Goal: Task Accomplishment & Management: Complete application form

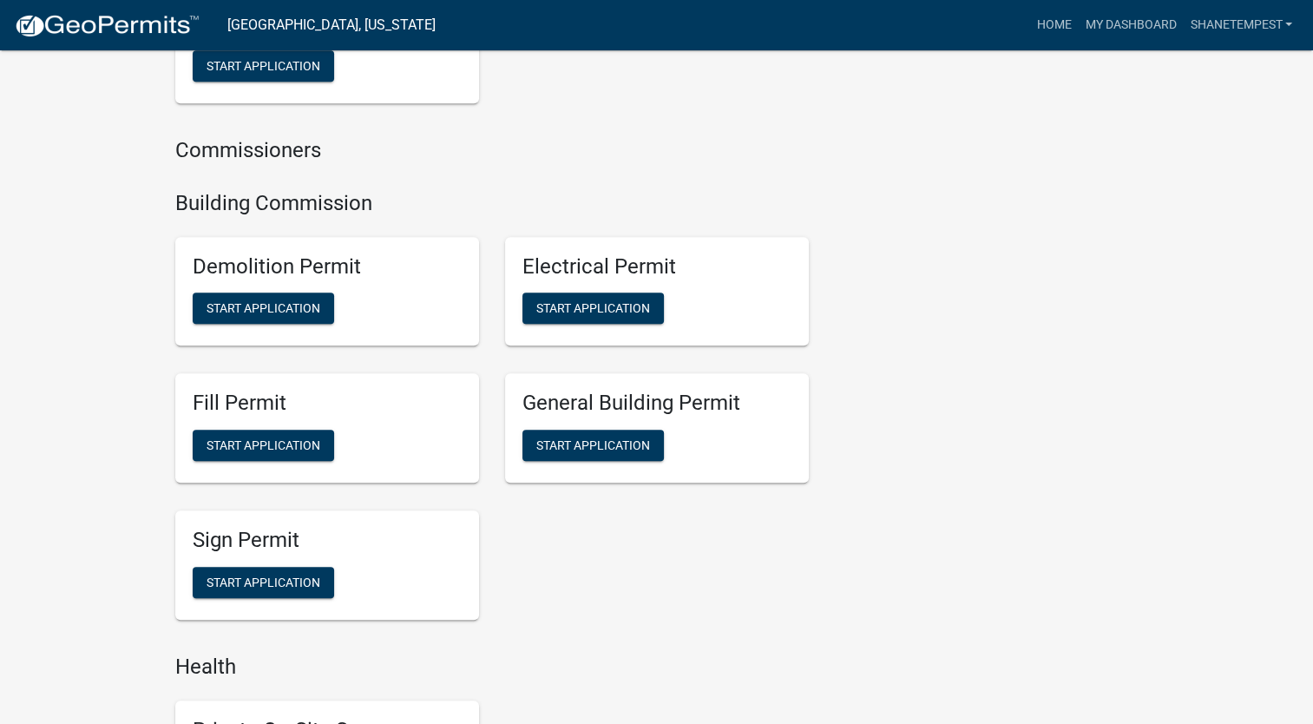
scroll to position [1041, 0]
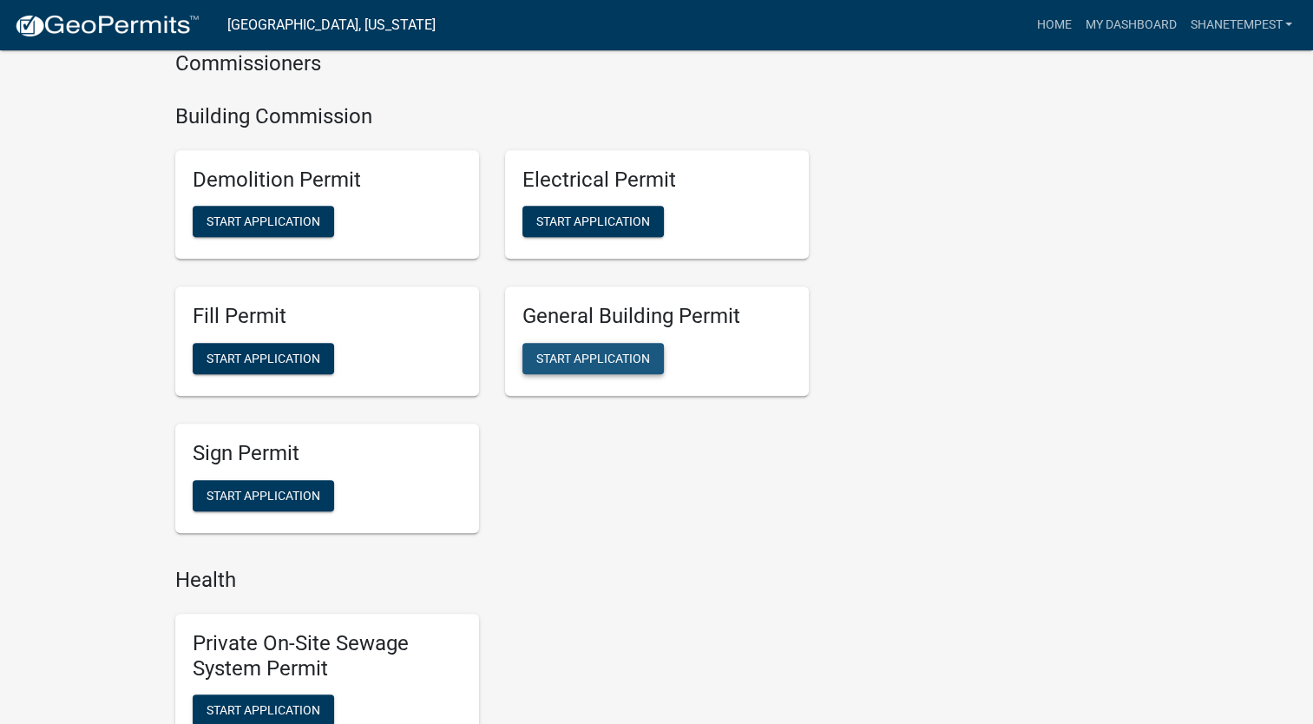
click at [621, 359] on span "Start Application" at bounding box center [593, 358] width 114 height 14
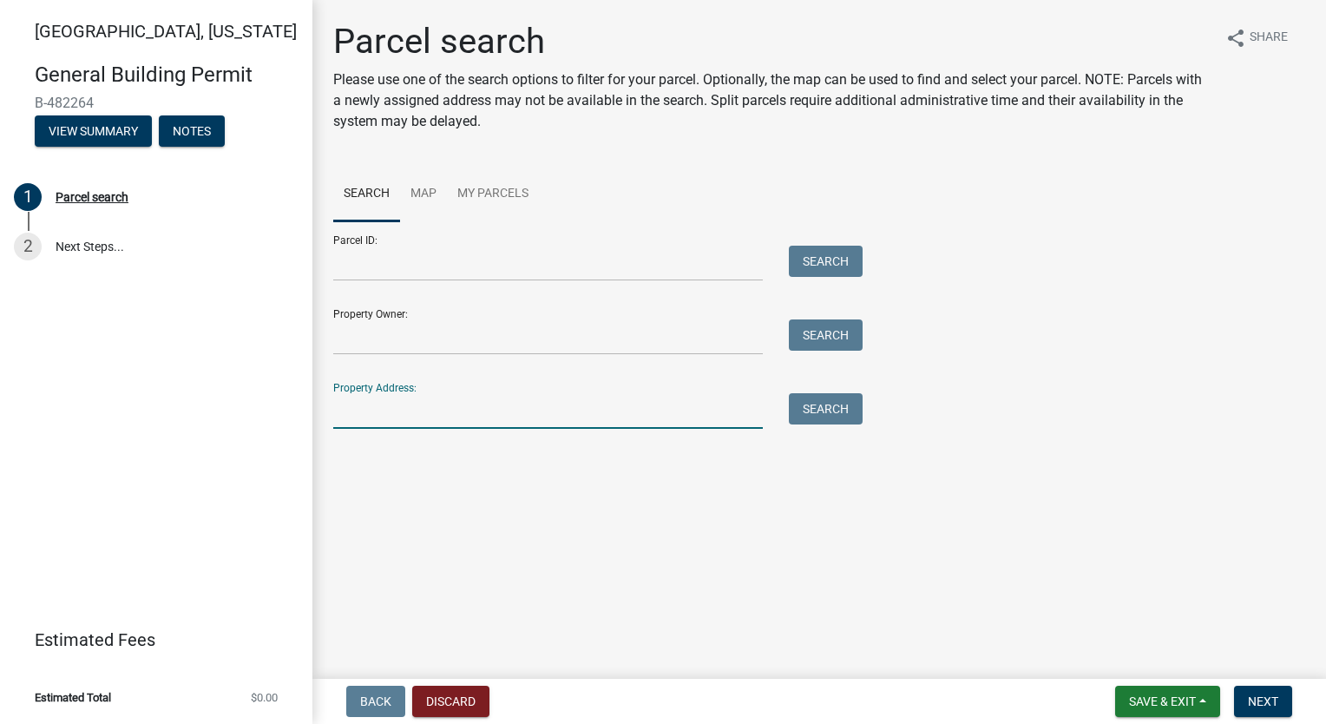
click at [470, 410] on input "Property Address:" at bounding box center [547, 411] width 429 height 36
type input "1092 [PERSON_NAME]"
click at [854, 417] on button "Search" at bounding box center [826, 408] width 74 height 31
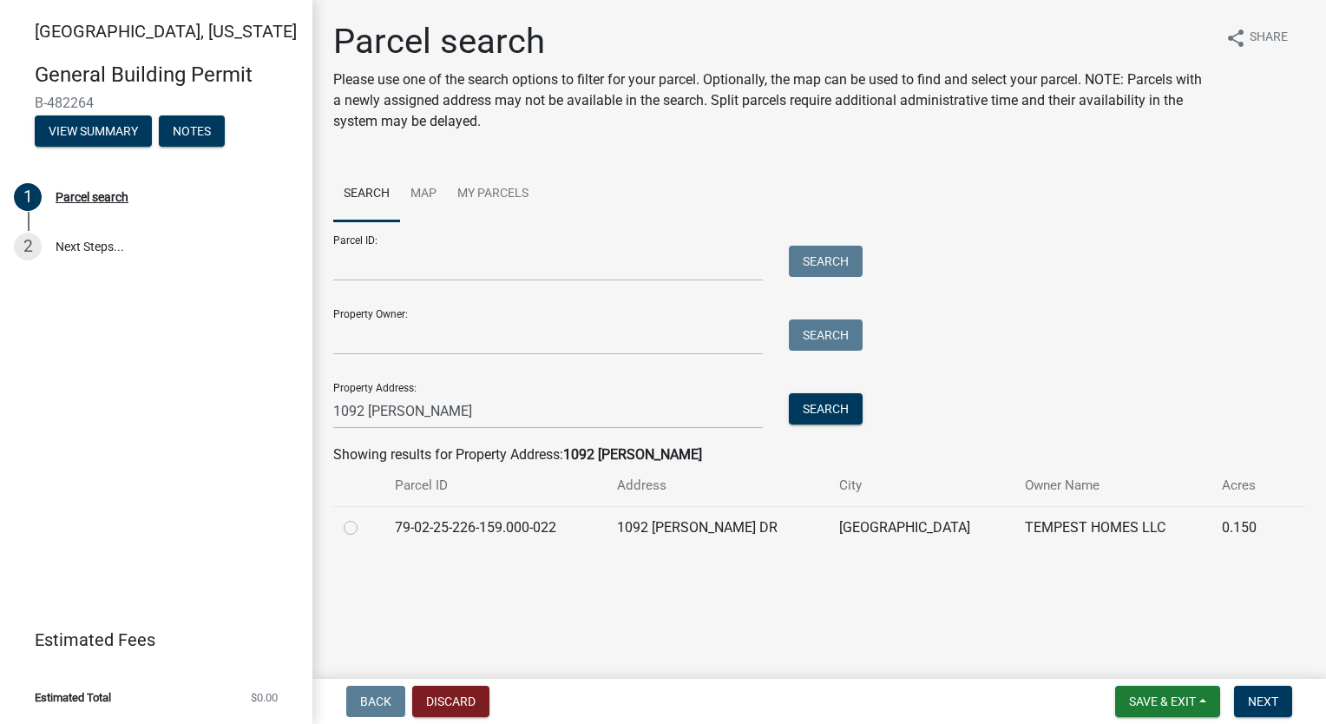
click at [364, 517] on label at bounding box center [364, 517] width 0 height 0
click at [364, 528] on input "radio" at bounding box center [369, 522] width 11 height 11
radio input "true"
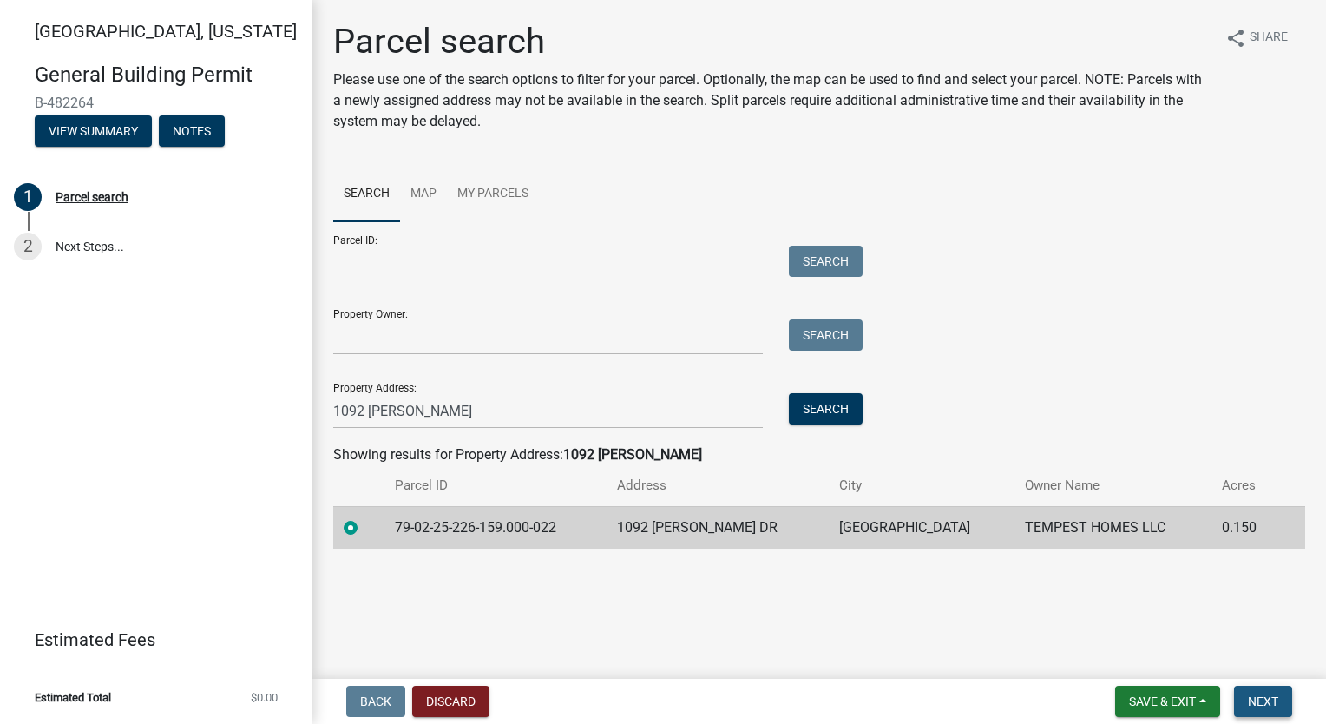
click at [1265, 707] on span "Next" at bounding box center [1263, 701] width 30 height 14
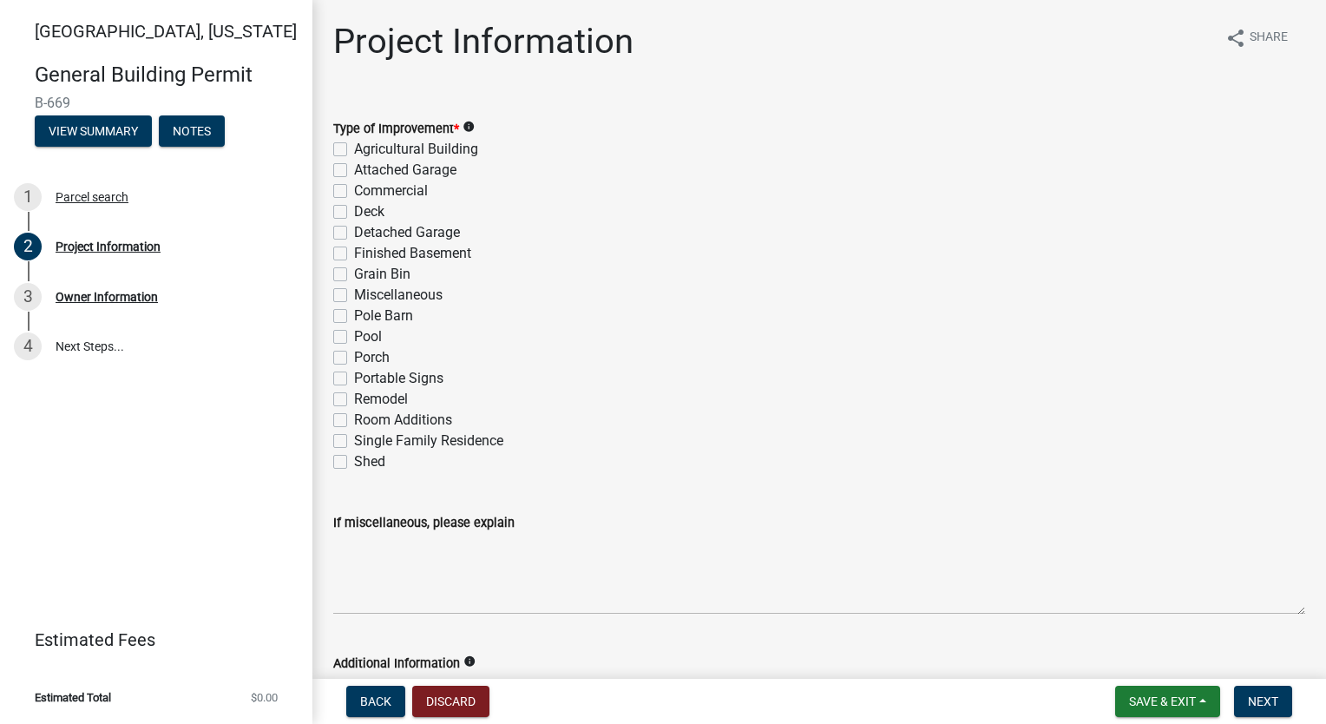
click at [354, 443] on label "Single Family Residence" at bounding box center [428, 440] width 149 height 21
click at [354, 442] on input "Single Family Residence" at bounding box center [359, 435] width 11 height 11
checkbox input "true"
checkbox input "false"
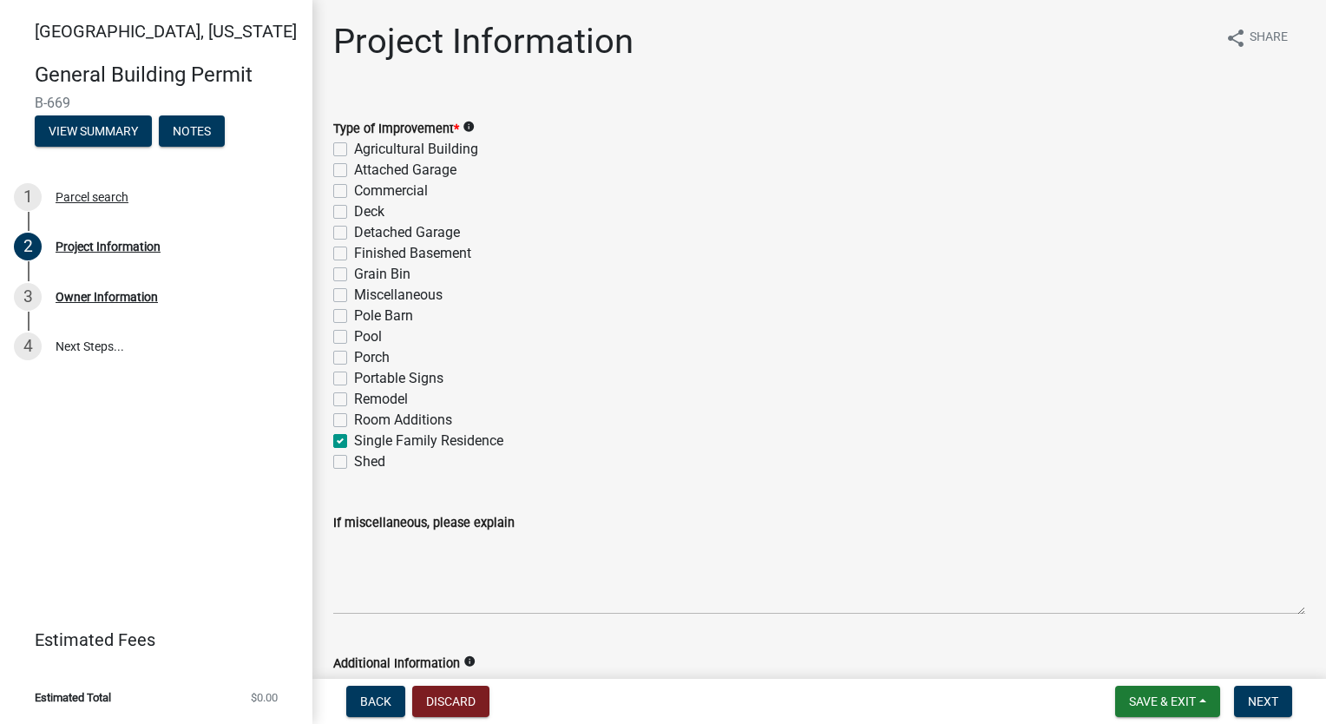
checkbox input "false"
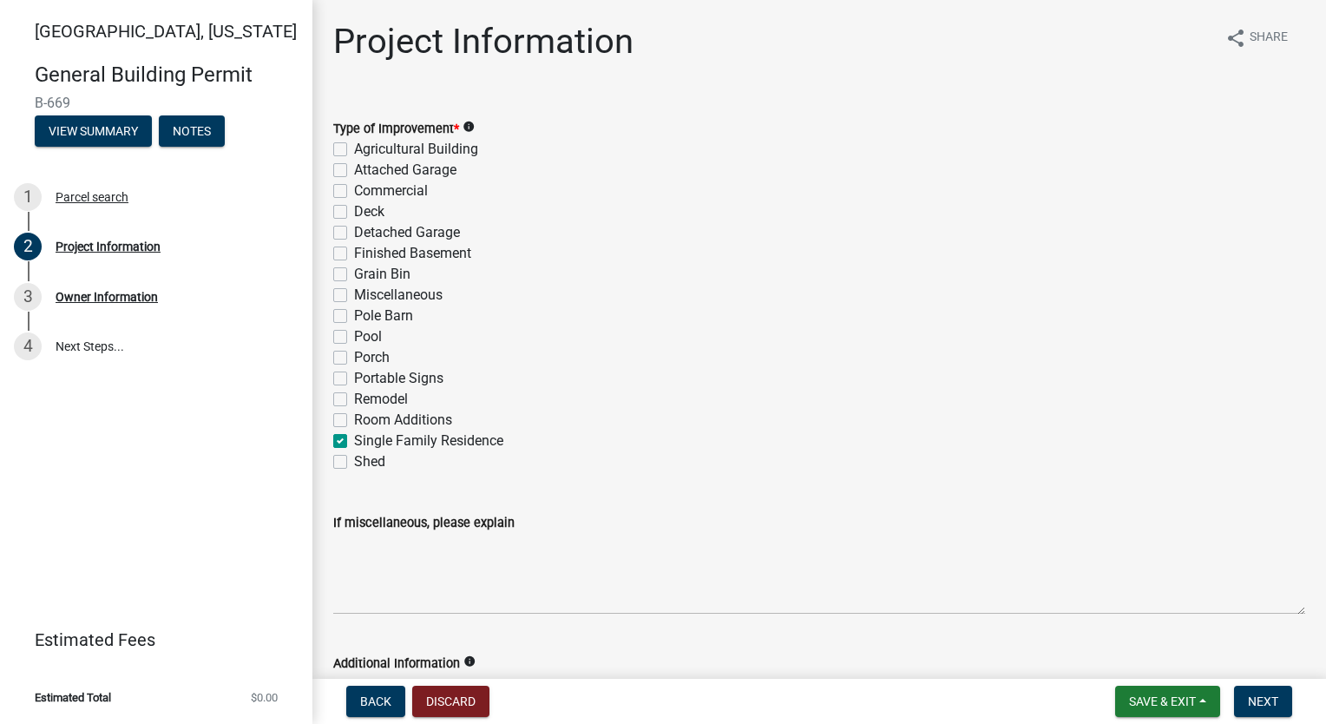
checkbox input "false"
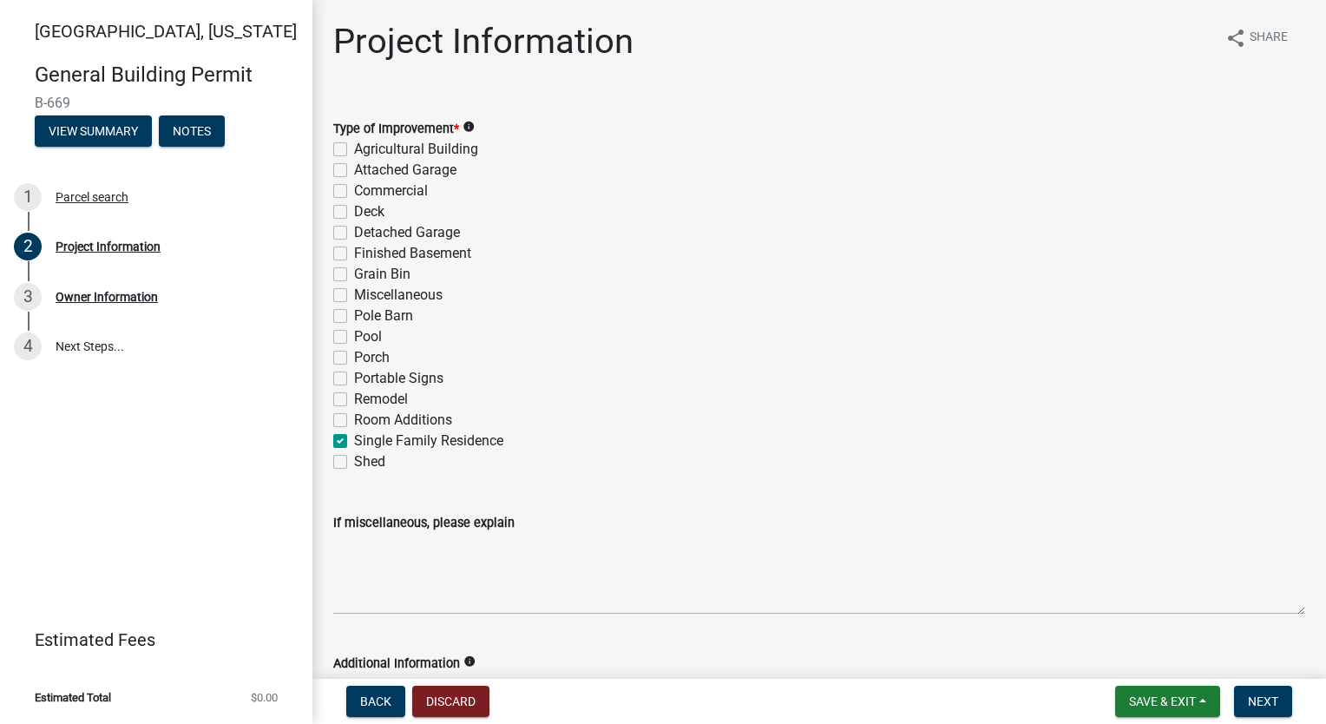
checkbox input "false"
checkbox input "true"
checkbox input "false"
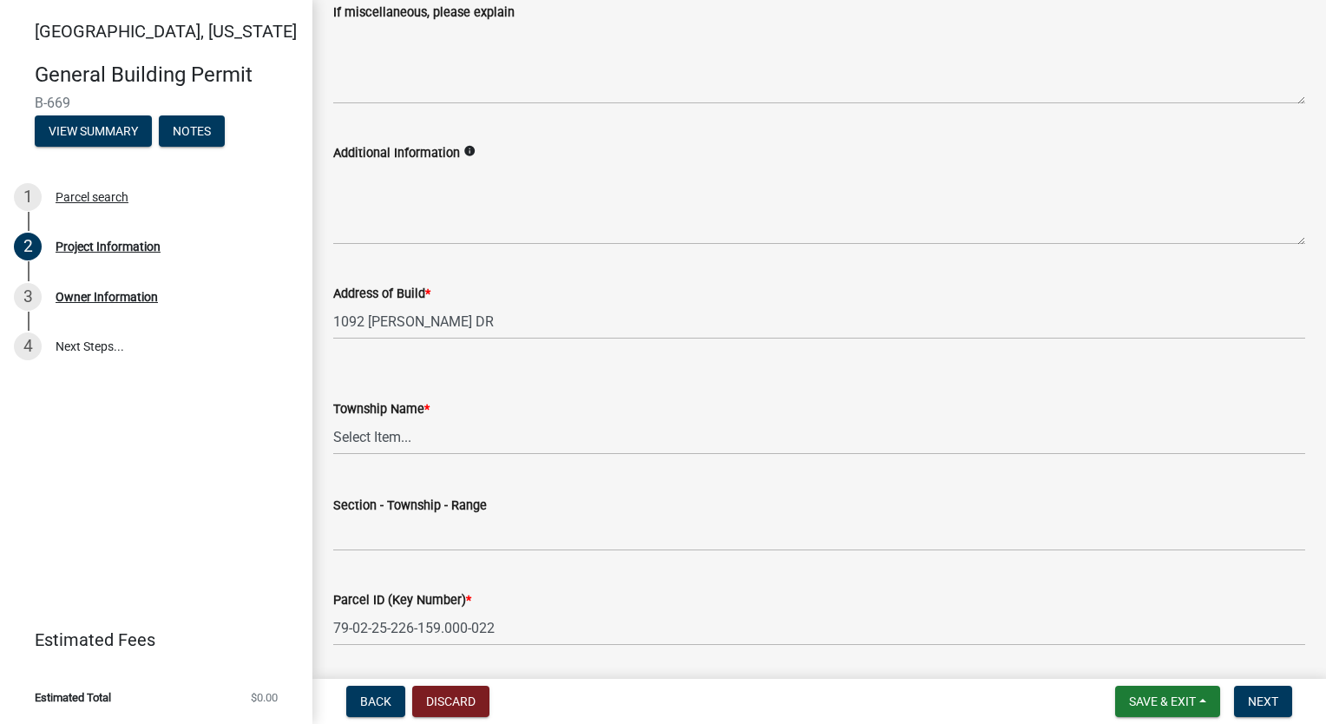
scroll to position [521, 0]
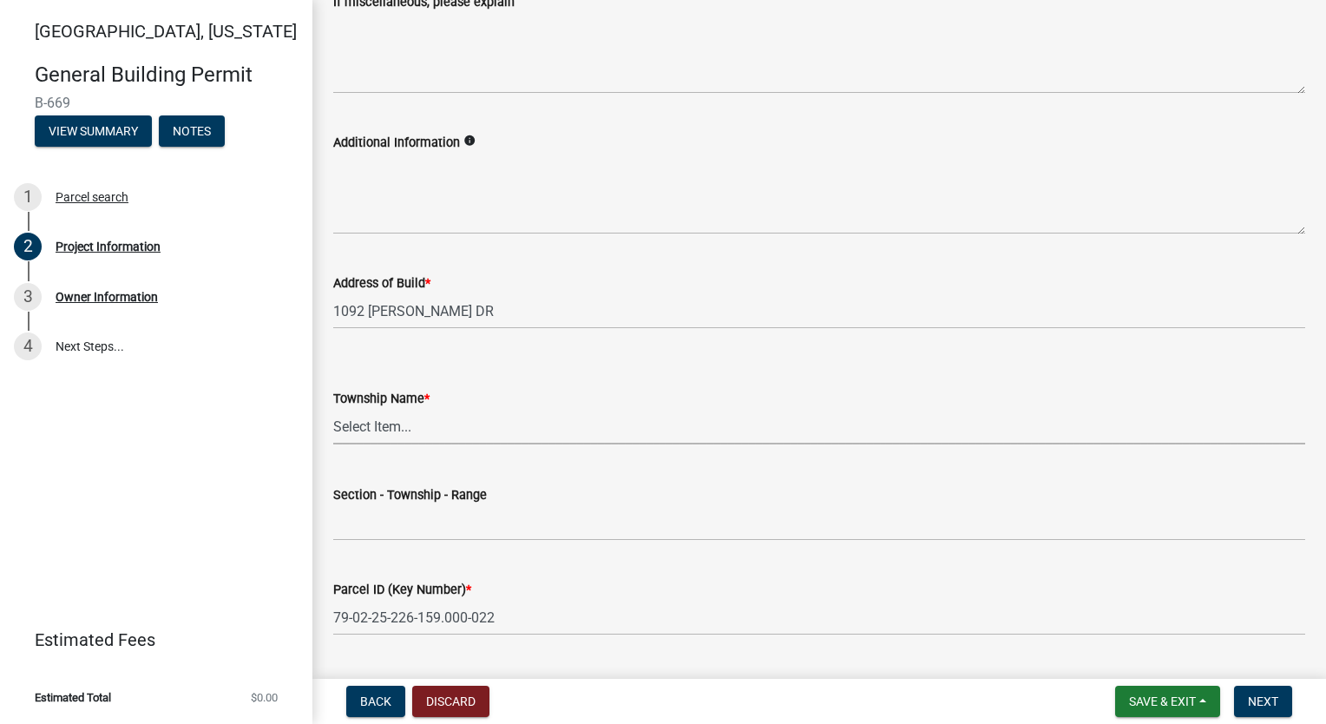
click at [521, 416] on select "Select Item... [PERSON_NAME] [PERSON_NAME] [GEOGRAPHIC_DATA][PERSON_NAME] Tippe…" at bounding box center [819, 427] width 972 height 36
click at [333, 409] on select "Select Item... [PERSON_NAME] [PERSON_NAME] [GEOGRAPHIC_DATA][PERSON_NAME] Tippe…" at bounding box center [819, 427] width 972 height 36
select select "f62e9ec7-2ce1-40c9-9d70-ac6e7ddc5d7c"
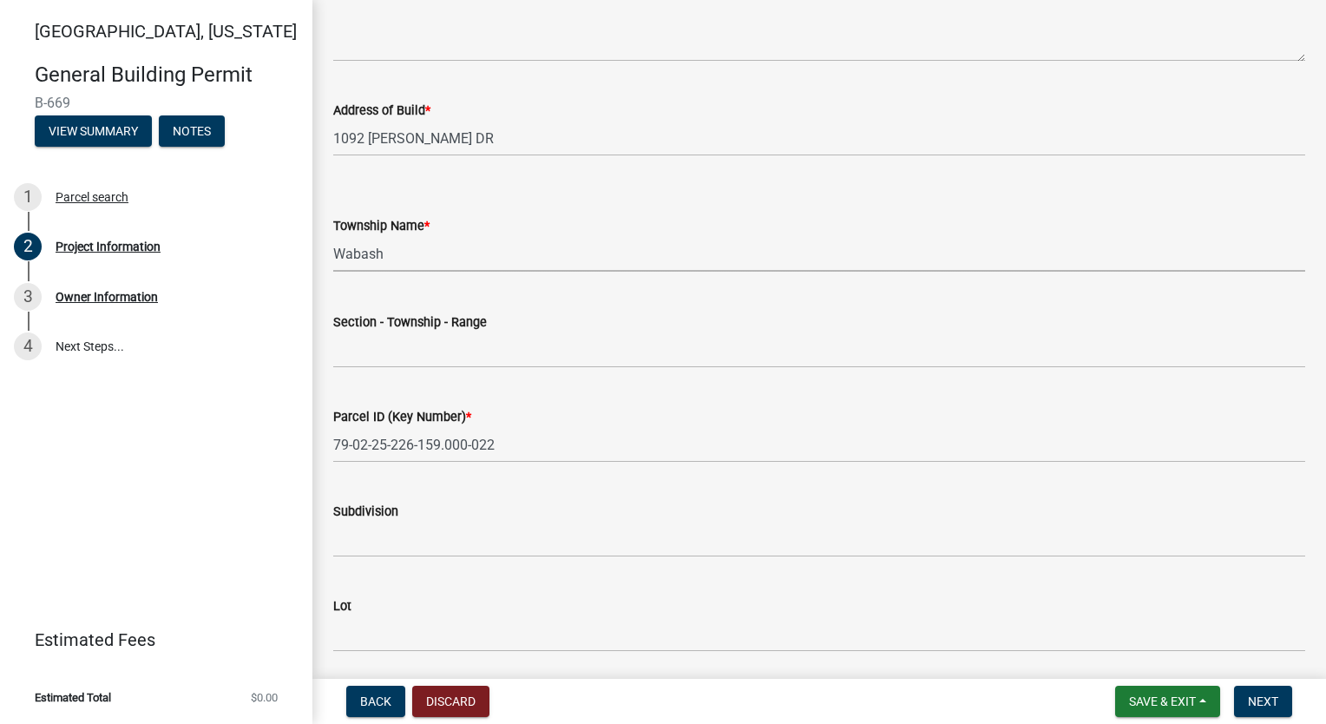
scroll to position [694, 0]
click at [478, 346] on input "Section - Township - Range" at bounding box center [819, 349] width 972 height 36
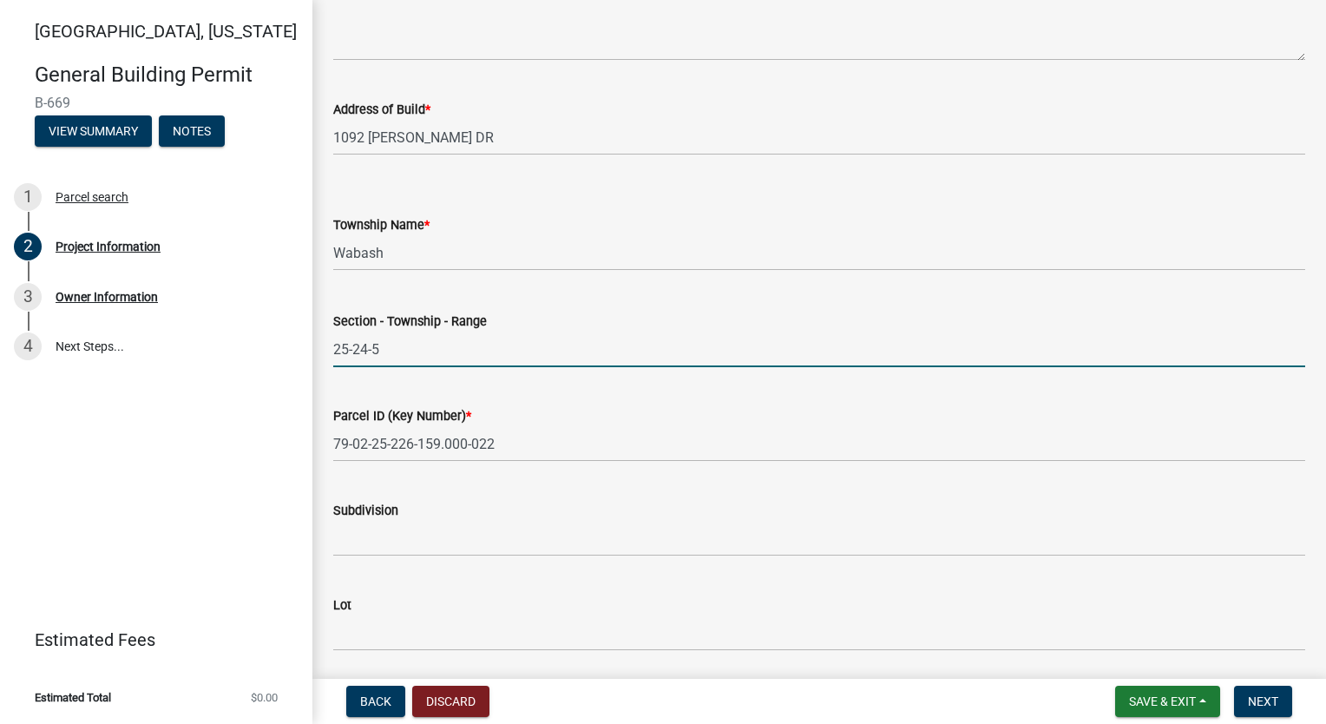
type input "25-24-5"
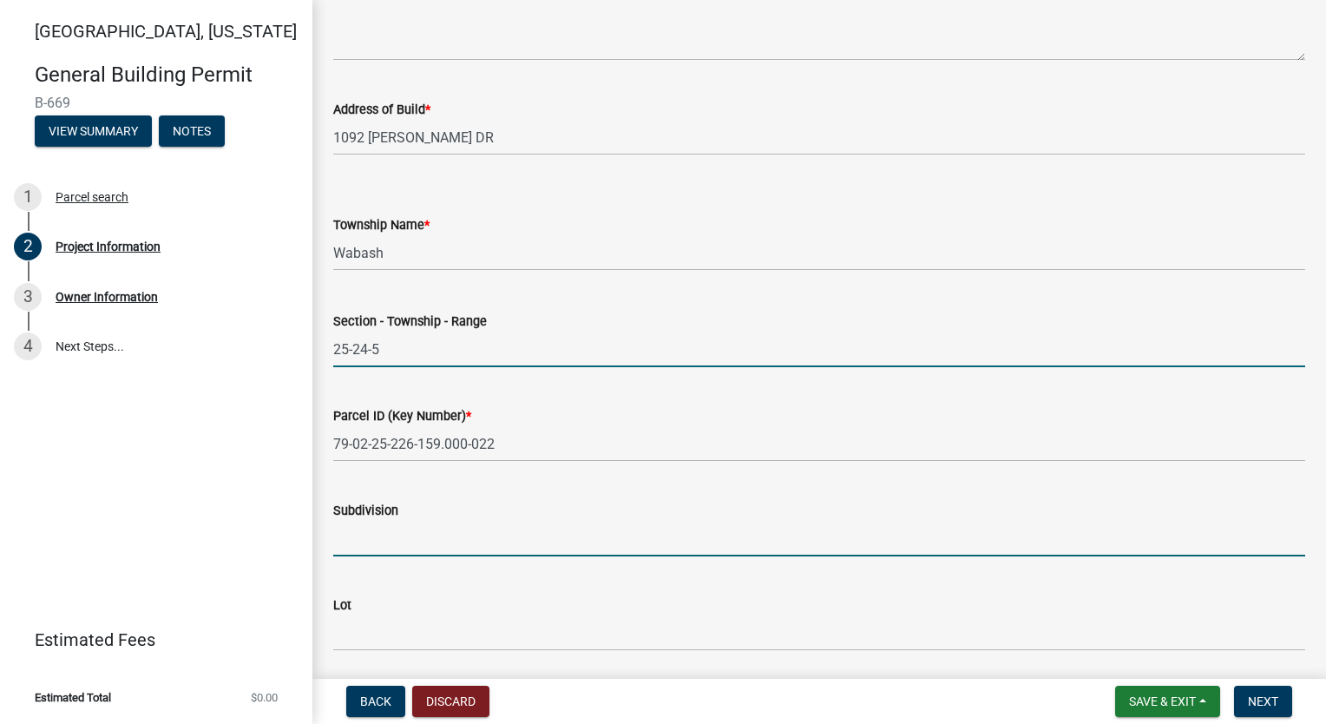
click at [475, 524] on input "Subdivision" at bounding box center [819, 539] width 972 height 36
type input "[PERSON_NAME] at [GEOGRAPHIC_DATA]"
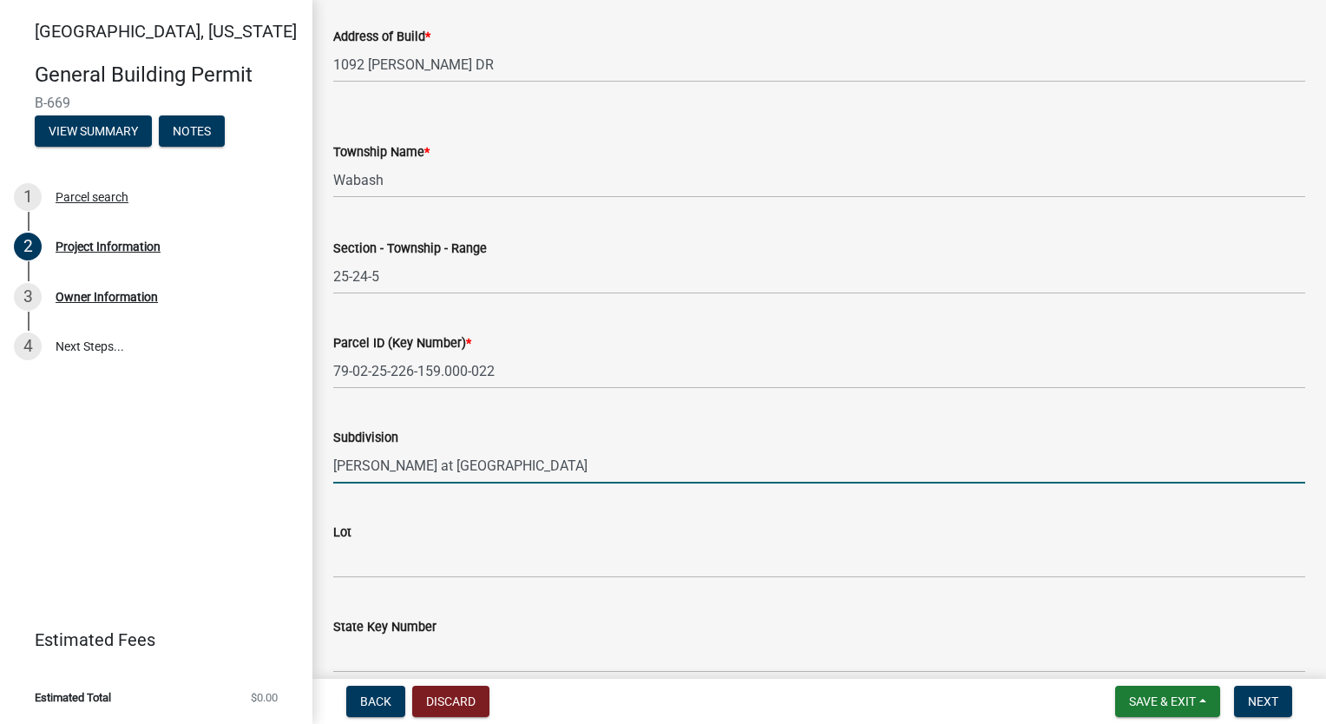
scroll to position [868, 0]
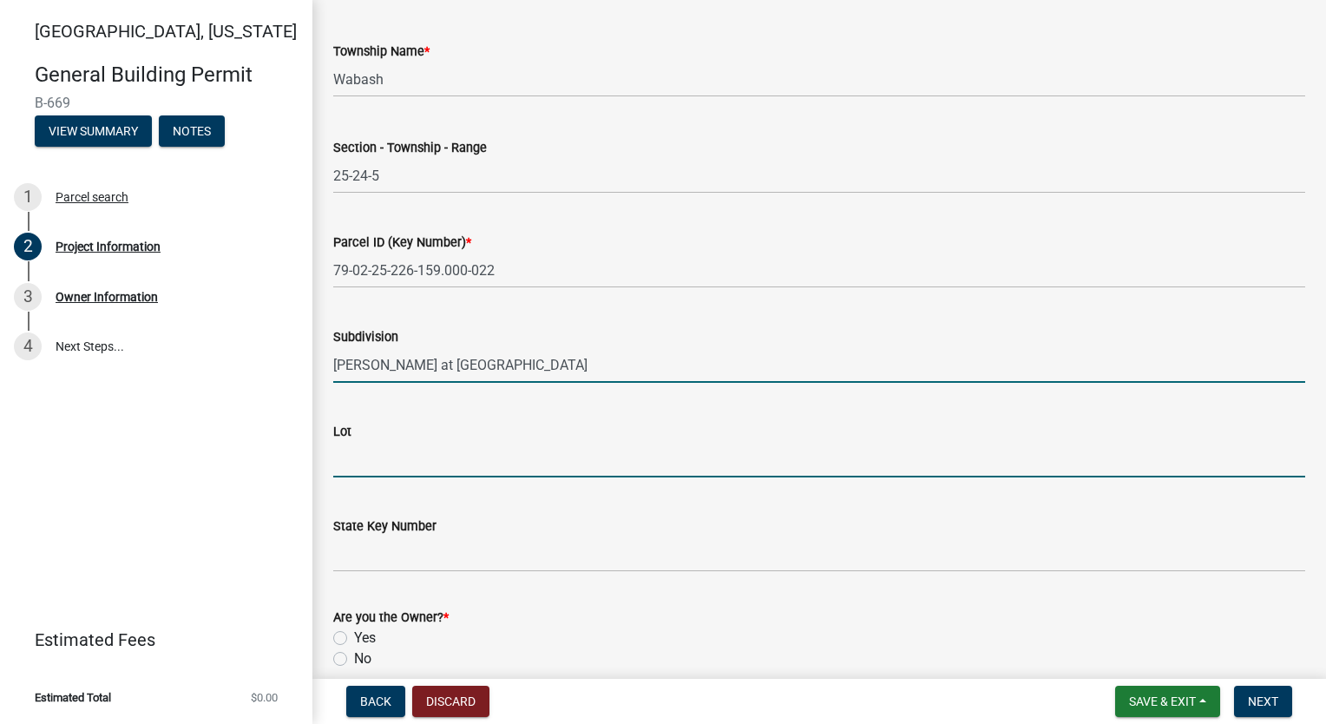
click at [383, 456] on input "Lot" at bounding box center [819, 460] width 972 height 36
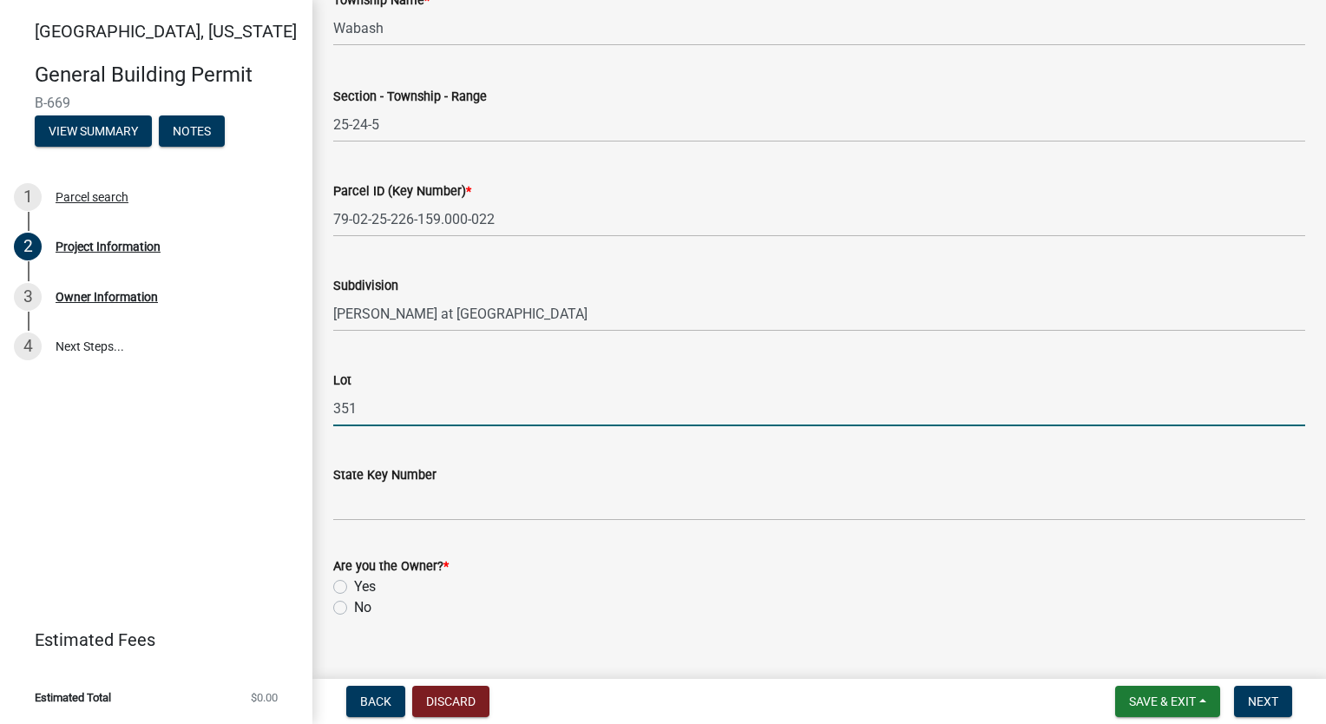
scroll to position [947, 0]
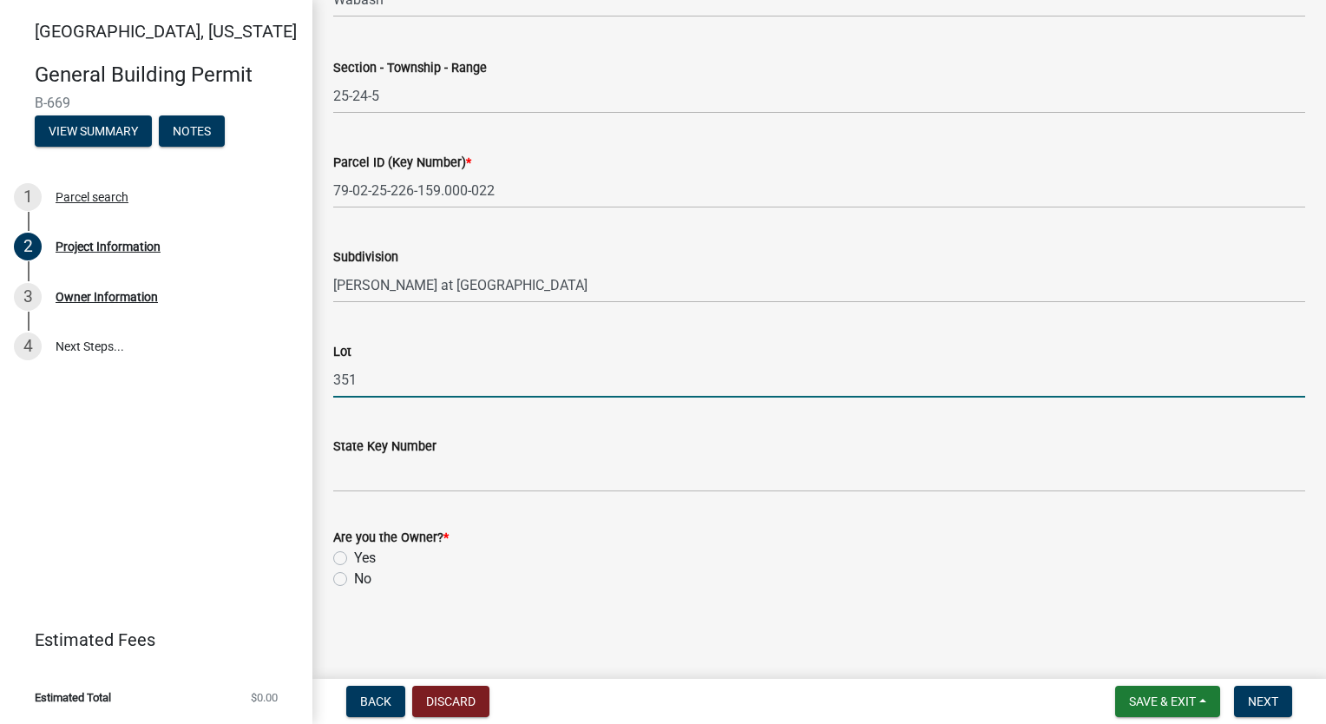
type input "351"
click at [354, 562] on label "Yes" at bounding box center [365, 557] width 22 height 21
click at [354, 559] on input "Yes" at bounding box center [359, 552] width 11 height 11
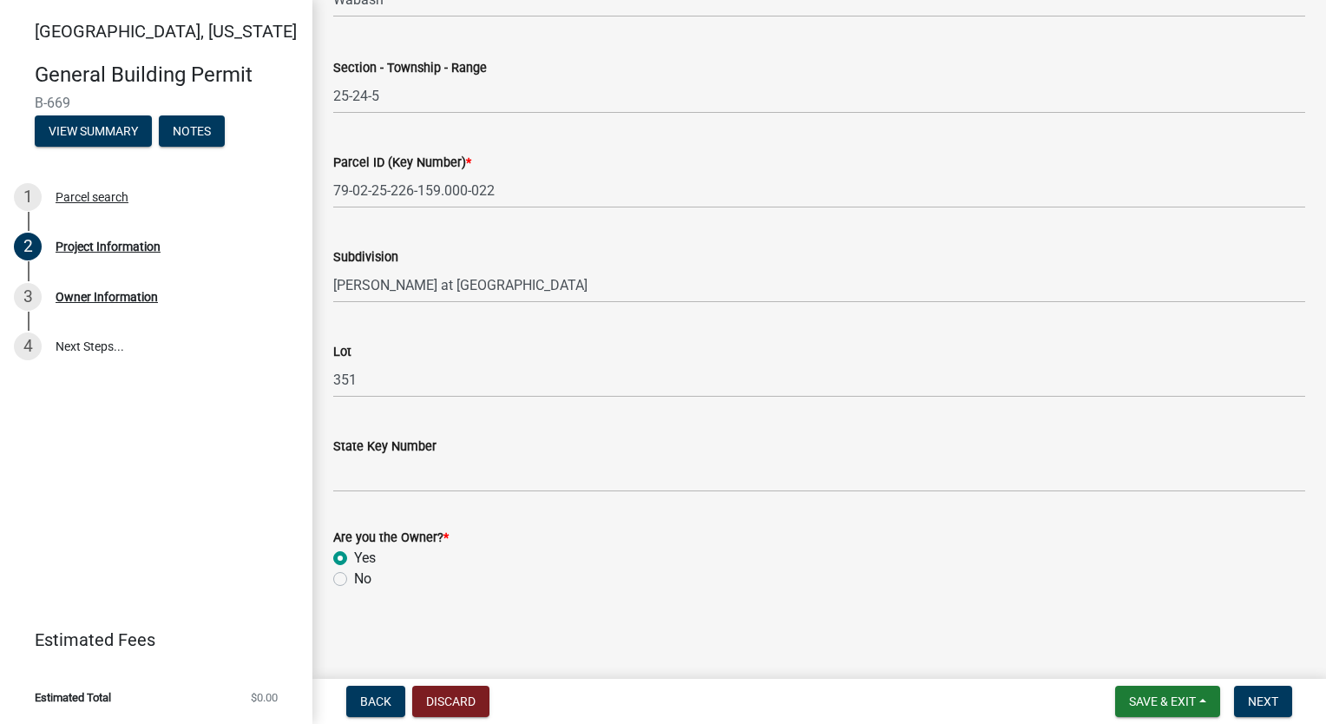
radio input "true"
click at [1243, 692] on button "Next" at bounding box center [1263, 700] width 58 height 31
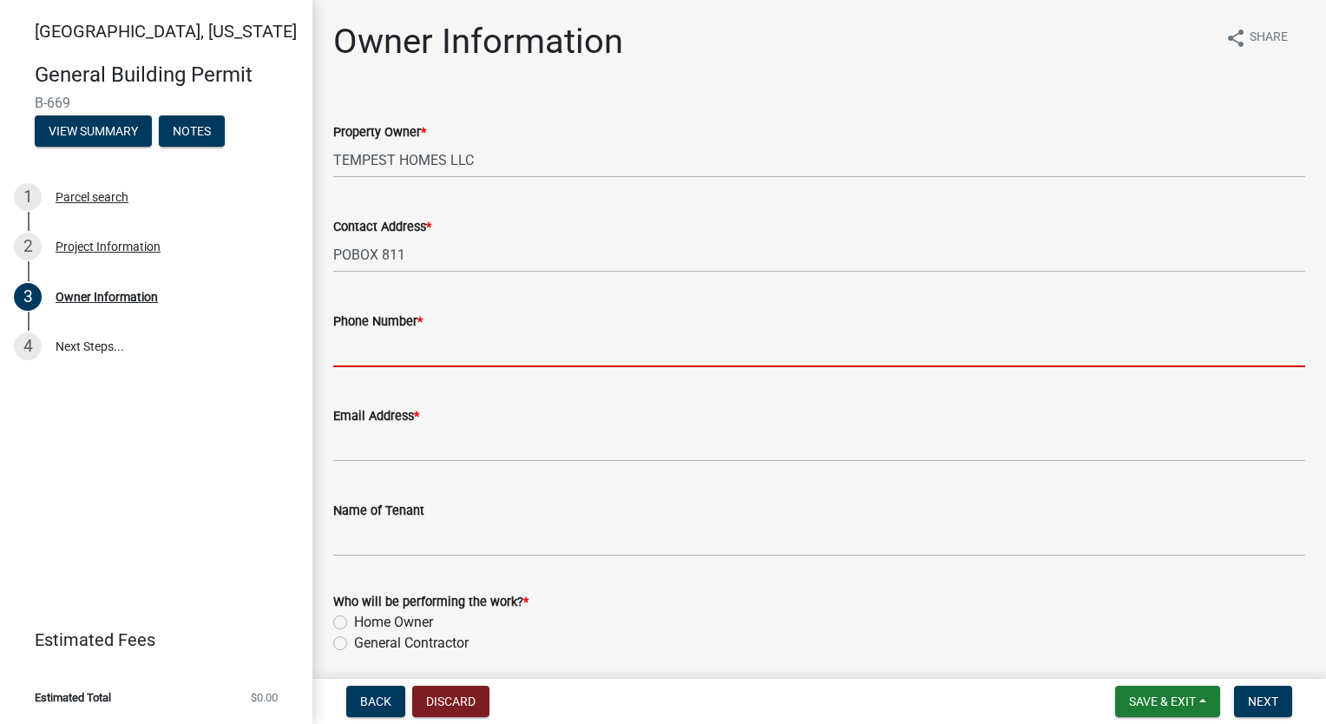
click at [534, 355] on input "Phone Number *" at bounding box center [819, 349] width 972 height 36
type input "7654186612"
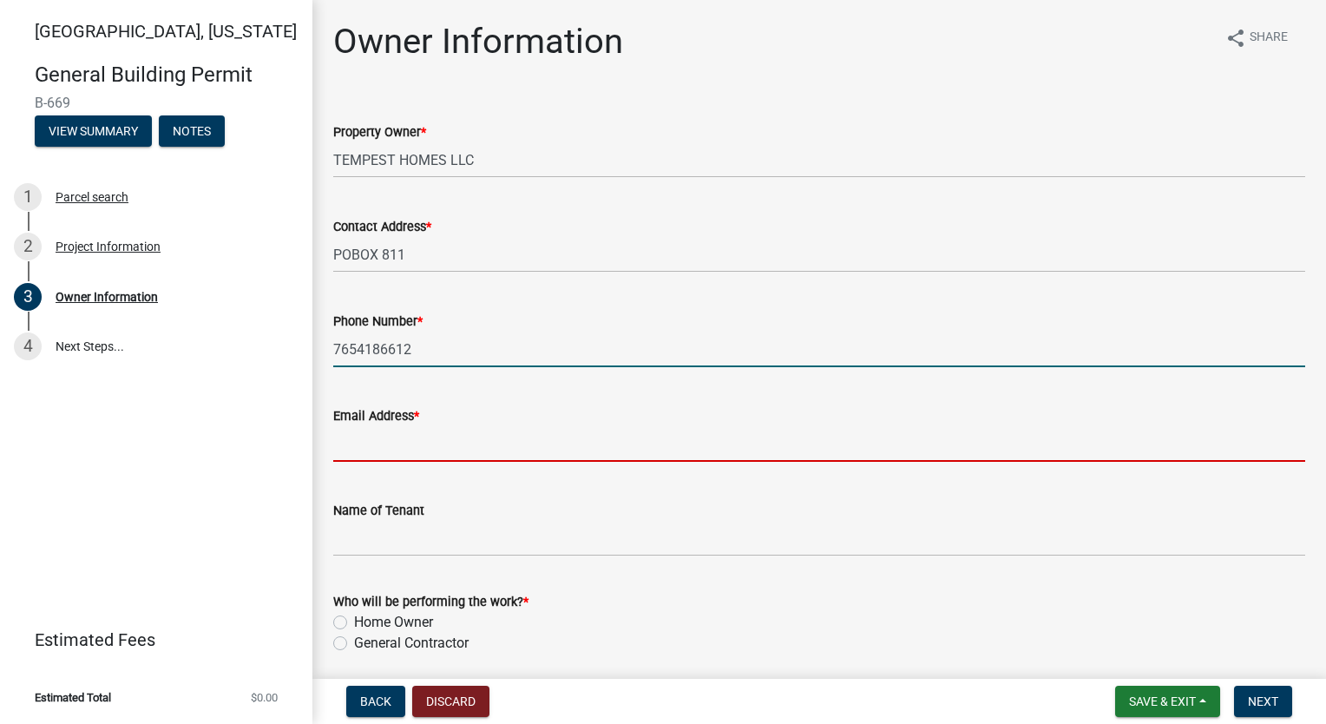
type input "[EMAIL_ADDRESS][DOMAIN_NAME]"
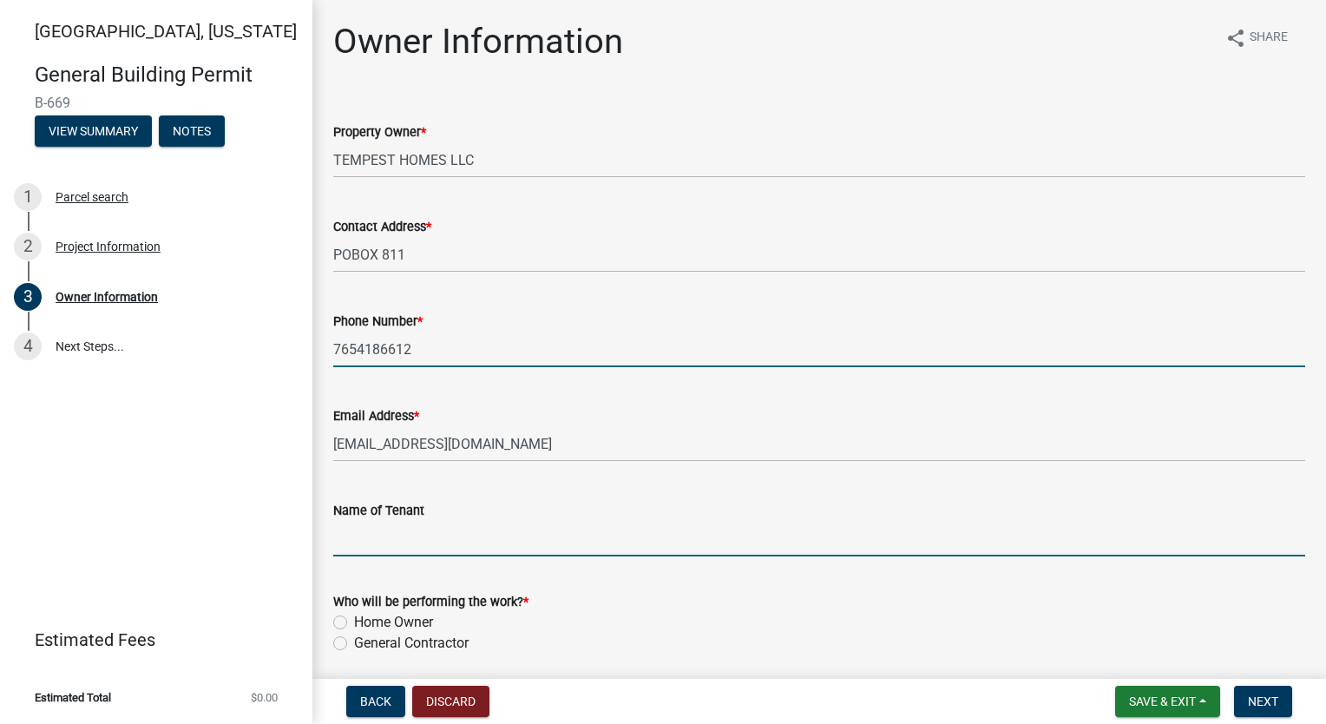
type input "[PERSON_NAME]"
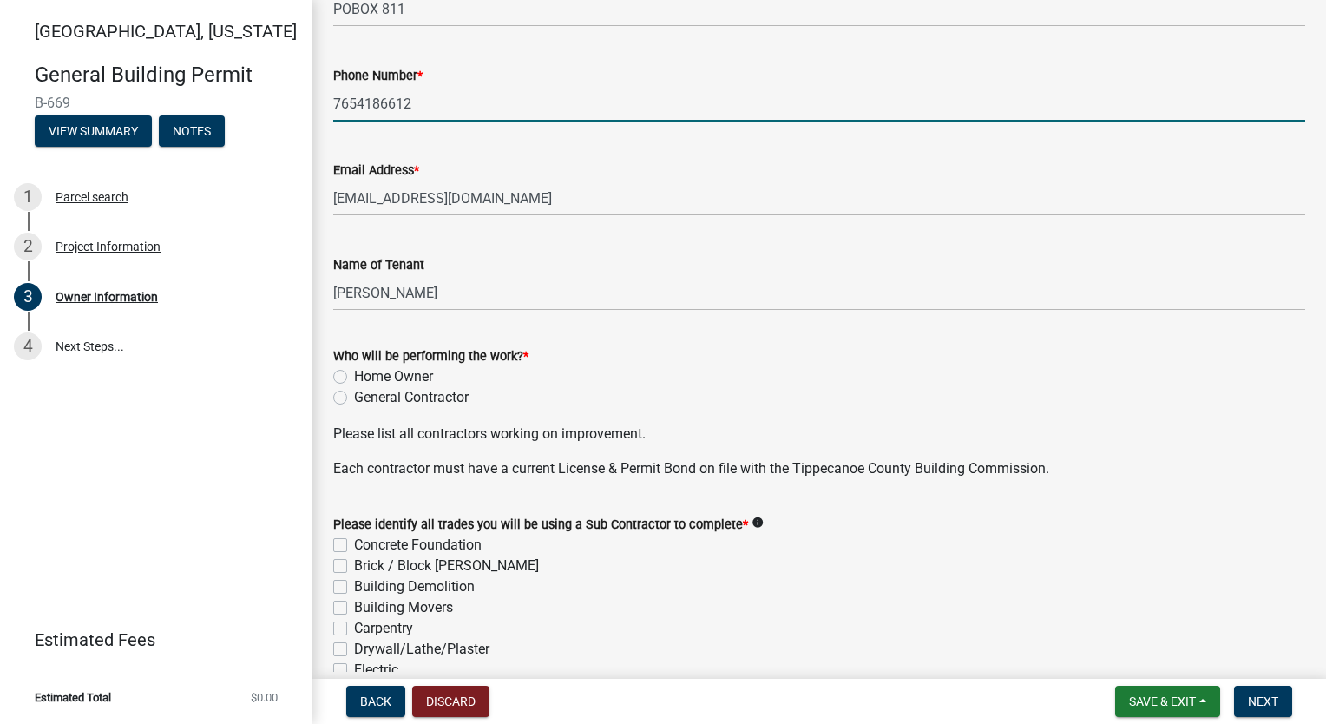
scroll to position [260, 0]
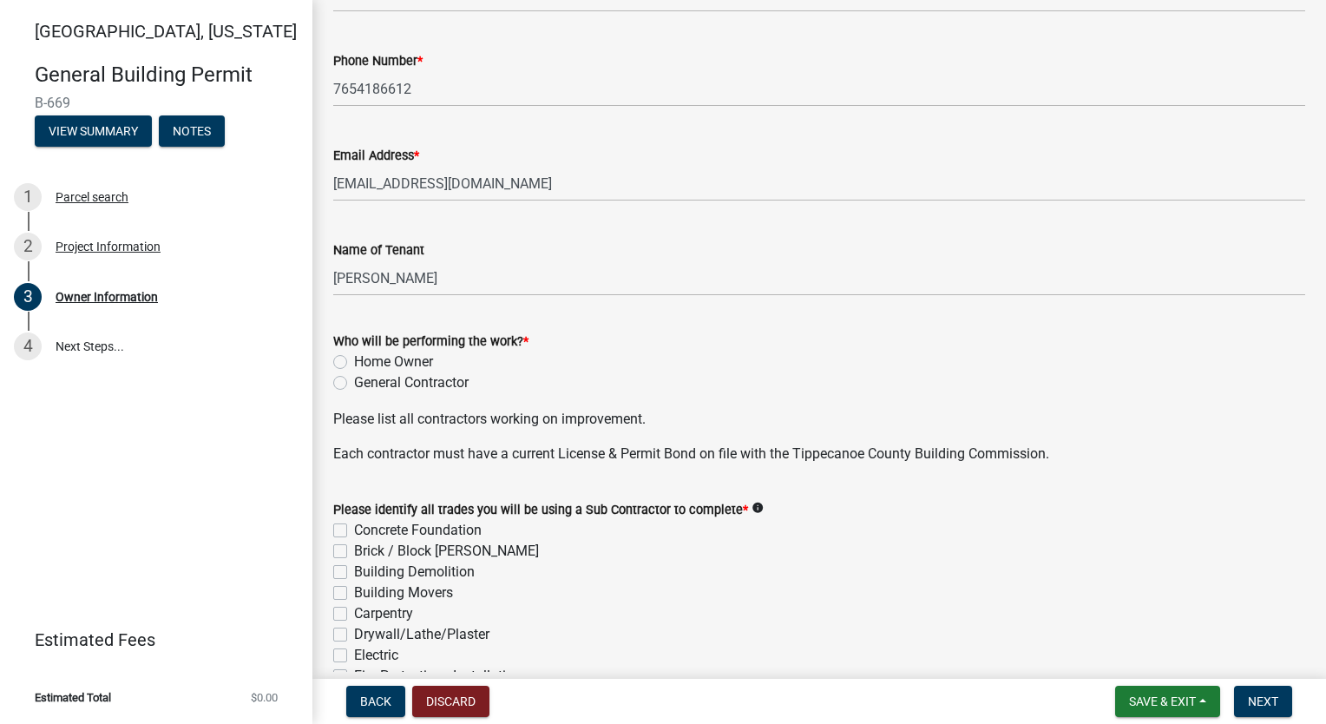
click at [354, 356] on label "Home Owner" at bounding box center [393, 361] width 79 height 21
click at [354, 356] on input "Home Owner" at bounding box center [359, 356] width 11 height 11
radio input "true"
click at [354, 377] on label "General Contractor" at bounding box center [411, 382] width 115 height 21
click at [354, 377] on input "General Contractor" at bounding box center [359, 377] width 11 height 11
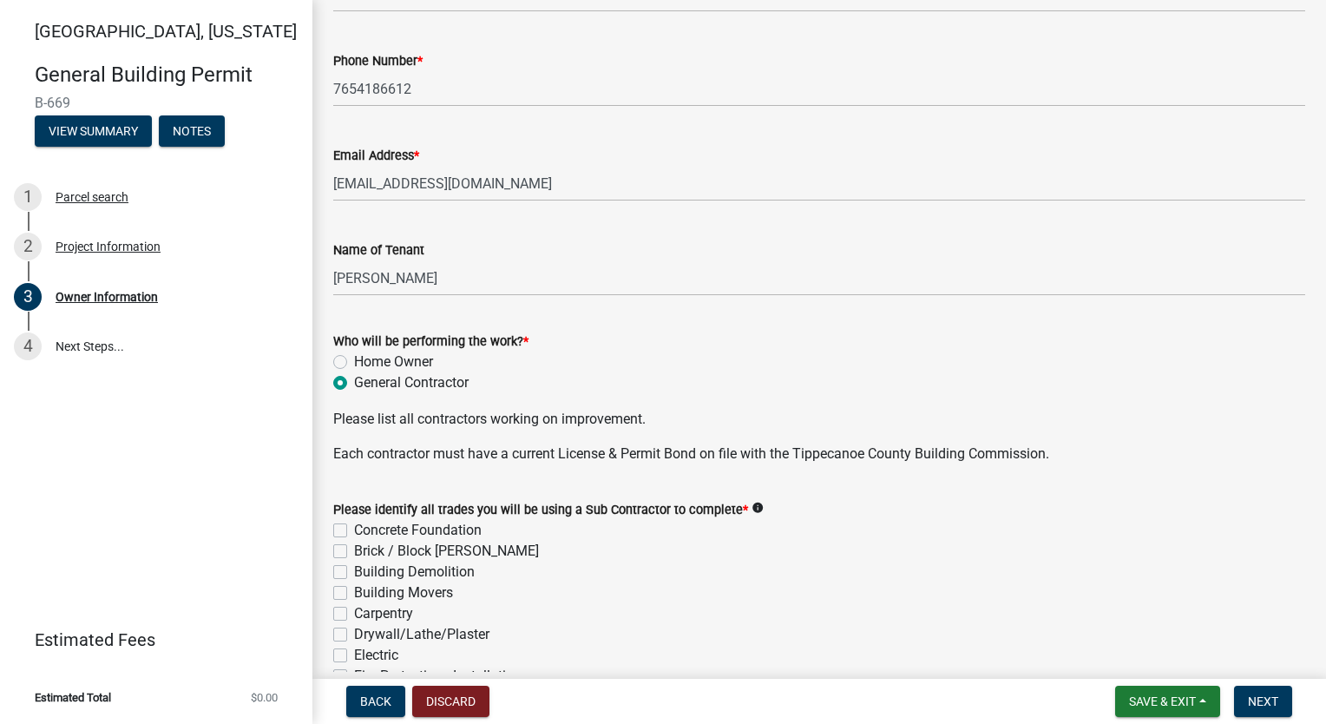
radio input "true"
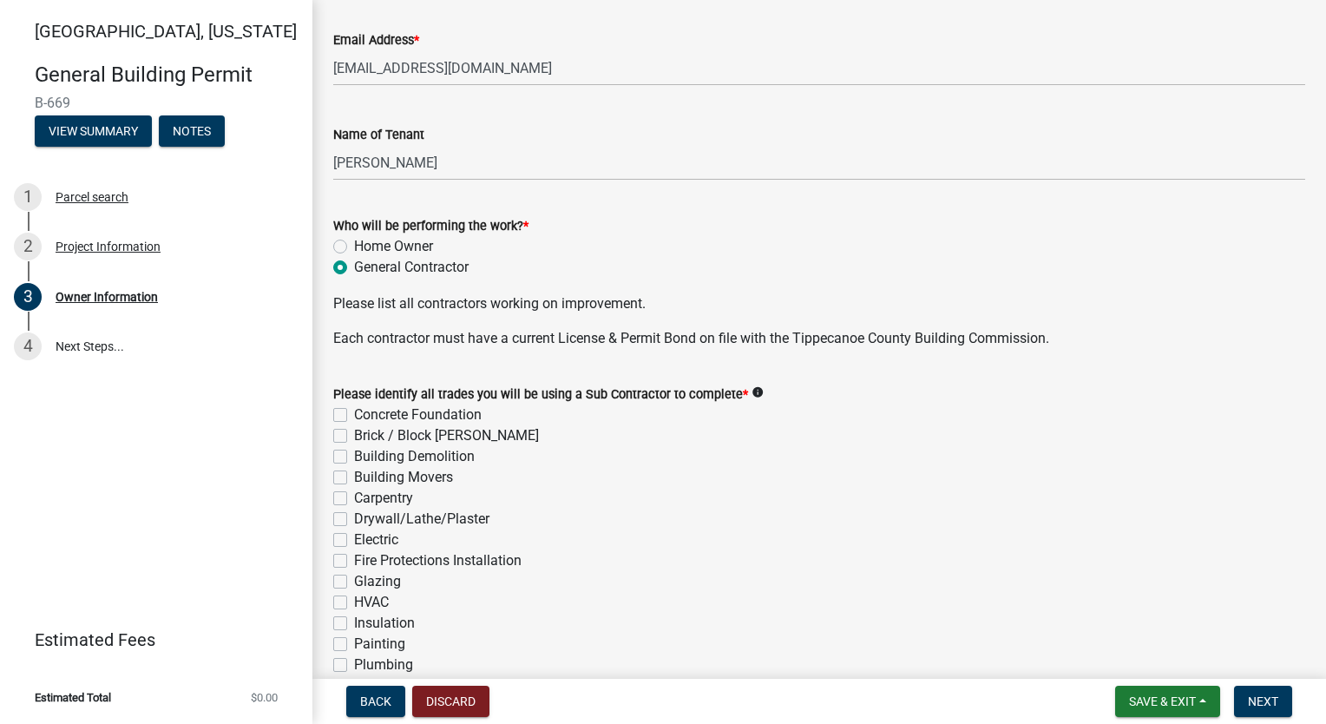
scroll to position [607, 0]
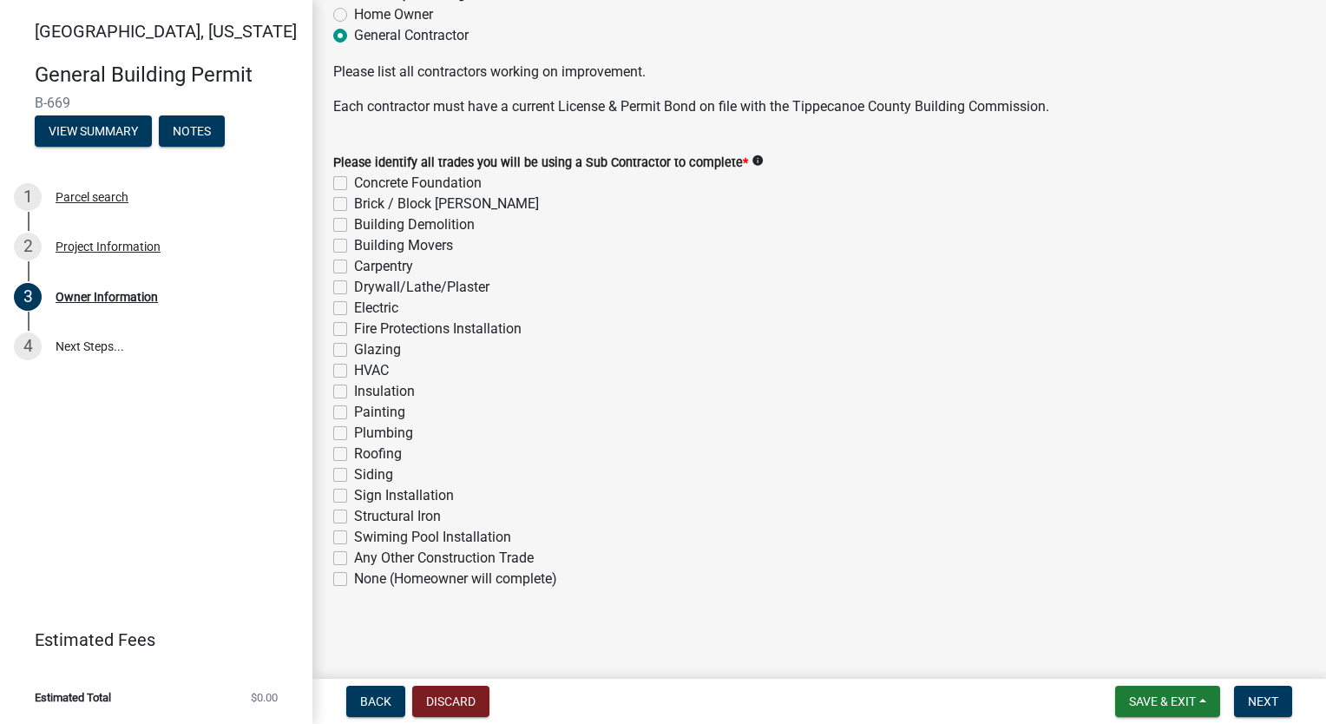
click at [354, 181] on label "Concrete Foundation" at bounding box center [418, 183] width 128 height 21
click at [354, 181] on input "Concrete Foundation" at bounding box center [359, 178] width 11 height 11
checkbox input "true"
checkbox input "false"
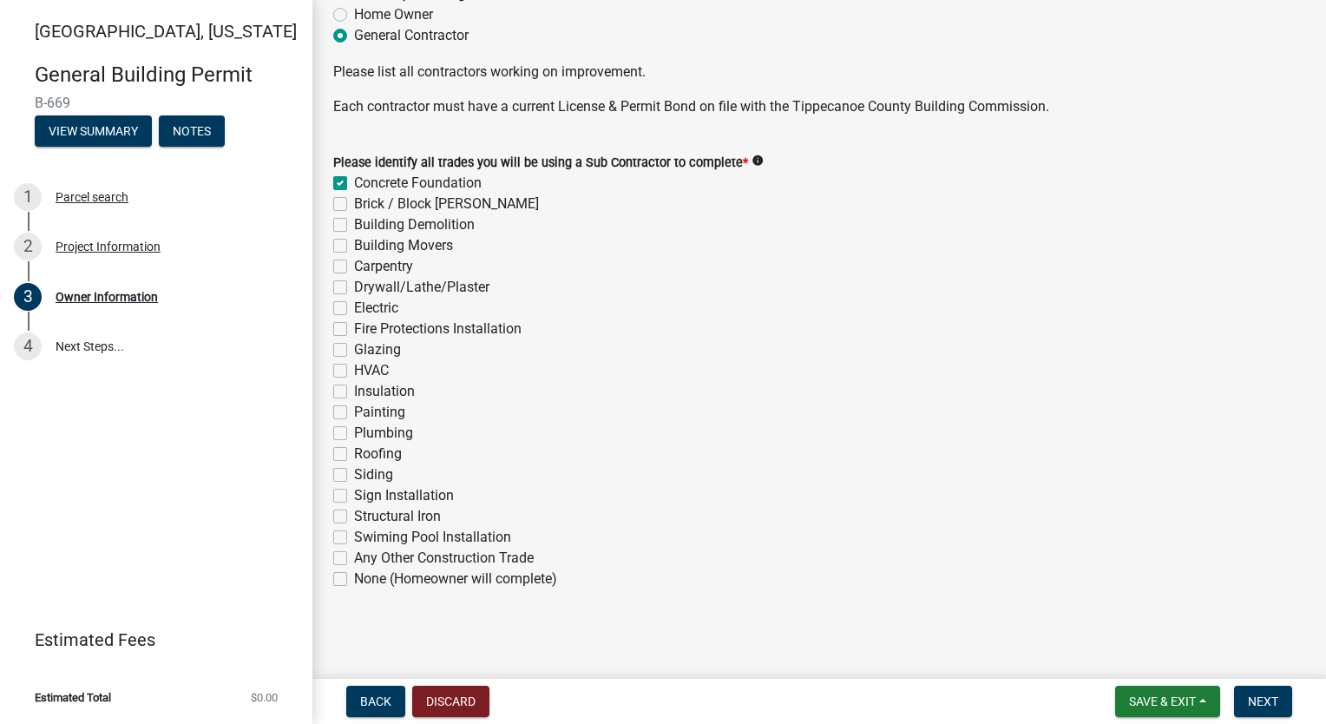
checkbox input "false"
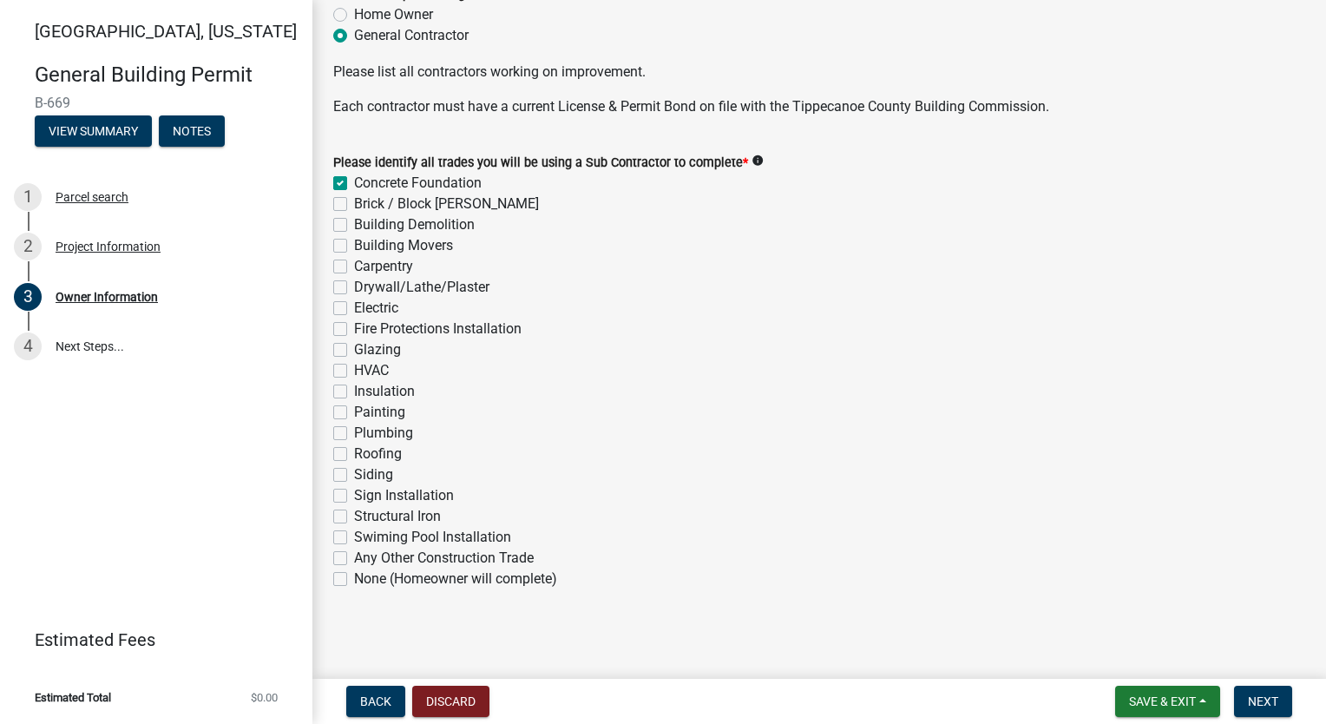
checkbox input "false"
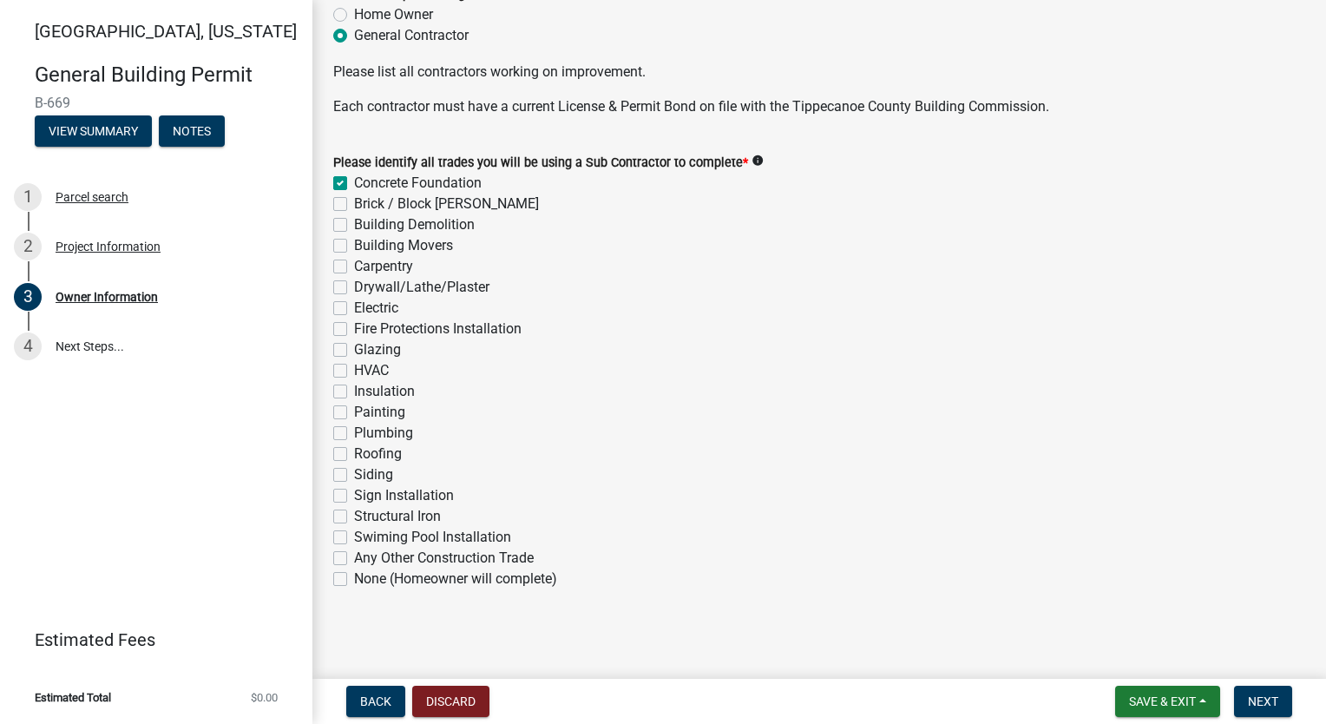
checkbox input "false"
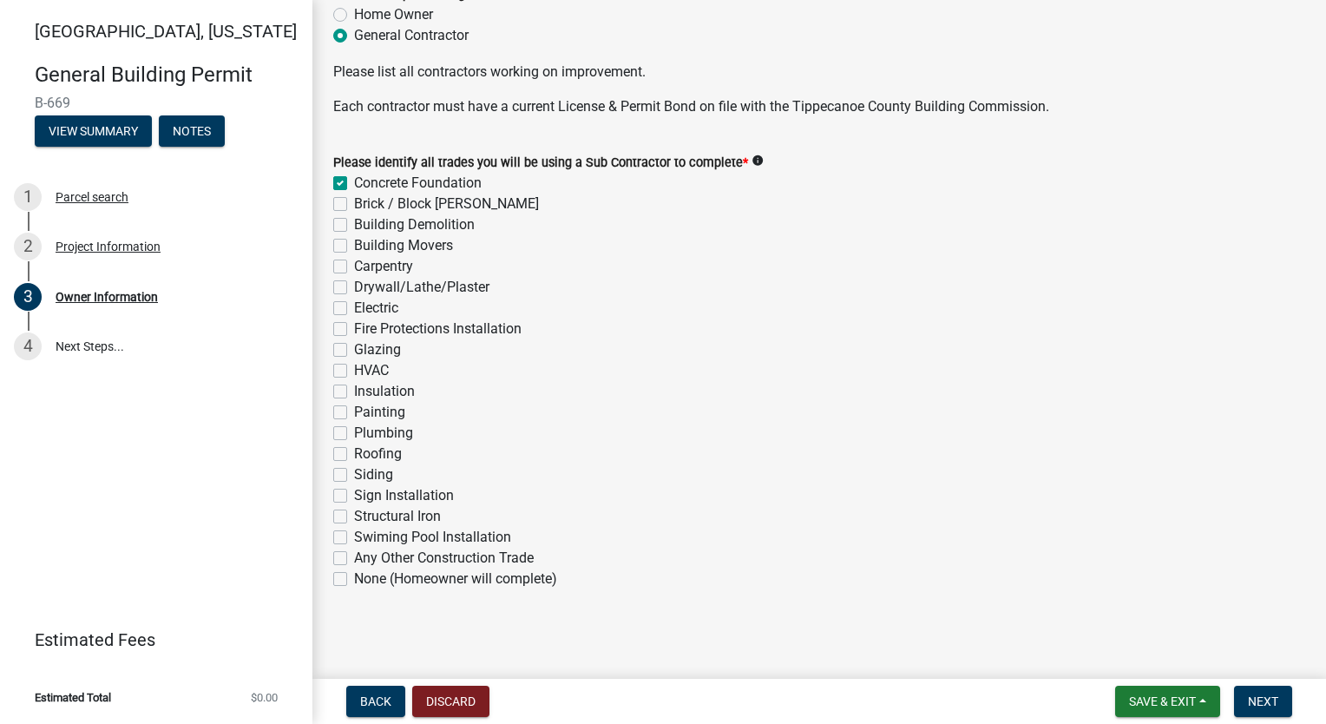
checkbox input "false"
click at [354, 200] on label "Brick / Block [PERSON_NAME]" at bounding box center [446, 203] width 185 height 21
click at [354, 200] on input "Brick / Block [PERSON_NAME]" at bounding box center [359, 198] width 11 height 11
checkbox input "true"
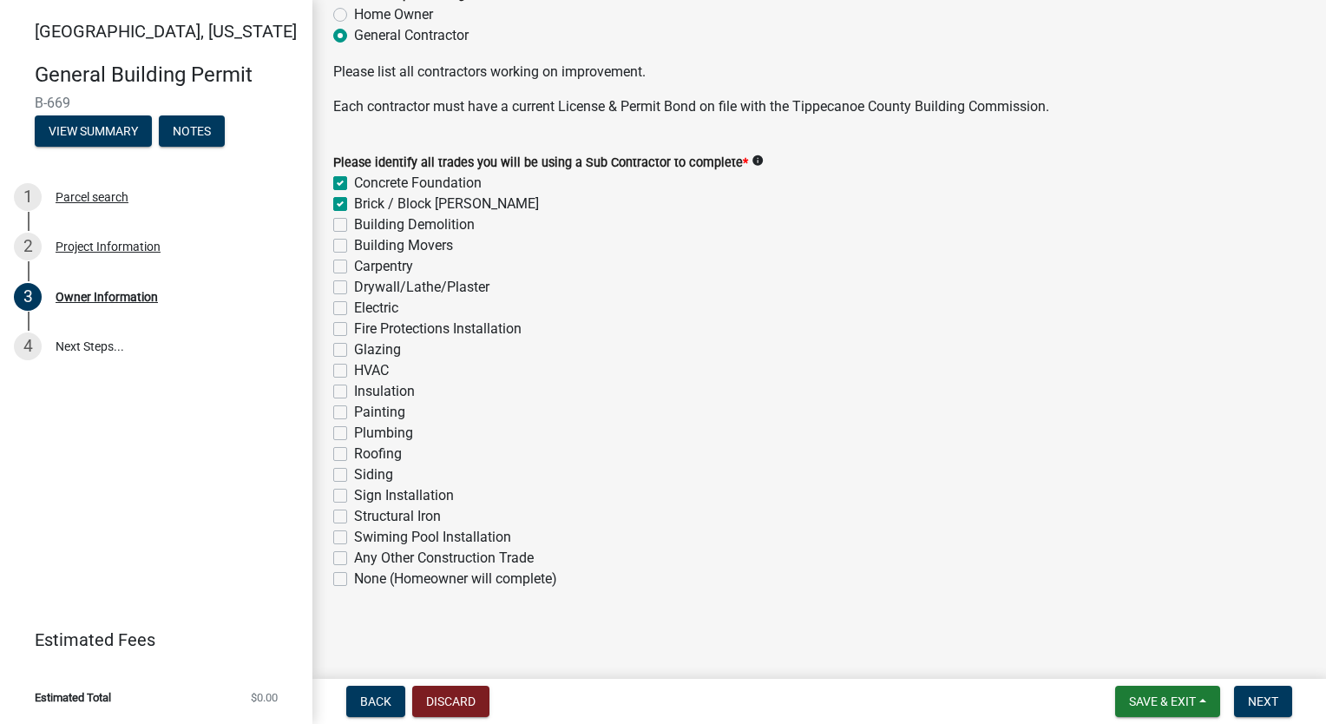
checkbox input "true"
checkbox input "false"
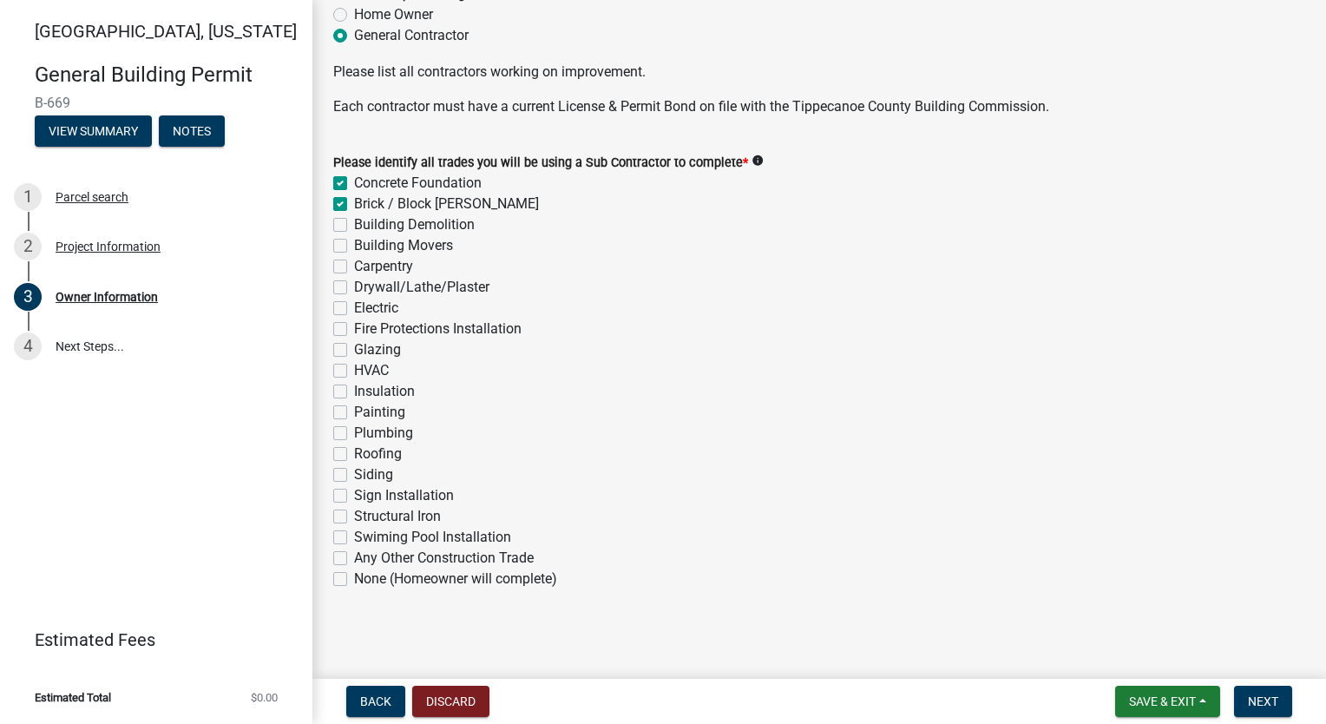
checkbox input "false"
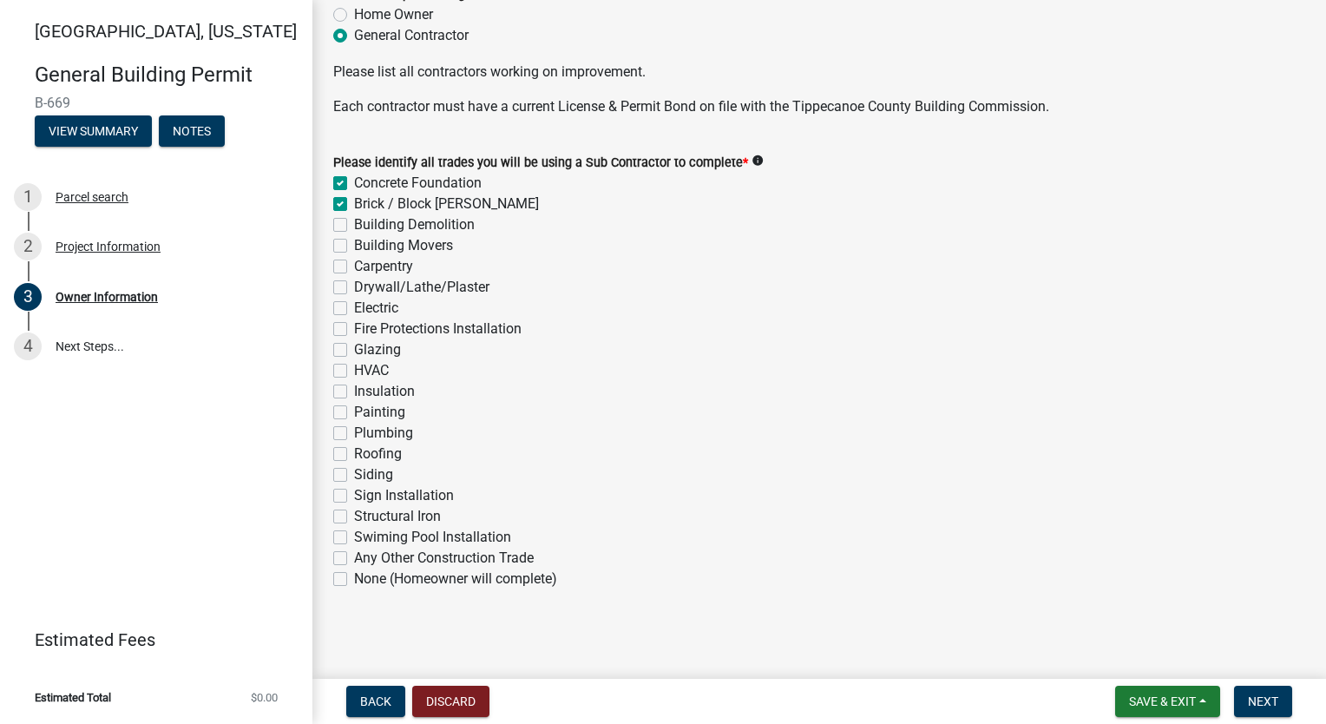
checkbox input "false"
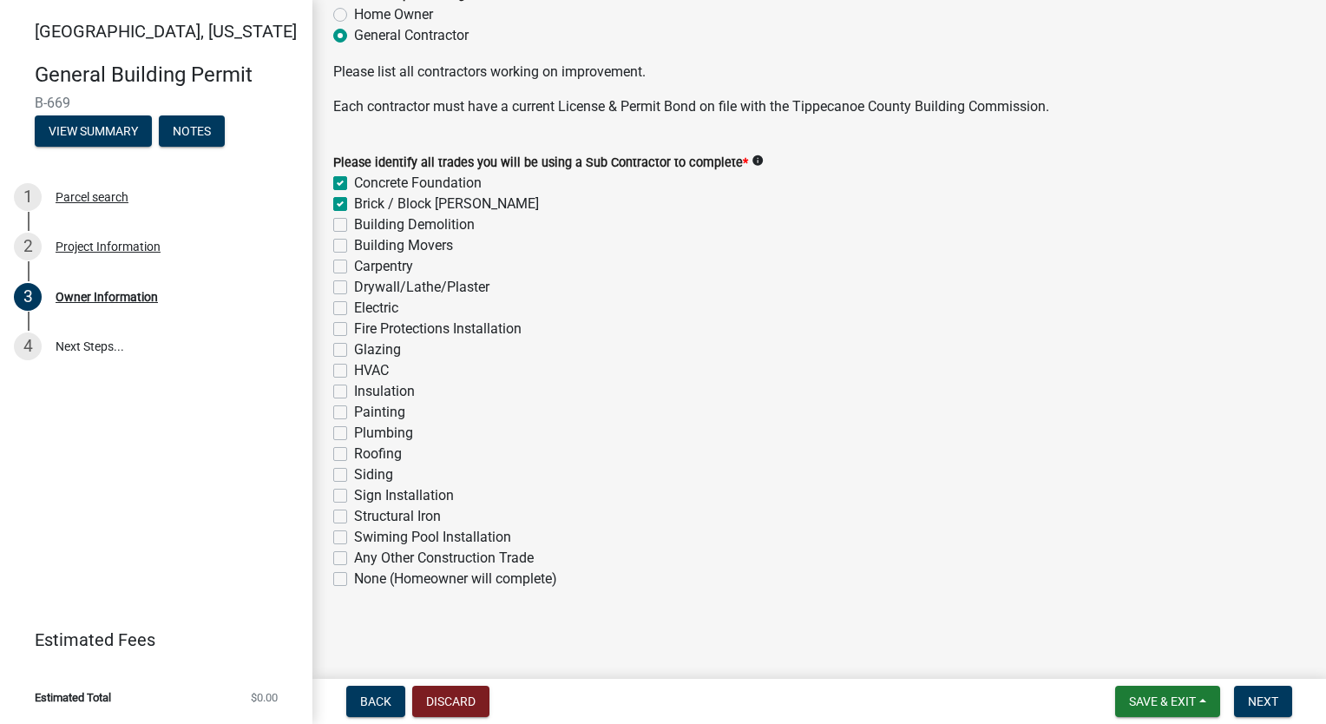
checkbox input "false"
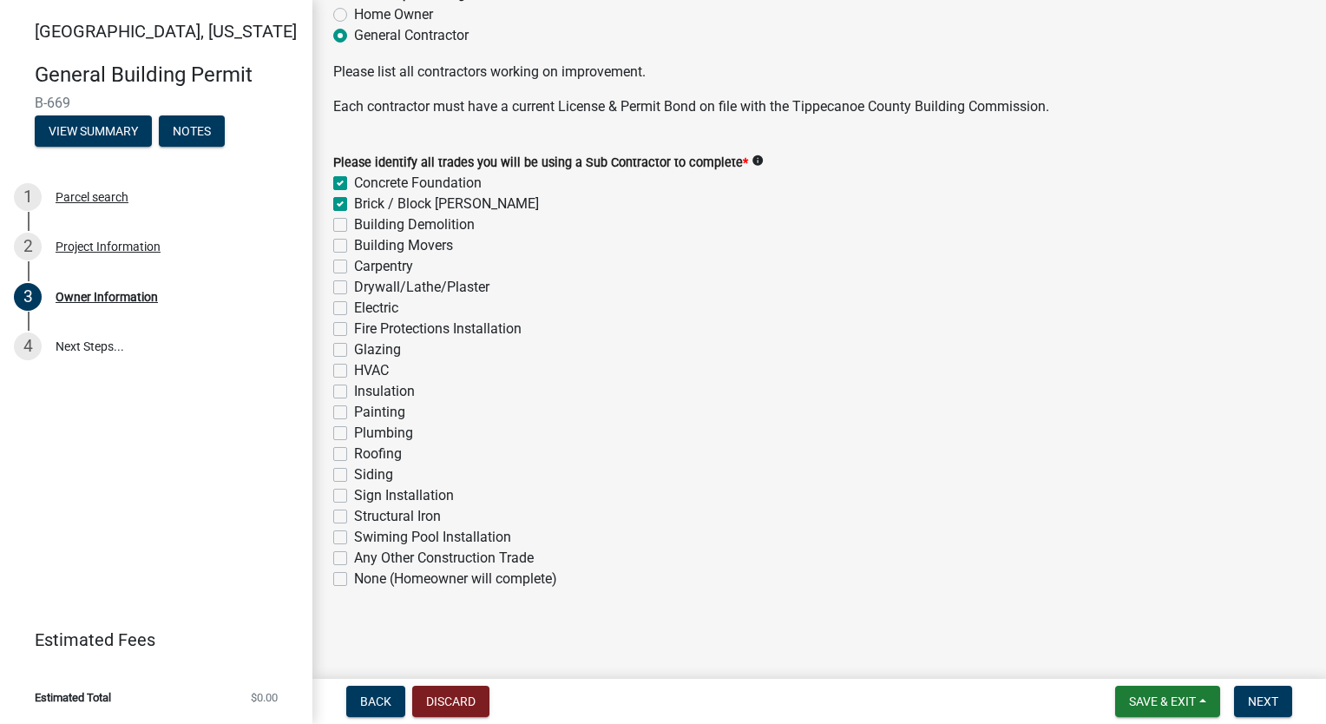
click at [354, 265] on label "Carpentry" at bounding box center [383, 266] width 59 height 21
click at [354, 265] on input "Carpentry" at bounding box center [359, 261] width 11 height 11
checkbox input "true"
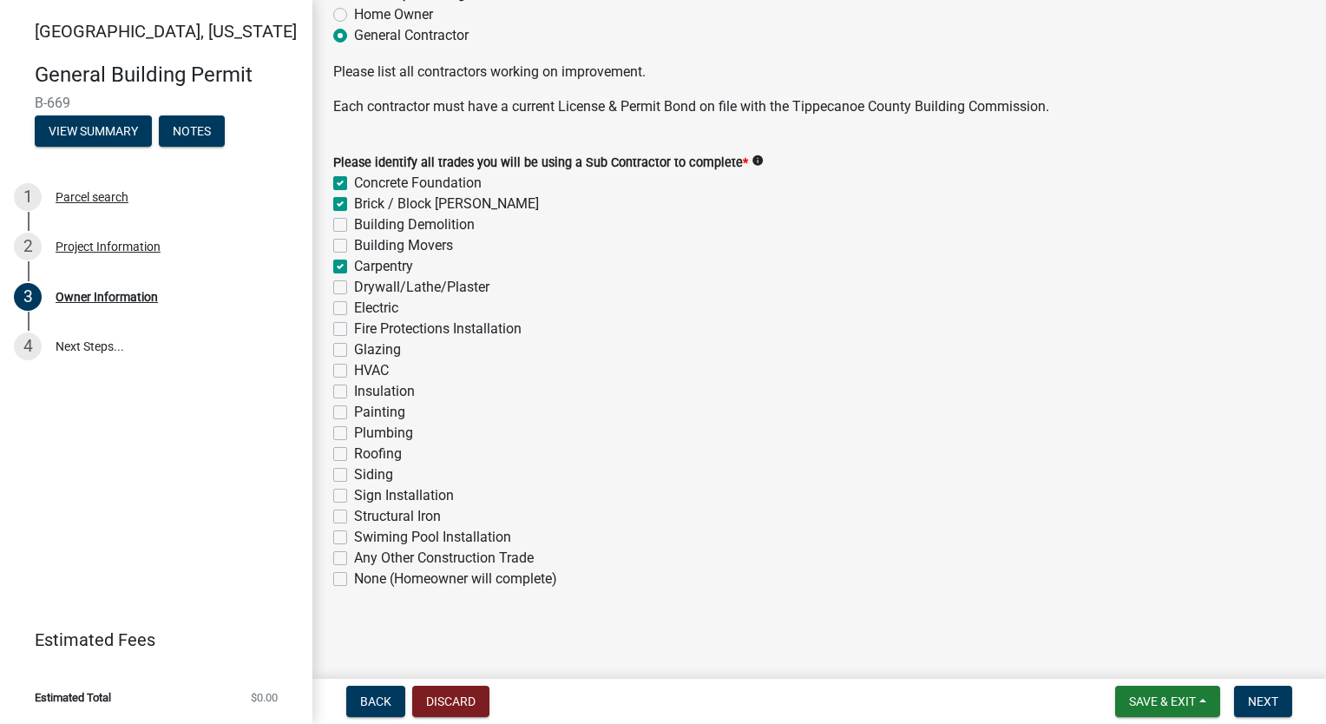
checkbox input "false"
checkbox input "true"
checkbox input "false"
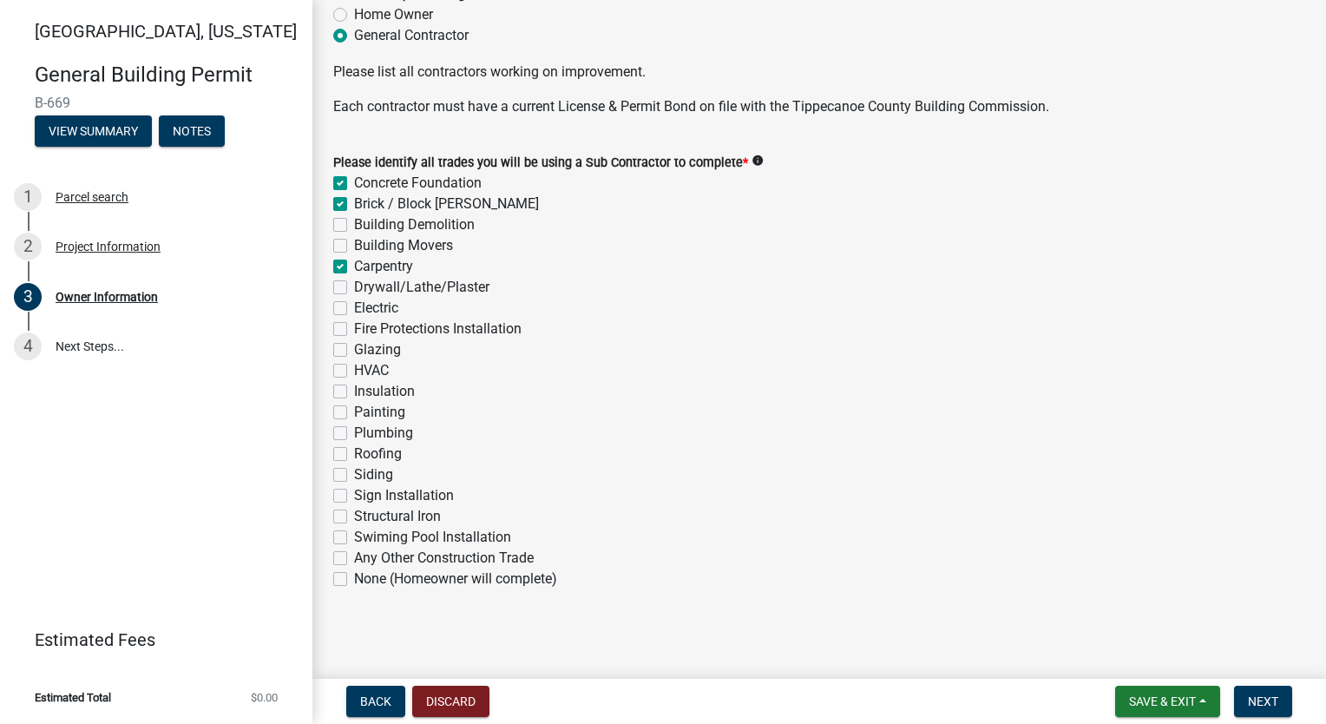
checkbox input "false"
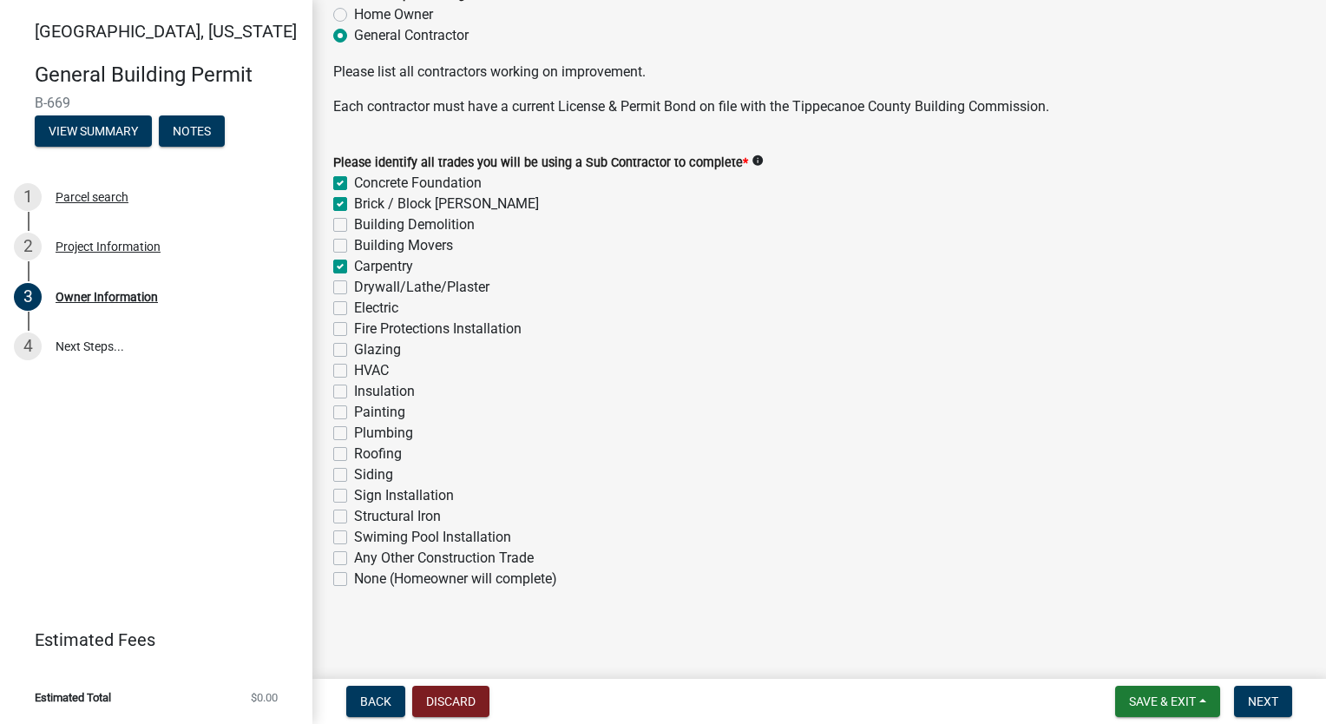
checkbox input "false"
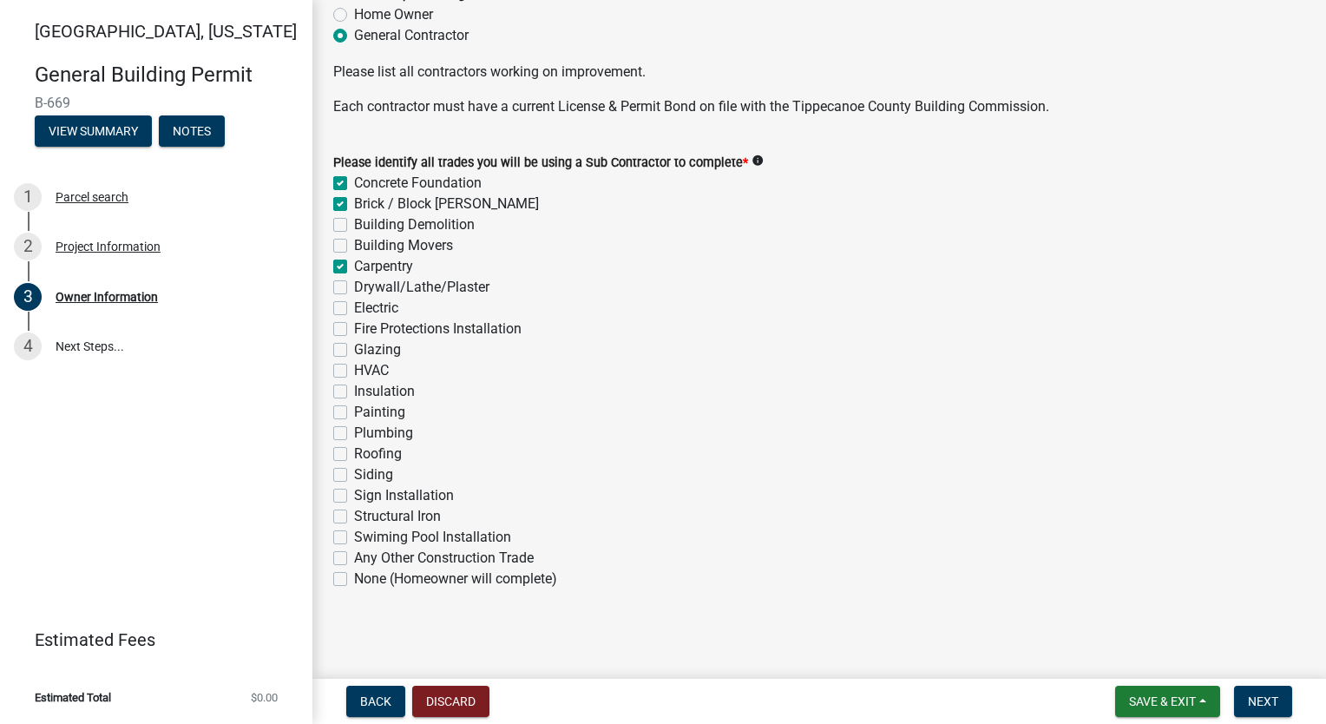
checkbox input "false"
click at [354, 293] on label "Drywall/Lathe/Plaster" at bounding box center [421, 287] width 135 height 21
click at [354, 288] on input "Drywall/Lathe/Plaster" at bounding box center [359, 282] width 11 height 11
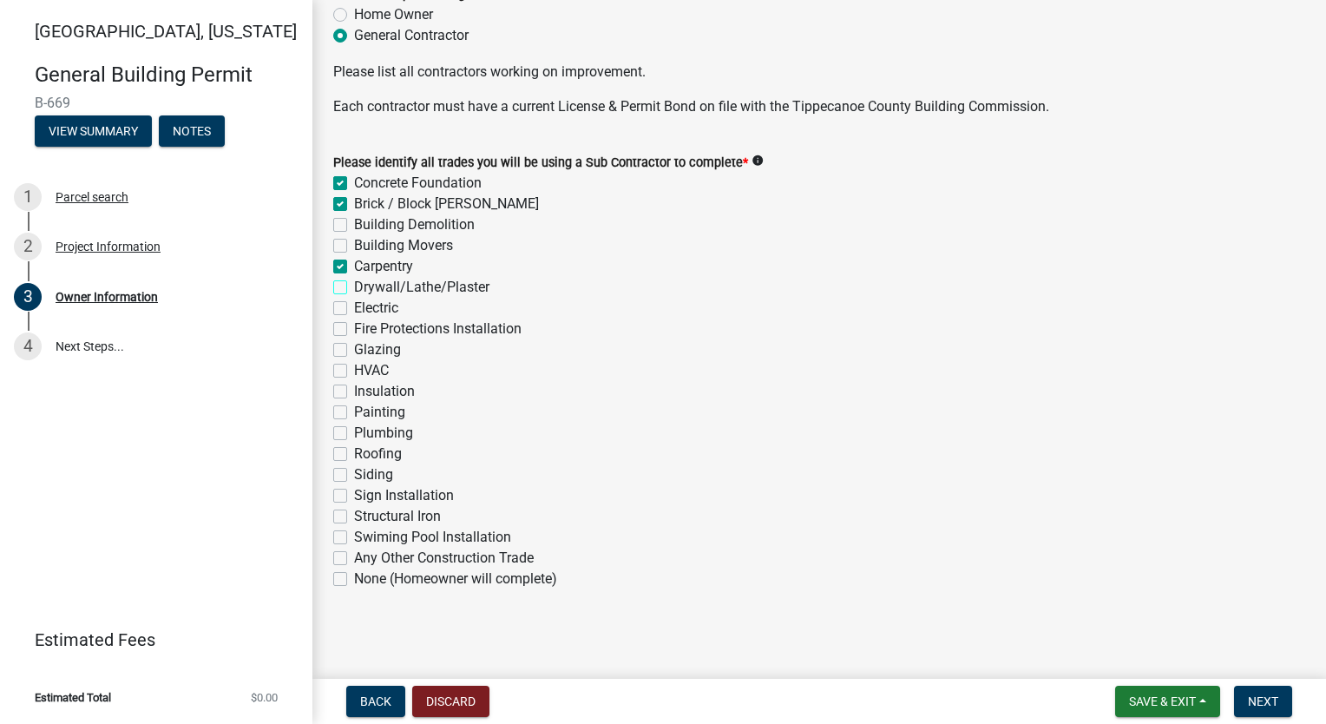
checkbox input "true"
checkbox input "false"
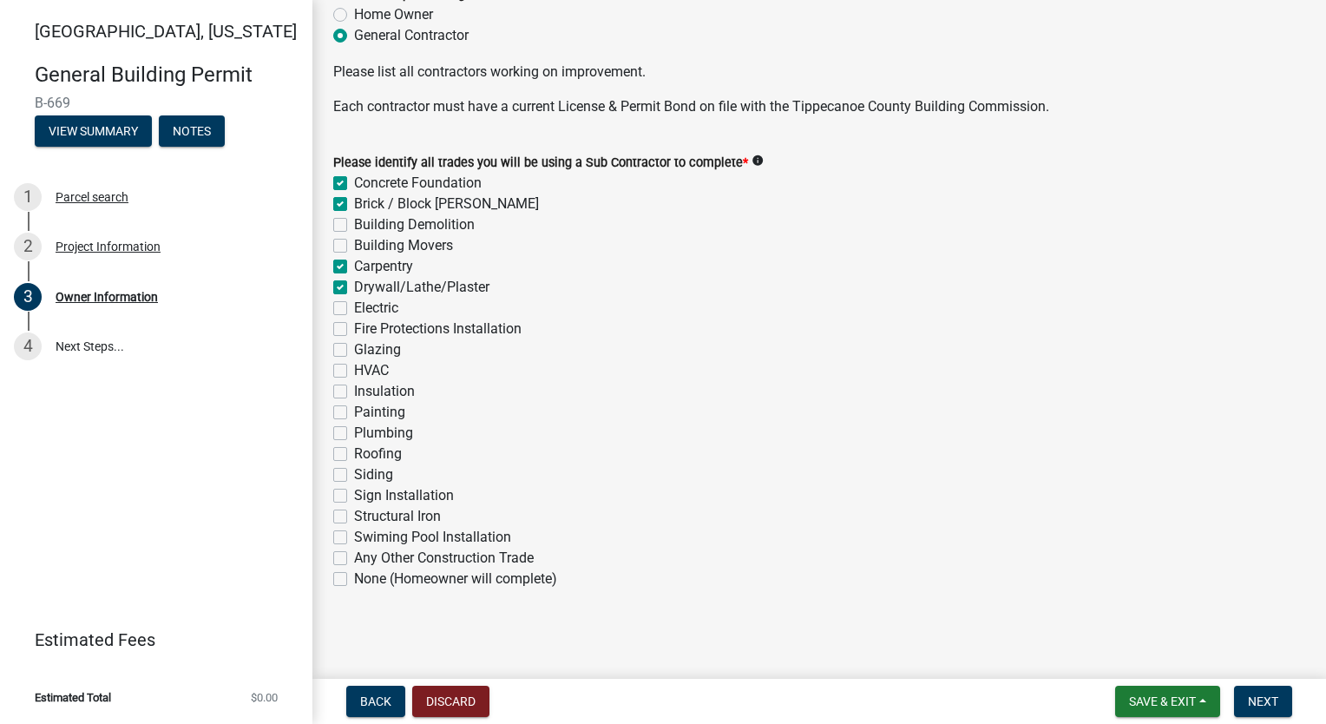
checkbox input "true"
checkbox input "false"
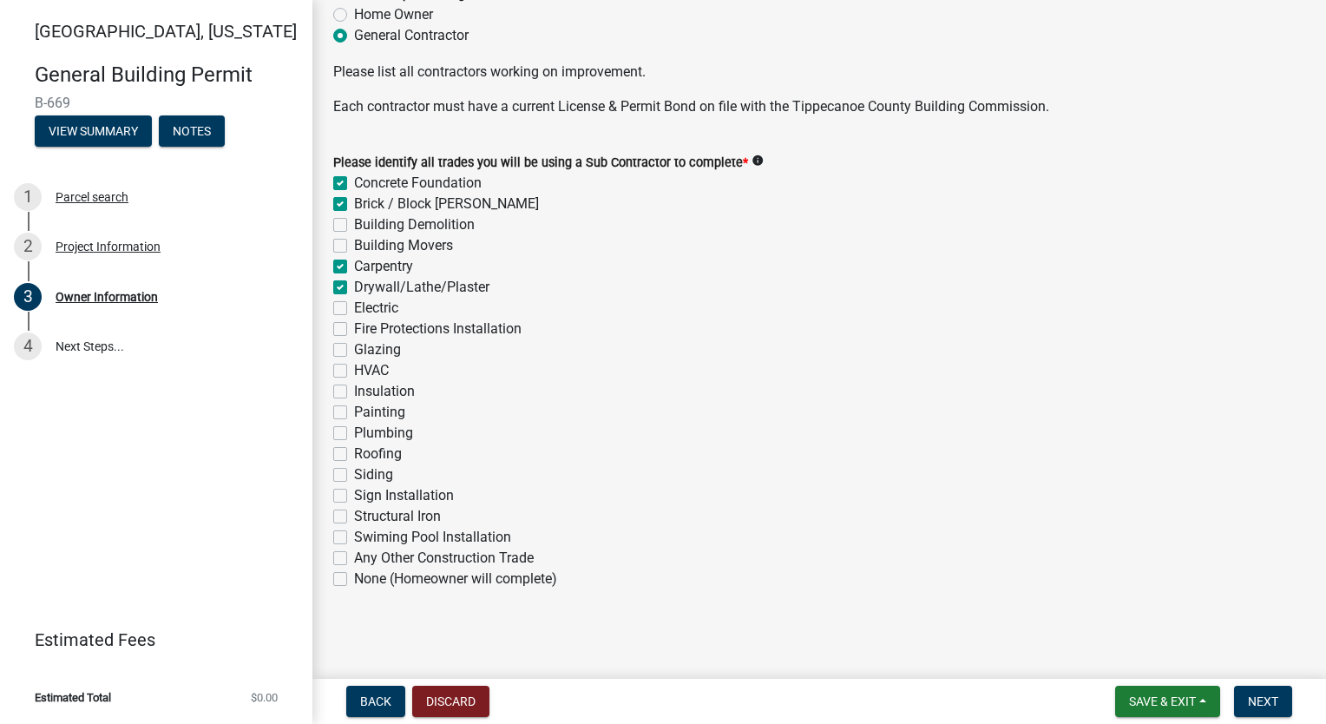
checkbox input "false"
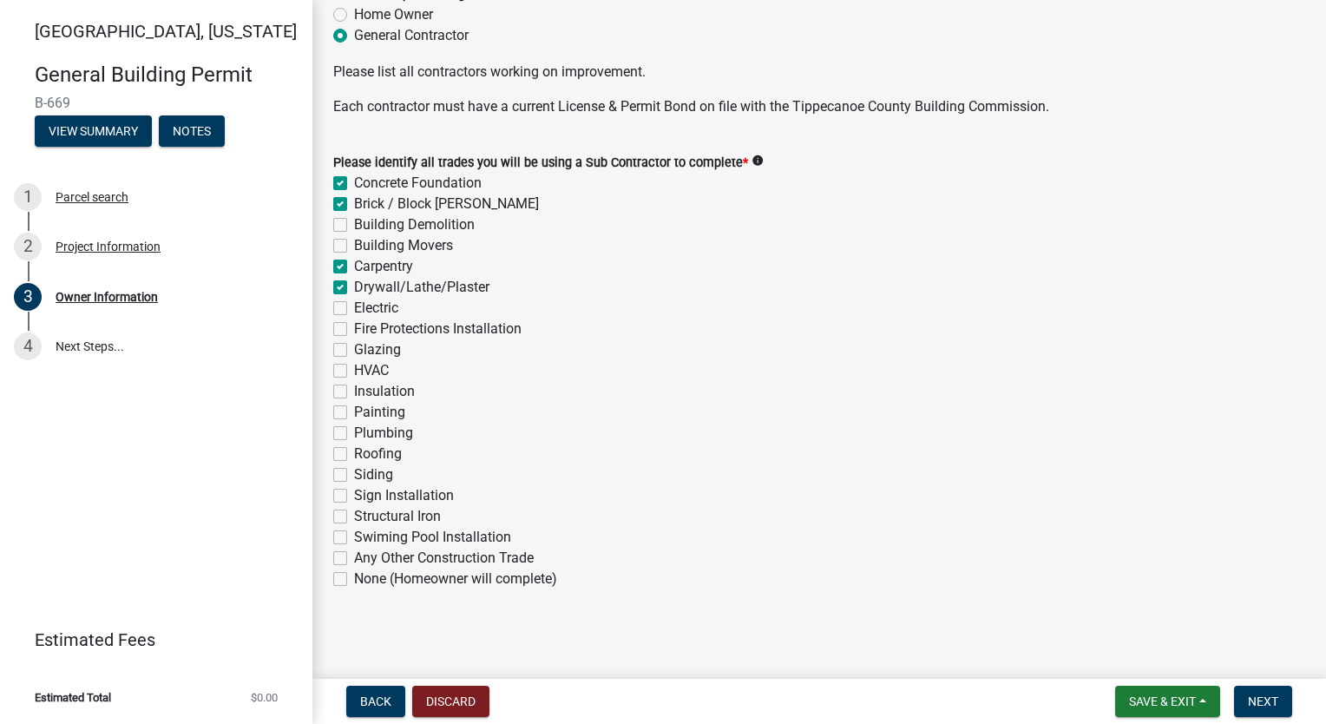
checkbox input "false"
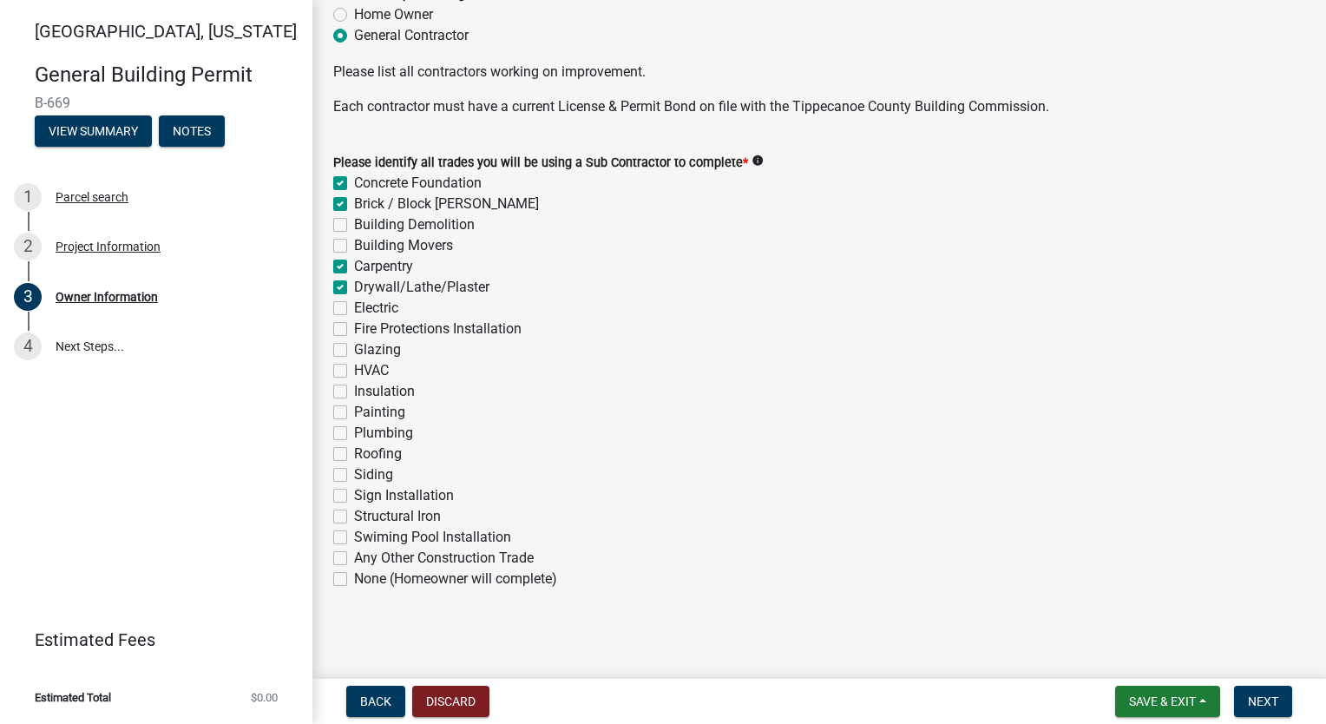
checkbox input "false"
click at [340, 321] on div "Fire Protections Installation" at bounding box center [819, 328] width 972 height 21
click at [354, 370] on label "HVAC" at bounding box center [371, 370] width 35 height 21
click at [354, 370] on input "HVAC" at bounding box center [359, 365] width 11 height 11
checkbox input "true"
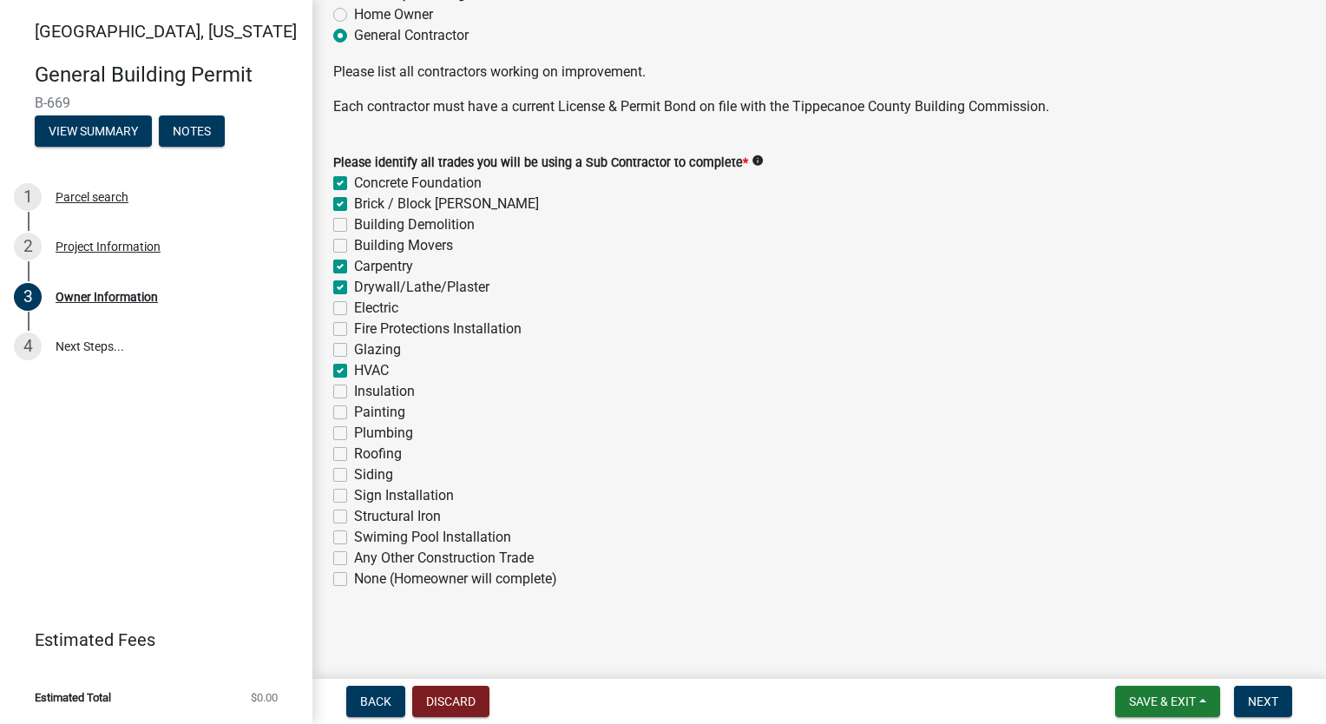
checkbox input "true"
checkbox input "false"
checkbox input "true"
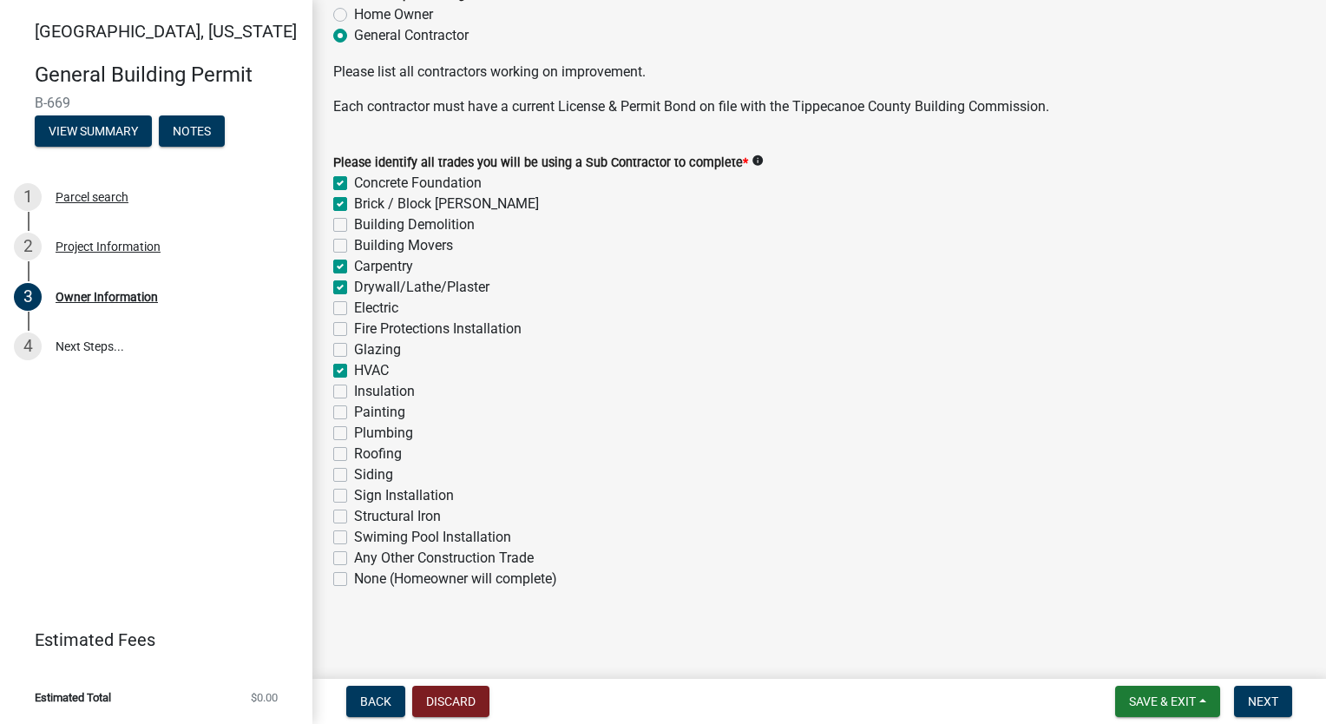
checkbox input "true"
checkbox input "false"
checkbox input "true"
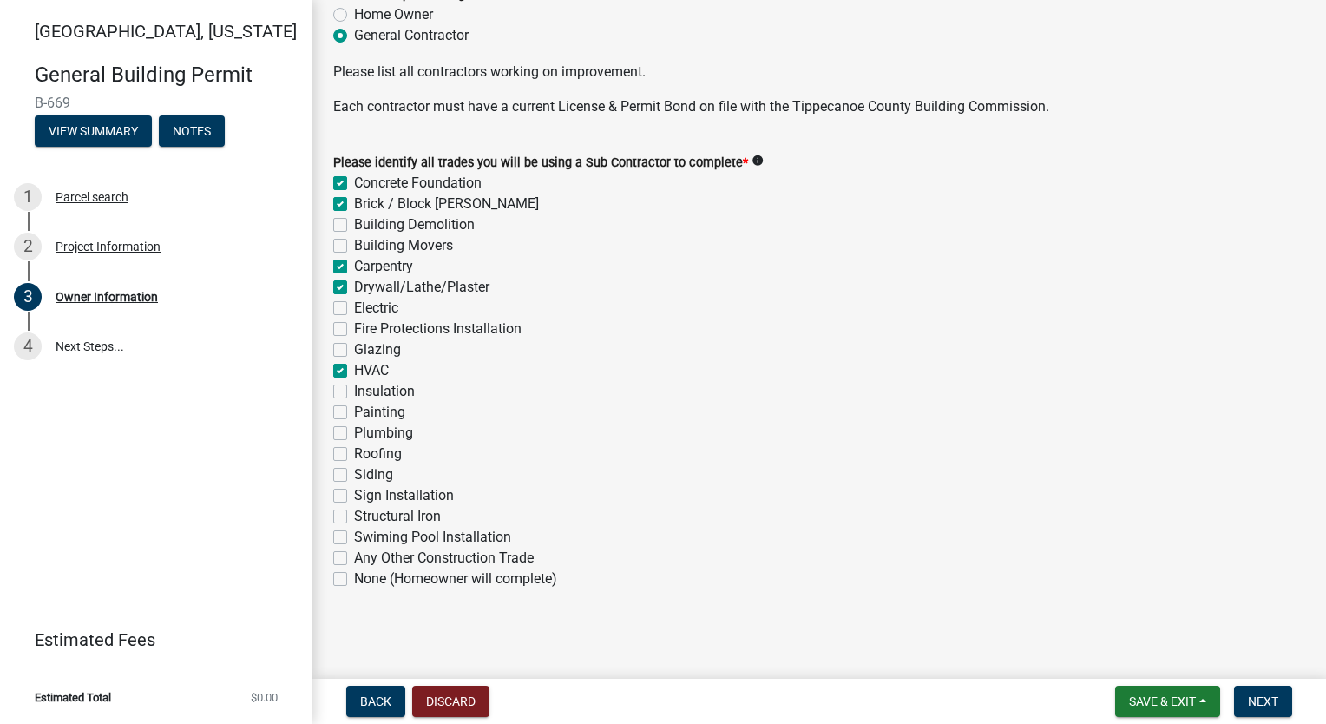
checkbox input "false"
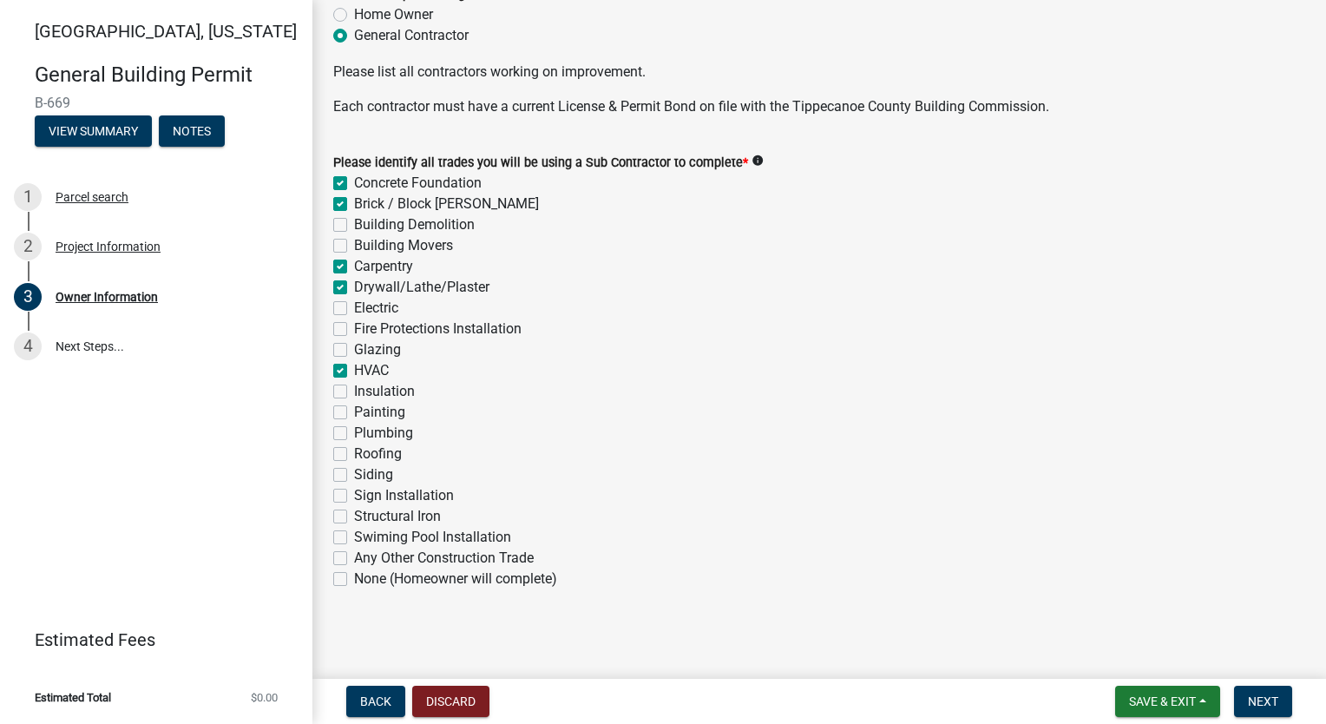
checkbox input "false"
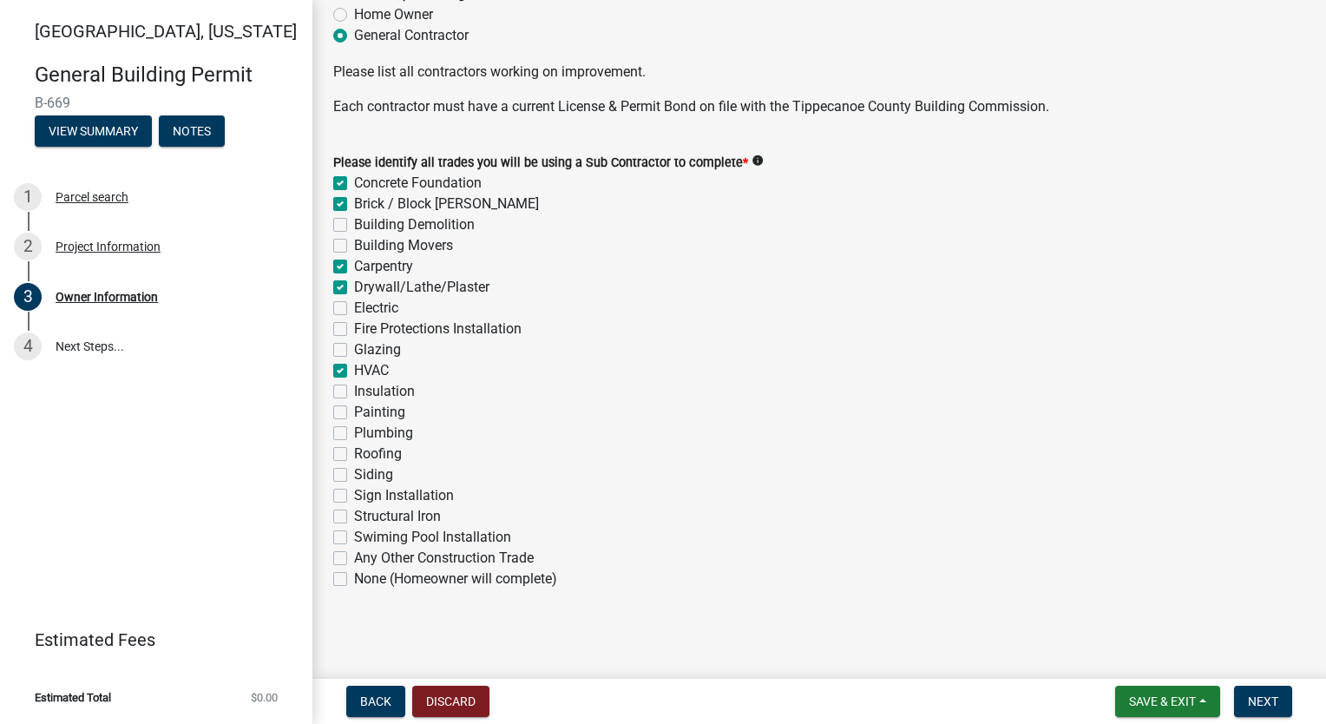
click at [354, 390] on label "Insulation" at bounding box center [384, 391] width 61 height 21
click at [354, 390] on input "Insulation" at bounding box center [359, 386] width 11 height 11
checkbox input "true"
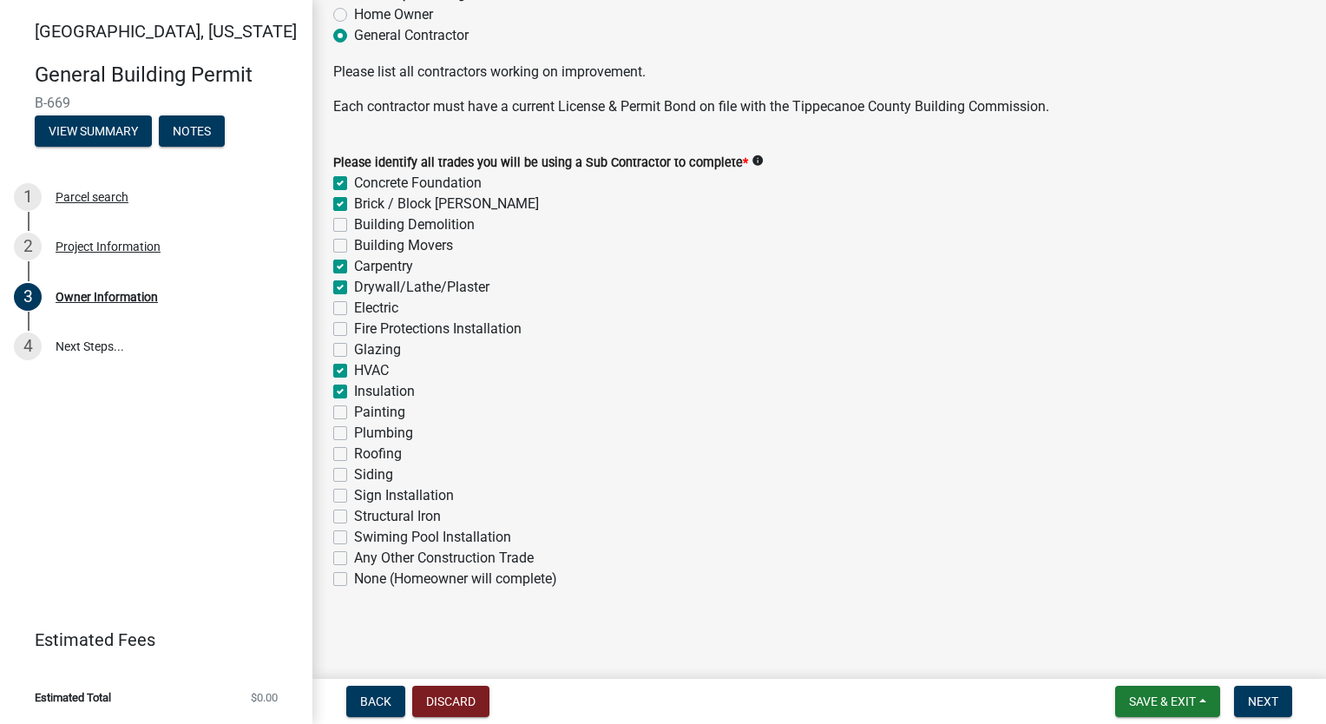
checkbox input "false"
checkbox input "true"
checkbox input "false"
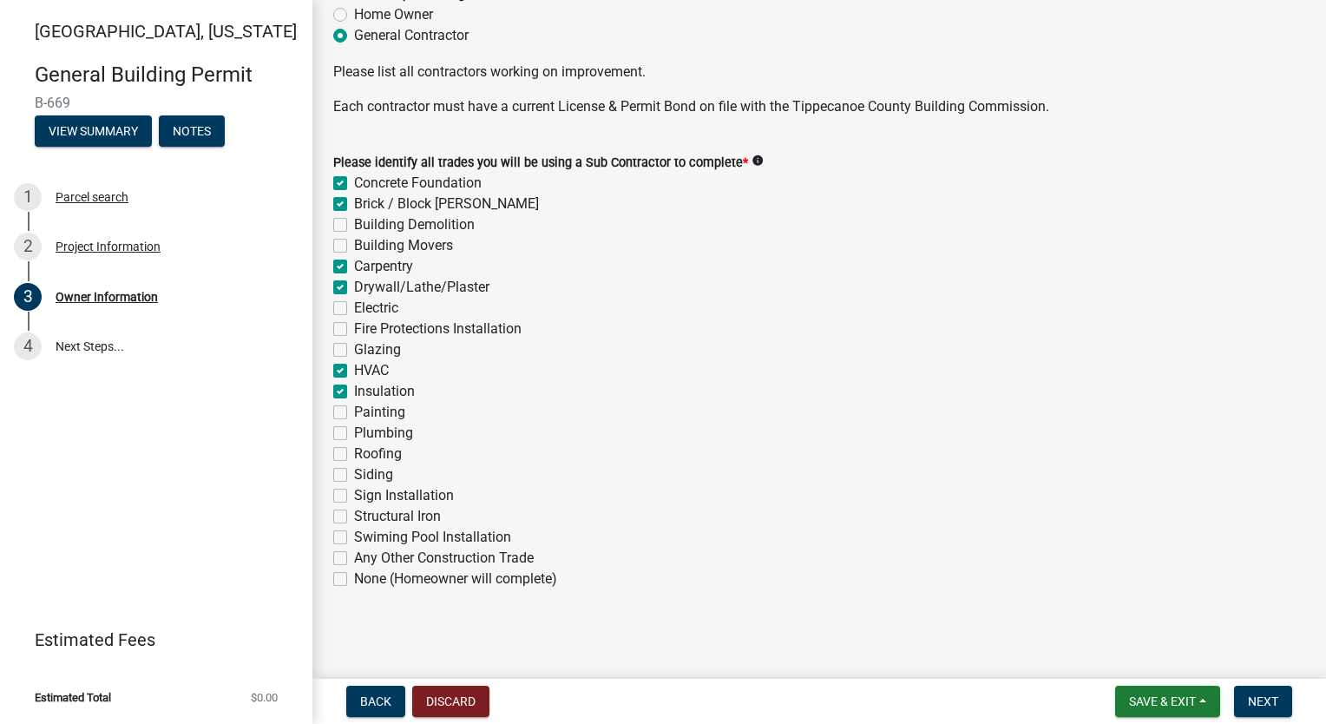
checkbox input "false"
checkbox input "true"
checkbox input "false"
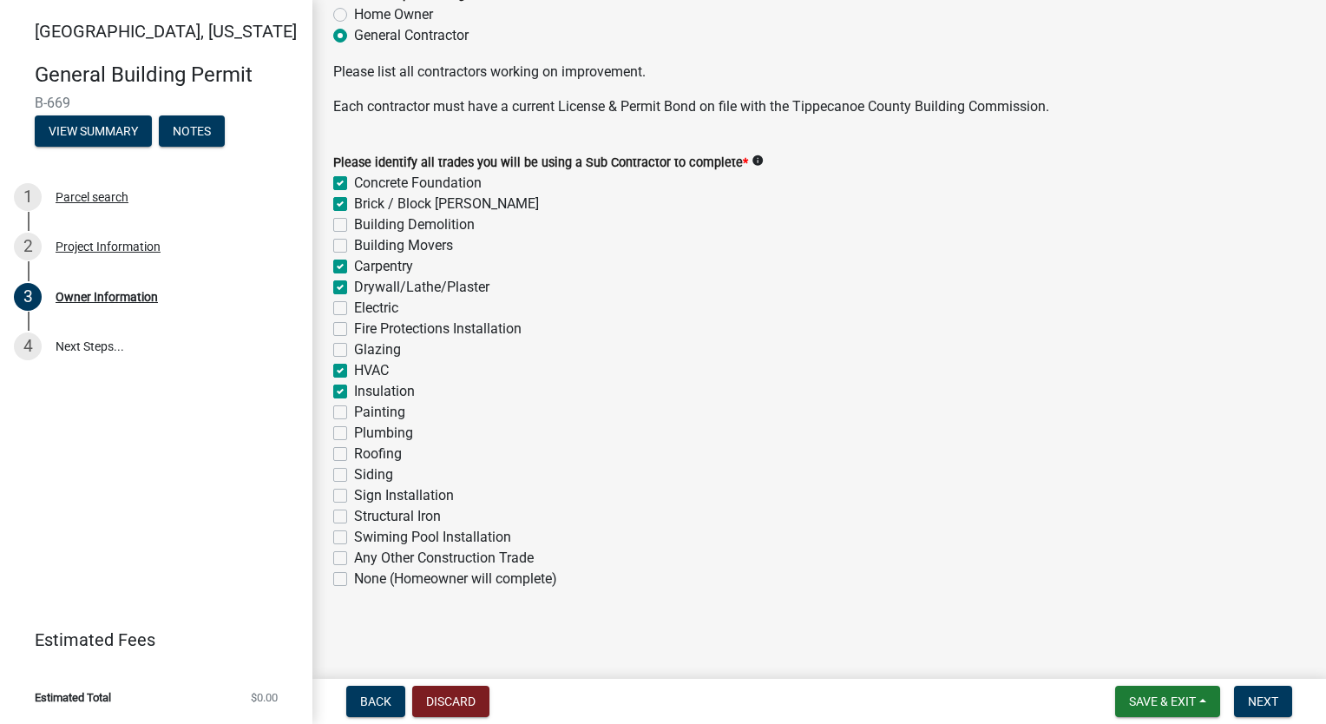
checkbox input "false"
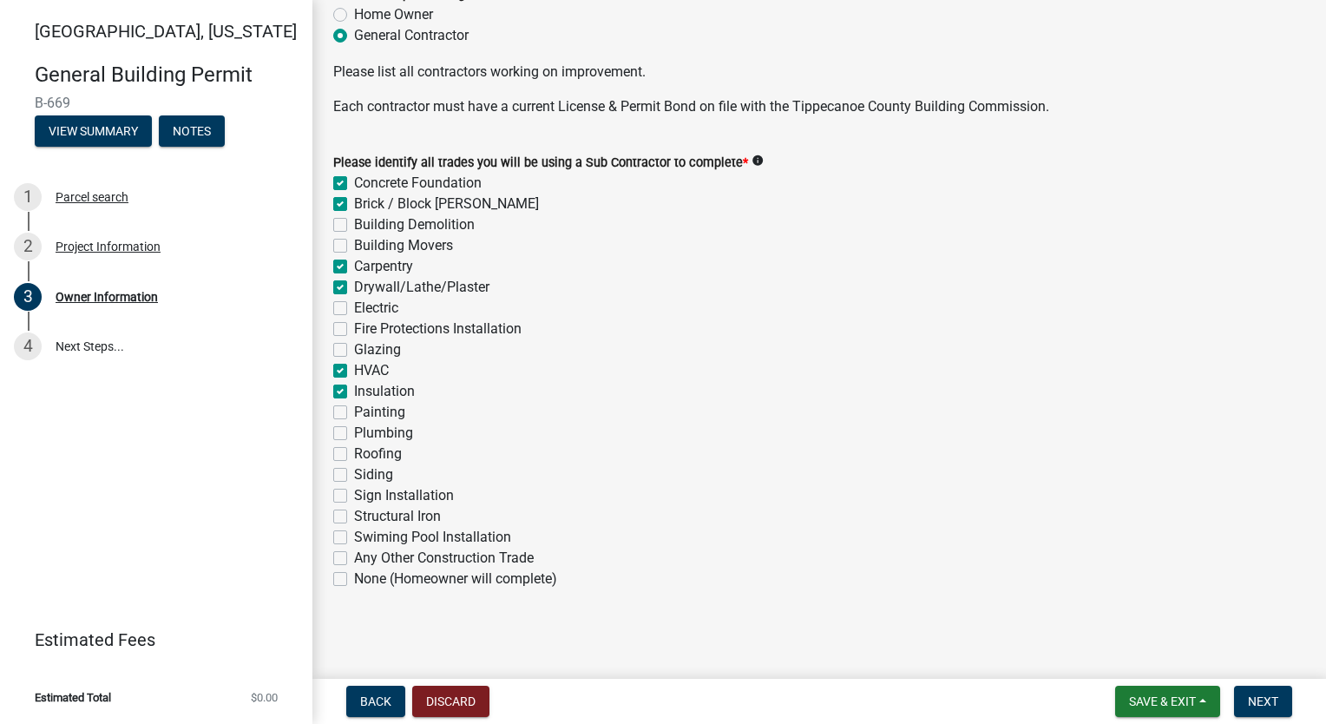
checkbox input "false"
click at [340, 421] on div "Painting" at bounding box center [819, 412] width 972 height 21
click at [354, 411] on label "Painting" at bounding box center [379, 412] width 51 height 21
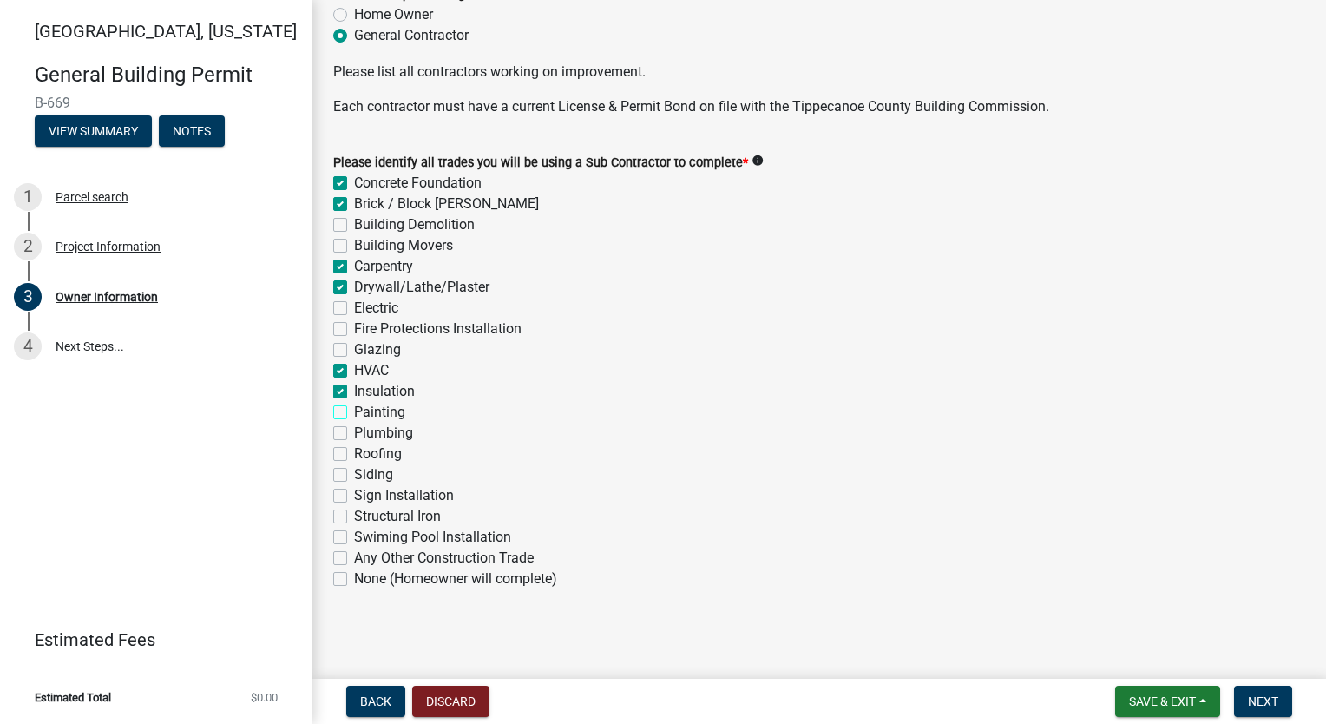
click at [354, 411] on input "Painting" at bounding box center [359, 407] width 11 height 11
checkbox input "true"
checkbox input "false"
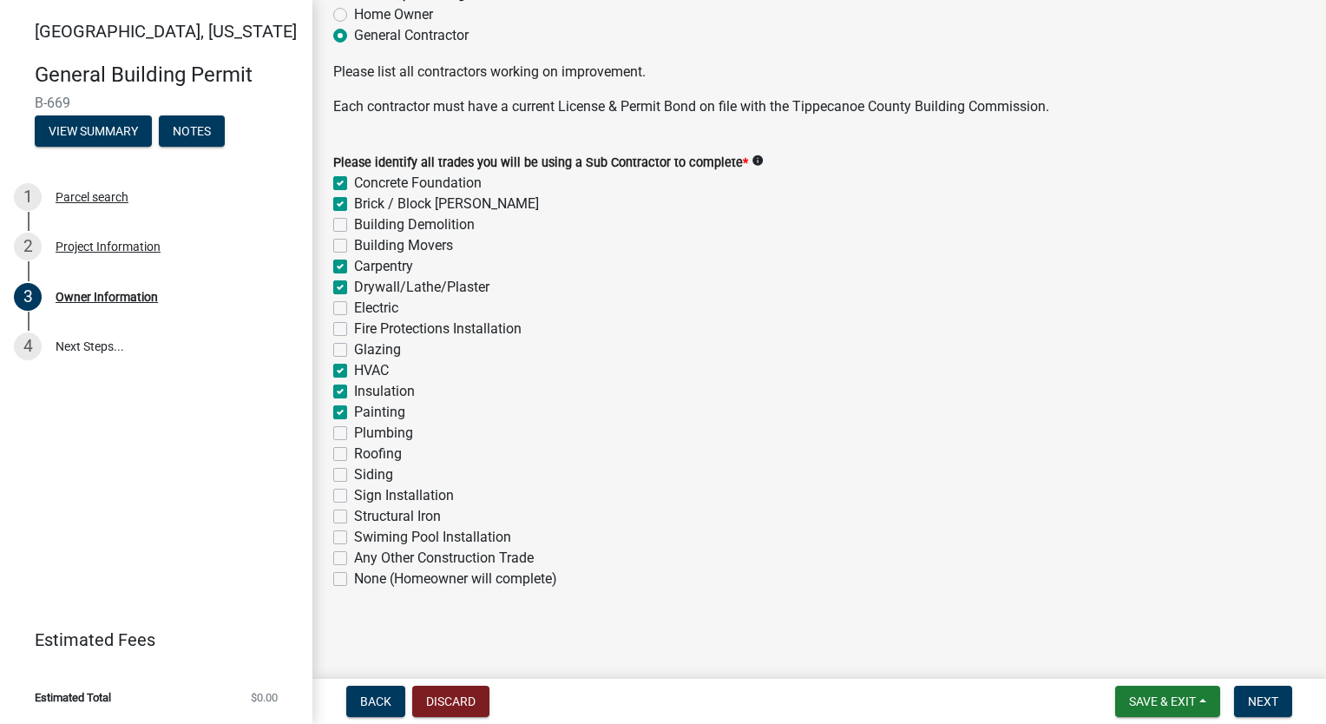
checkbox input "false"
checkbox input "true"
checkbox input "false"
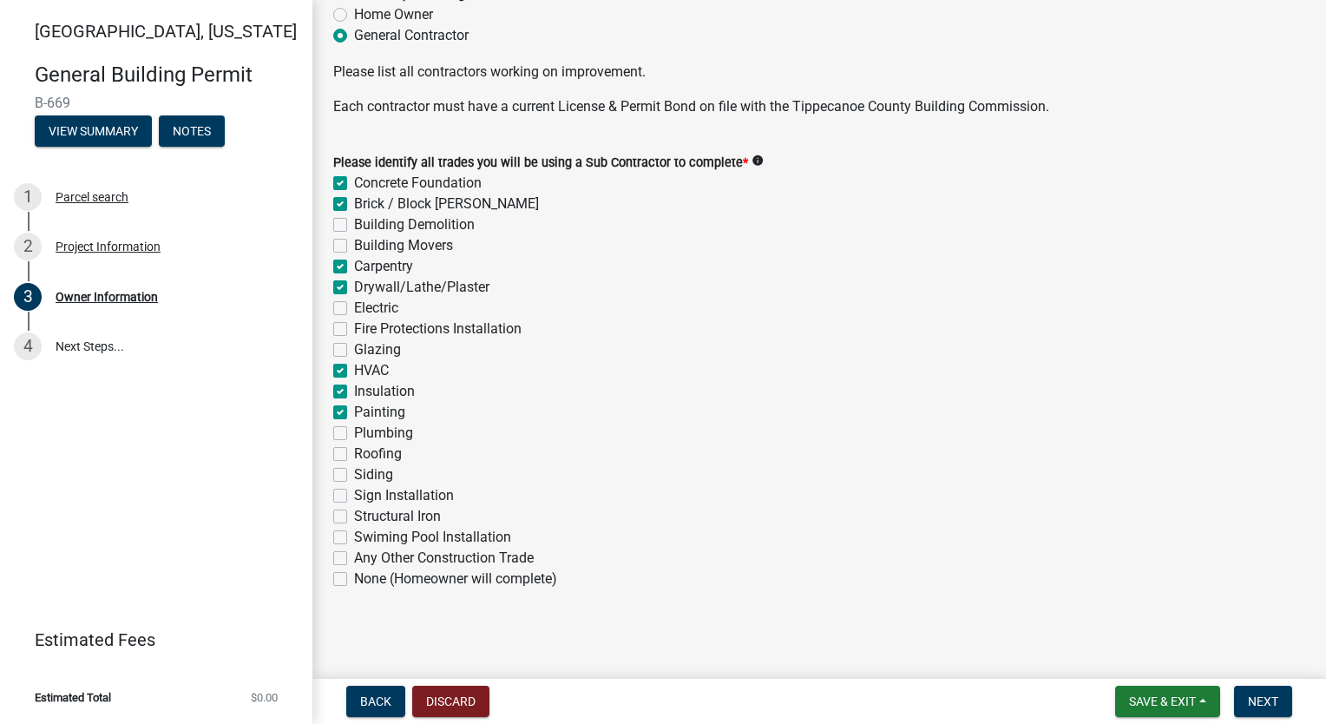
checkbox input "false"
checkbox input "true"
checkbox input "false"
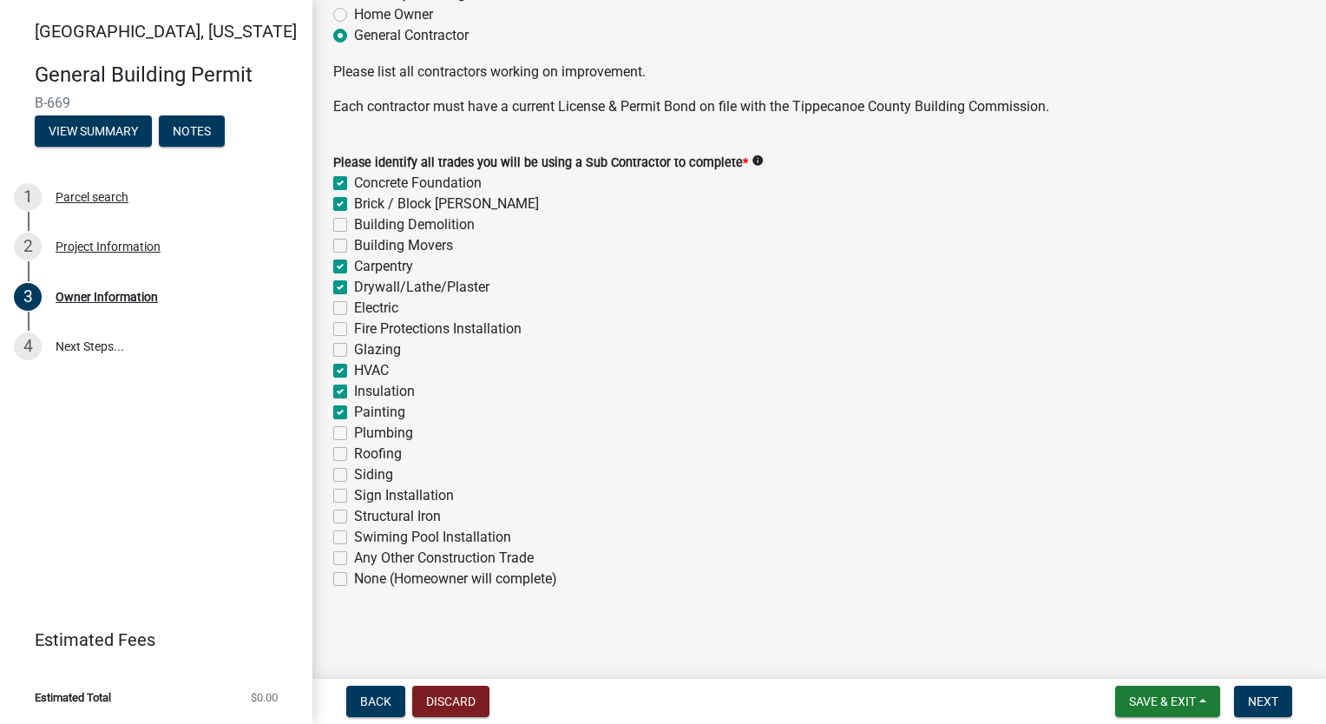
checkbox input "false"
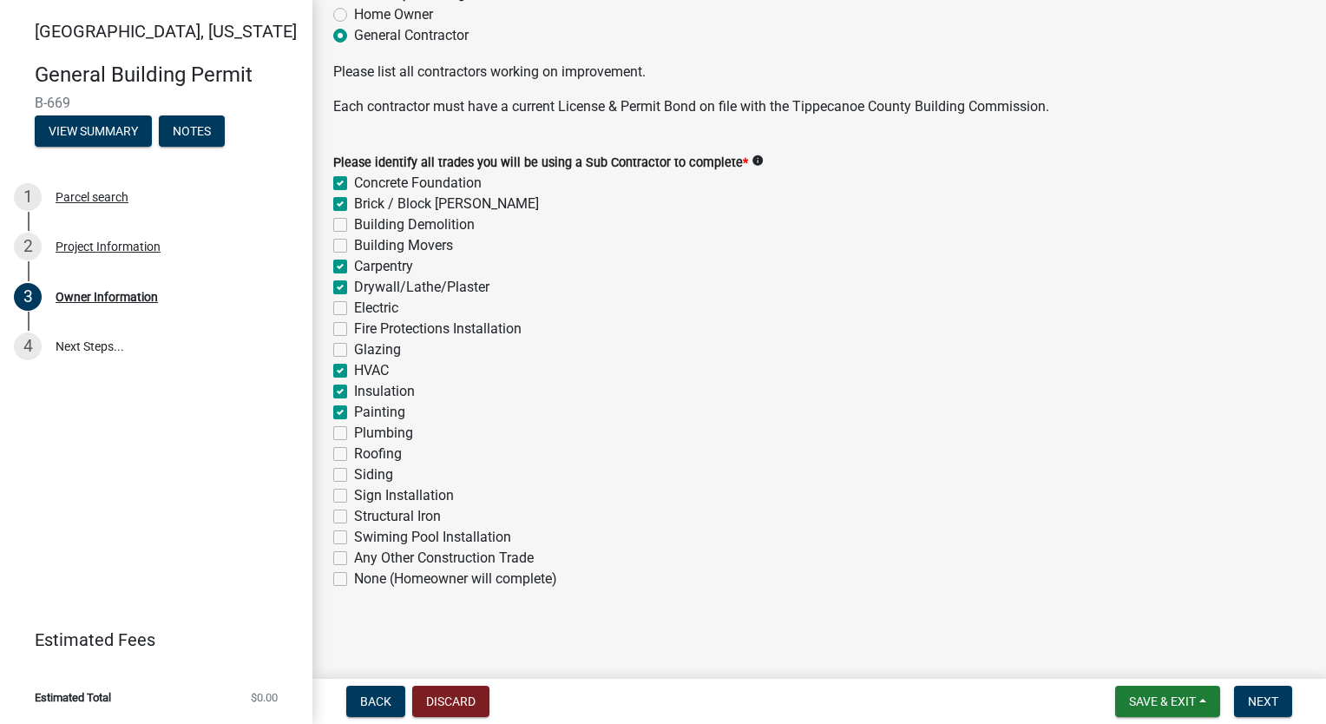
checkbox input "false"
click at [354, 432] on label "Plumbing" at bounding box center [383, 433] width 59 height 21
click at [354, 432] on input "Plumbing" at bounding box center [359, 428] width 11 height 11
checkbox input "true"
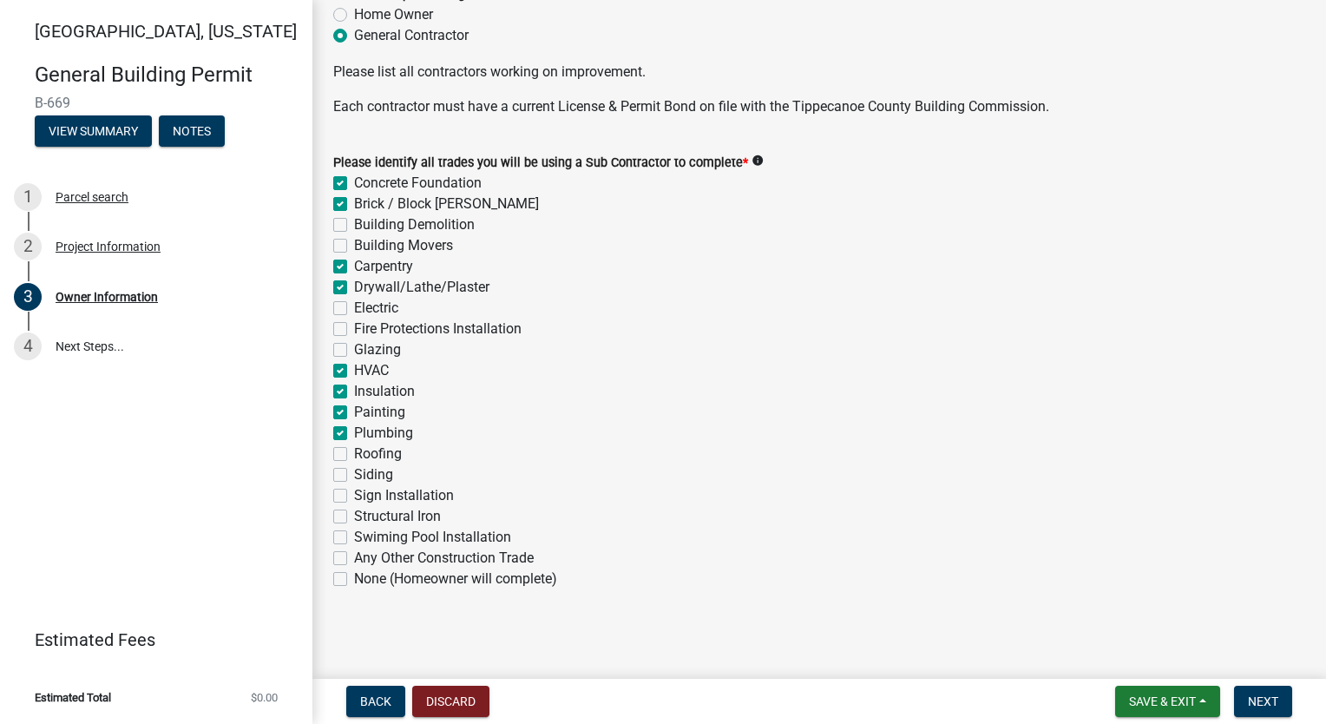
checkbox input "true"
checkbox input "false"
checkbox input "true"
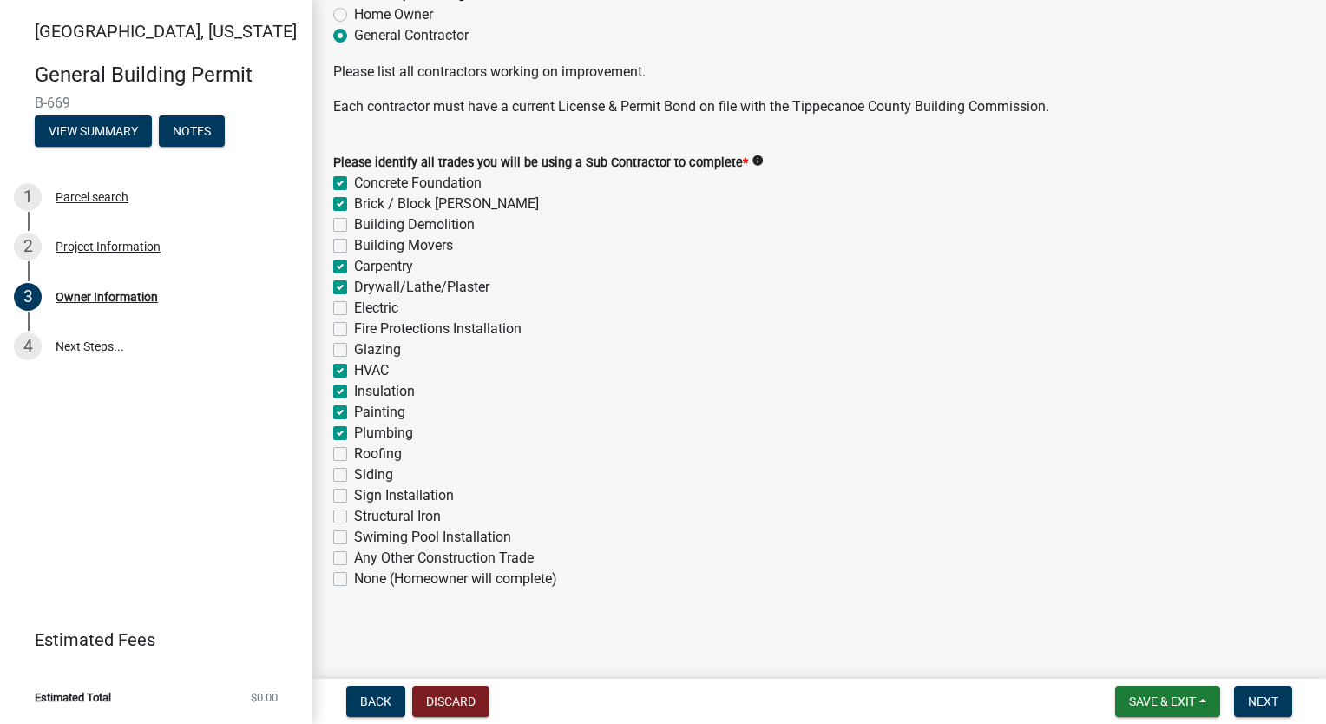
checkbox input "true"
checkbox input "false"
checkbox input "true"
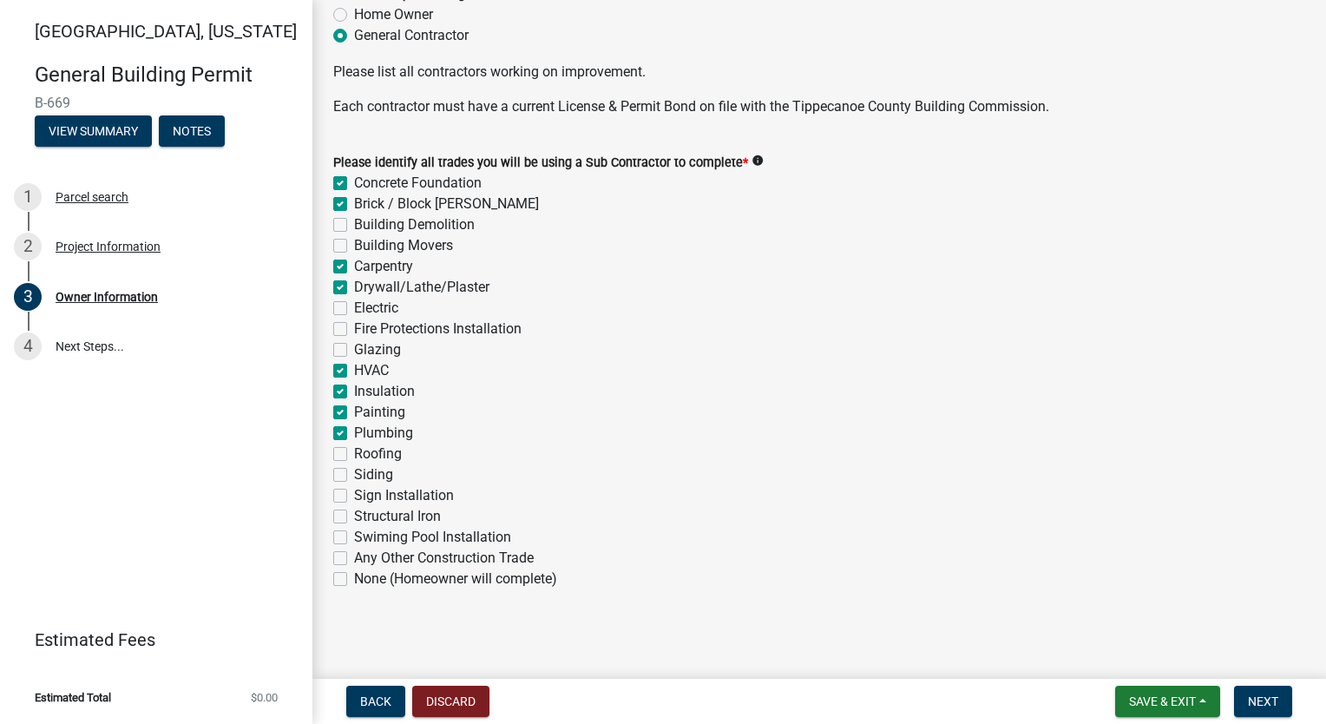
checkbox input "true"
checkbox input "false"
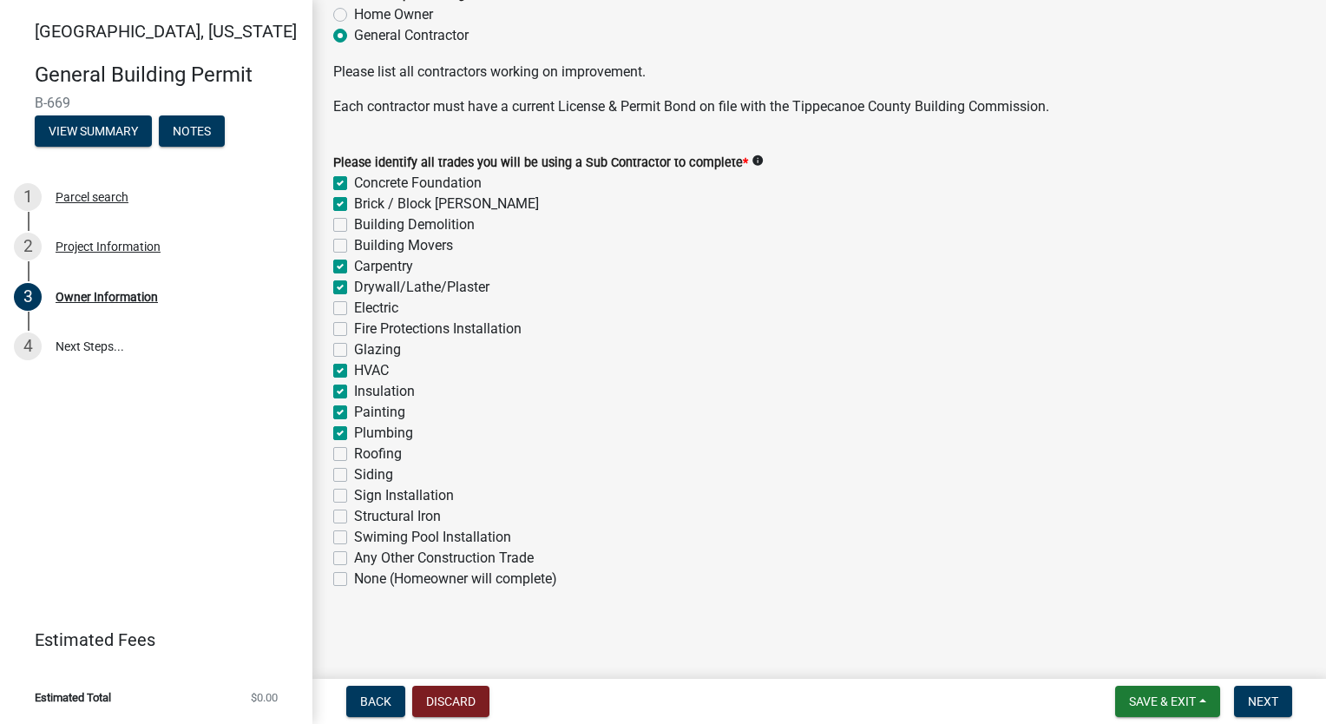
checkbox input "false"
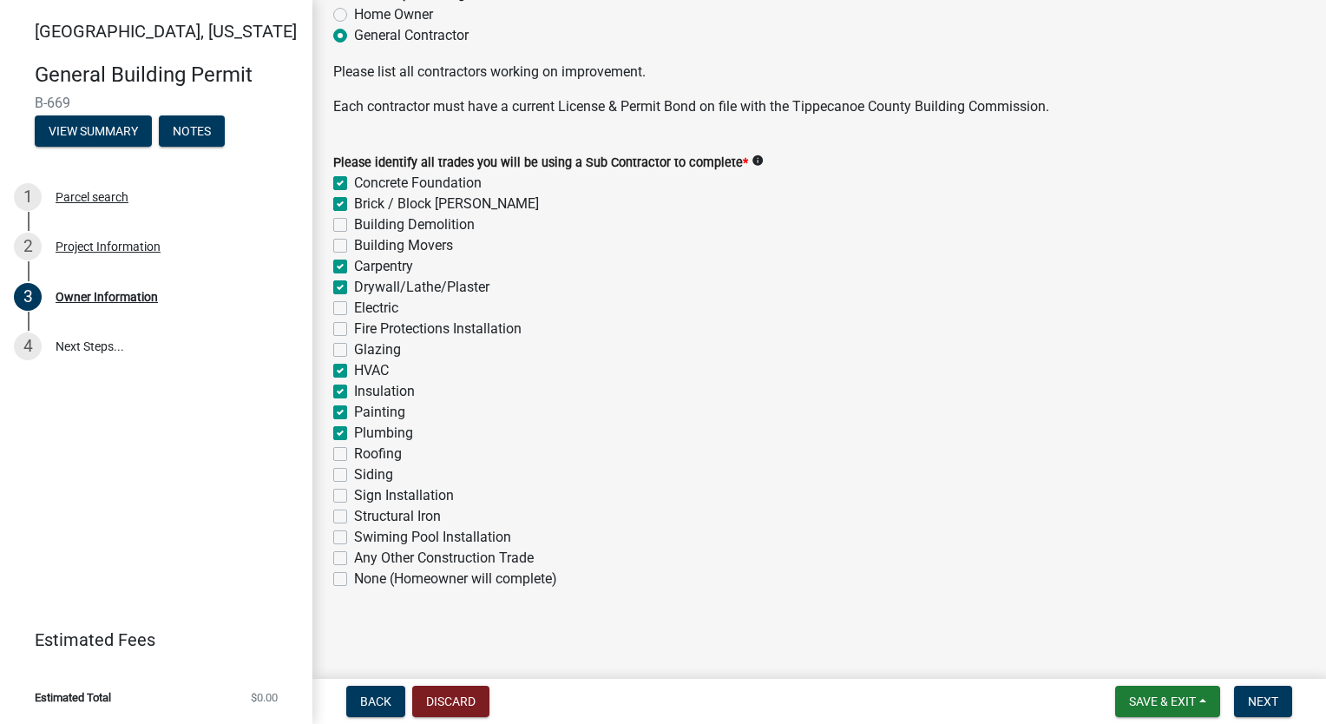
click at [354, 458] on label "Roofing" at bounding box center [378, 453] width 48 height 21
click at [354, 455] on input "Roofing" at bounding box center [359, 448] width 11 height 11
checkbox input "true"
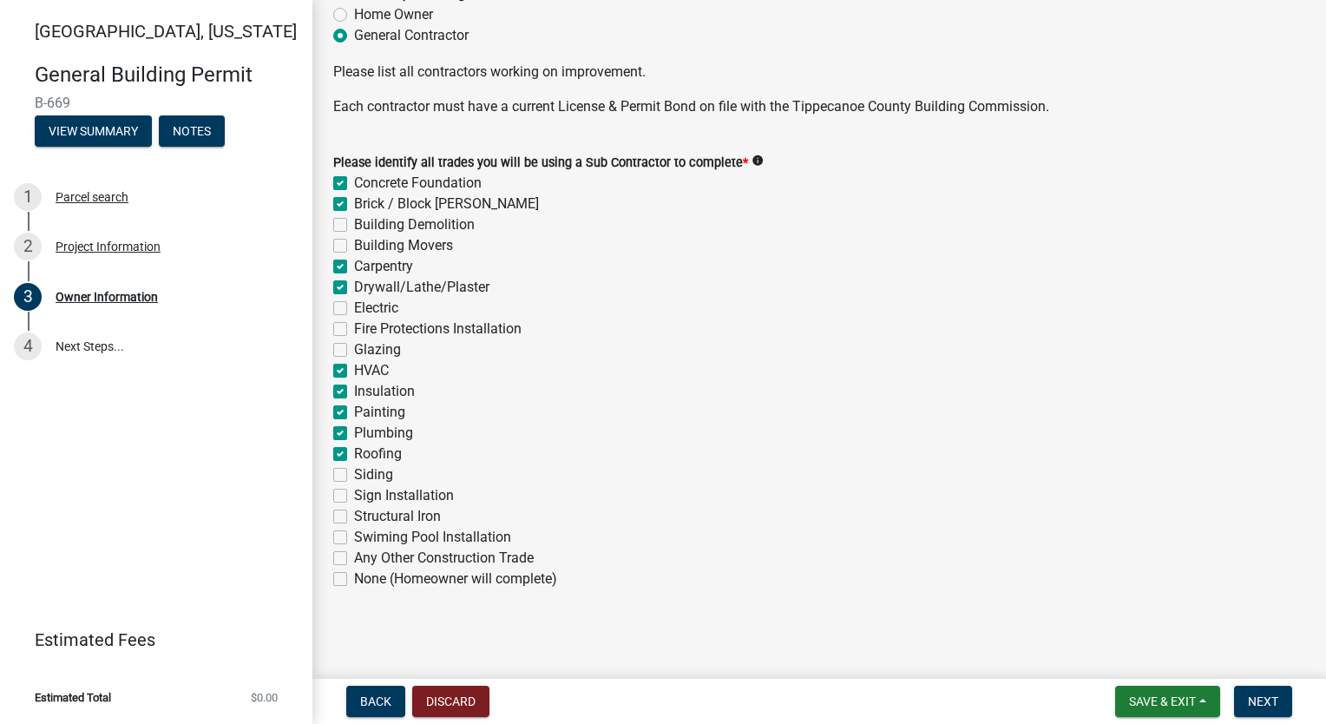
checkbox input "false"
click at [354, 473] on label "Siding" at bounding box center [373, 474] width 39 height 21
click at [354, 473] on input "Siding" at bounding box center [359, 469] width 11 height 11
click at [354, 307] on label "Electric" at bounding box center [376, 308] width 44 height 21
click at [354, 307] on input "Electric" at bounding box center [359, 303] width 11 height 11
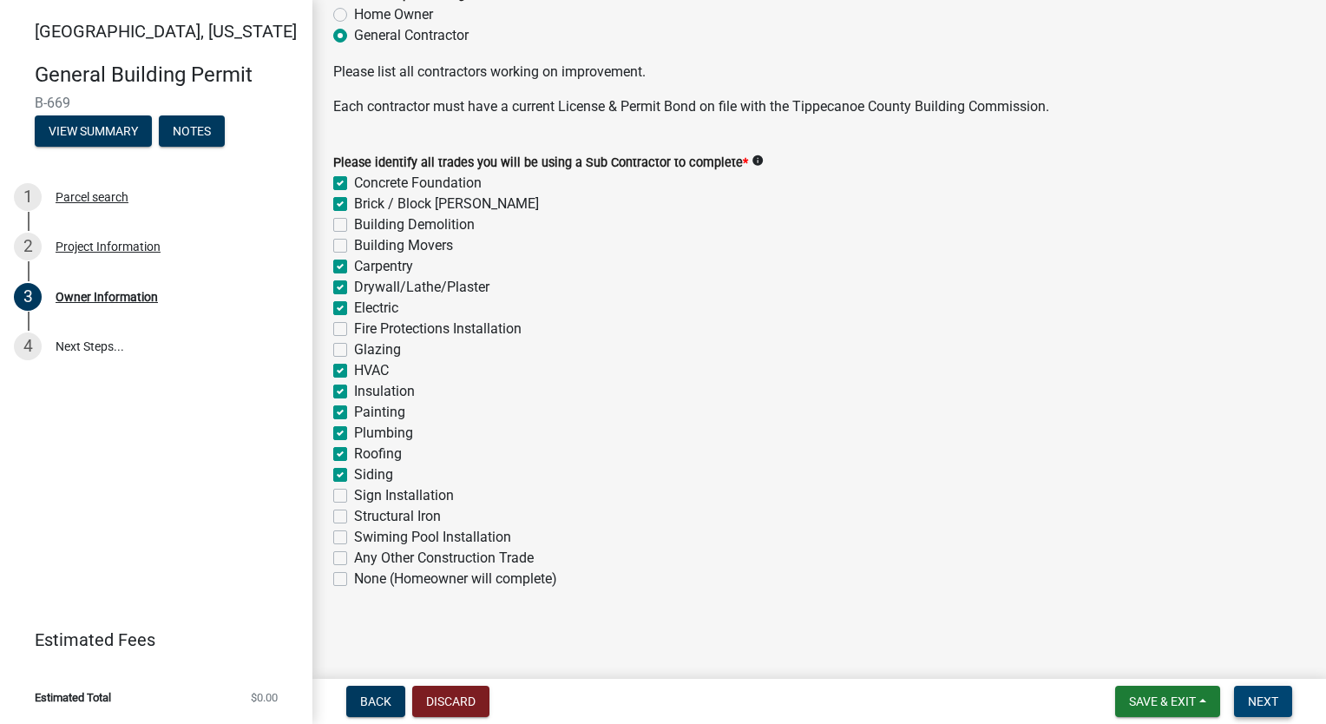
click at [1266, 699] on span "Next" at bounding box center [1263, 701] width 30 height 14
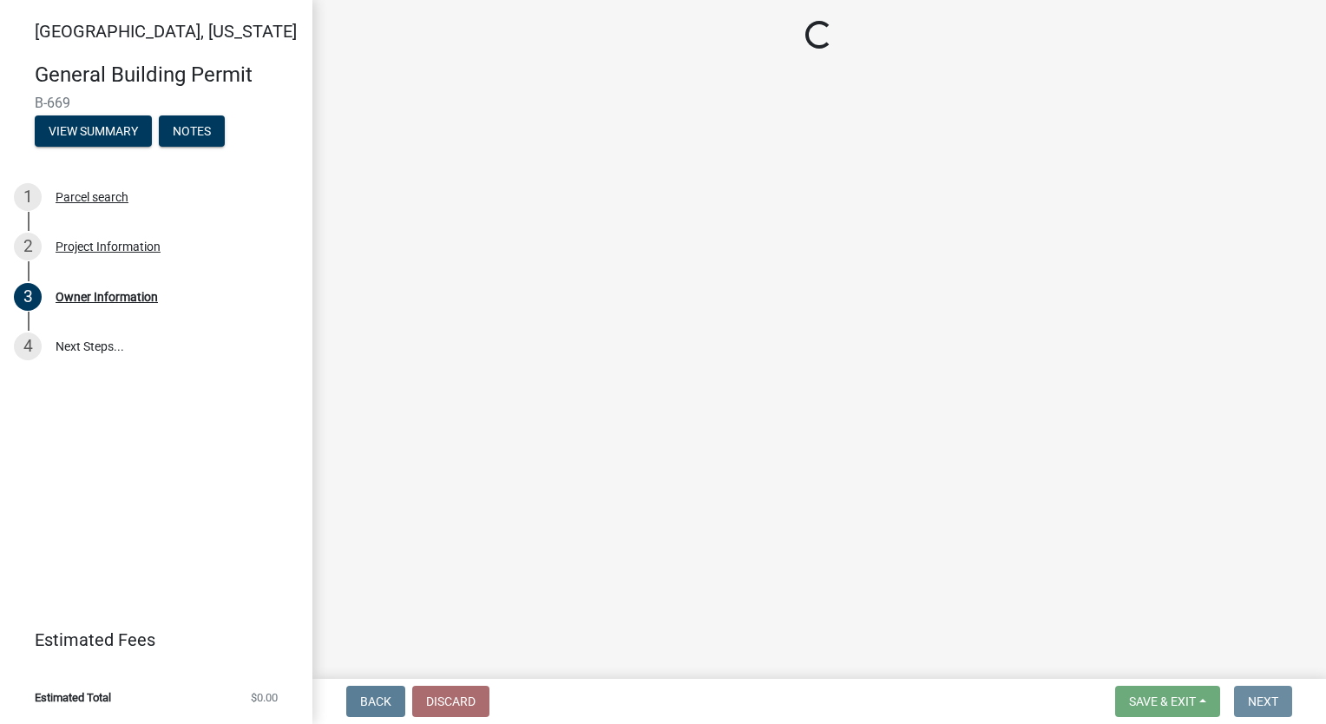
scroll to position [0, 0]
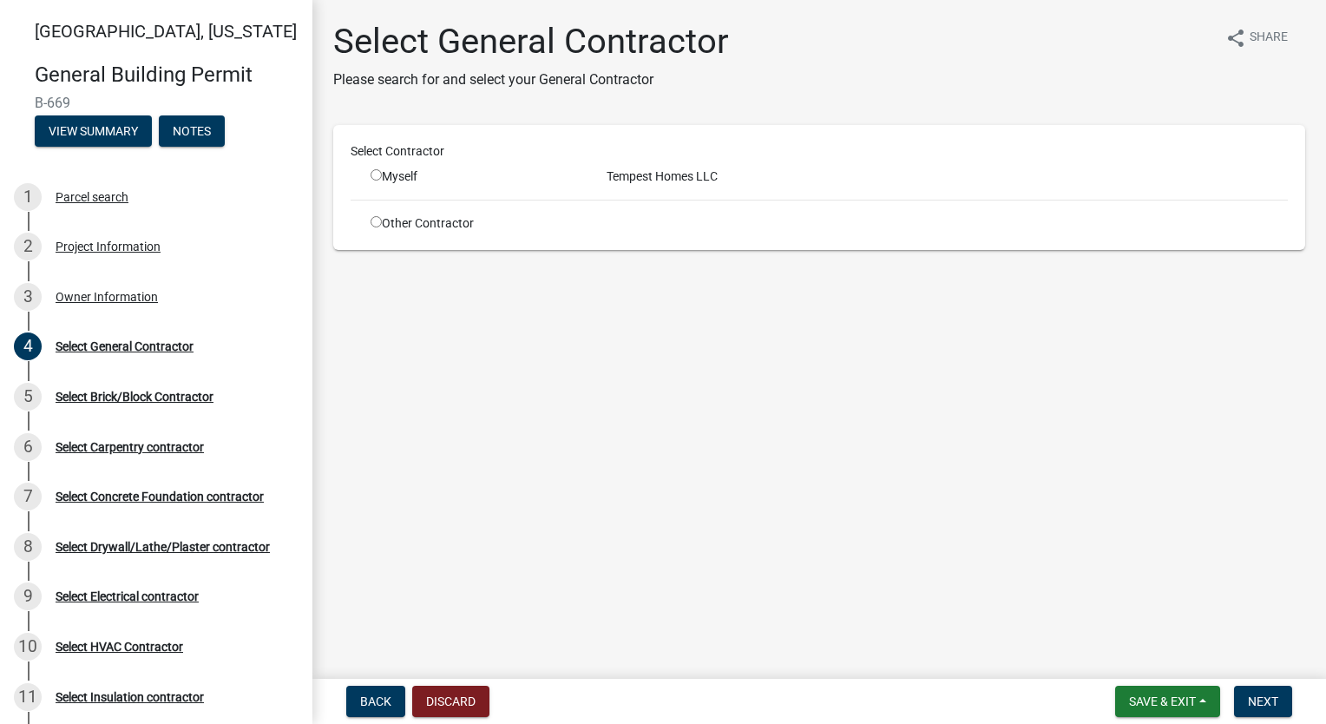
click at [376, 172] on input "radio" at bounding box center [375, 174] width 11 height 11
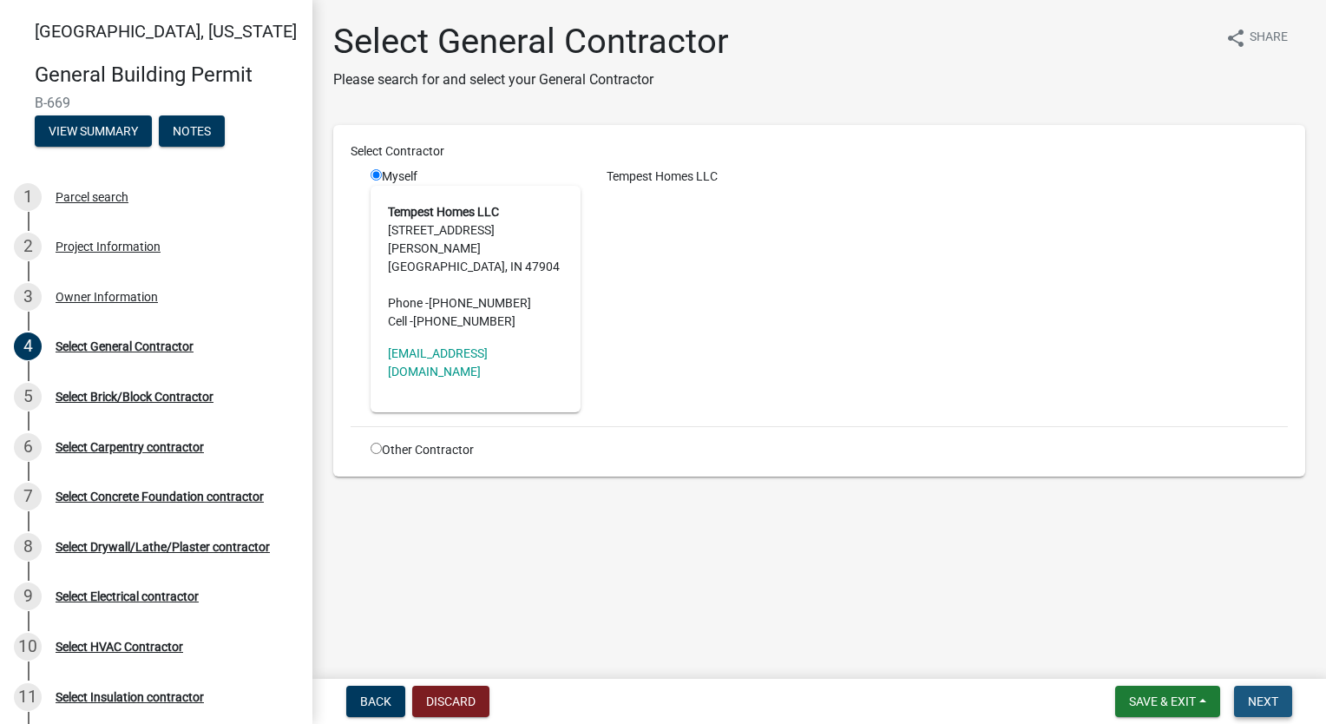
click at [1246, 692] on button "Next" at bounding box center [1263, 700] width 58 height 31
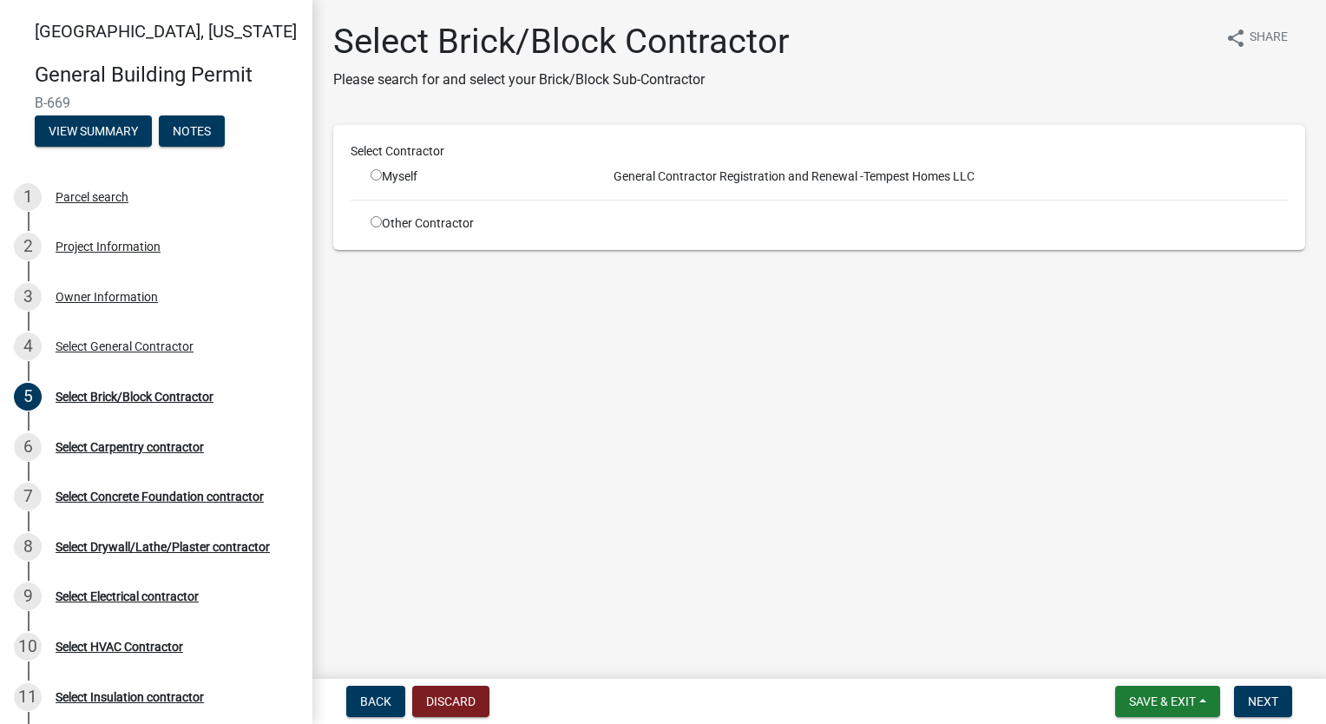
click at [369, 221] on div "Other Contractor" at bounding box center [475, 223] width 236 height 18
click at [372, 217] on input "radio" at bounding box center [375, 221] width 11 height 11
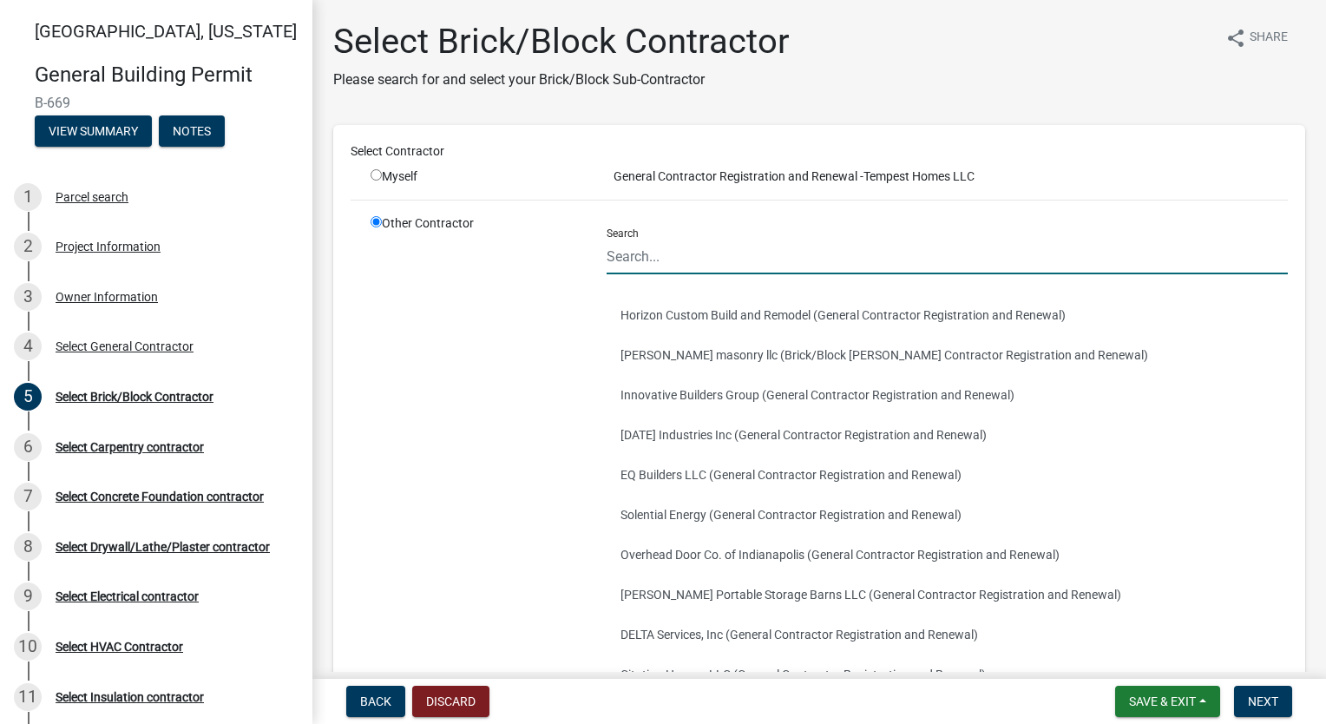
click at [652, 241] on input "Search" at bounding box center [946, 257] width 681 height 36
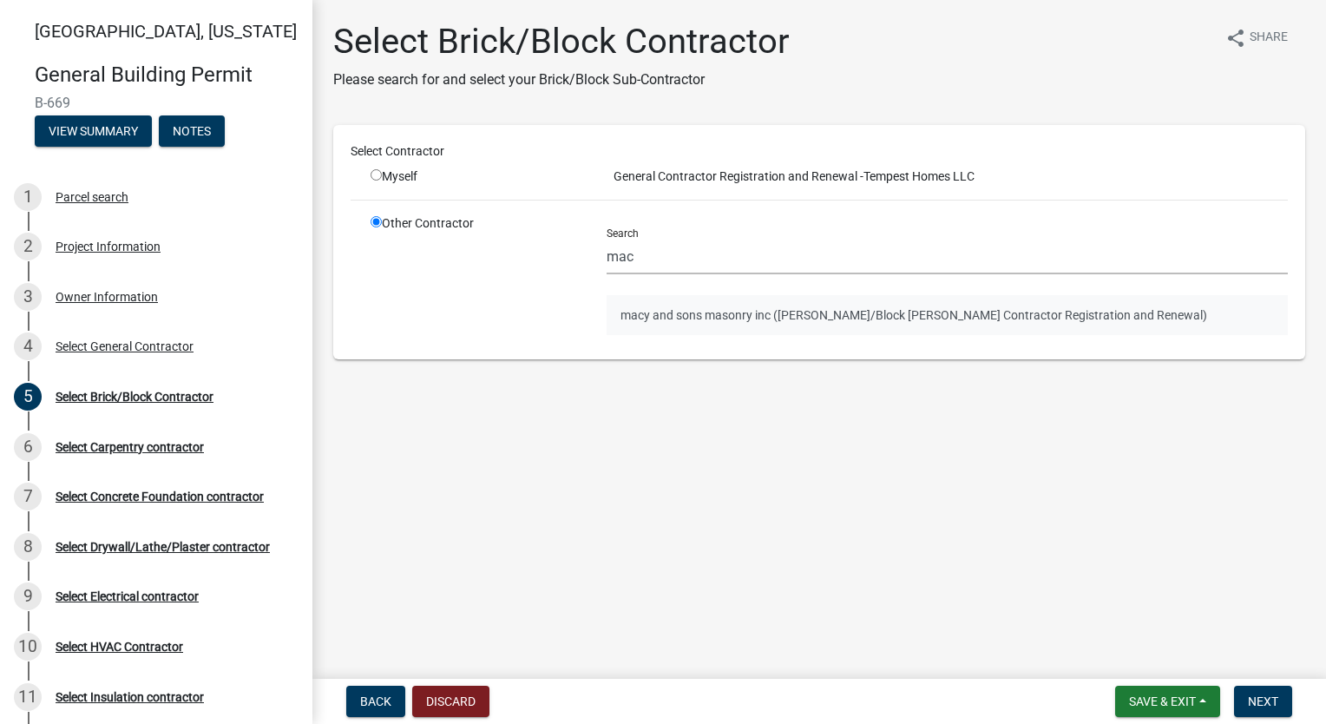
click at [714, 319] on button "macy and sons masonry inc ([PERSON_NAME]/Block [PERSON_NAME] Contractor Registr…" at bounding box center [946, 315] width 681 height 40
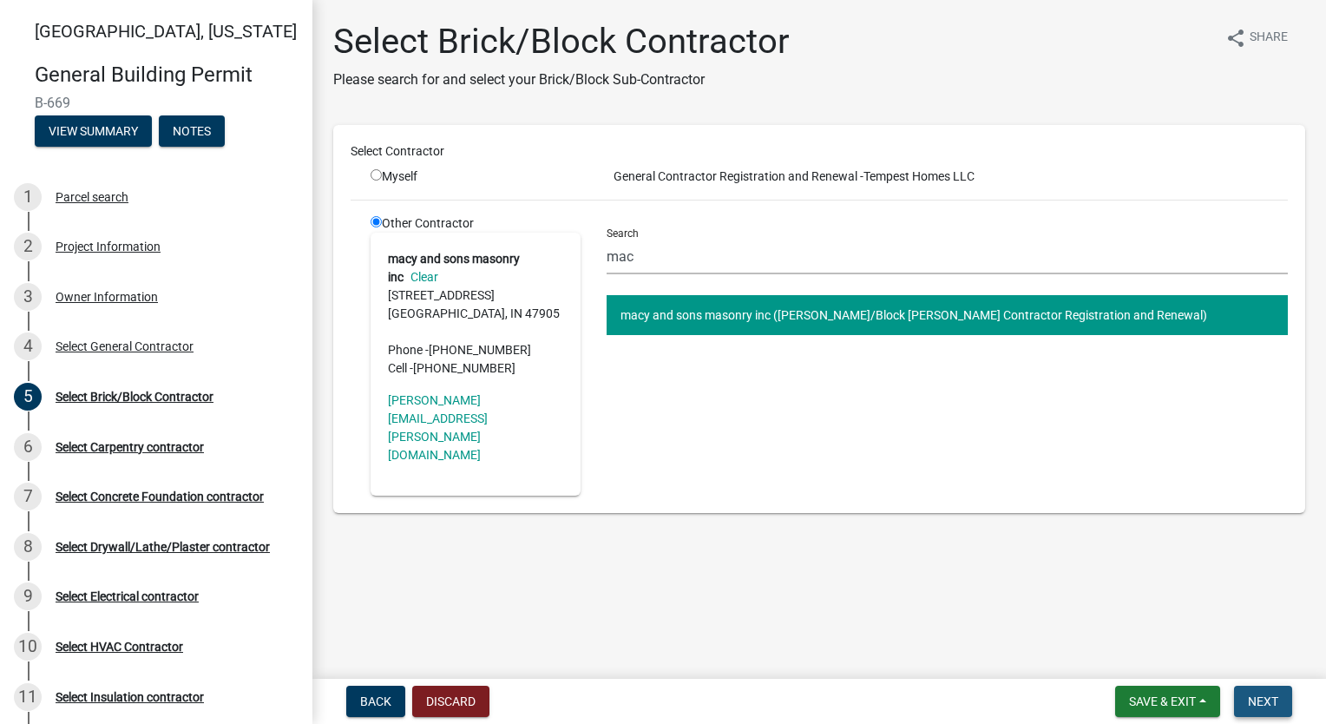
click at [1260, 706] on span "Next" at bounding box center [1263, 701] width 30 height 14
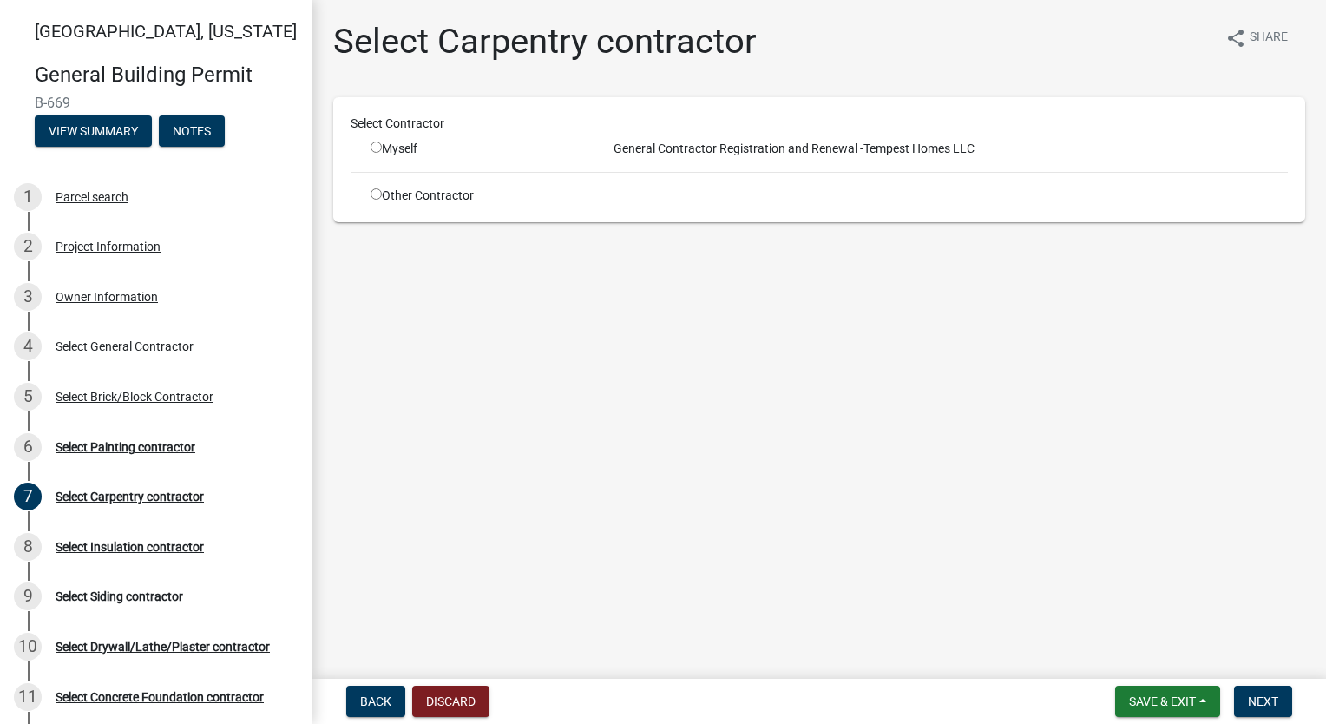
click at [372, 193] on input "radio" at bounding box center [375, 193] width 11 height 11
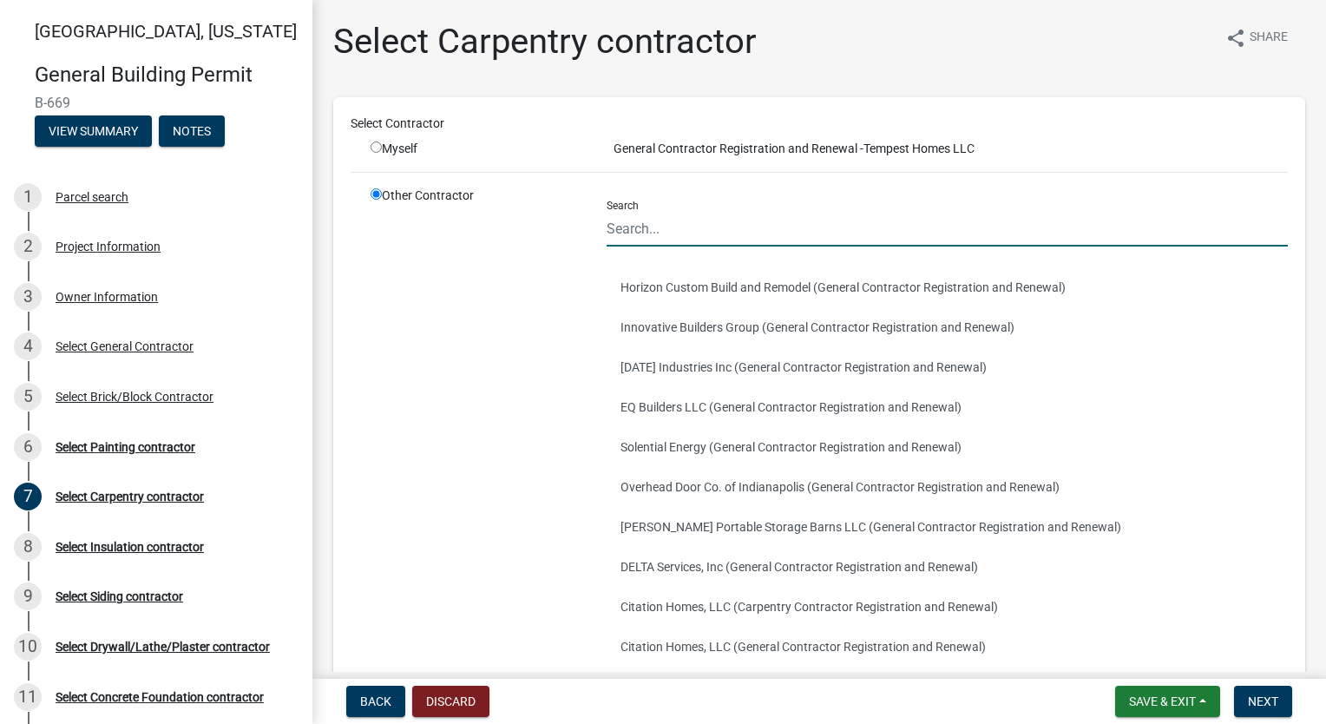
click at [711, 212] on input "Search" at bounding box center [946, 229] width 681 height 36
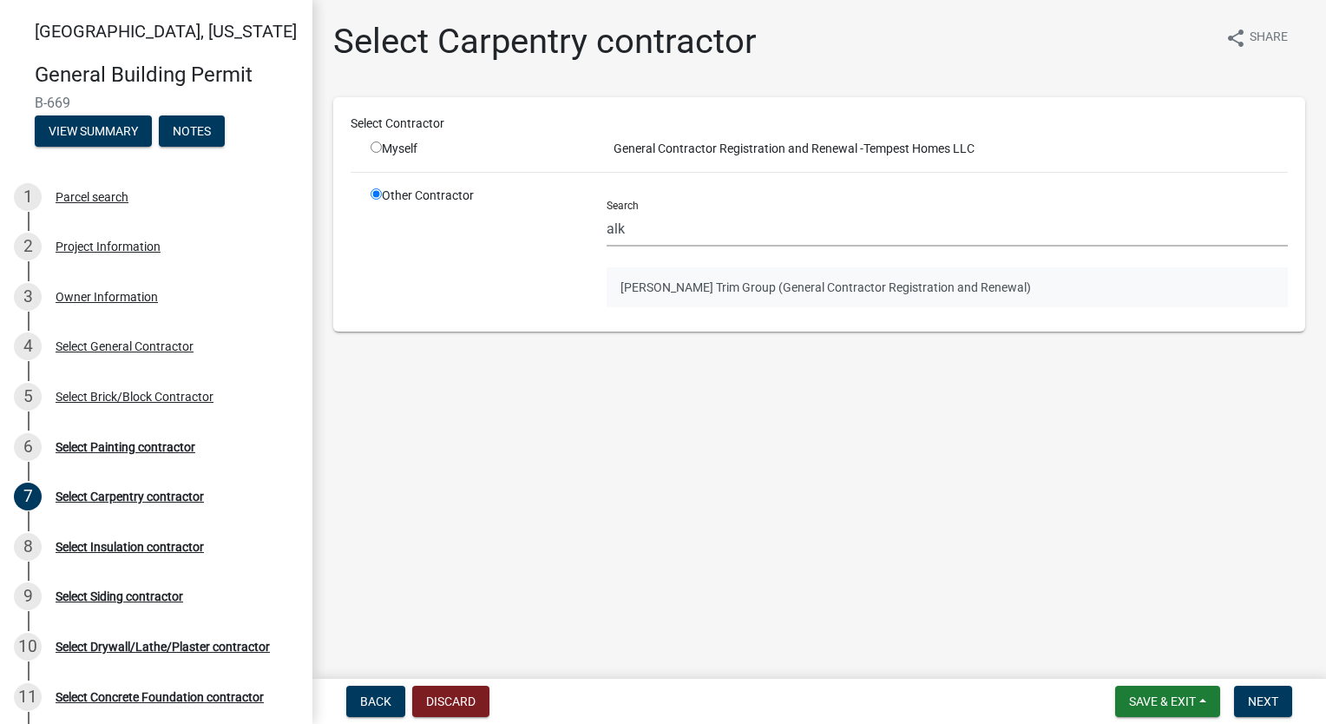
click at [650, 283] on button "[PERSON_NAME] Trim Group (General Contractor Registration and Renewal)" at bounding box center [946, 287] width 681 height 40
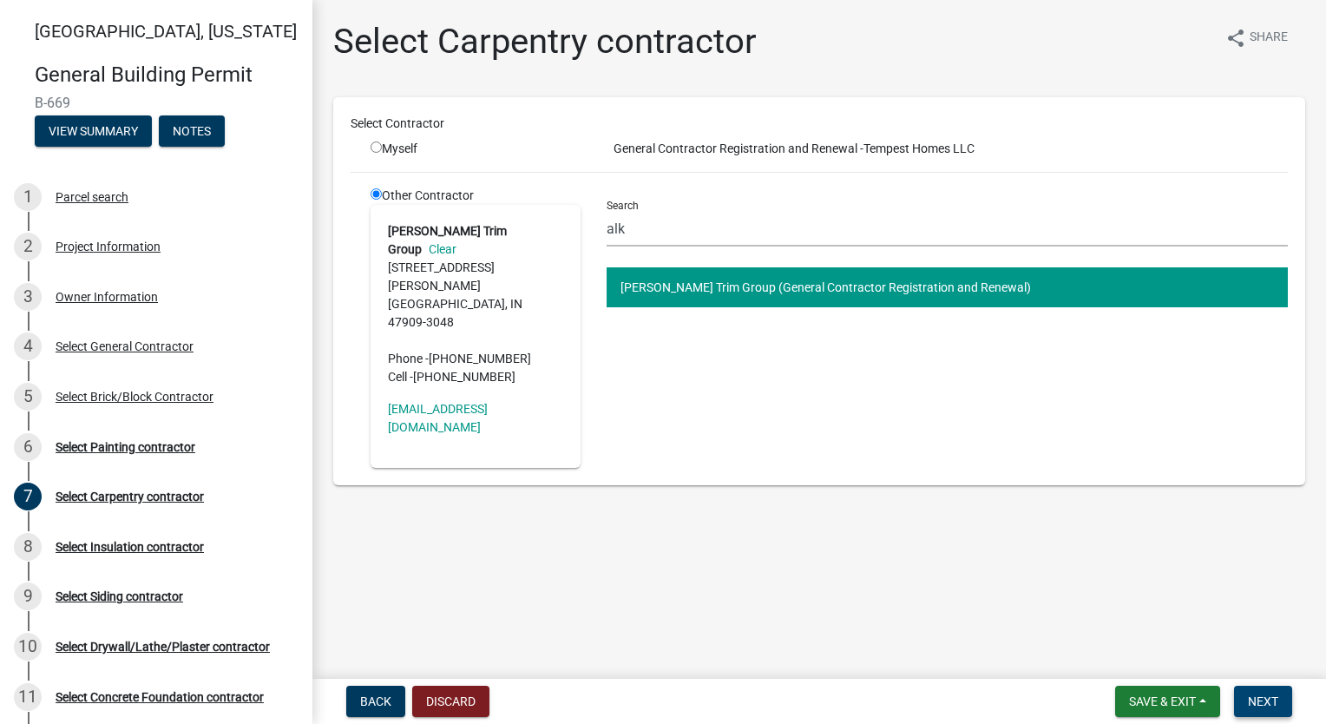
click at [1236, 692] on button "Next" at bounding box center [1263, 700] width 58 height 31
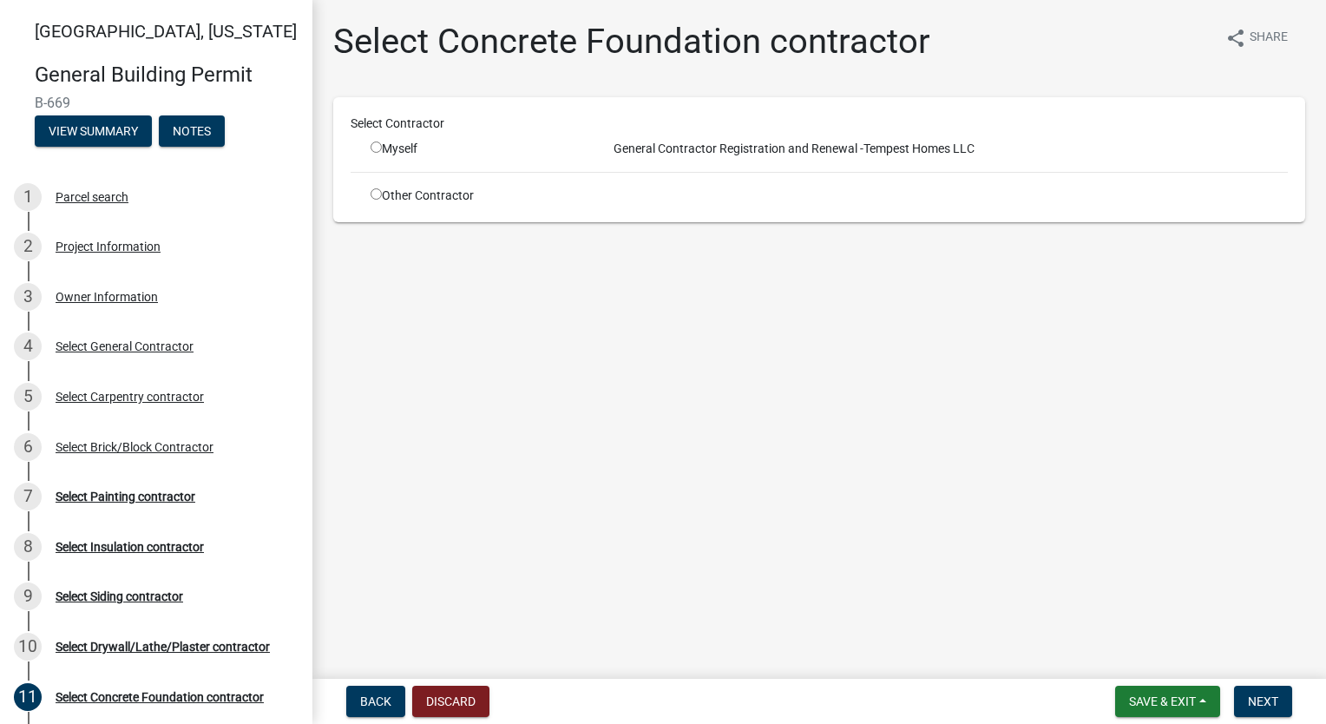
click at [370, 193] on input "radio" at bounding box center [375, 193] width 11 height 11
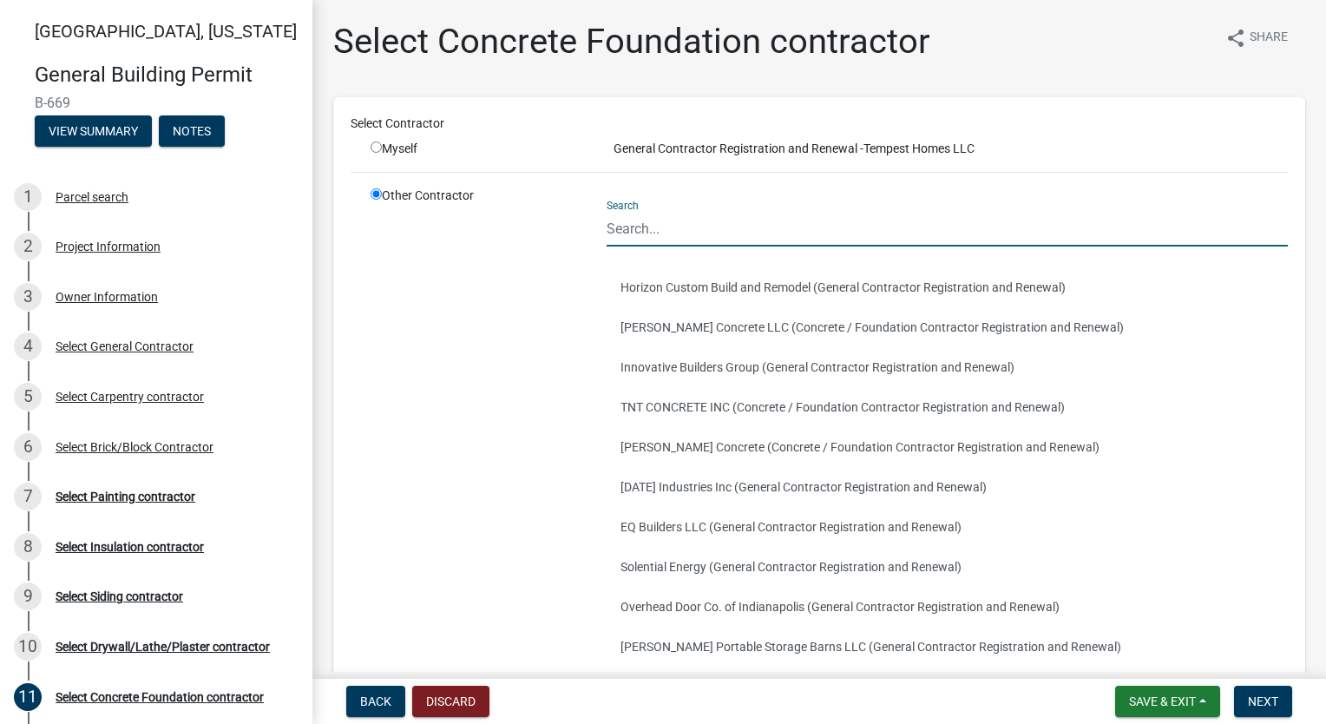
click at [711, 238] on input "Search" at bounding box center [946, 229] width 681 height 36
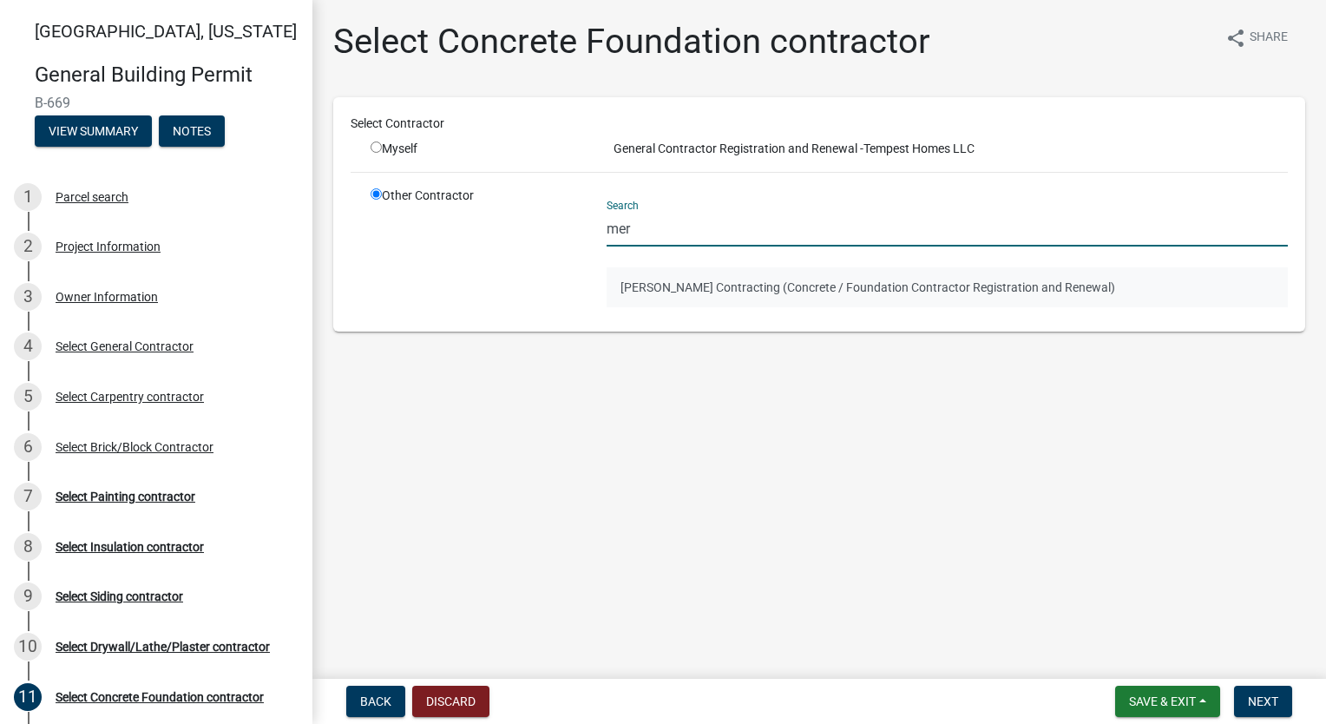
click at [722, 283] on button "[PERSON_NAME] Contracting (Concrete / Foundation Contractor Registration and Re…" at bounding box center [946, 287] width 681 height 40
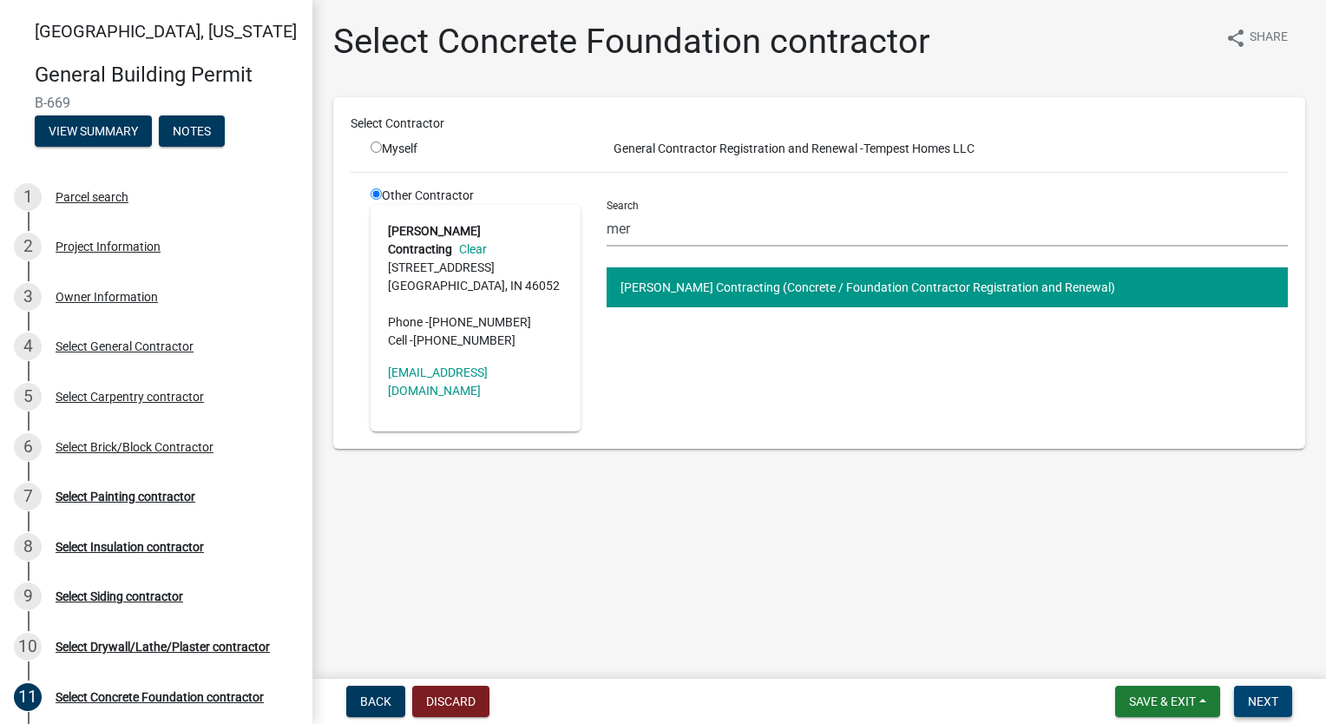
click at [1263, 706] on span "Next" at bounding box center [1263, 701] width 30 height 14
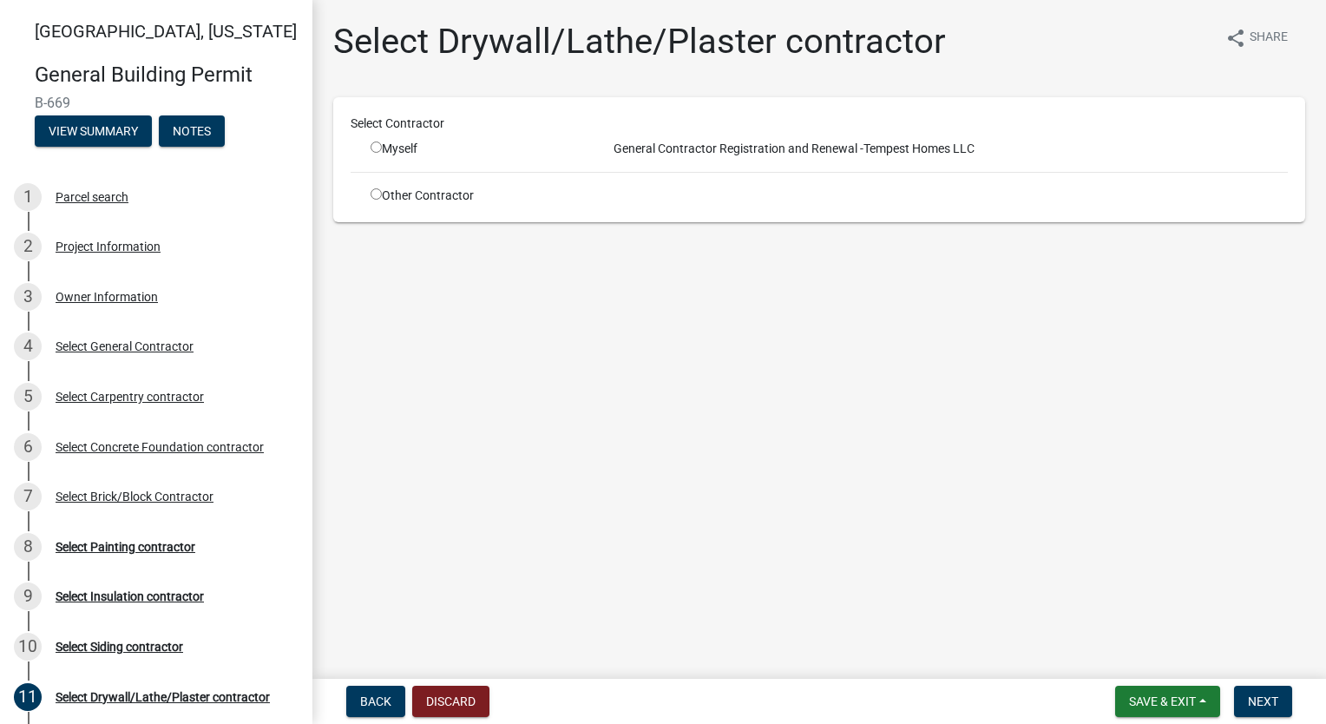
click at [378, 185] on div "Select Contractor Myself General Contractor Registration and Renewal - Tempest …" at bounding box center [819, 160] width 937 height 90
click at [377, 185] on div "Select Contractor Myself General Contractor Registration and Renewal - Tempest …" at bounding box center [819, 160] width 937 height 90
click at [375, 196] on input "radio" at bounding box center [375, 193] width 11 height 11
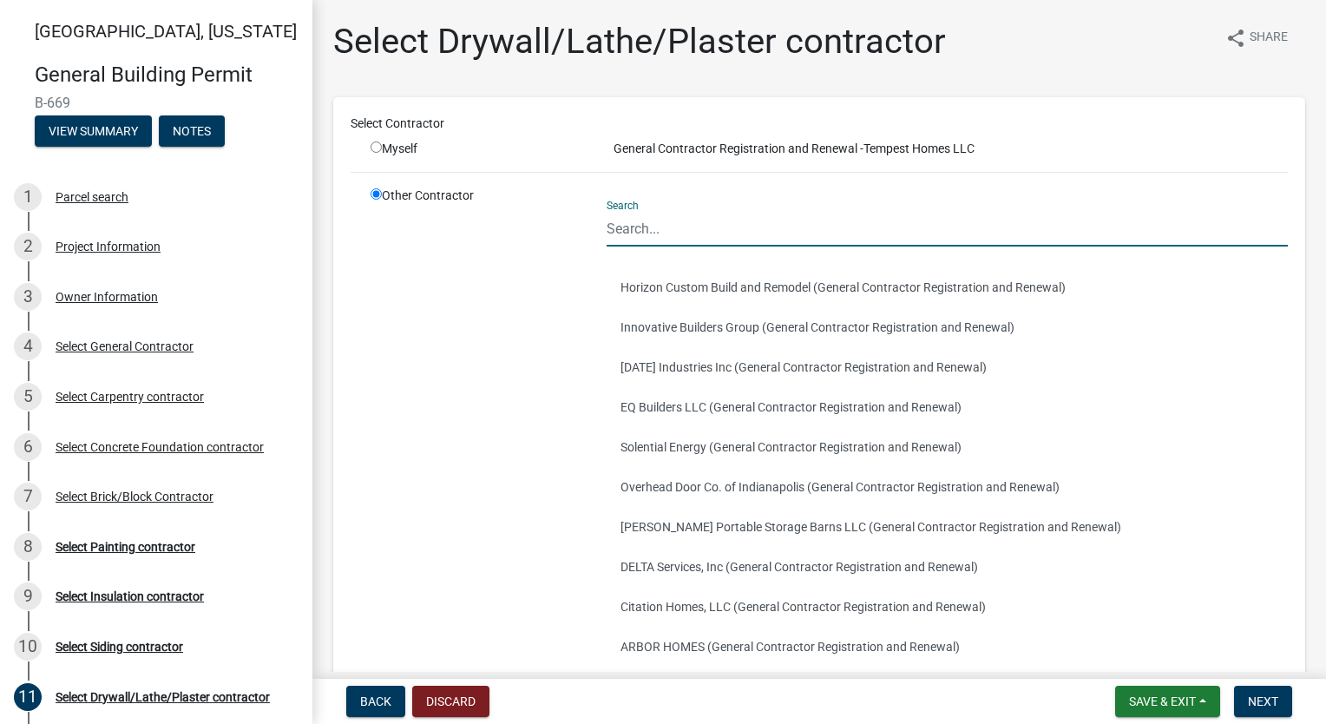
click at [656, 222] on input "Search" at bounding box center [946, 229] width 681 height 36
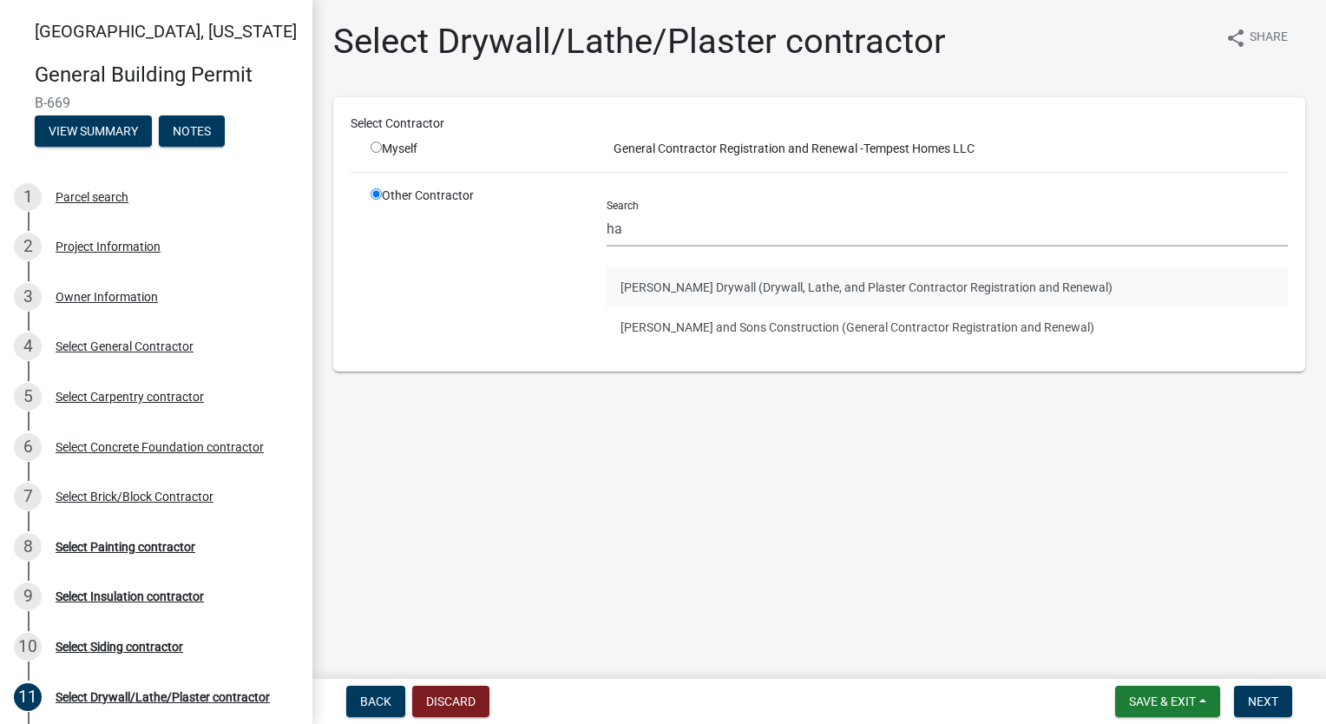
click at [707, 282] on button "[PERSON_NAME] Drywall (Drywall, Lathe, and Plaster Contractor Registration and …" at bounding box center [946, 287] width 681 height 40
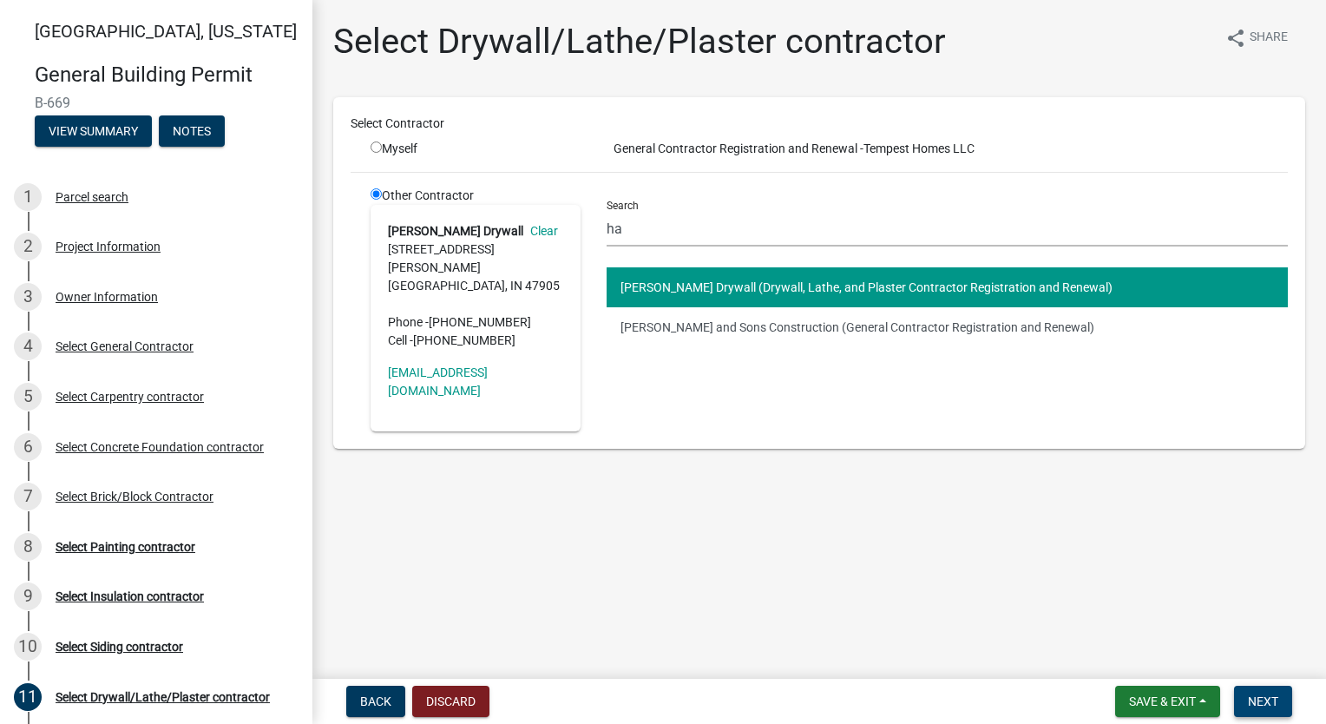
click at [1265, 698] on span "Next" at bounding box center [1263, 701] width 30 height 14
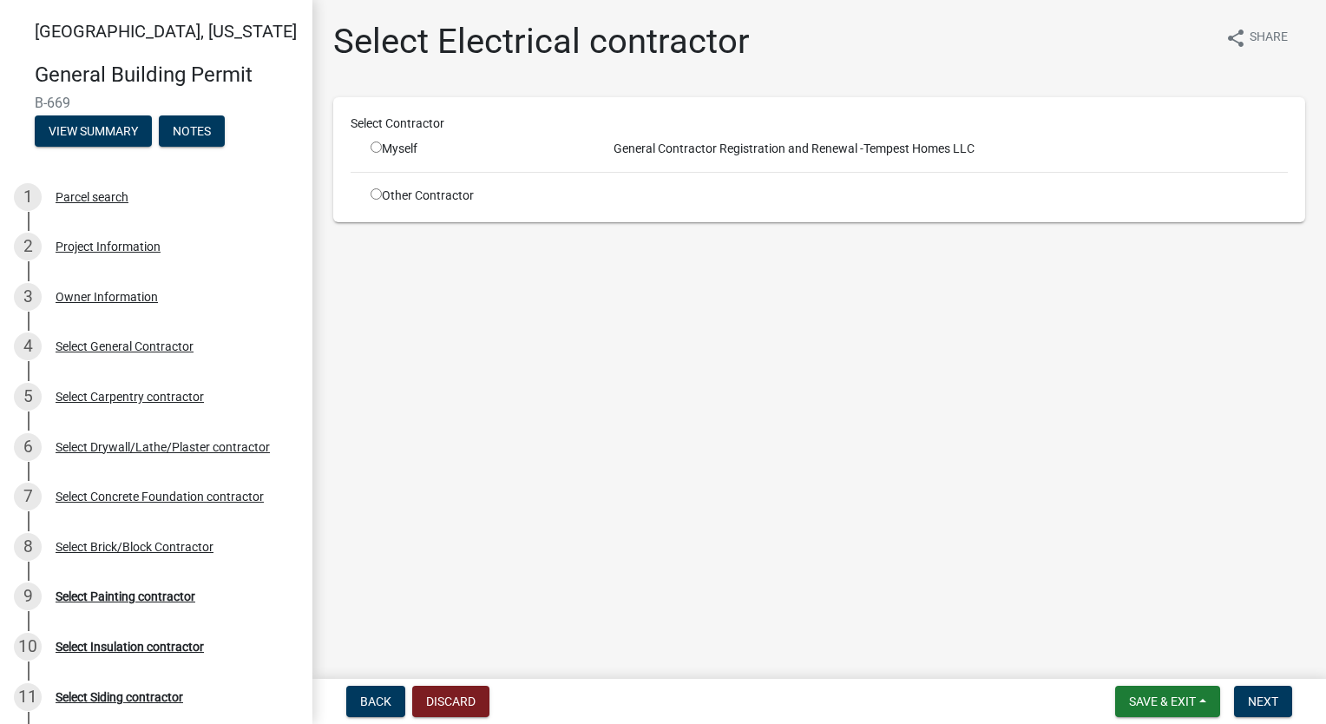
click at [371, 193] on input "radio" at bounding box center [375, 193] width 11 height 11
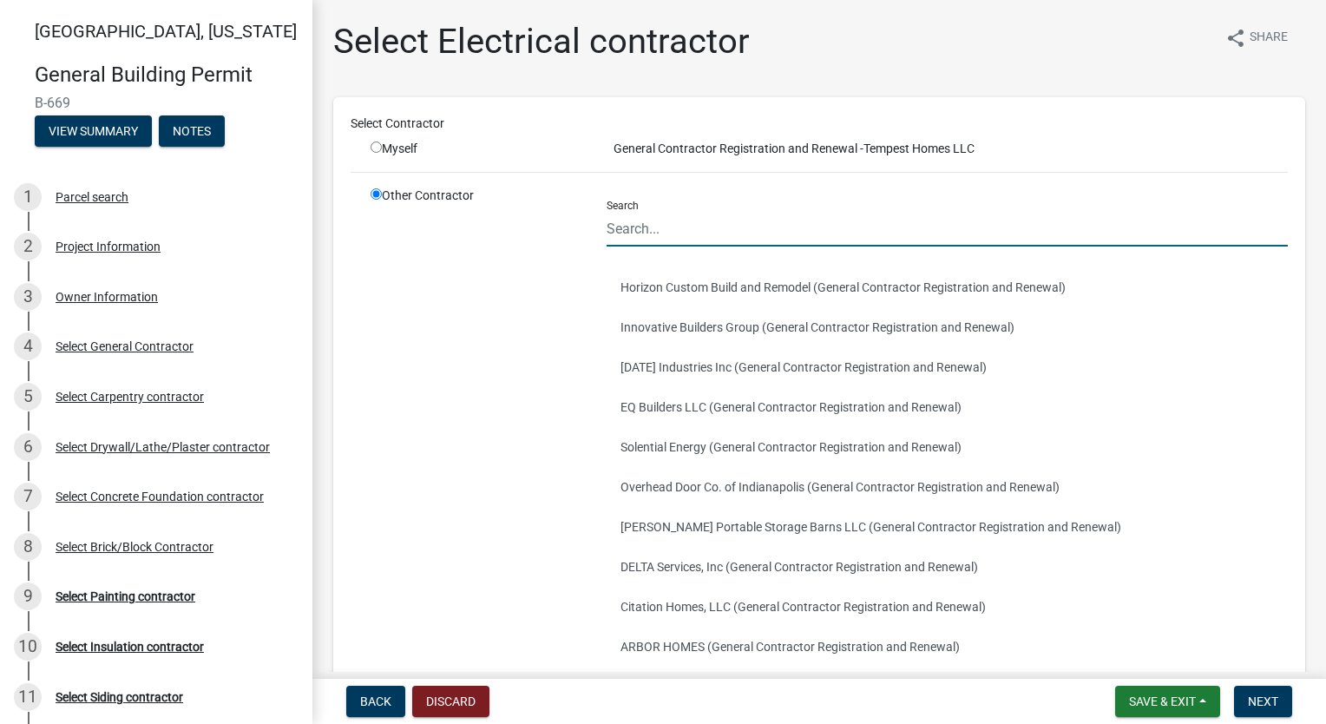
click at [724, 224] on input "Search" at bounding box center [946, 229] width 681 height 36
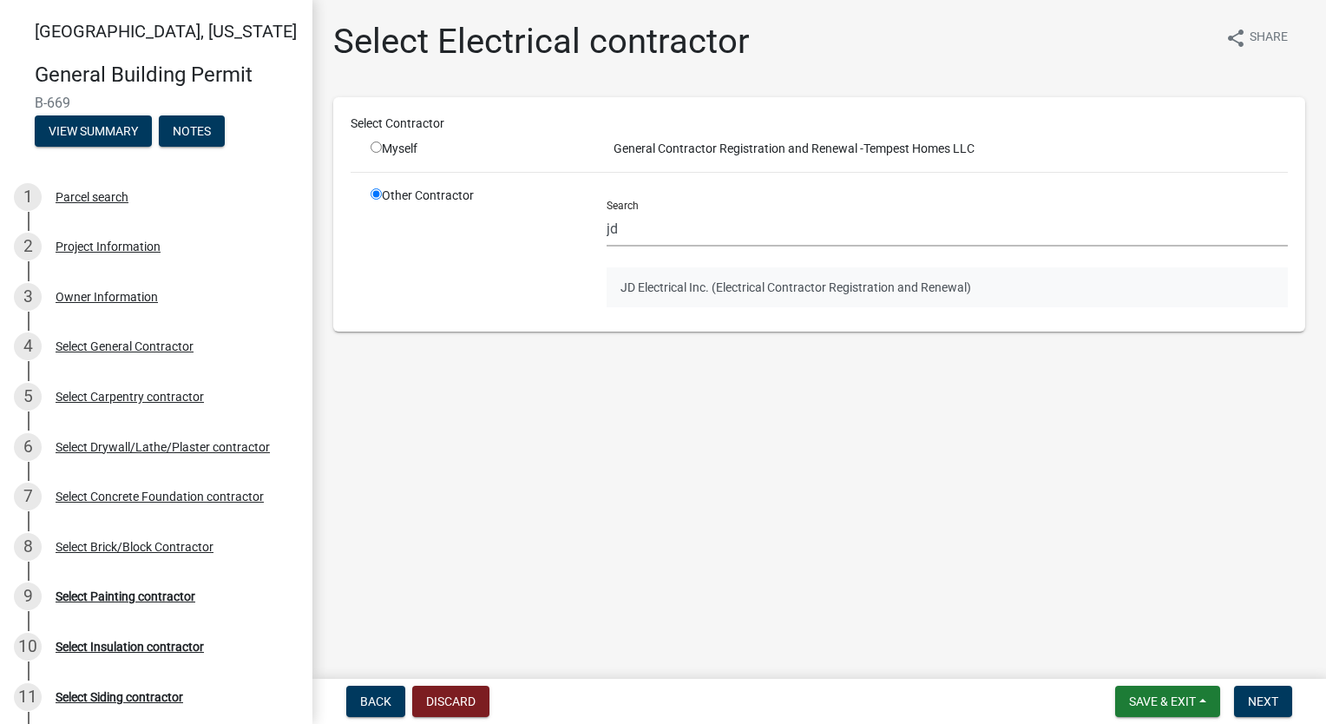
click at [669, 273] on button "JD Electrical Inc. (Electrical Contractor Registration and Renewal)" at bounding box center [946, 287] width 681 height 40
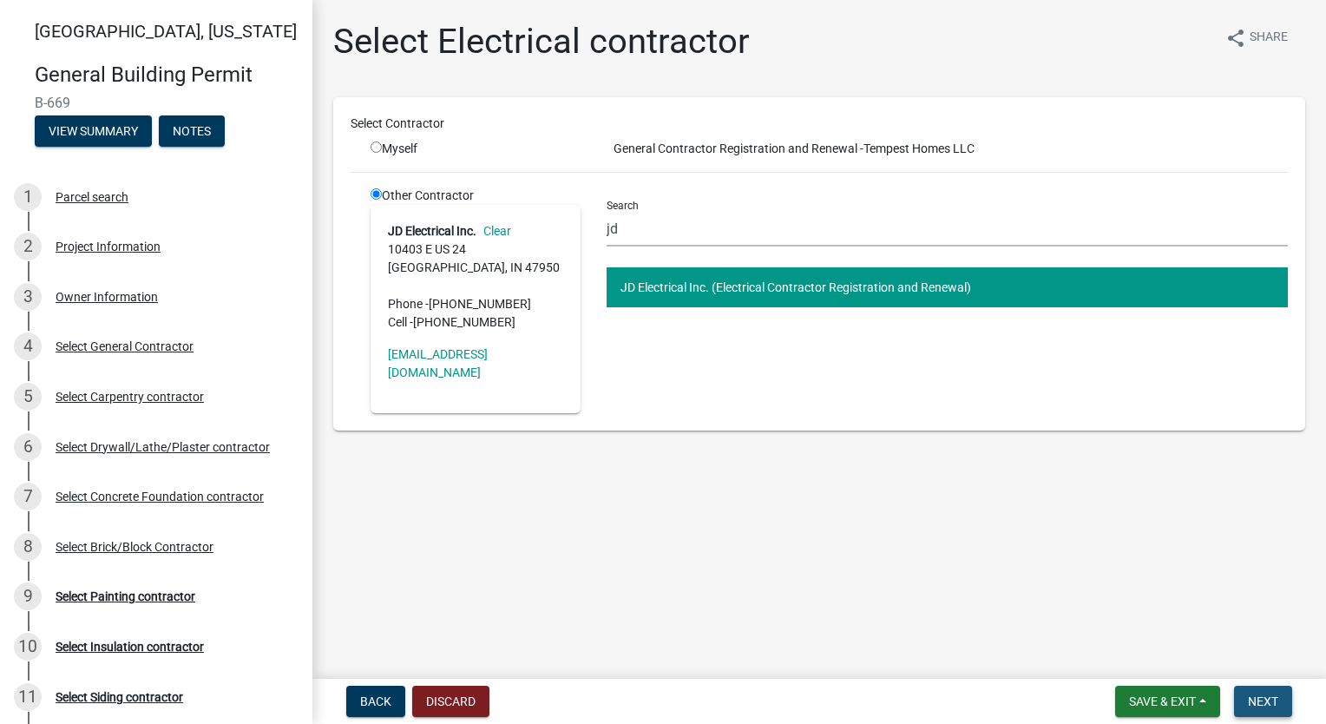
click at [1285, 712] on button "Next" at bounding box center [1263, 700] width 58 height 31
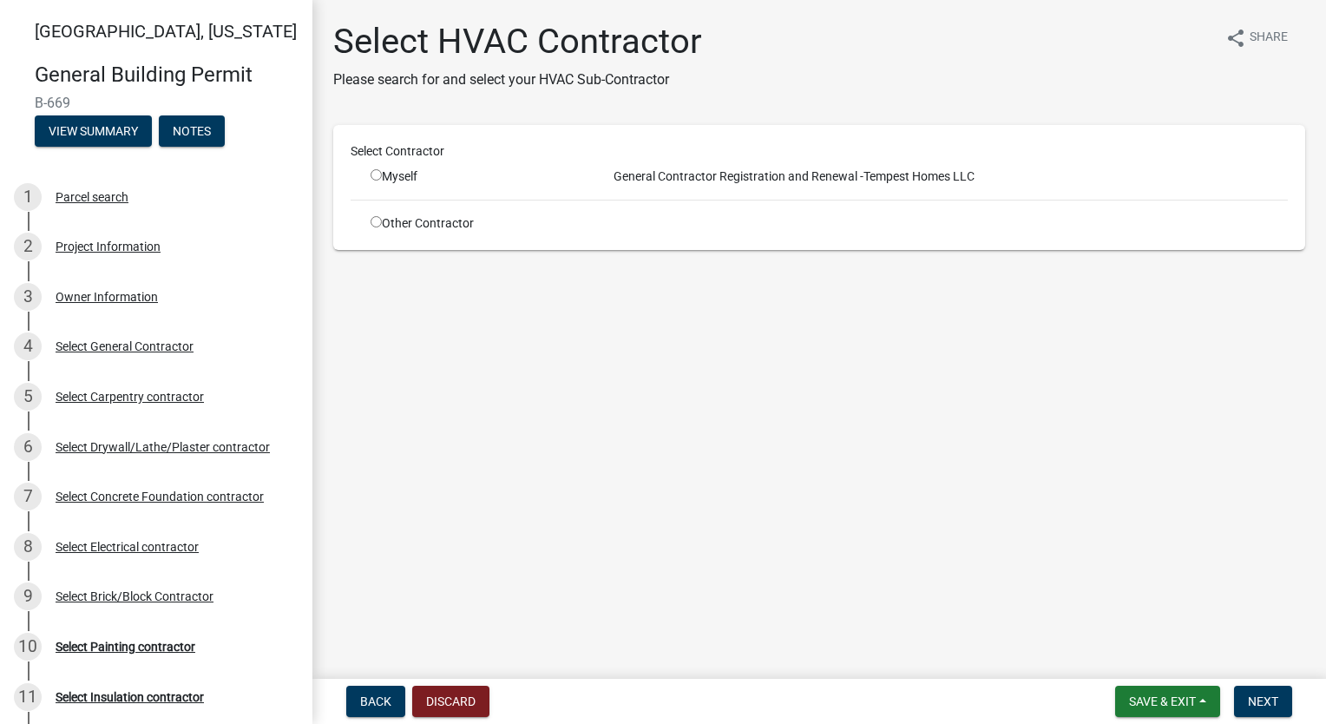
click at [380, 227] on div "Other Contractor" at bounding box center [475, 223] width 236 height 18
click at [376, 220] on input "radio" at bounding box center [375, 221] width 11 height 11
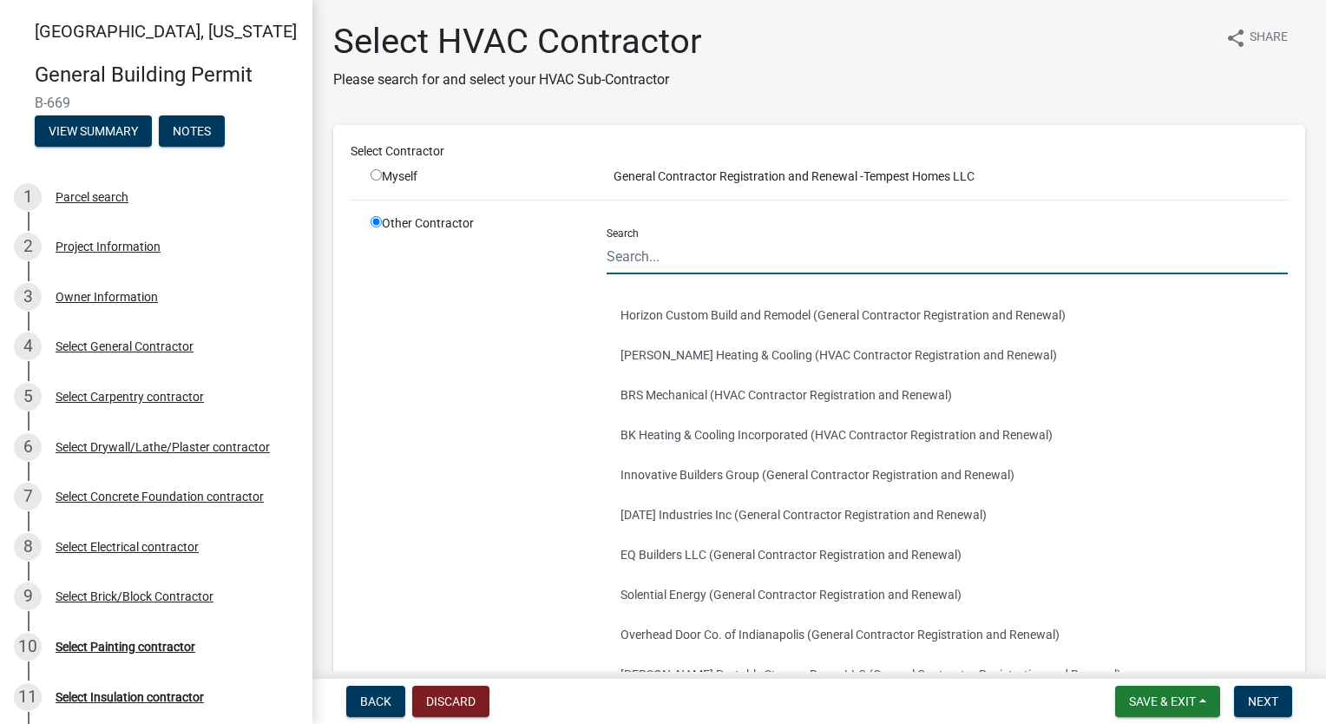
click at [709, 250] on input "Search" at bounding box center [946, 257] width 681 height 36
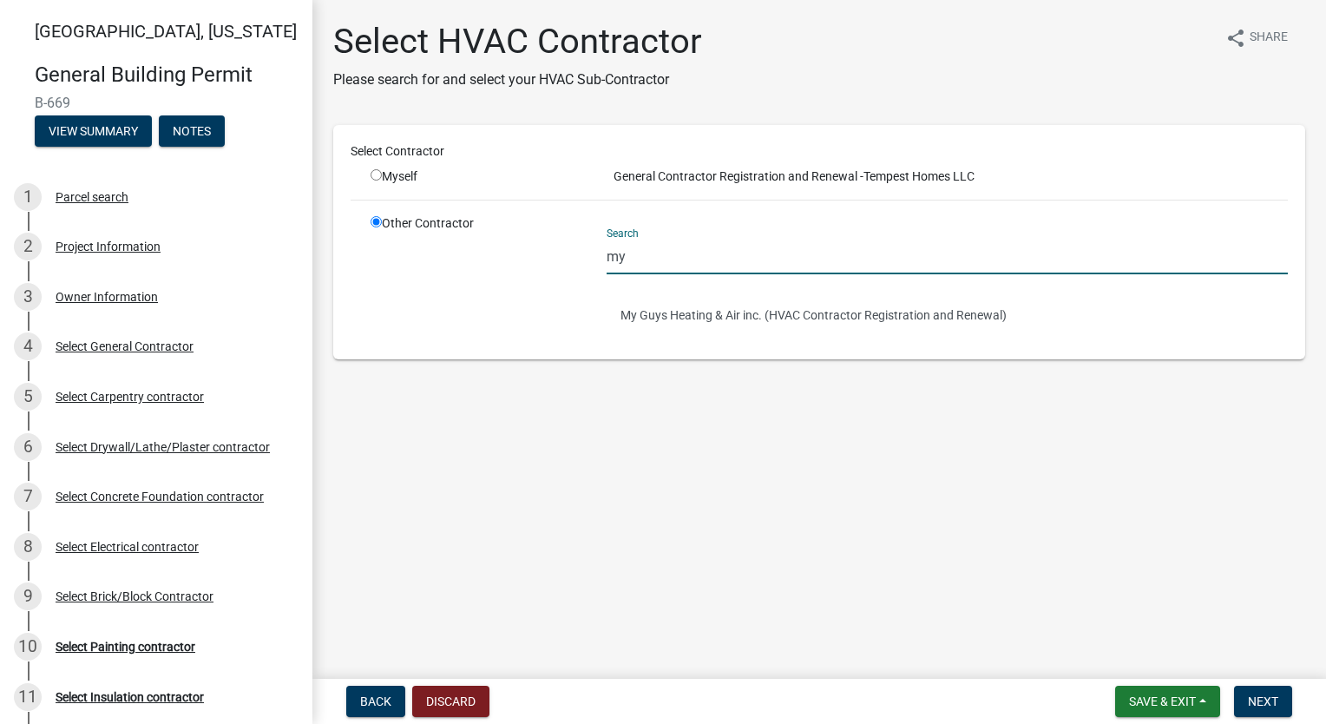
drag, startPoint x: 731, startPoint y: 272, endPoint x: 304, endPoint y: 253, distance: 427.3
click at [304, 253] on div "[GEOGRAPHIC_DATA], [US_STATE] General Building Permit B-669 View Summary Notes …" at bounding box center [663, 362] width 1326 height 724
click at [700, 309] on button "ALR Mechanical Inc (HVAC Contractor Registration and Renewal)" at bounding box center [946, 315] width 681 height 40
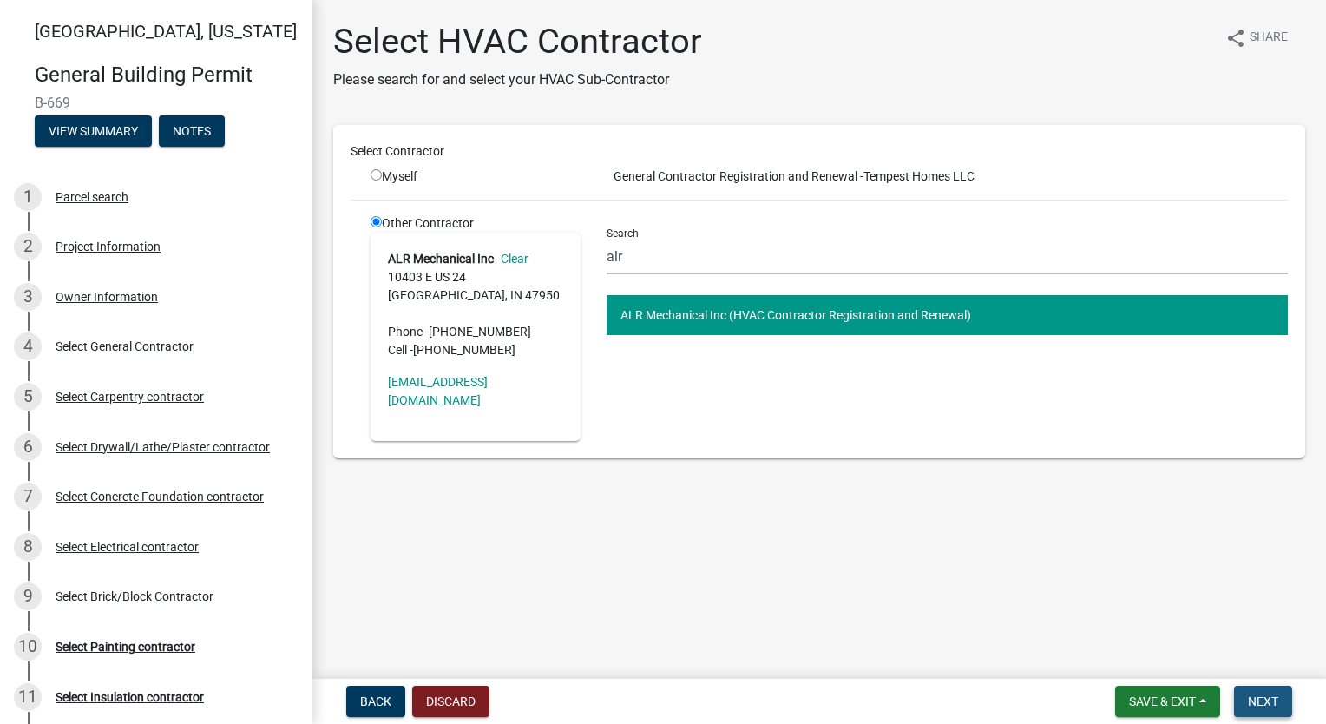
click at [1270, 703] on span "Next" at bounding box center [1263, 701] width 30 height 14
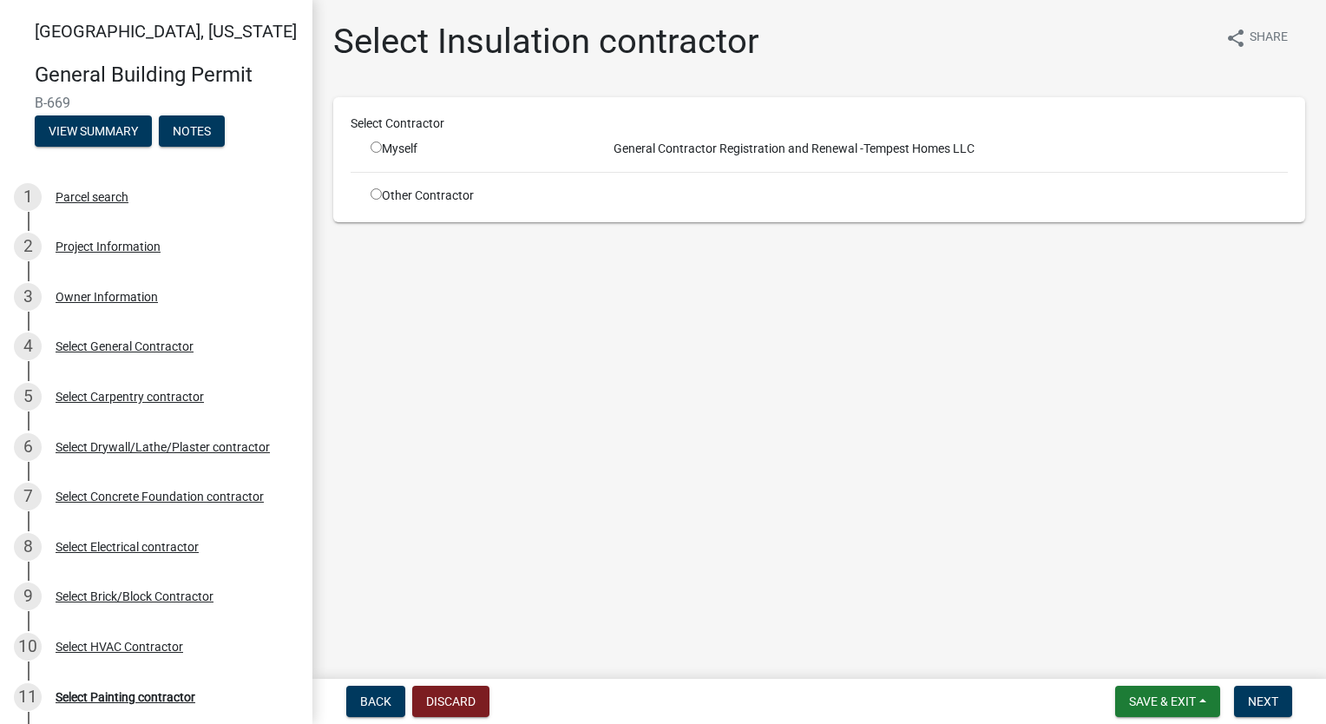
click at [375, 191] on input "radio" at bounding box center [375, 193] width 11 height 11
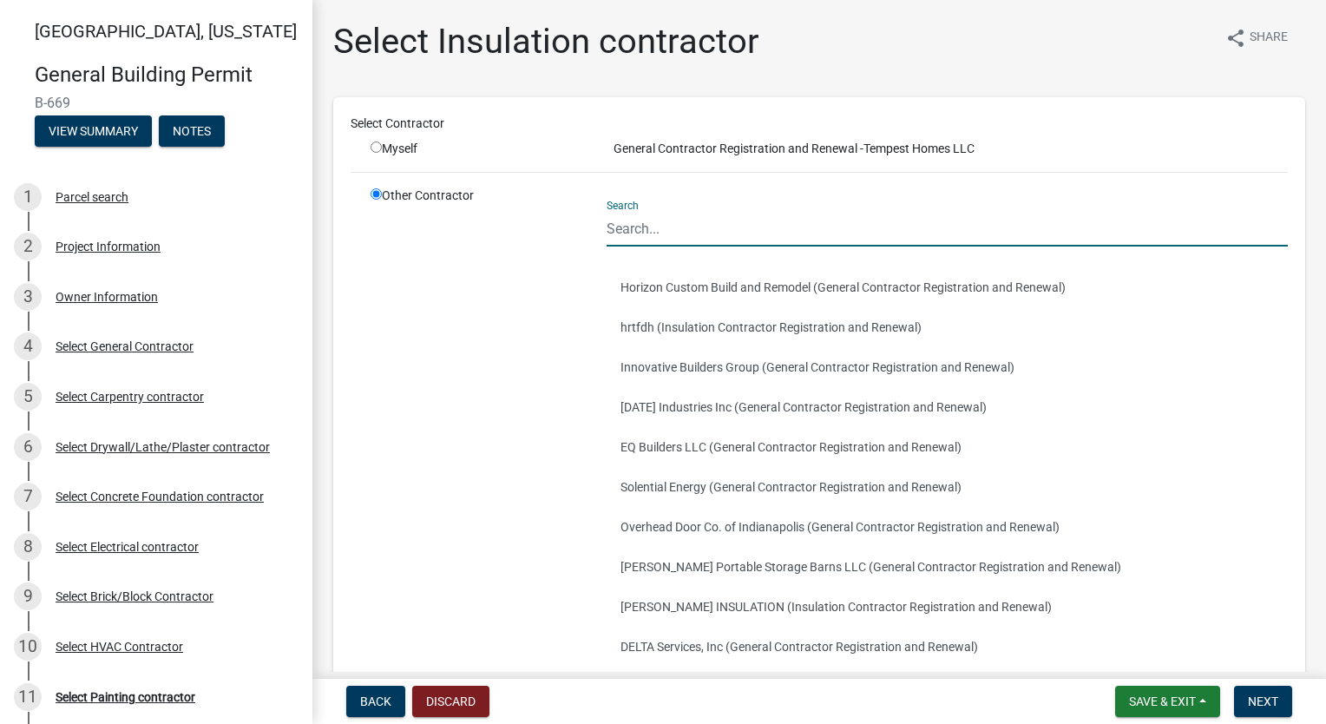
click at [692, 214] on input "Search" at bounding box center [946, 229] width 681 height 36
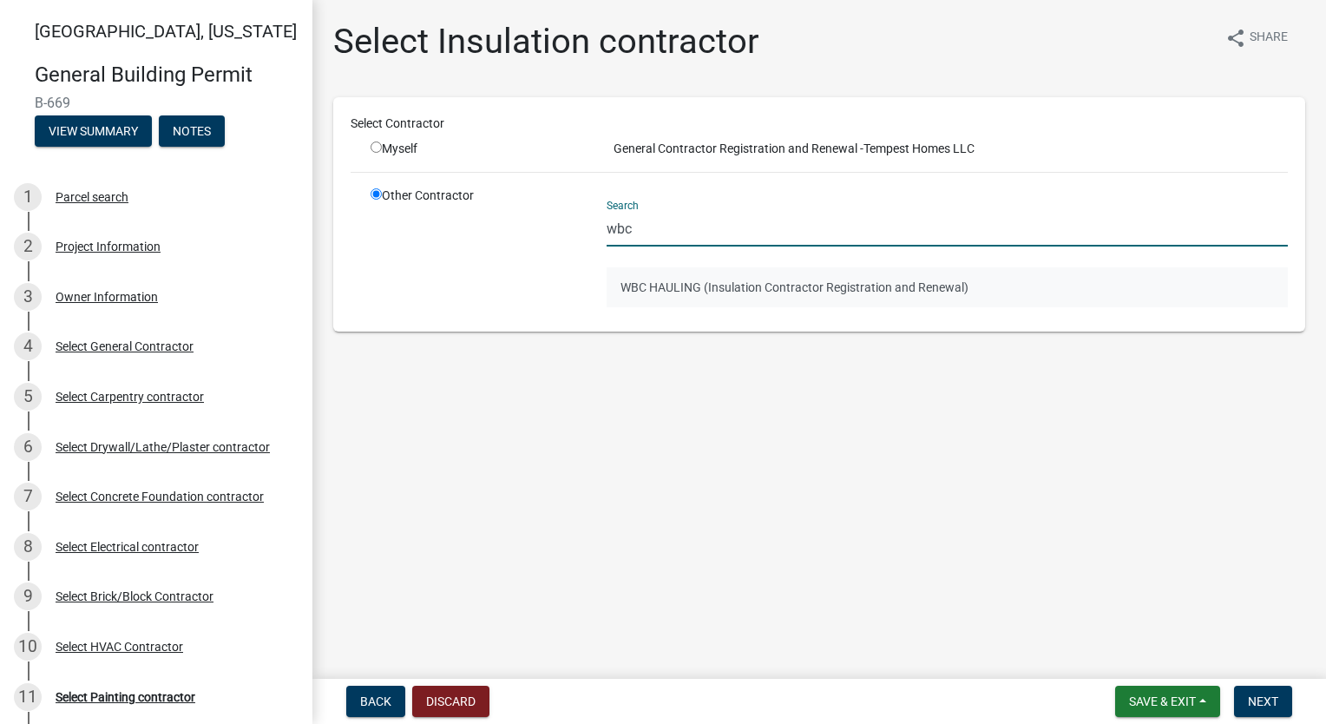
click at [738, 282] on button "WBC HAULING (Insulation Contractor Registration and Renewal)" at bounding box center [946, 287] width 681 height 40
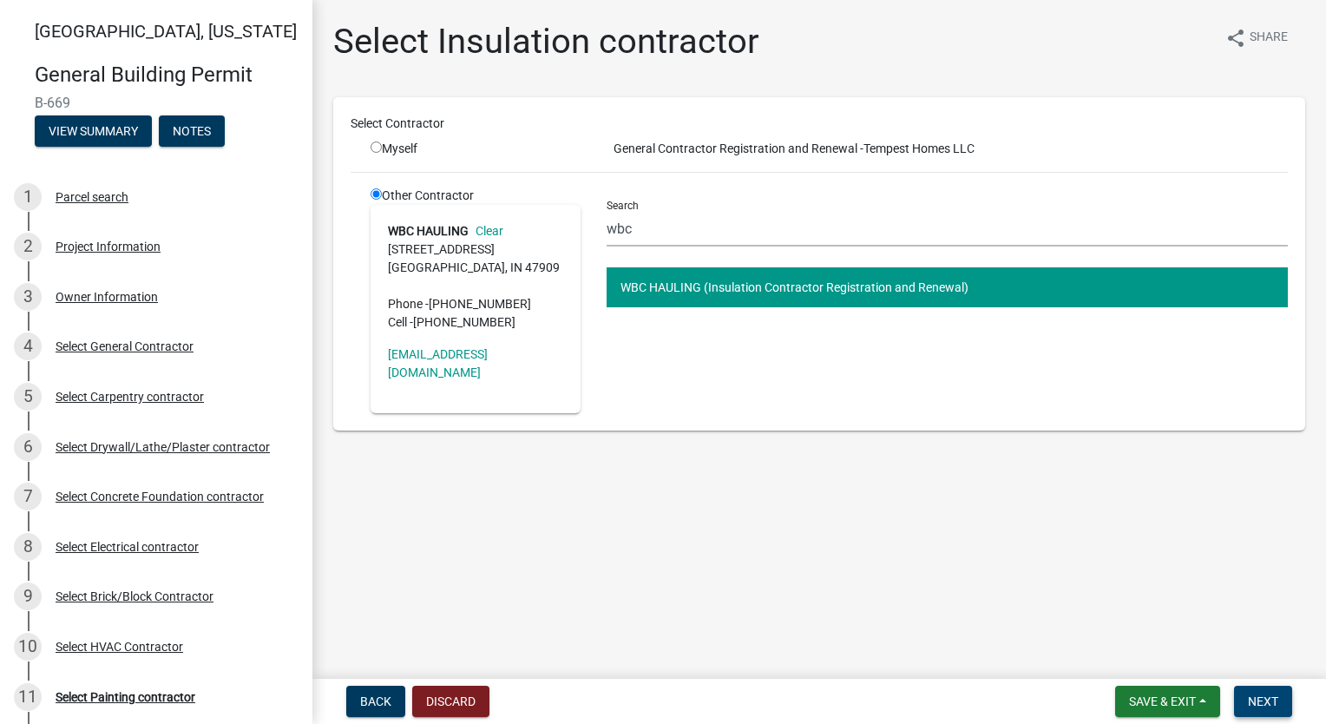
click at [1267, 708] on button "Next" at bounding box center [1263, 700] width 58 height 31
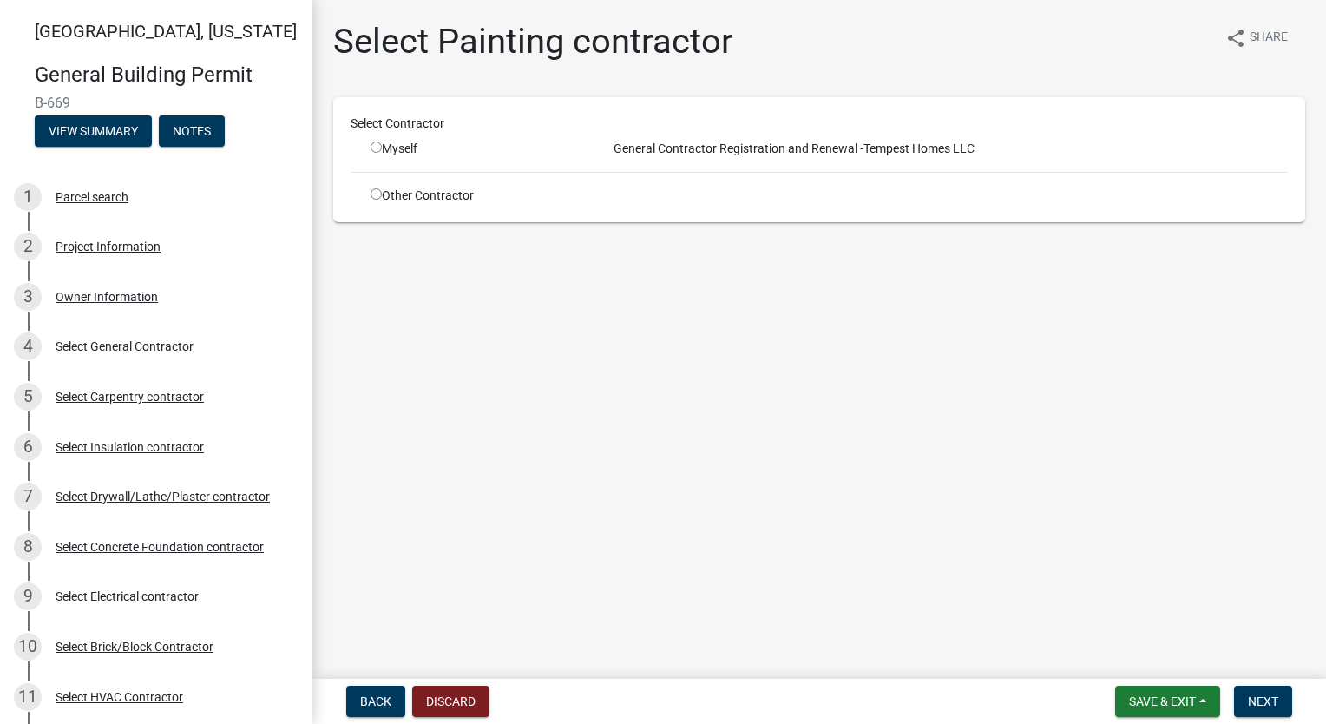
click at [375, 196] on input "radio" at bounding box center [375, 193] width 11 height 11
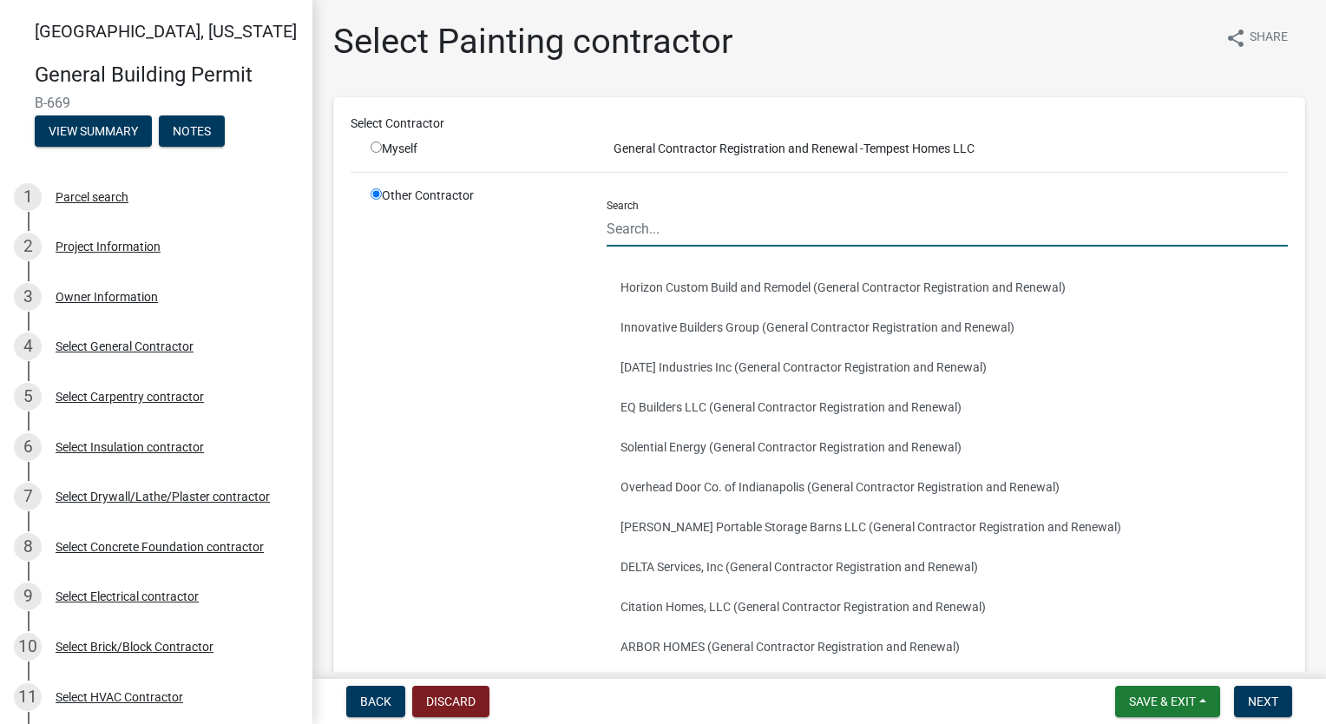
click at [736, 229] on input "Search" at bounding box center [946, 229] width 681 height 36
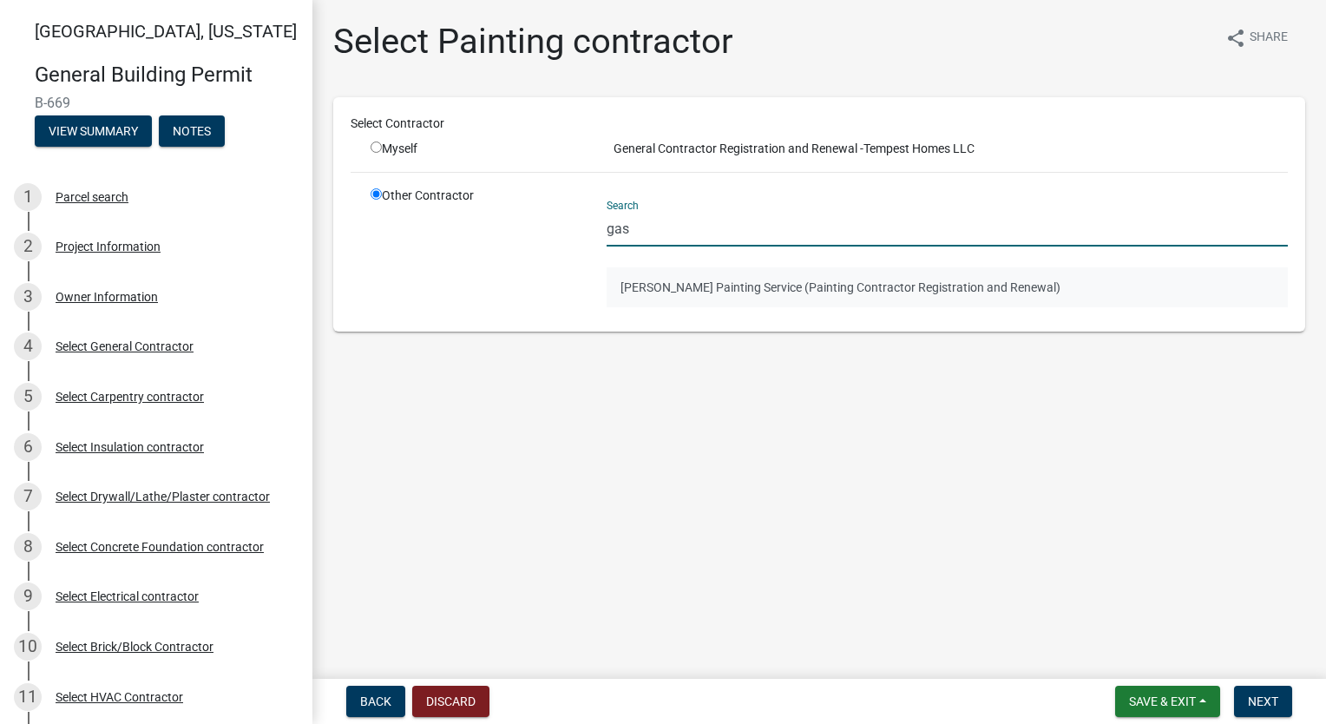
click at [744, 283] on button "[PERSON_NAME] Painting Service (Painting Contractor Registration and Renewal)" at bounding box center [946, 287] width 681 height 40
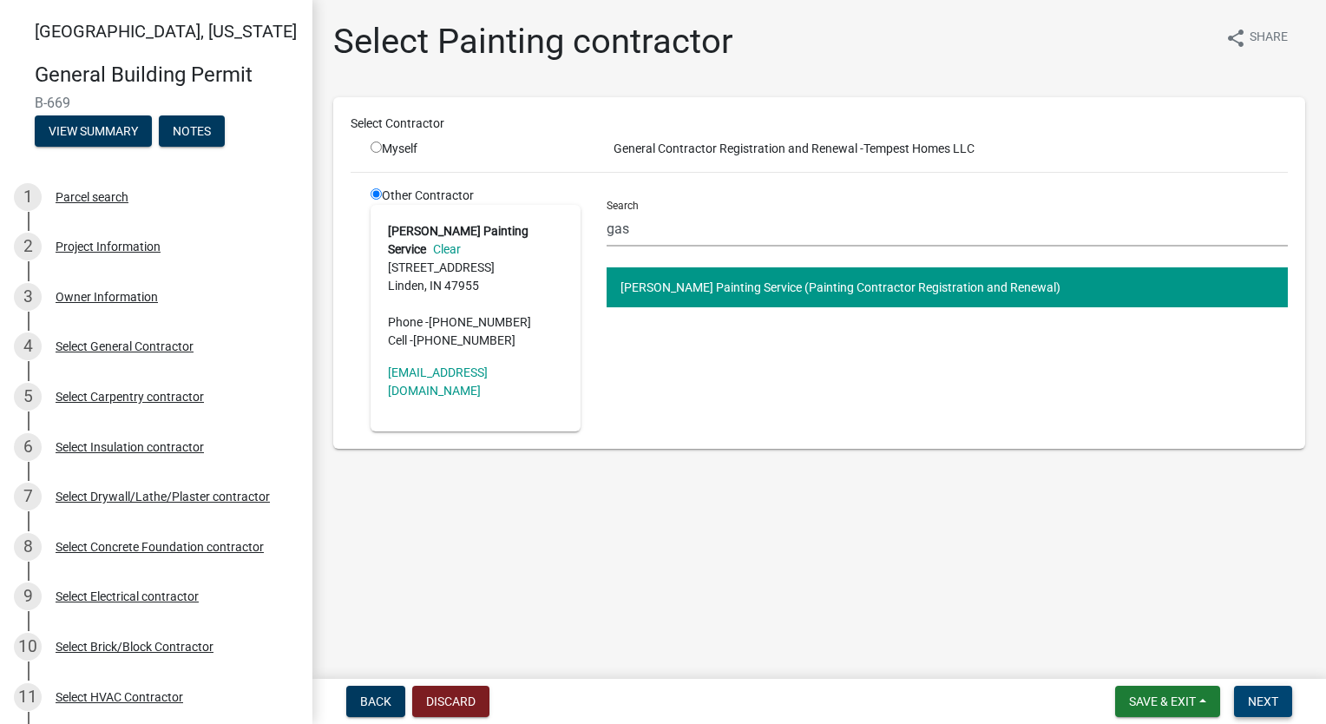
click at [1259, 703] on span "Next" at bounding box center [1263, 701] width 30 height 14
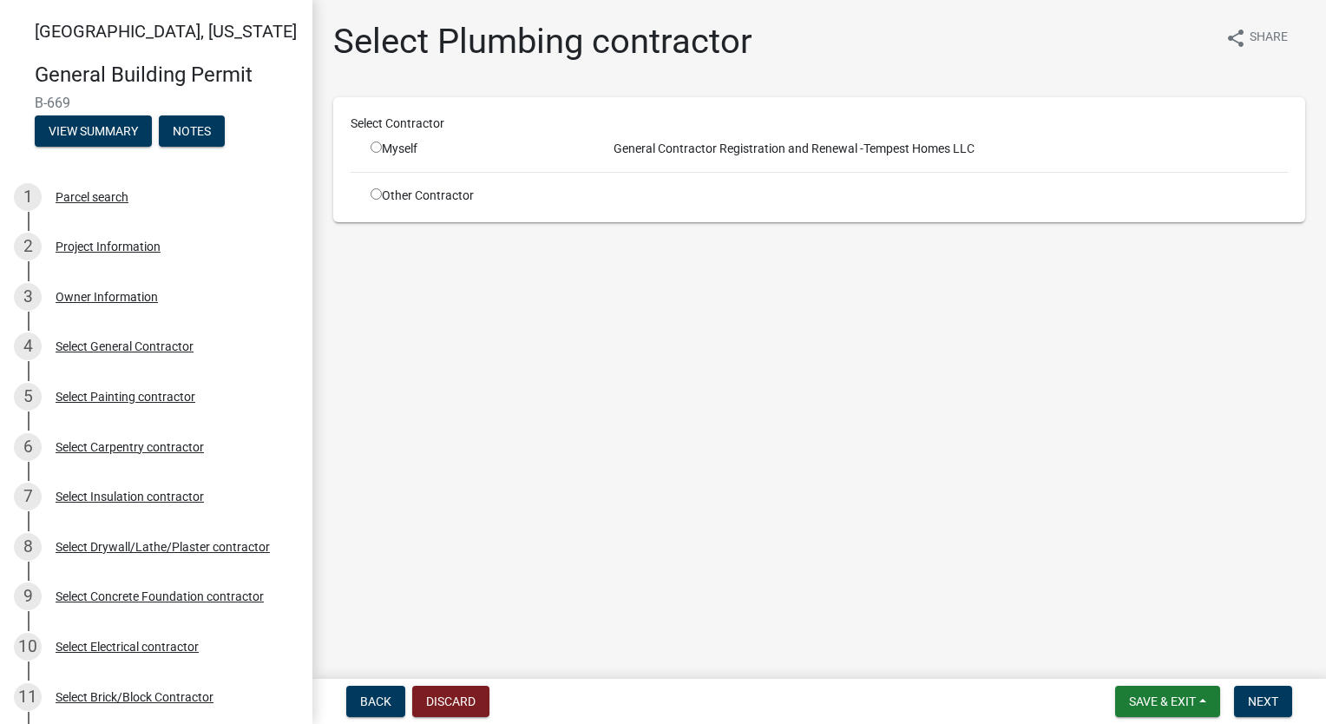
click at [369, 188] on div "Other Contractor" at bounding box center [475, 196] width 236 height 18
click at [377, 189] on input "radio" at bounding box center [375, 193] width 11 height 11
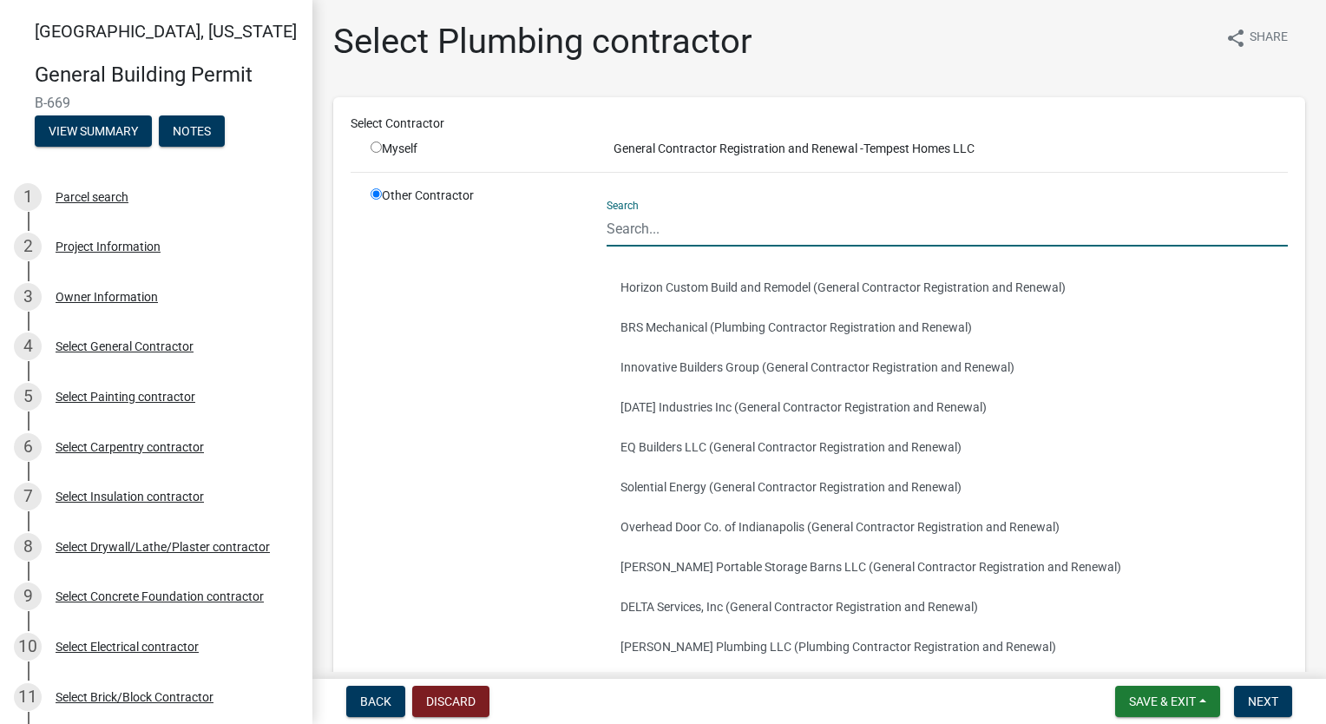
click at [717, 229] on input "Search" at bounding box center [946, 229] width 681 height 36
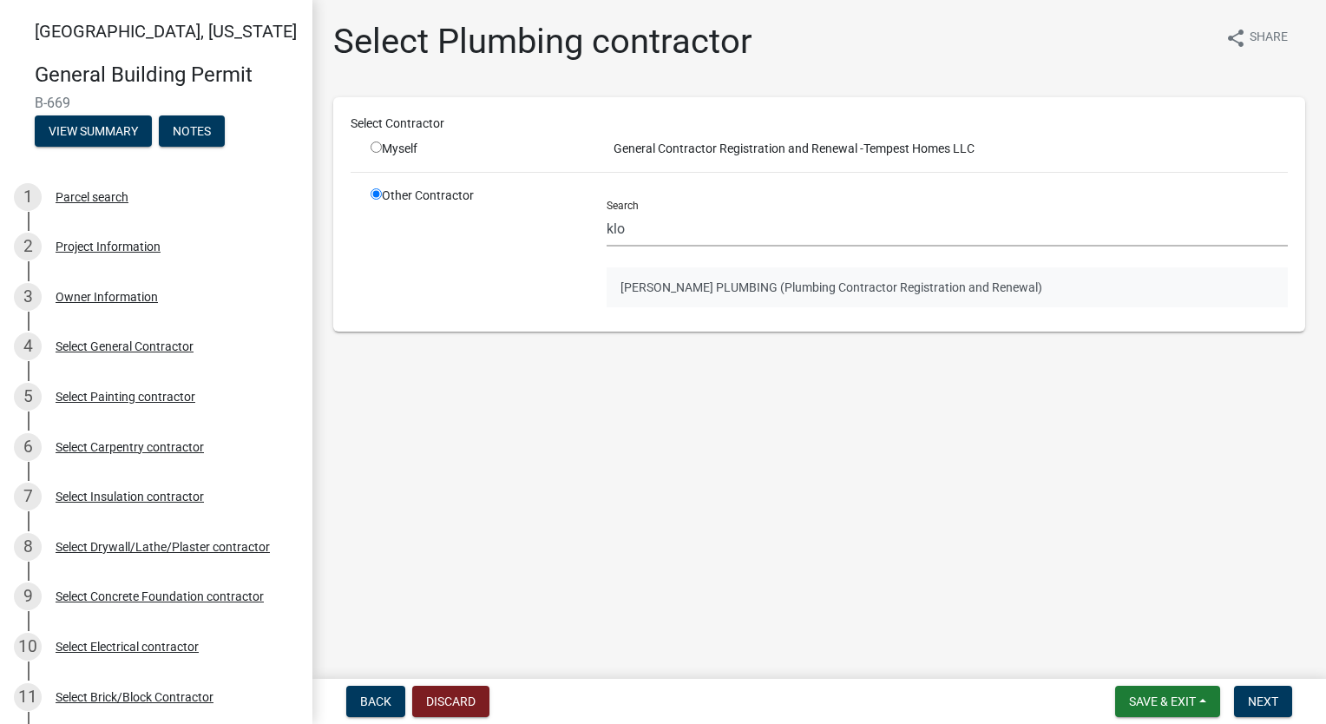
click at [760, 285] on button "[PERSON_NAME] PLUMBING (Plumbing Contractor Registration and Renewal)" at bounding box center [946, 287] width 681 height 40
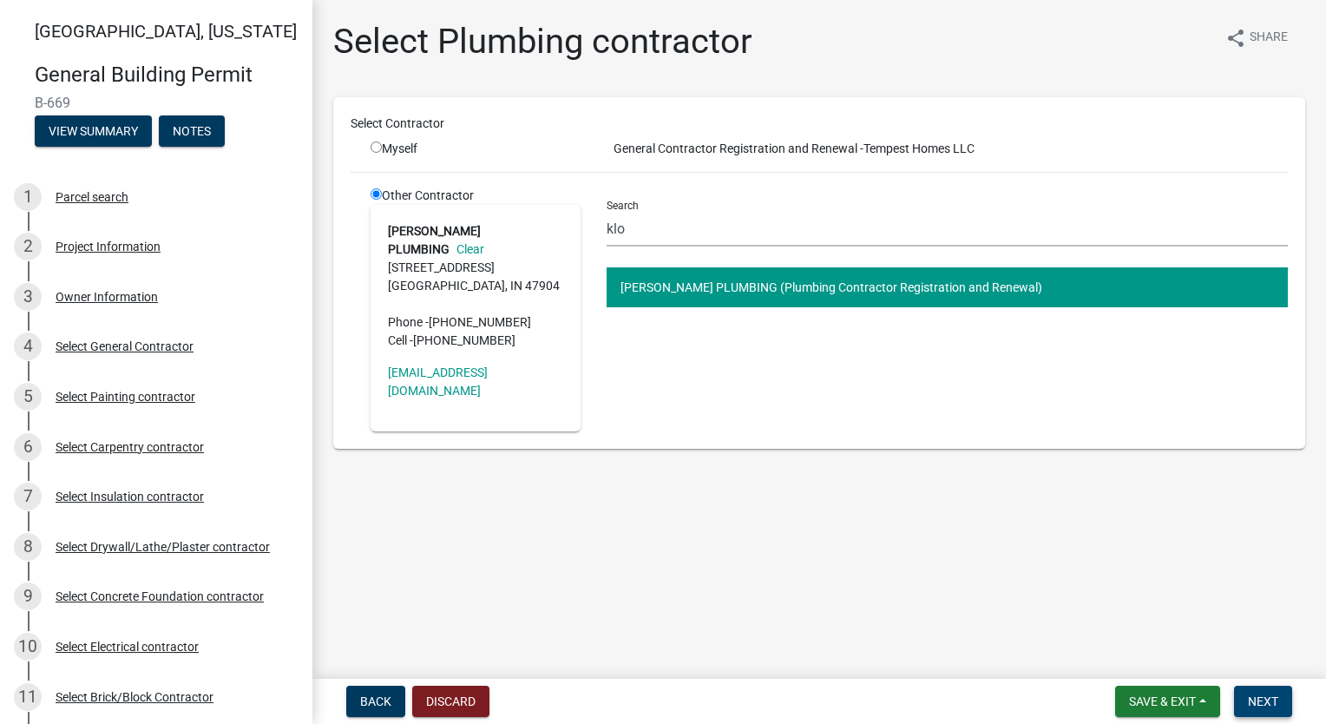
click at [1268, 710] on button "Next" at bounding box center [1263, 700] width 58 height 31
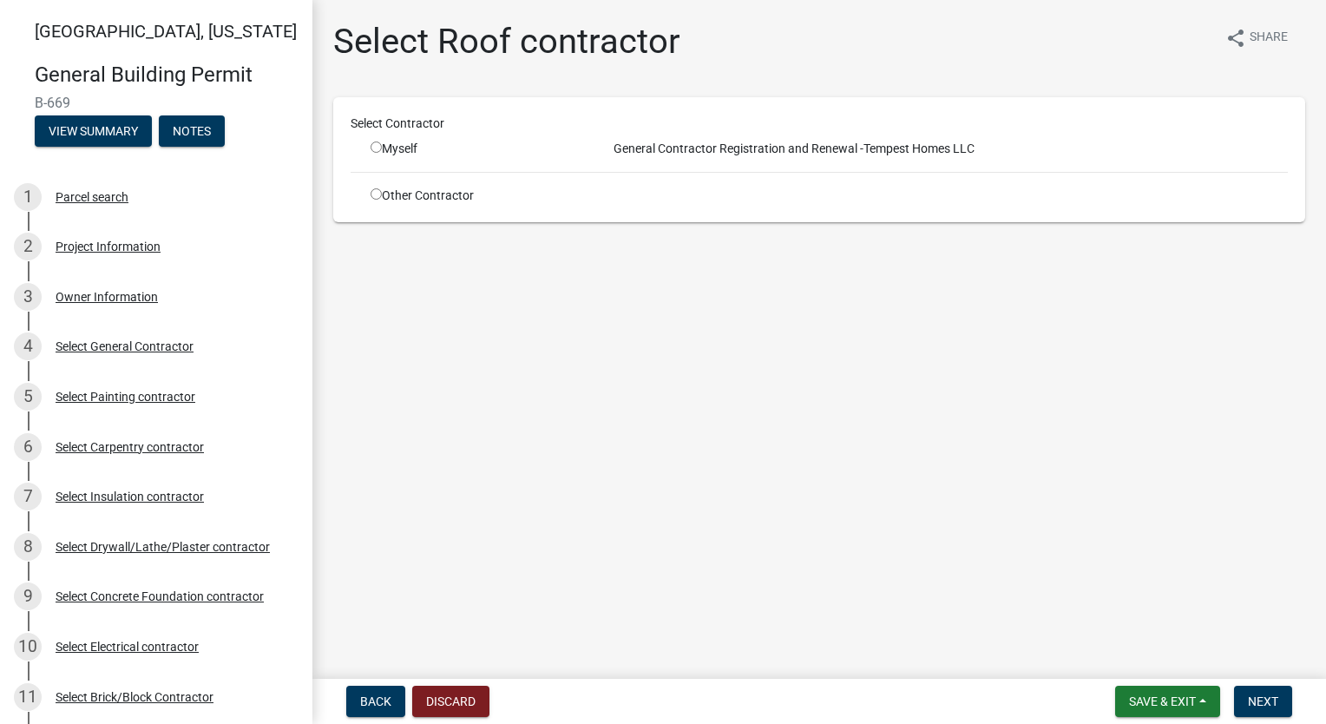
click at [371, 189] on input "radio" at bounding box center [375, 193] width 11 height 11
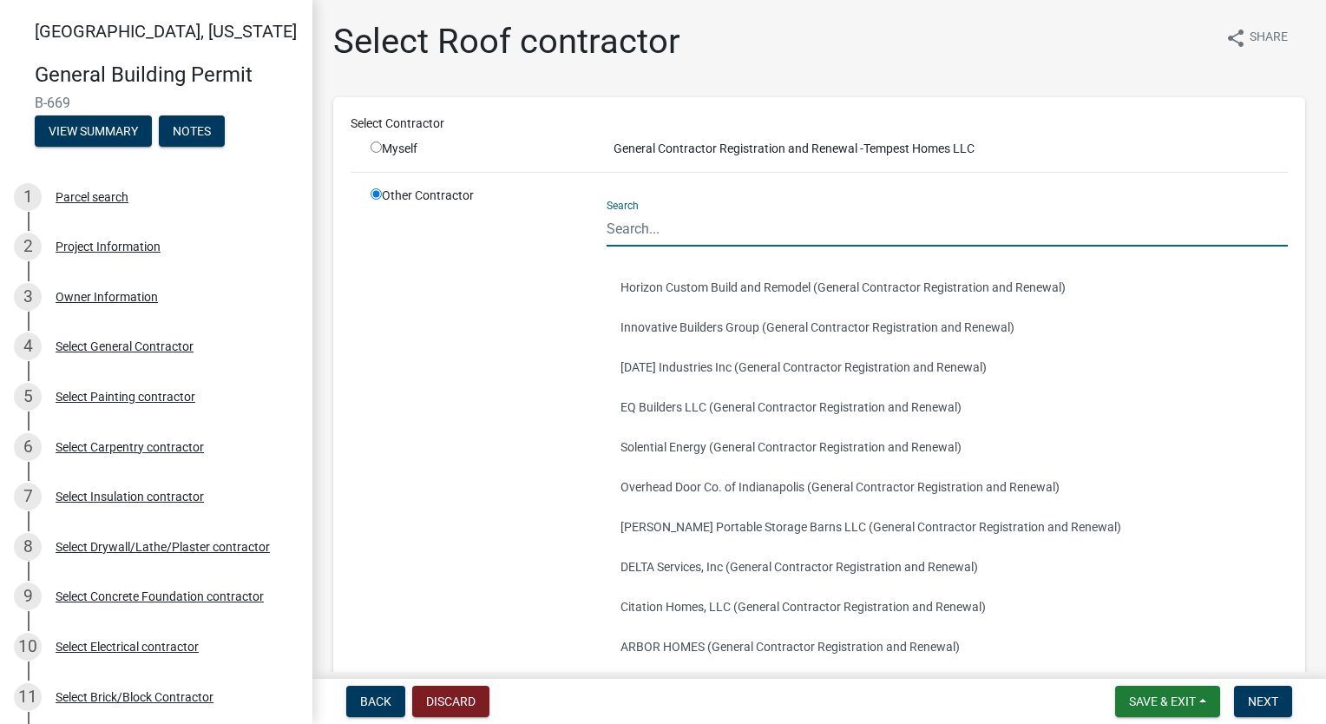
click at [703, 228] on input "Search" at bounding box center [946, 229] width 681 height 36
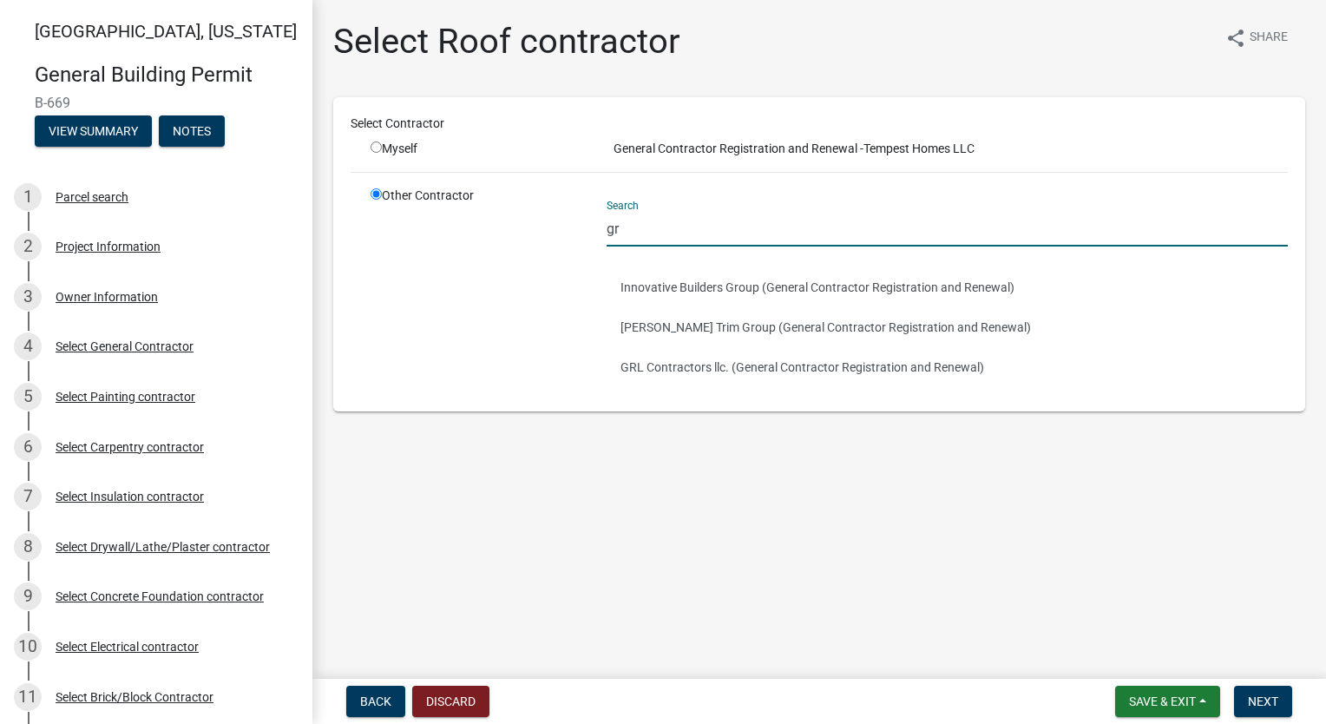
drag, startPoint x: 708, startPoint y: 240, endPoint x: 409, endPoint y: 227, distance: 299.6
click at [409, 227] on div "Other Contractor Search gr Innovative Builders Group (General Contractor Regist…" at bounding box center [828, 290] width 943 height 207
click at [718, 359] on button "GRL Contractors llc. (General Contractor Registration and Renewal)" at bounding box center [946, 367] width 681 height 40
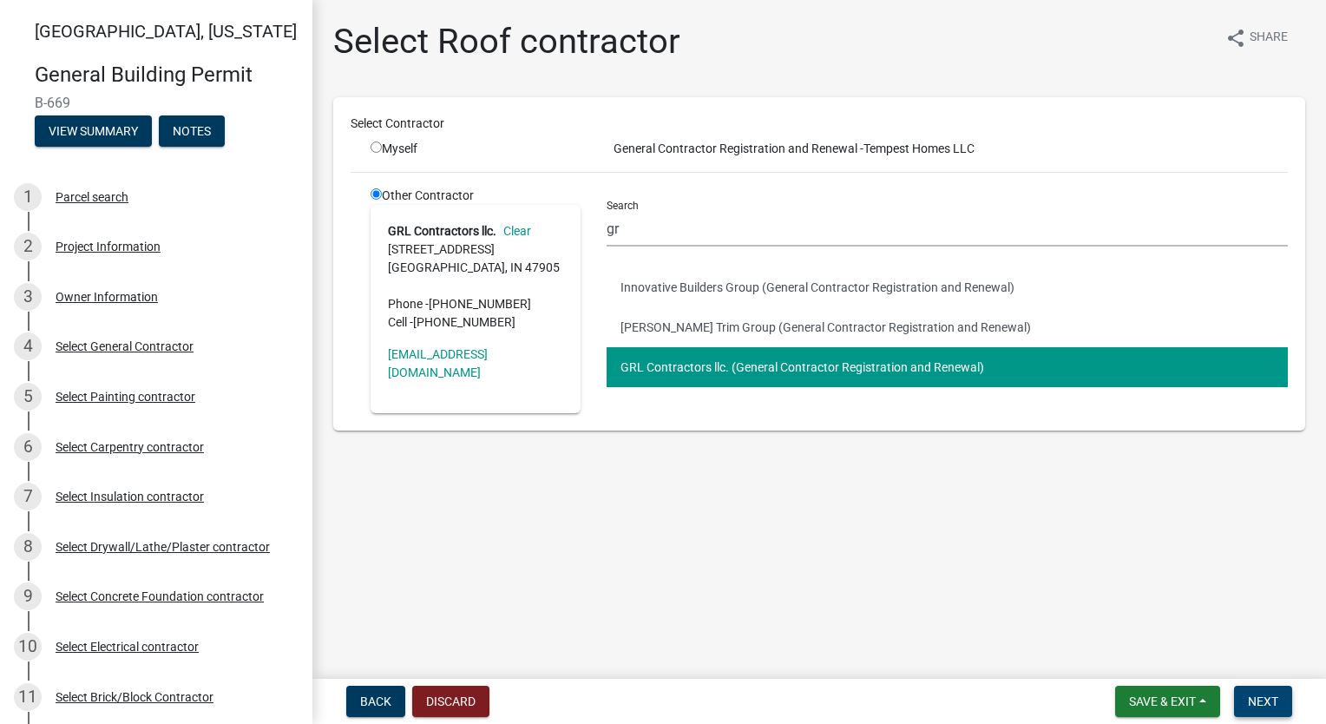
click at [1277, 694] on span "Next" at bounding box center [1263, 701] width 30 height 14
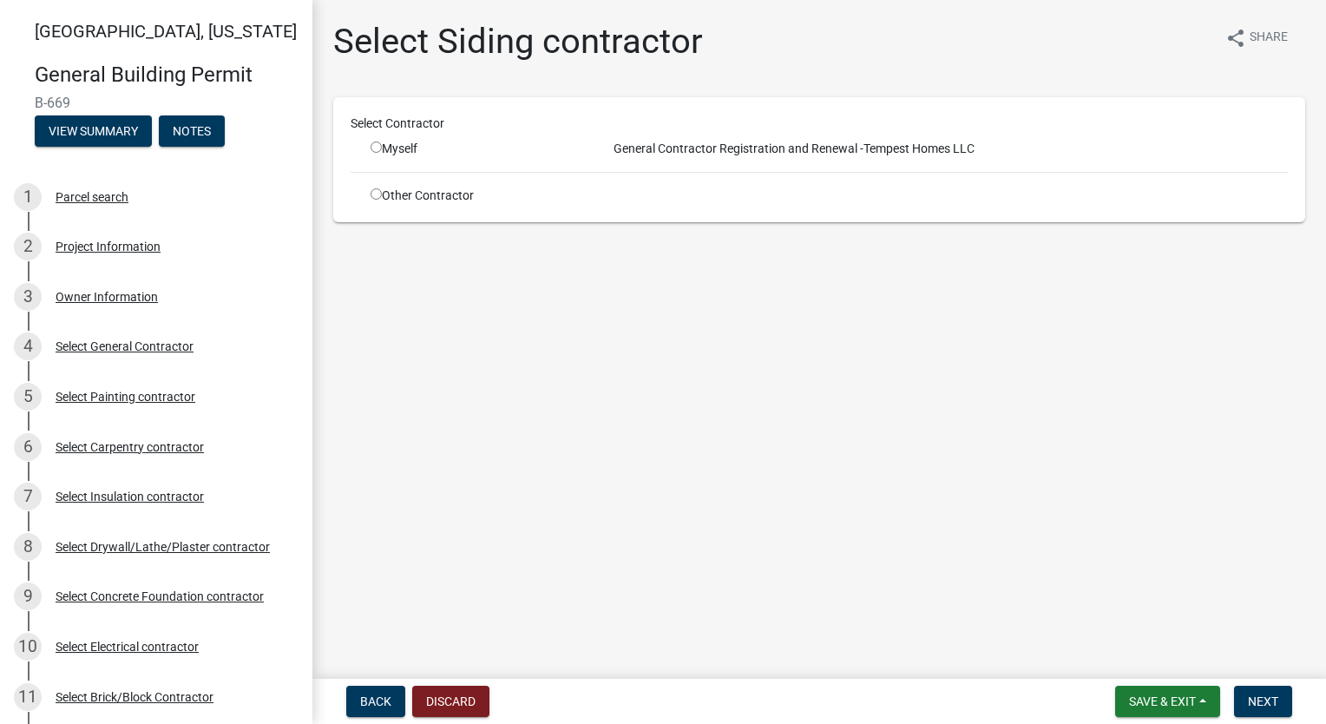
click at [377, 192] on input "radio" at bounding box center [375, 193] width 11 height 11
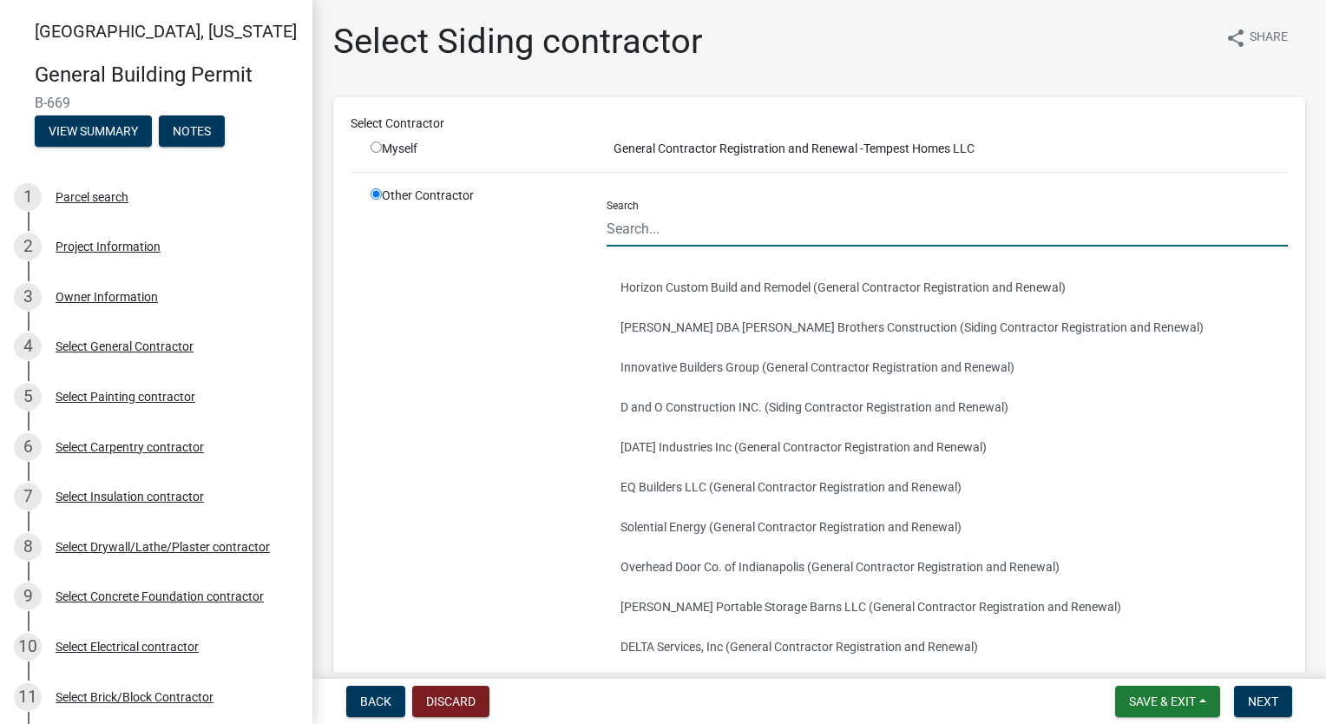
click at [724, 230] on input "Search" at bounding box center [946, 229] width 681 height 36
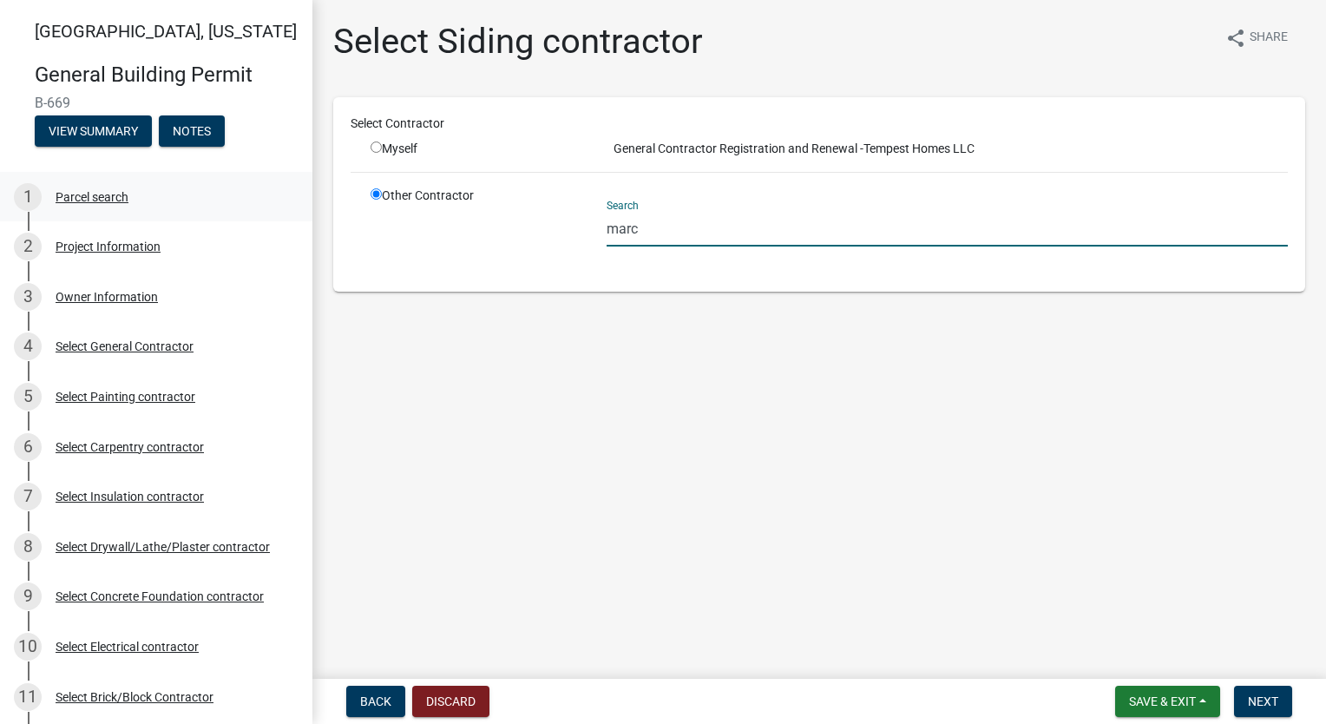
drag, startPoint x: 711, startPoint y: 221, endPoint x: 288, endPoint y: 217, distance: 423.4
click at [288, 217] on div "[GEOGRAPHIC_DATA], [US_STATE] General Building Permit B-669 View Summary Notes …" at bounding box center [663, 362] width 1326 height 724
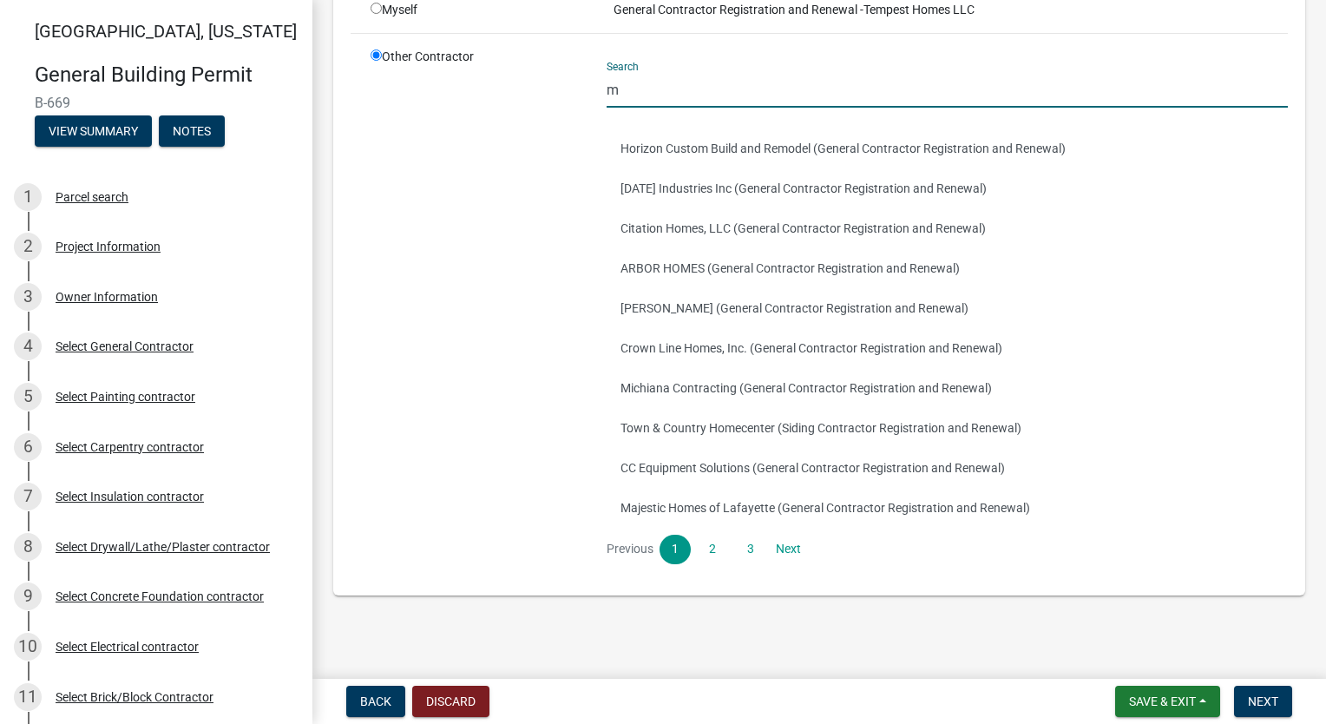
scroll to position [142, 0]
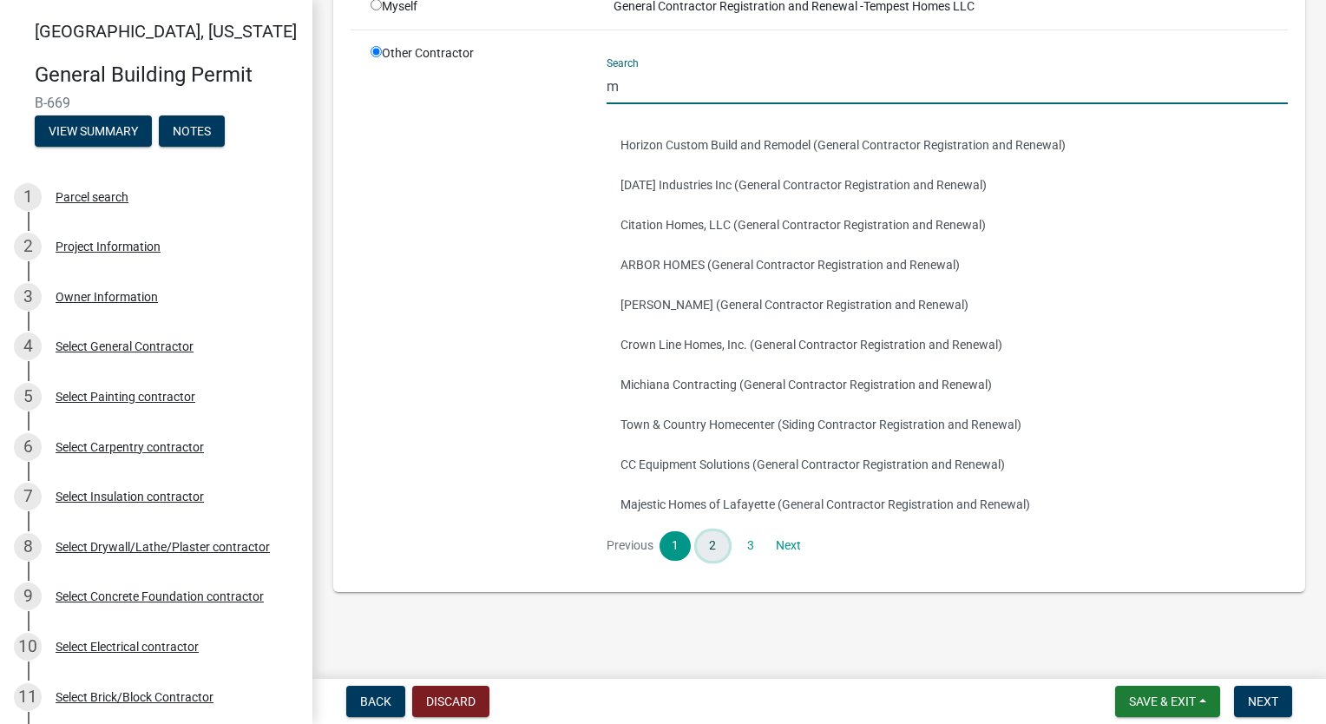
click at [712, 545] on link "2" at bounding box center [712, 545] width 31 height 29
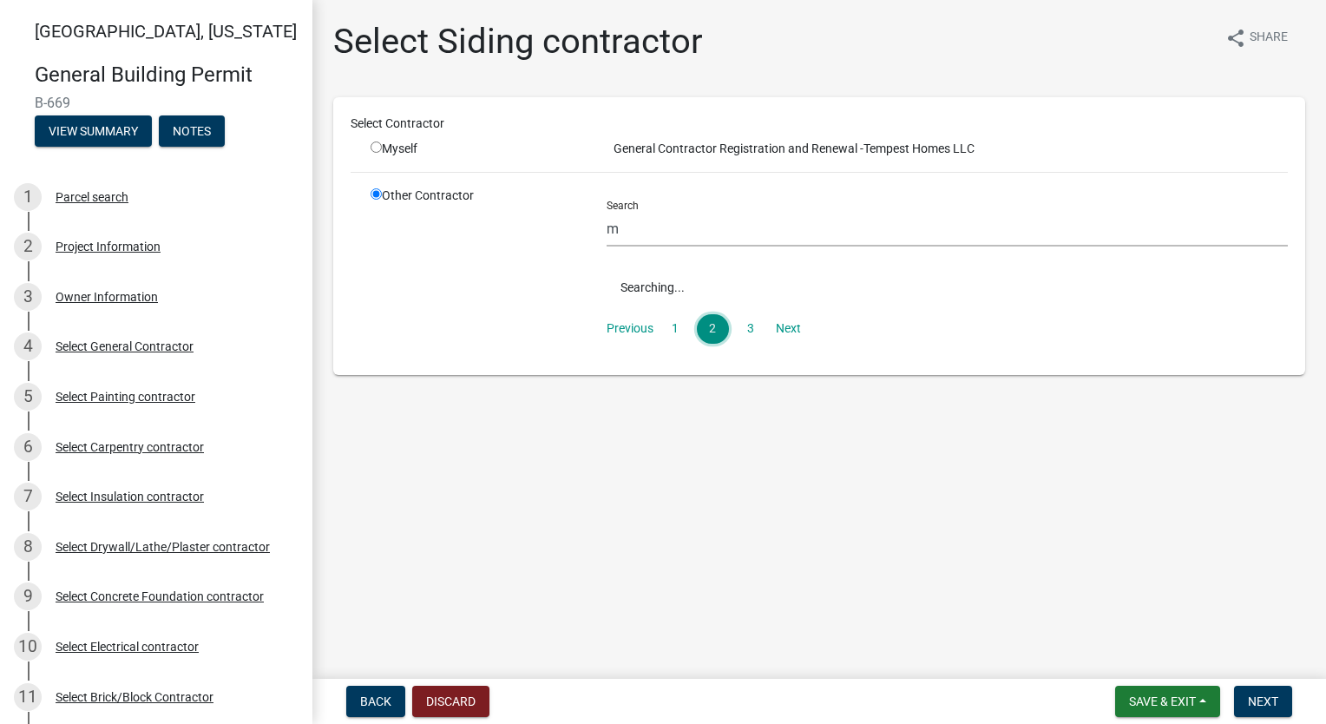
scroll to position [0, 0]
click at [739, 325] on link "3" at bounding box center [750, 328] width 31 height 29
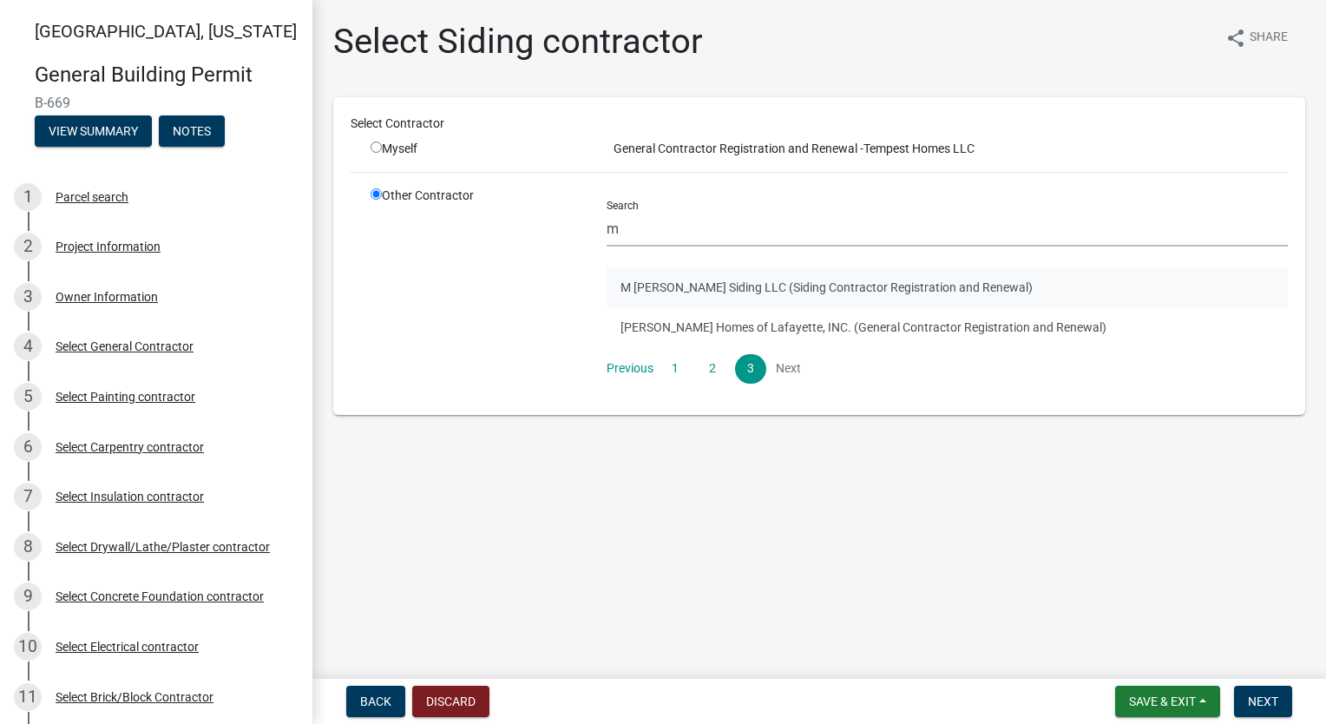
click at [678, 278] on button "M [PERSON_NAME] Siding LLC (Siding Contractor Registration and Renewal)" at bounding box center [946, 287] width 681 height 40
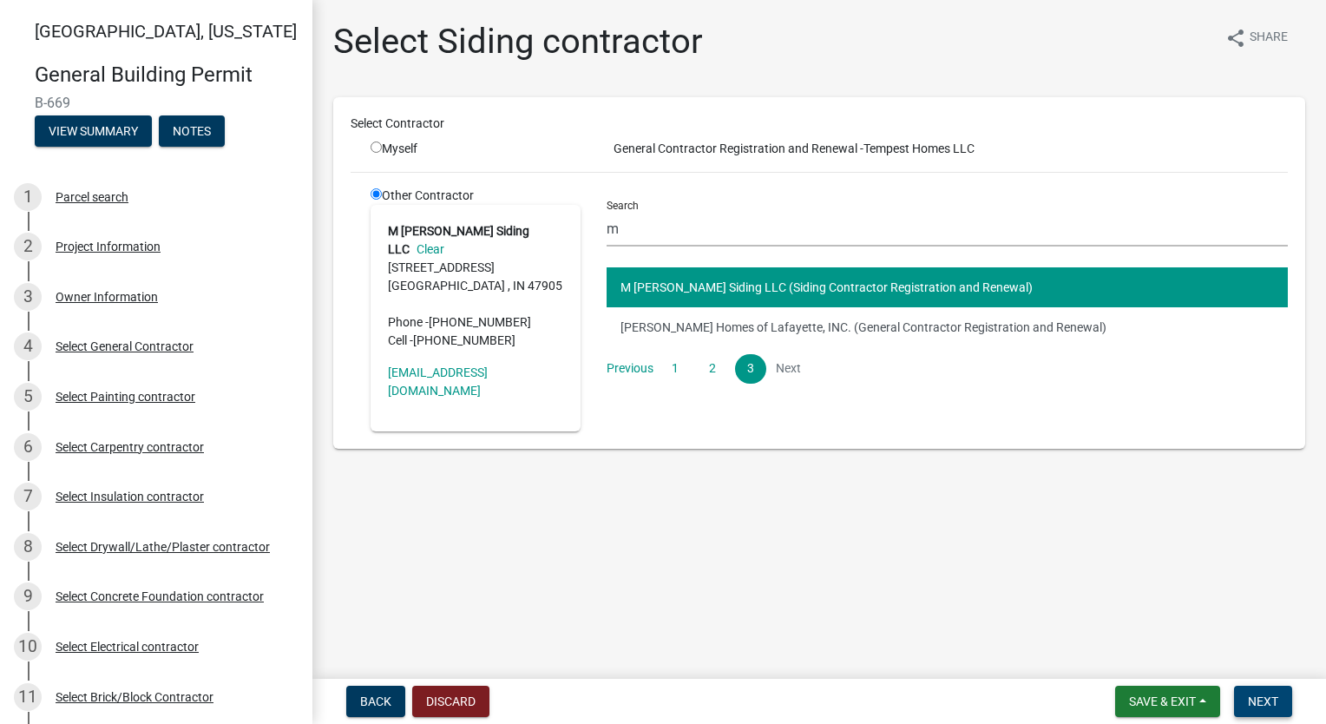
click at [1277, 692] on button "Next" at bounding box center [1263, 700] width 58 height 31
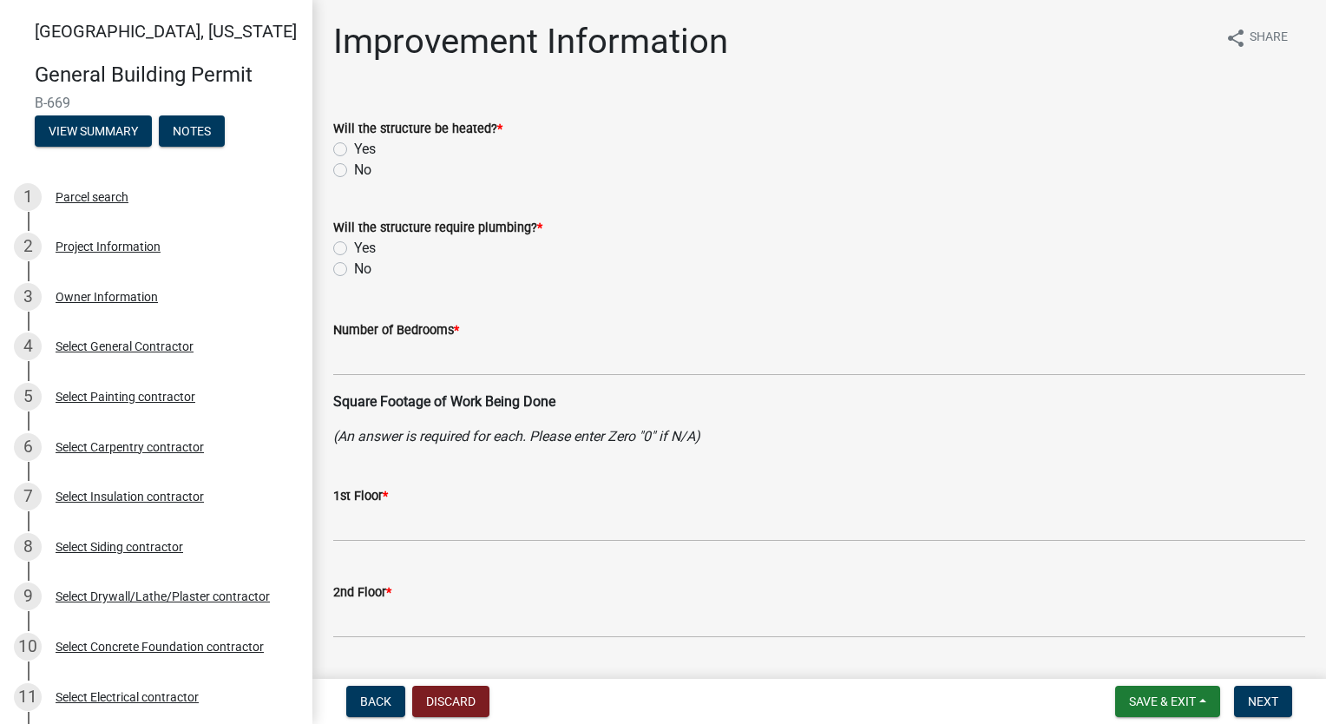
click at [354, 151] on label "Yes" at bounding box center [365, 149] width 22 height 21
click at [354, 150] on input "Yes" at bounding box center [359, 144] width 11 height 11
click at [354, 245] on label "Yes" at bounding box center [365, 248] width 22 height 21
click at [354, 245] on input "Yes" at bounding box center [359, 243] width 11 height 11
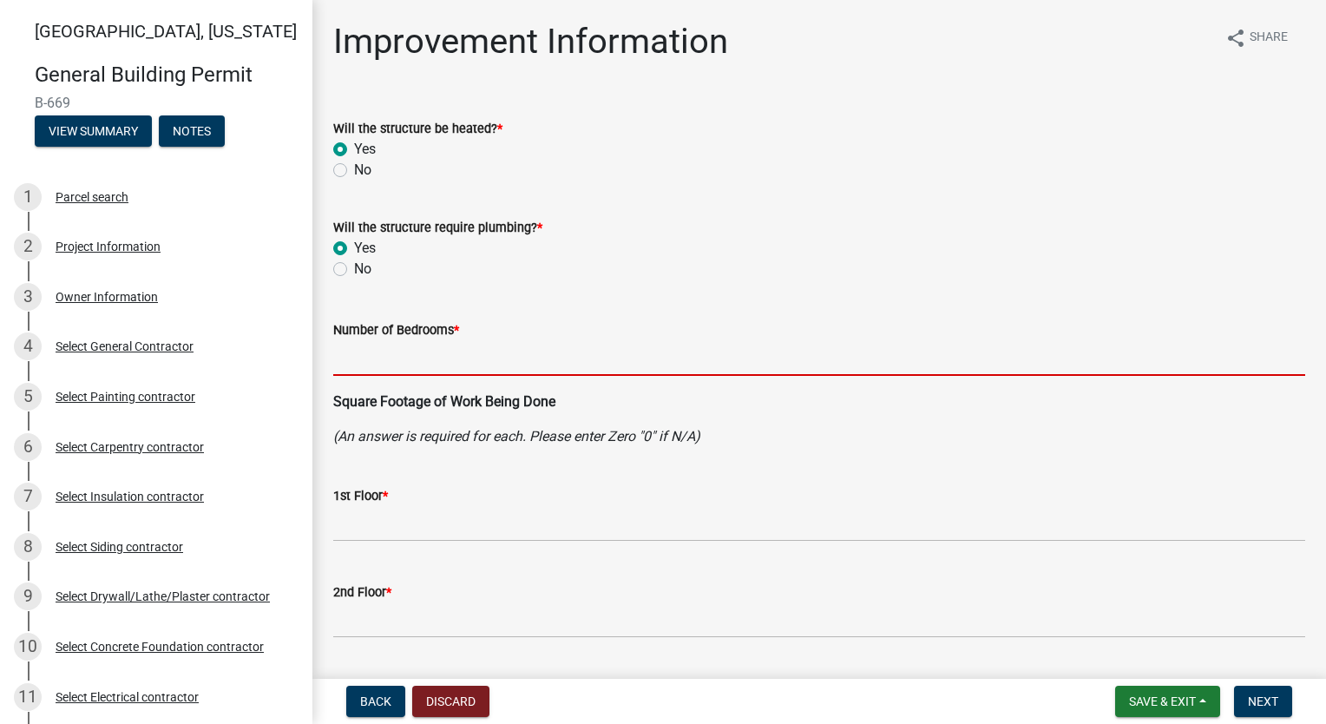
click at [385, 358] on input "text" at bounding box center [819, 358] width 972 height 36
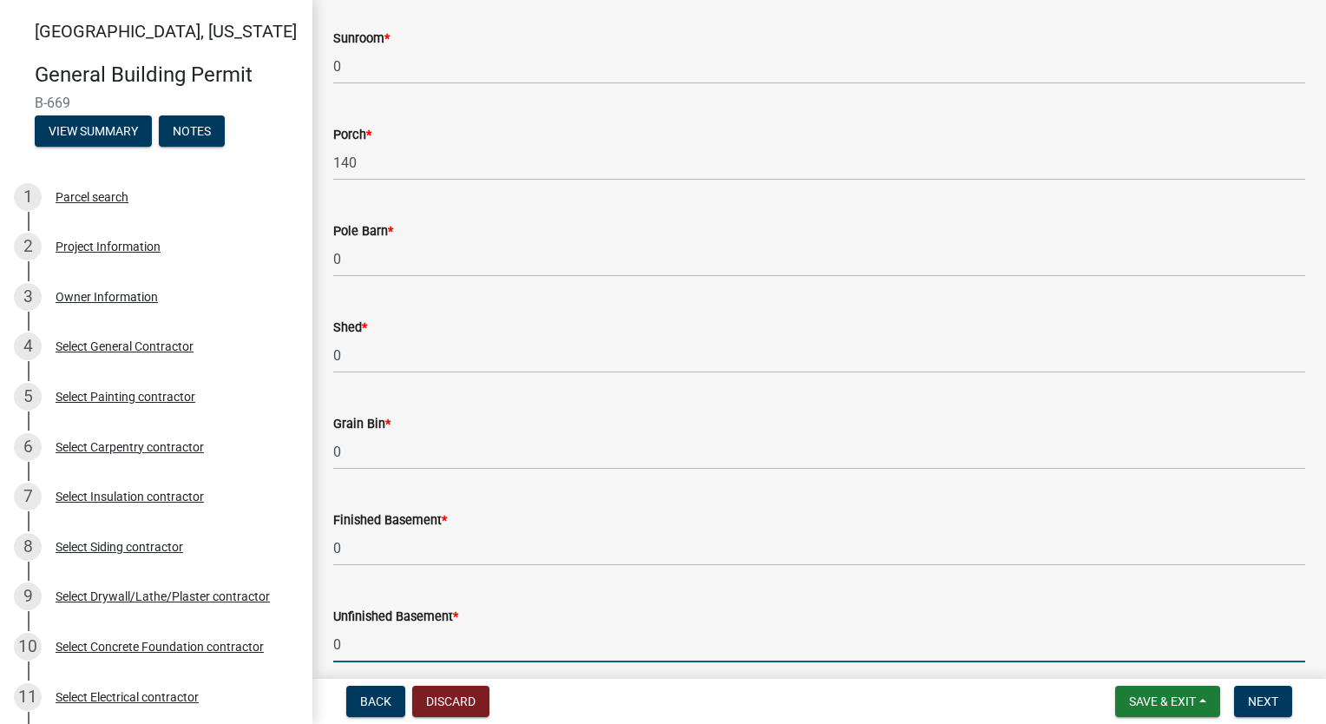
scroll to position [1343, 0]
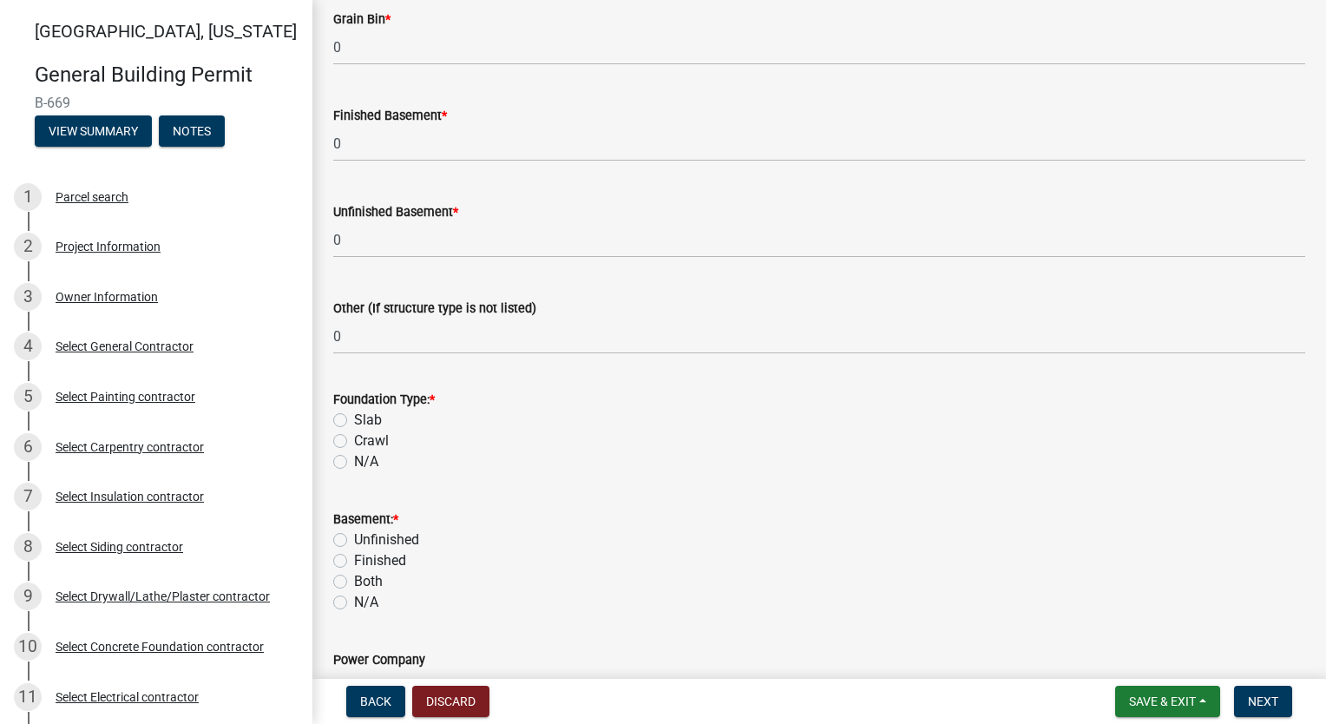
click at [354, 415] on label "Slab" at bounding box center [368, 420] width 28 height 21
click at [354, 415] on input "Slab" at bounding box center [359, 415] width 11 height 11
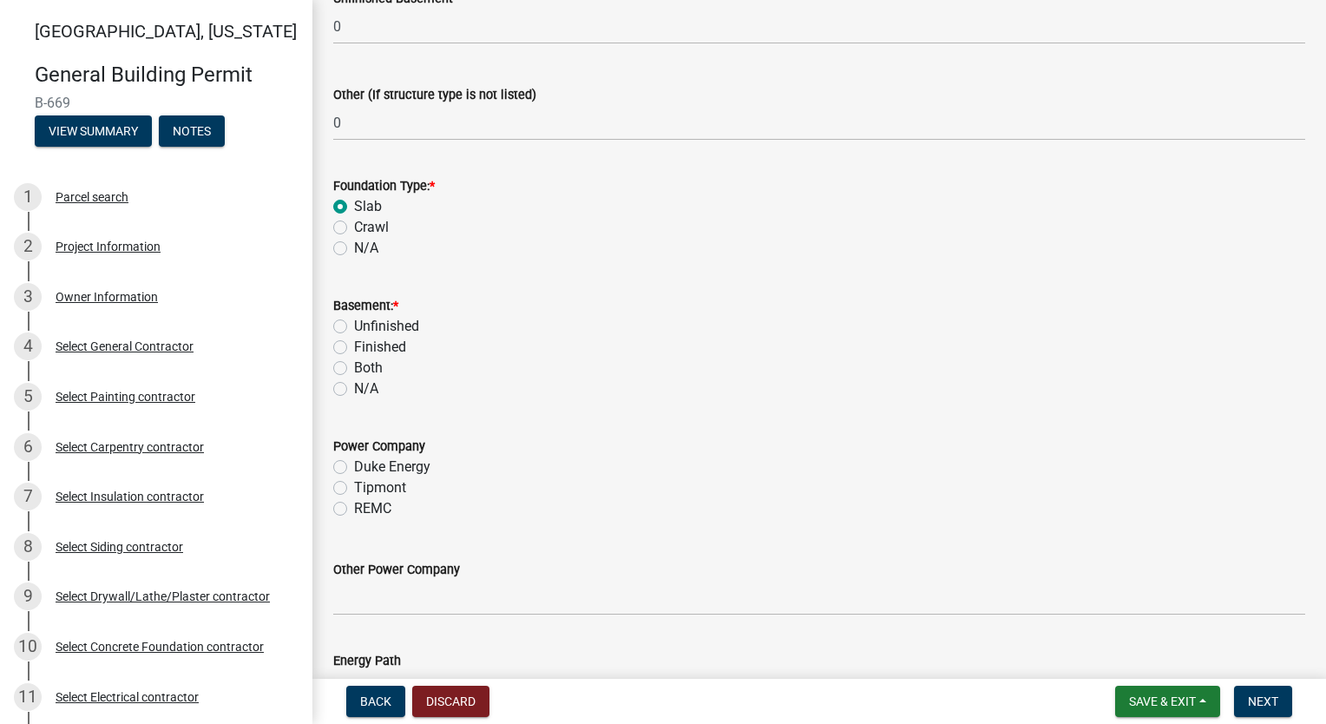
scroll to position [1603, 0]
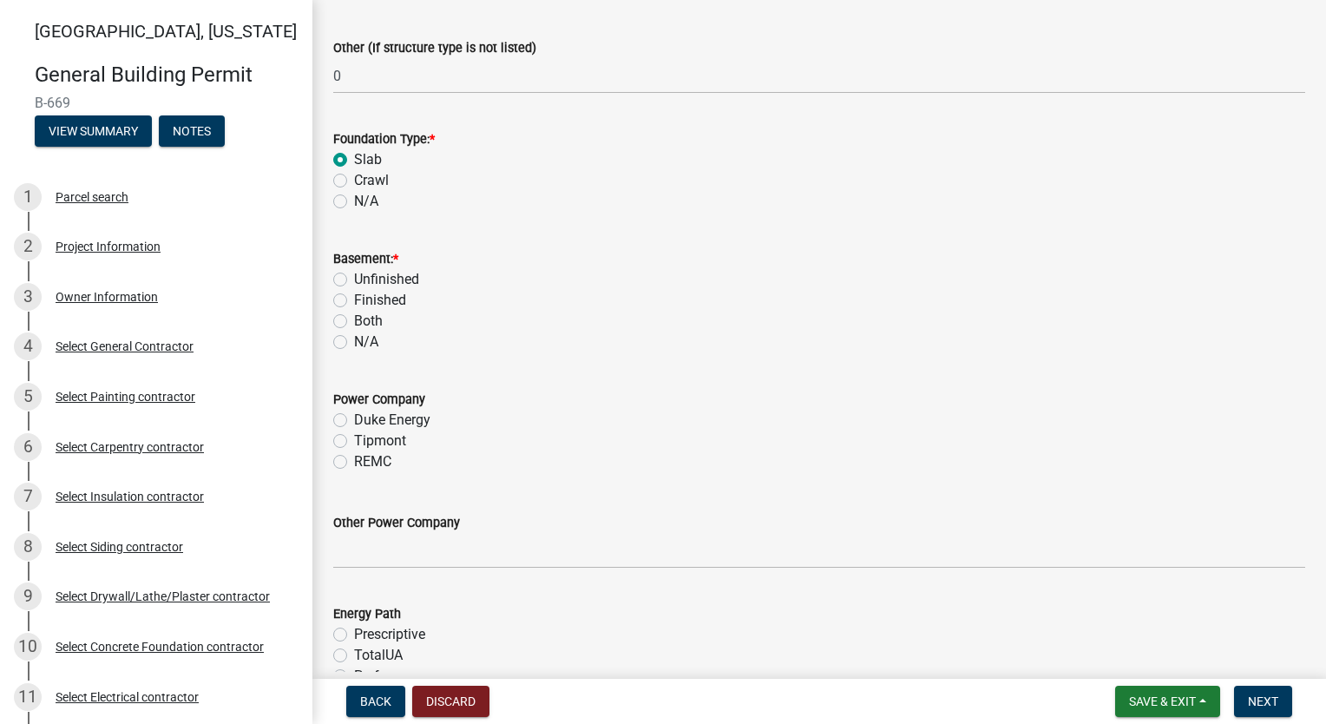
click at [354, 338] on label "N/A" at bounding box center [366, 341] width 24 height 21
click at [354, 338] on input "N/A" at bounding box center [359, 336] width 11 height 11
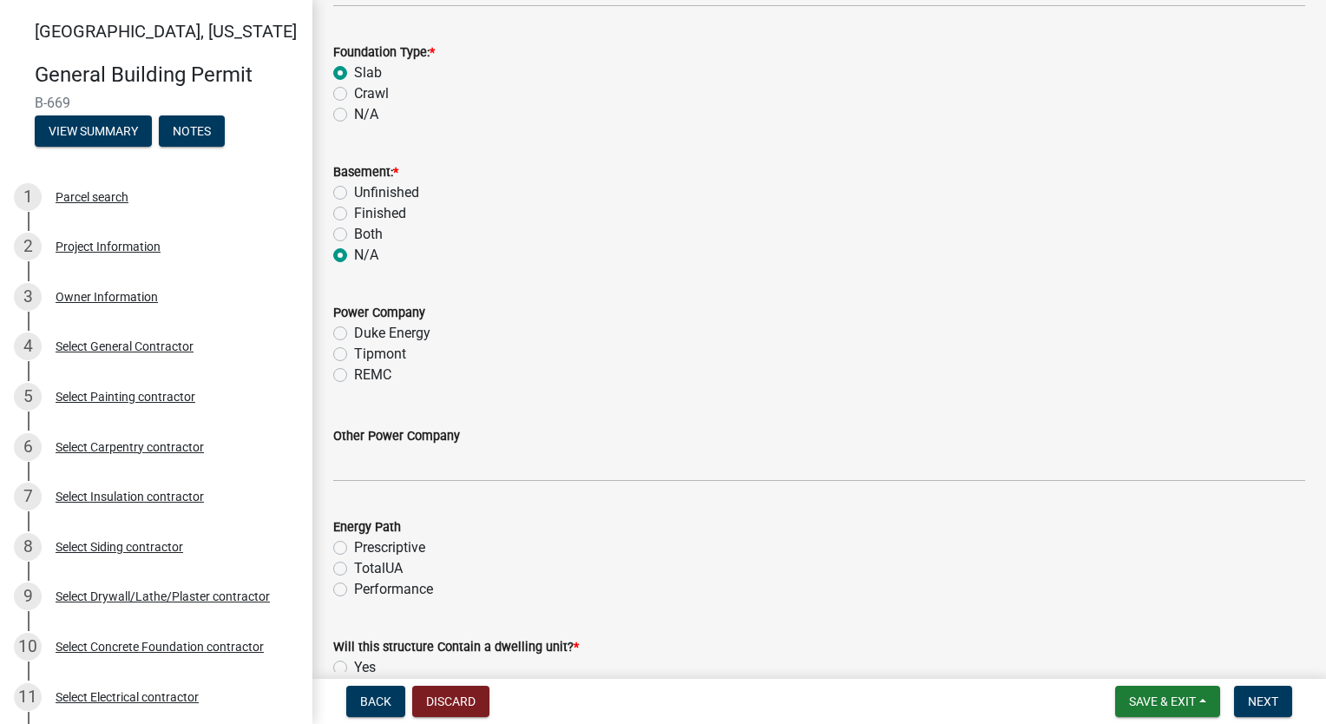
click at [354, 352] on label "Tipmont" at bounding box center [380, 354] width 52 height 21
click at [354, 352] on input "Tipmont" at bounding box center [359, 349] width 11 height 11
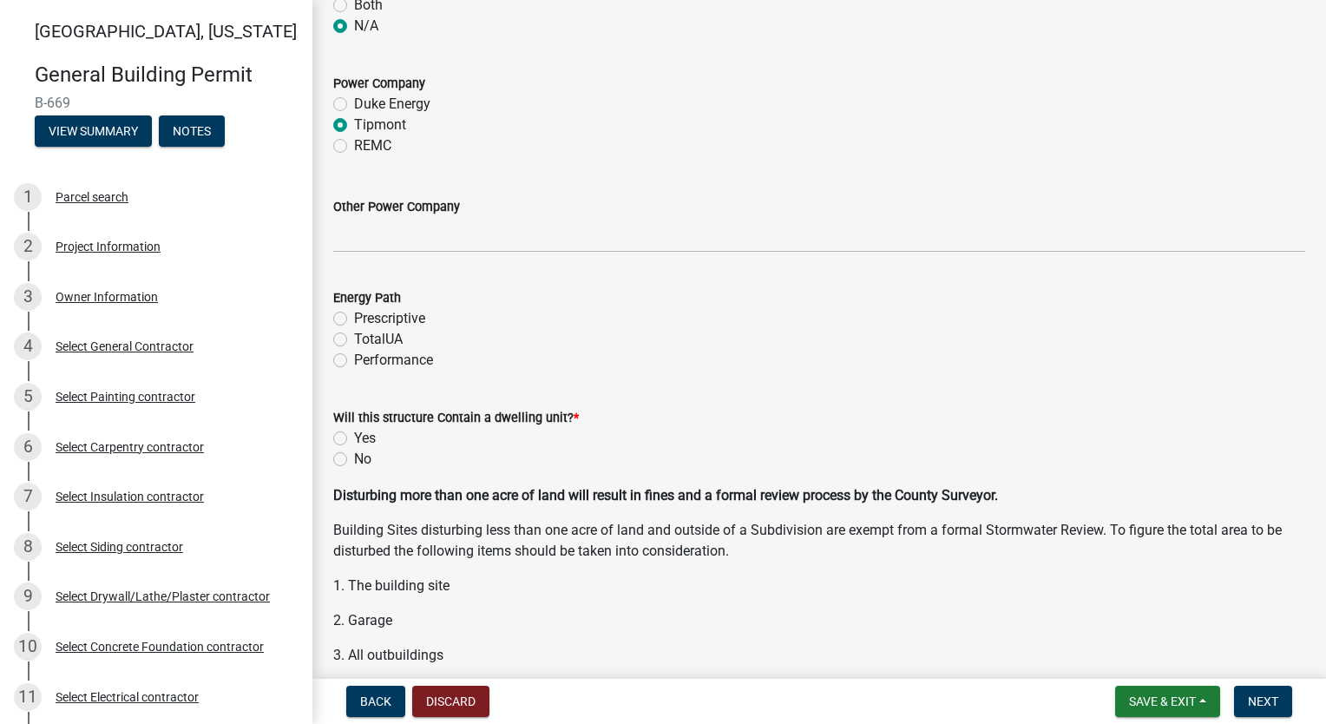
scroll to position [1950, 0]
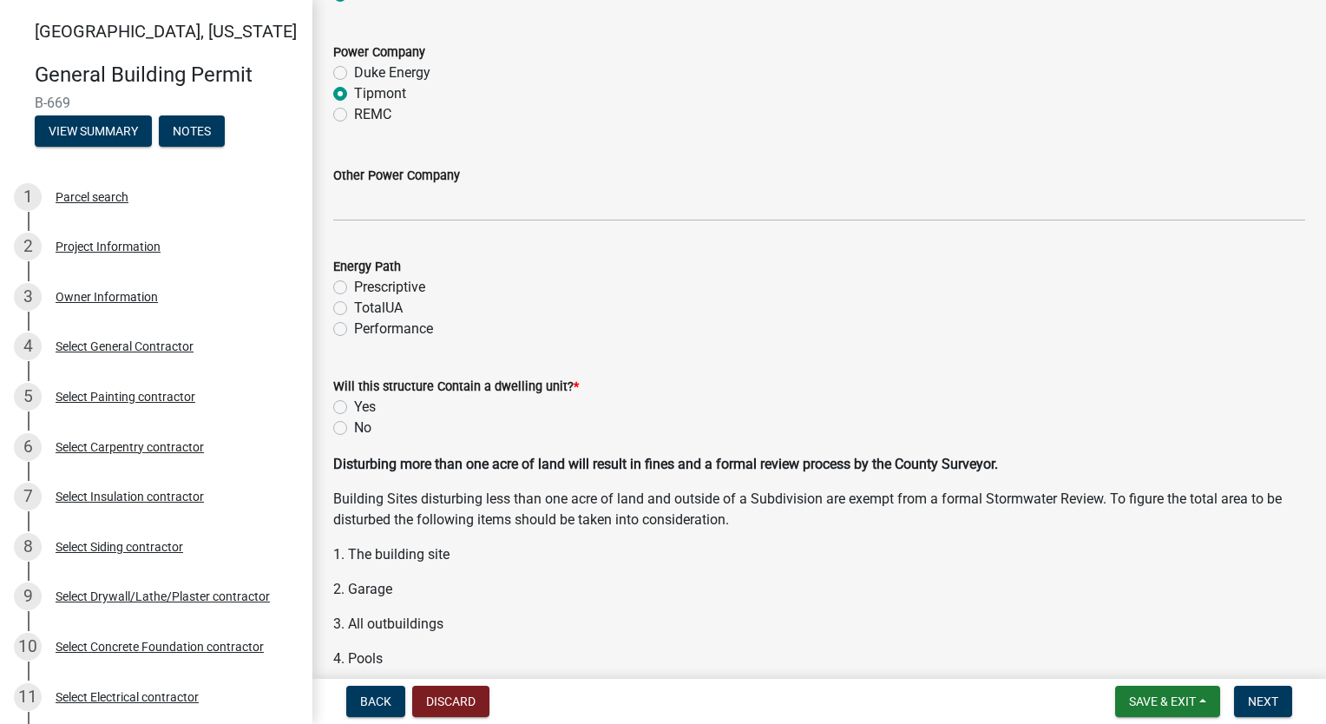
click at [354, 330] on label "Performance" at bounding box center [393, 328] width 79 height 21
click at [354, 330] on input "Performance" at bounding box center [359, 323] width 11 height 11
drag, startPoint x: 337, startPoint y: 404, endPoint x: 533, endPoint y: 397, distance: 196.2
click at [354, 404] on label "Yes" at bounding box center [365, 407] width 22 height 21
click at [354, 404] on input "Yes" at bounding box center [359, 402] width 11 height 11
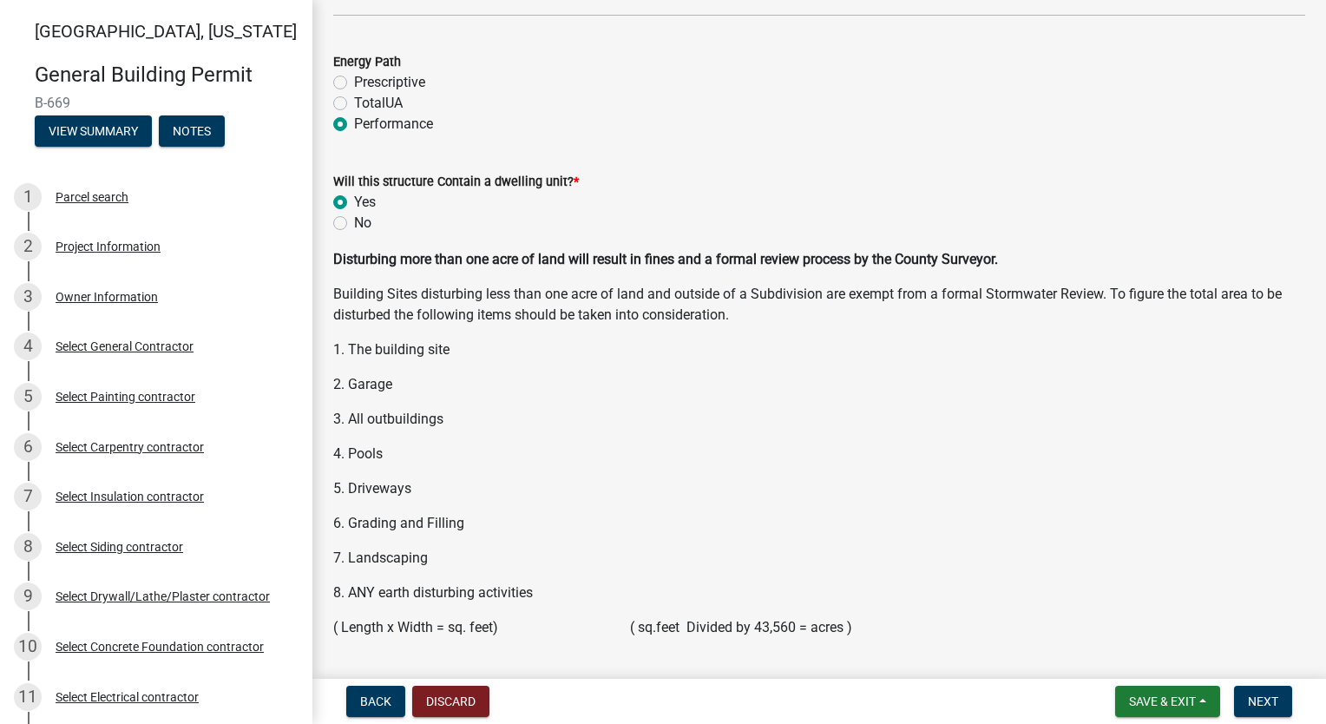
scroll to position [2301, 0]
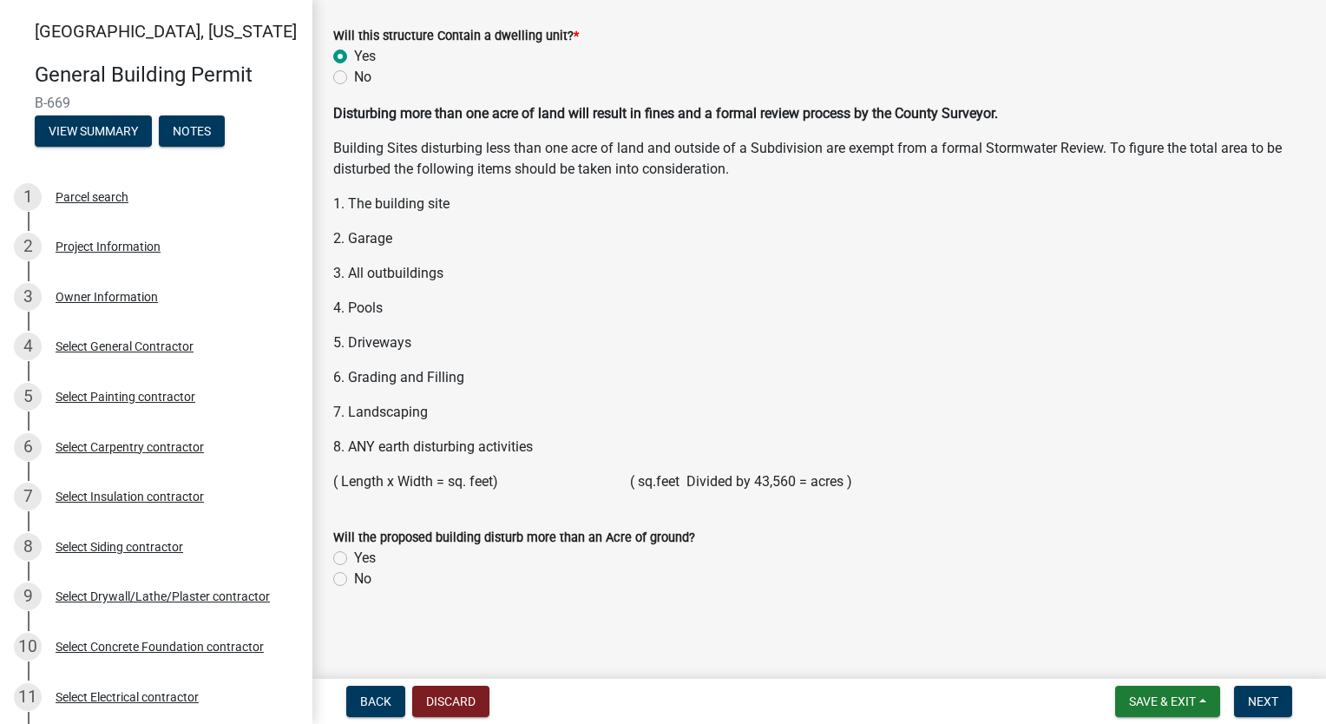
click at [354, 574] on label "No" at bounding box center [362, 578] width 17 height 21
click at [354, 574] on input "No" at bounding box center [359, 573] width 11 height 11
click at [1250, 699] on span "Next" at bounding box center [1263, 701] width 30 height 14
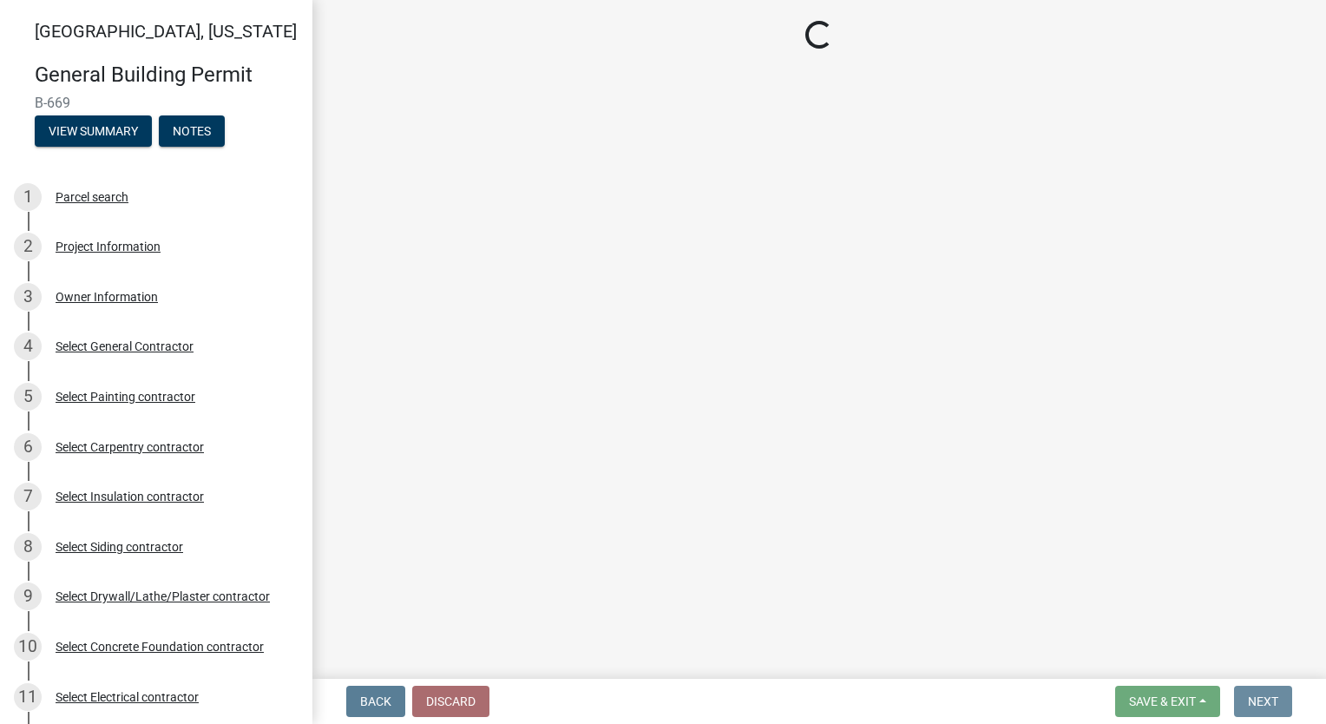
scroll to position [0, 0]
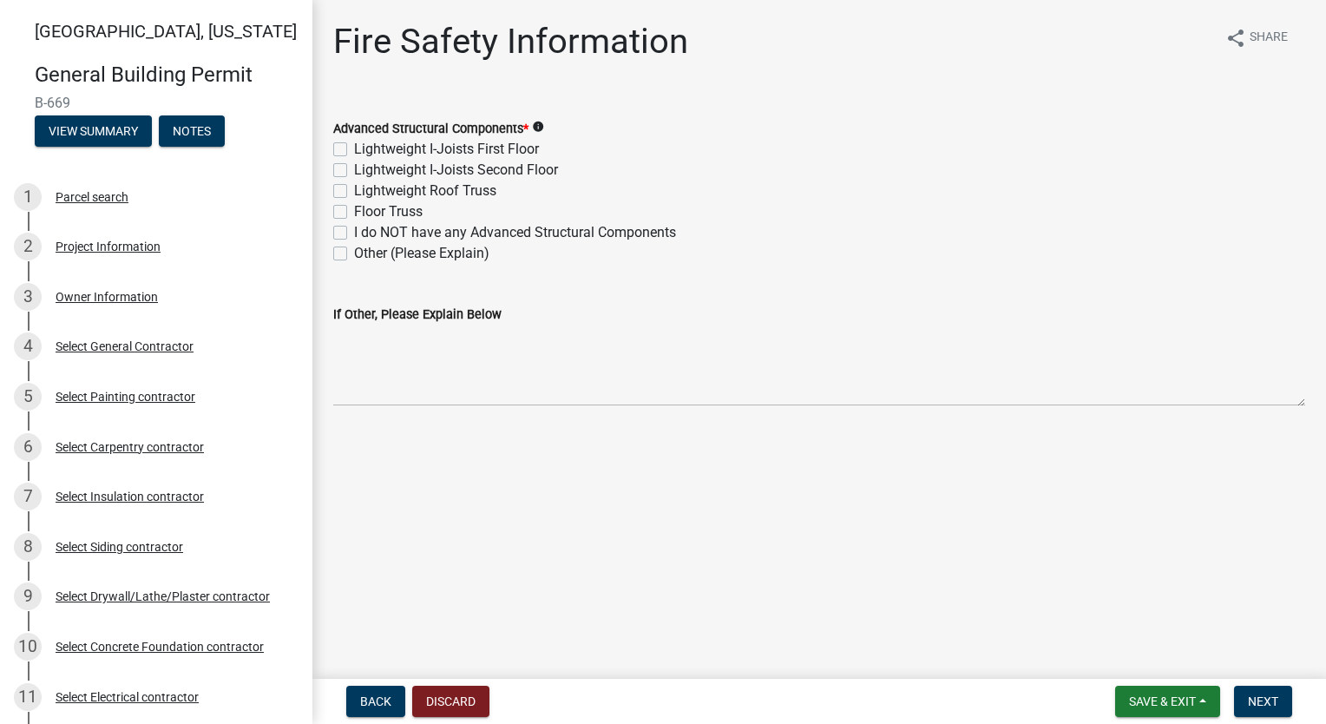
click at [354, 192] on label "Lightweight Roof Truss" at bounding box center [425, 190] width 142 height 21
click at [354, 192] on input "Lightweight Roof Truss" at bounding box center [359, 185] width 11 height 11
click at [1276, 699] on span "Next" at bounding box center [1263, 701] width 30 height 14
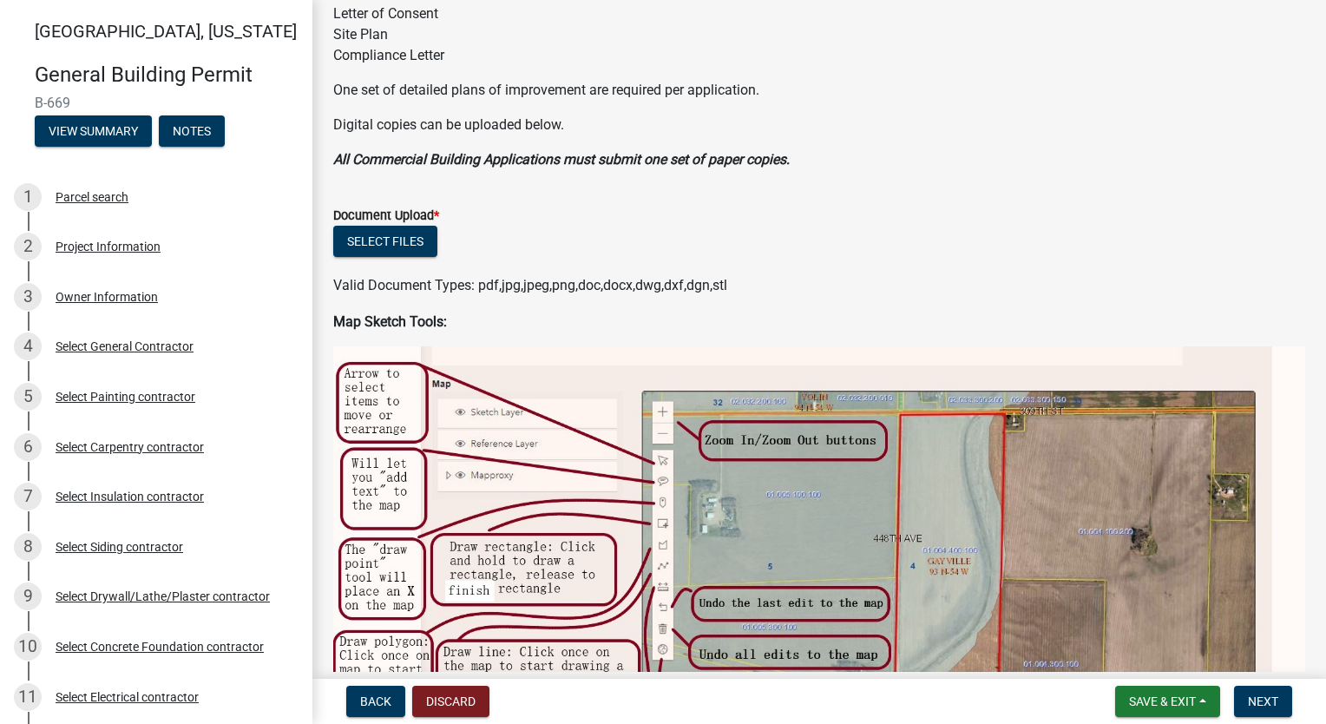
scroll to position [347, 0]
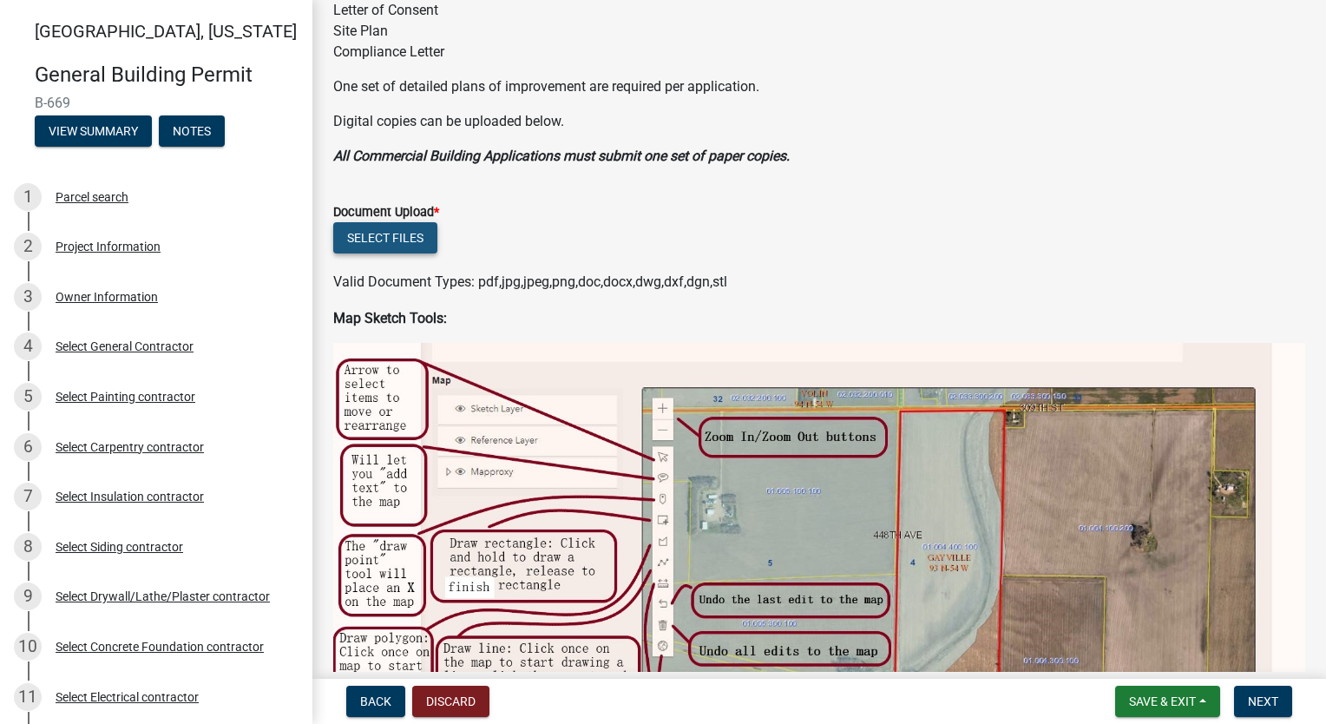
click at [395, 238] on button "Select files" at bounding box center [385, 237] width 104 height 31
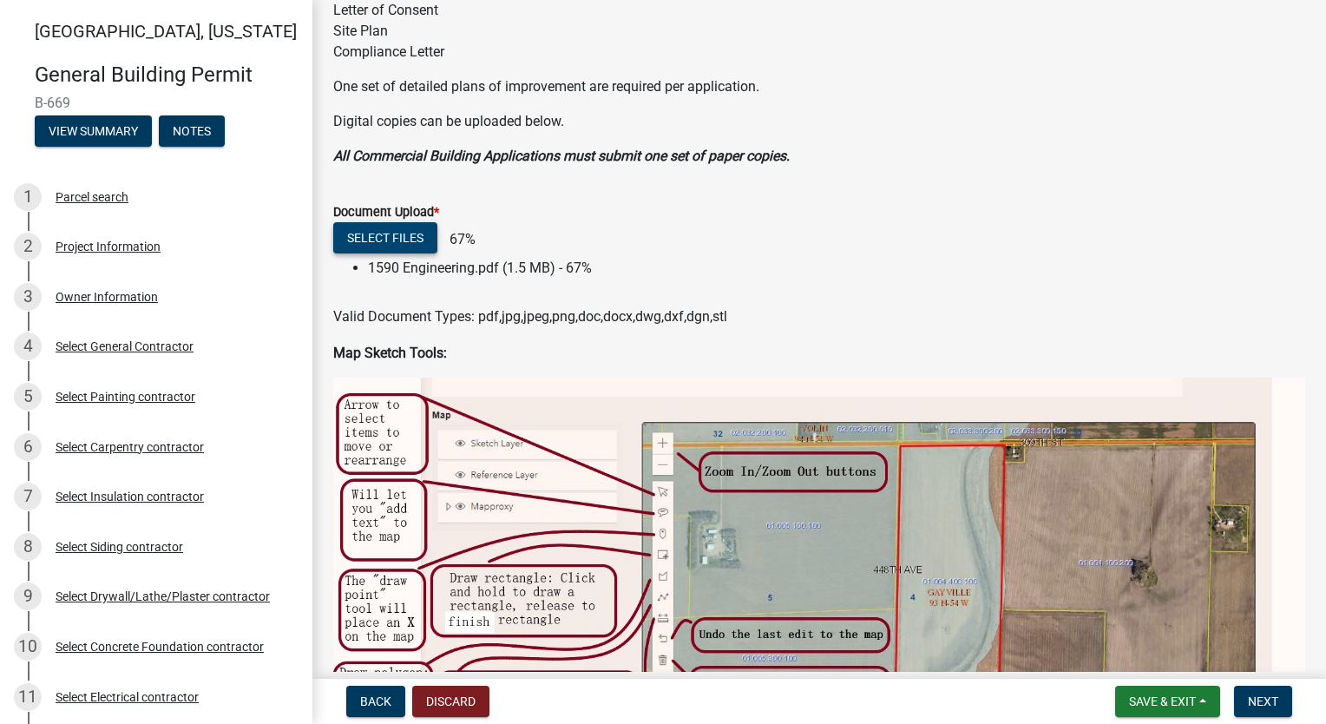
scroll to position [434, 0]
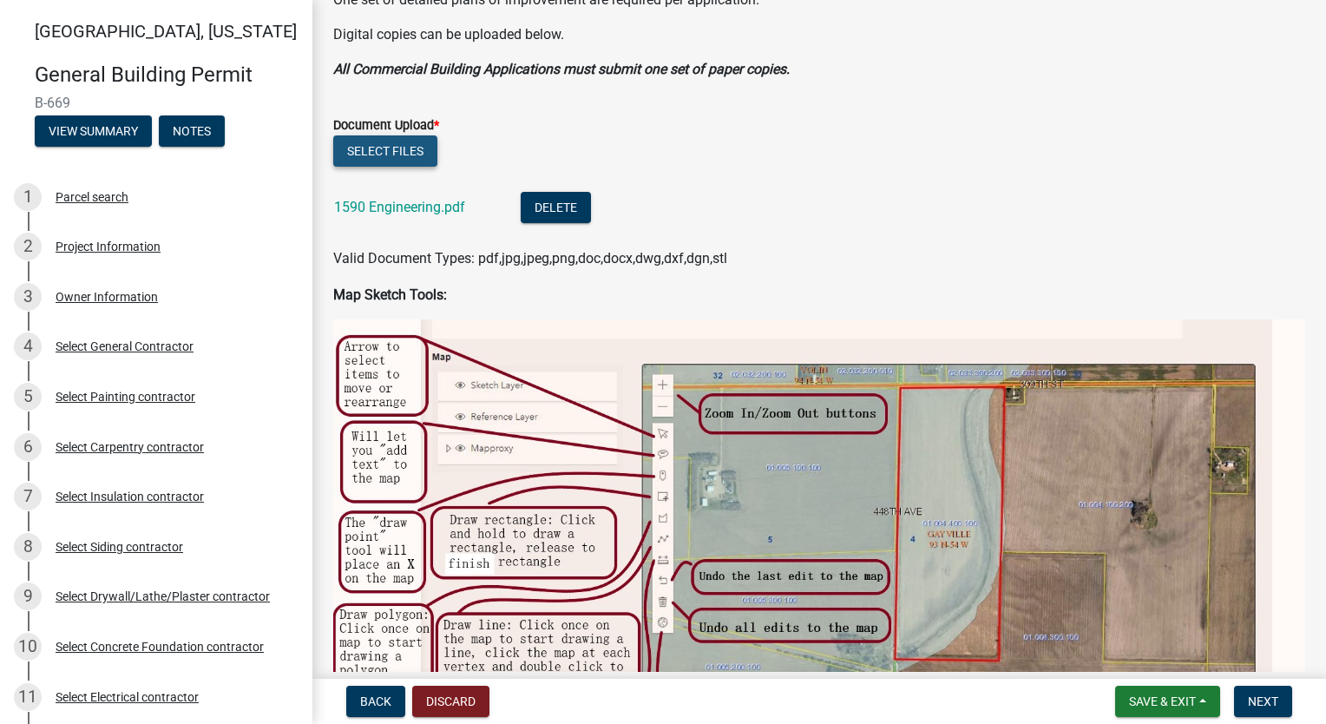
click at [406, 151] on button "Select files" at bounding box center [385, 150] width 104 height 31
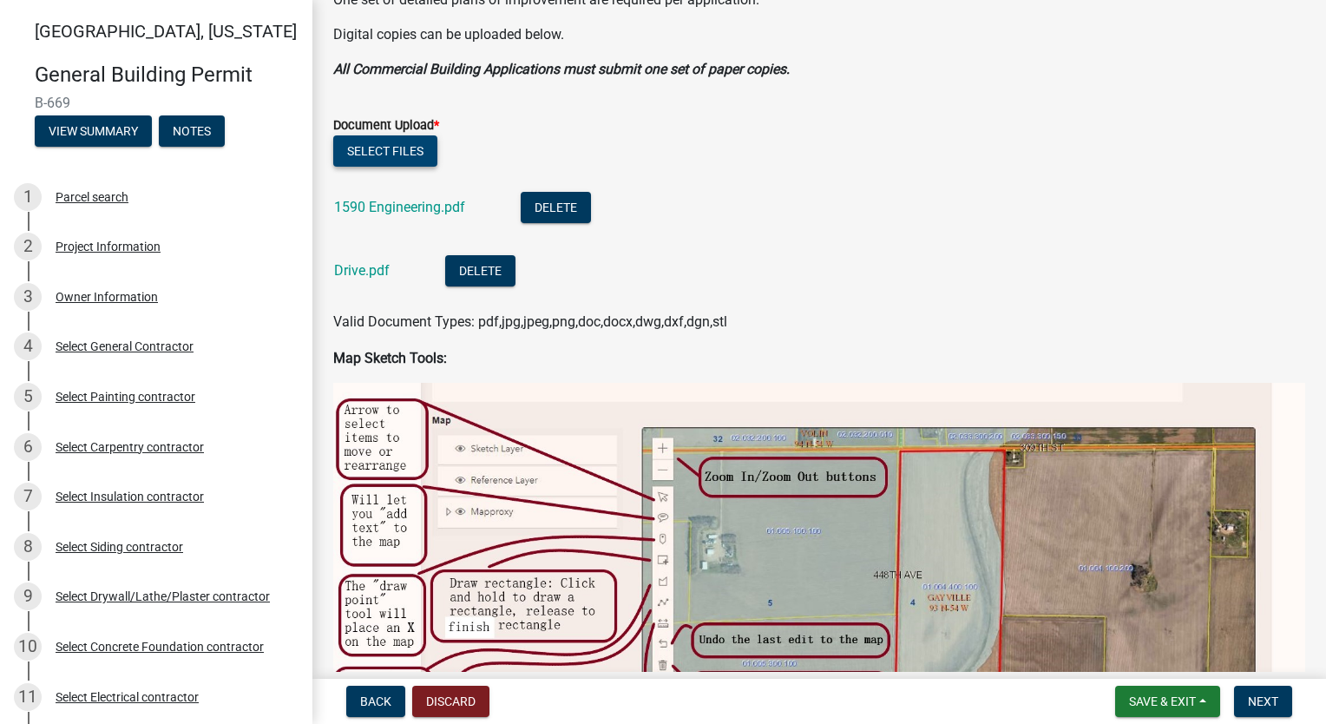
click at [410, 140] on button "Select files" at bounding box center [385, 150] width 104 height 31
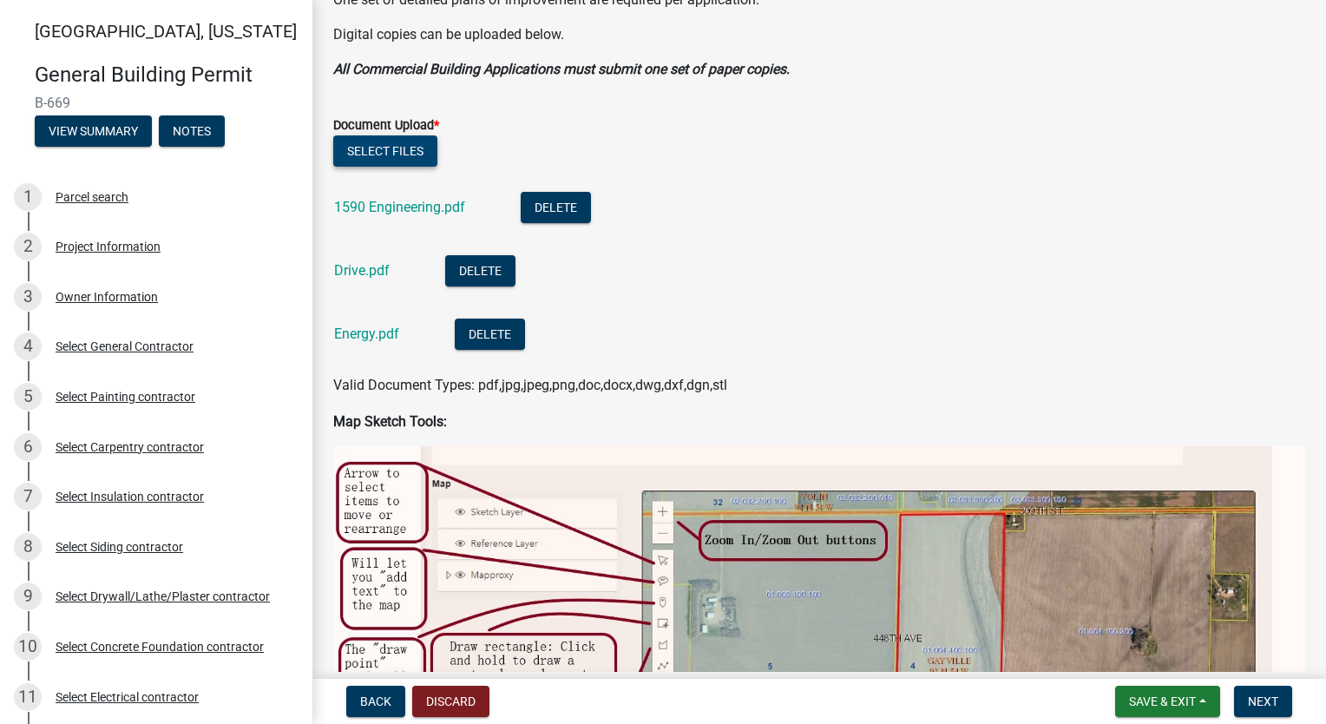
click at [374, 147] on button "Select files" at bounding box center [385, 150] width 104 height 31
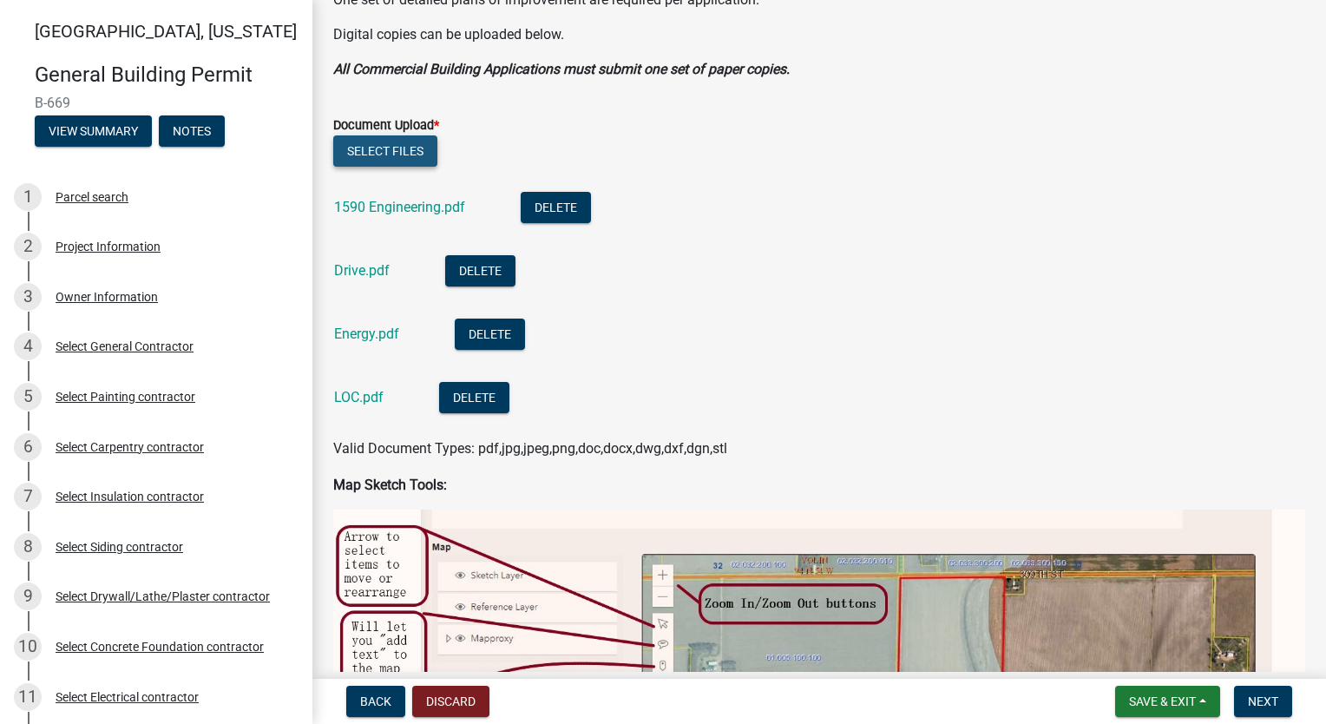
click at [404, 152] on button "Select files" at bounding box center [385, 150] width 104 height 31
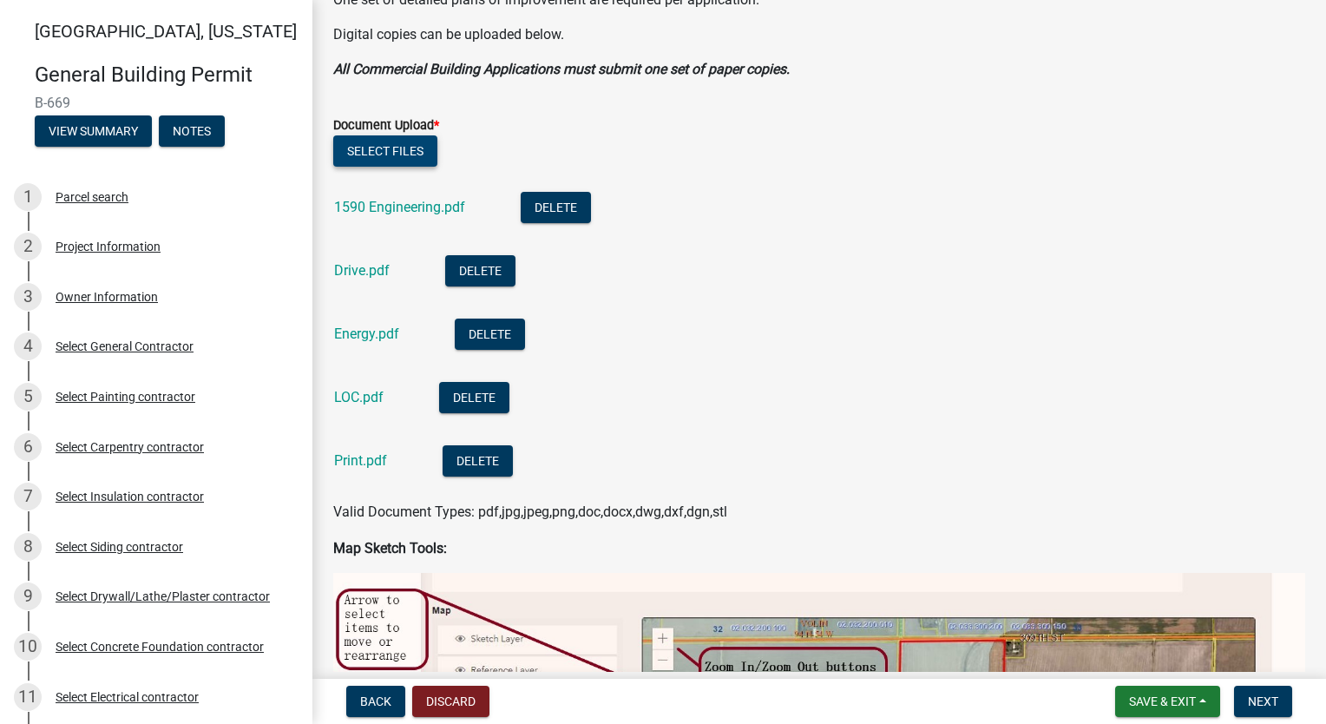
click at [397, 145] on button "Select files" at bounding box center [385, 150] width 104 height 31
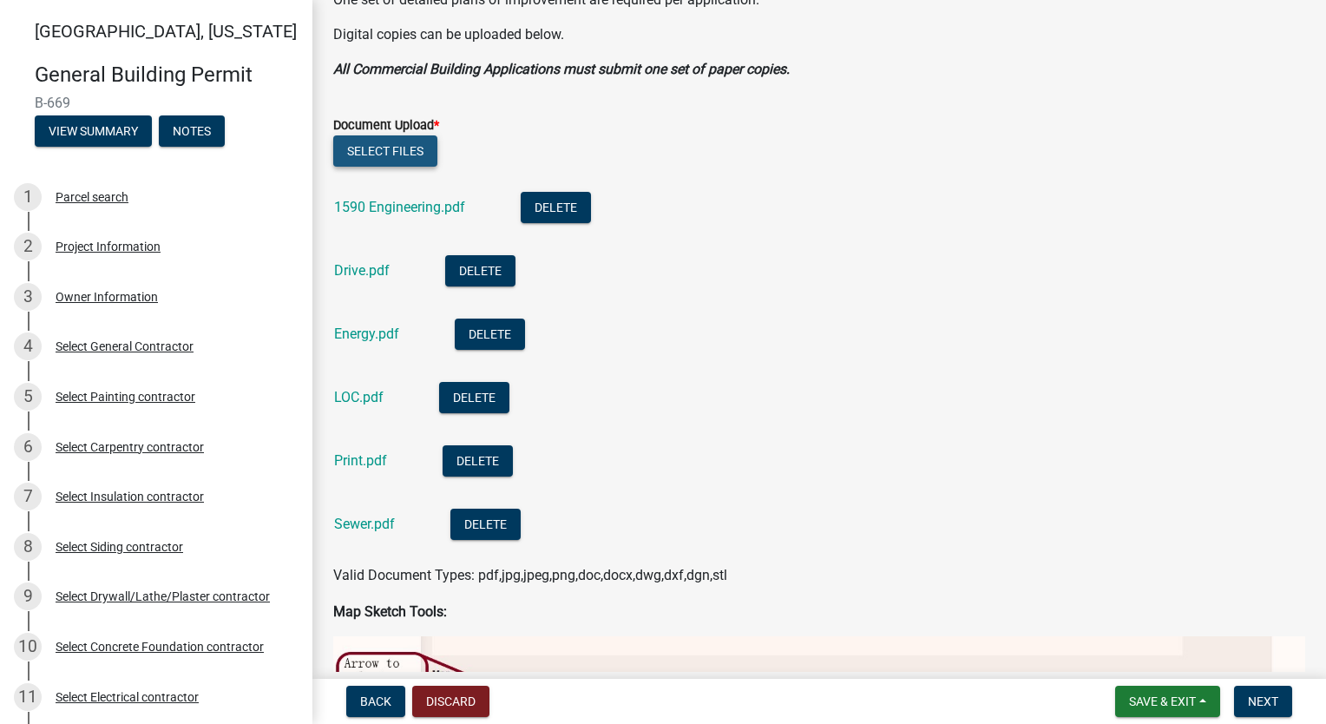
click at [382, 154] on button "Select files" at bounding box center [385, 150] width 104 height 31
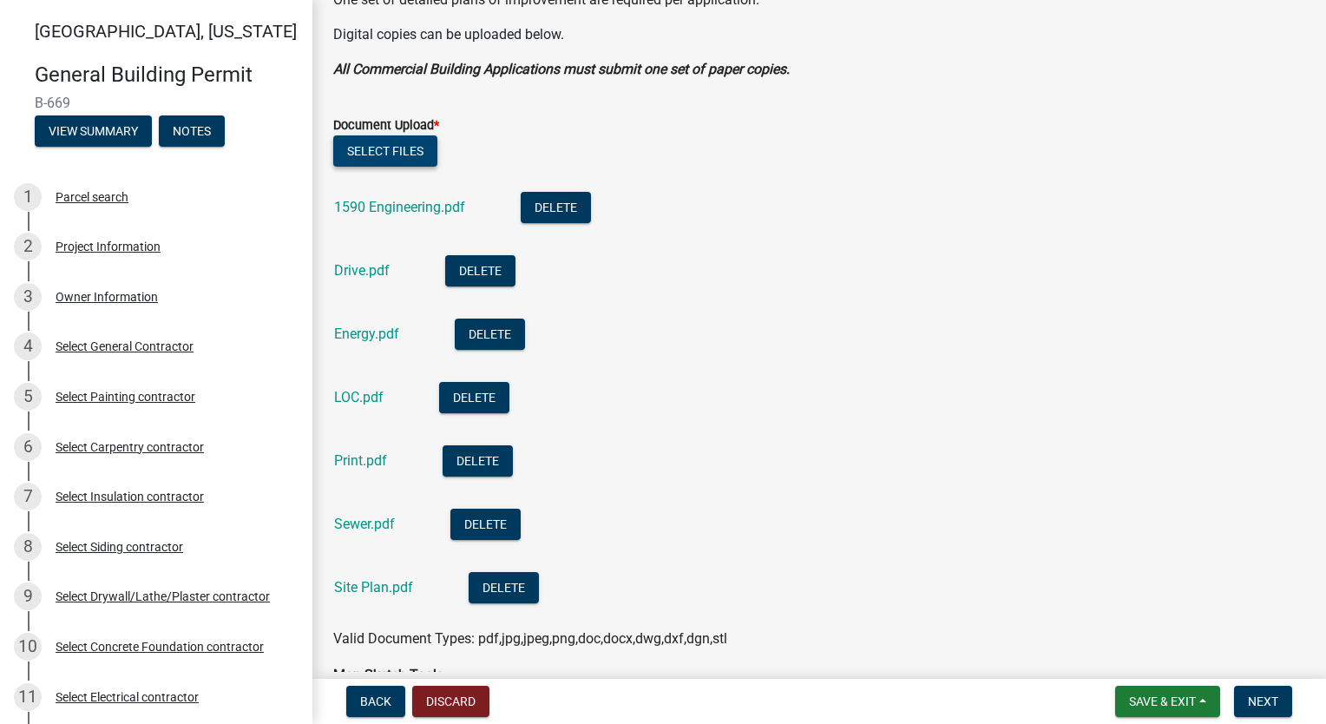
click at [388, 147] on button "Select files" at bounding box center [385, 150] width 104 height 31
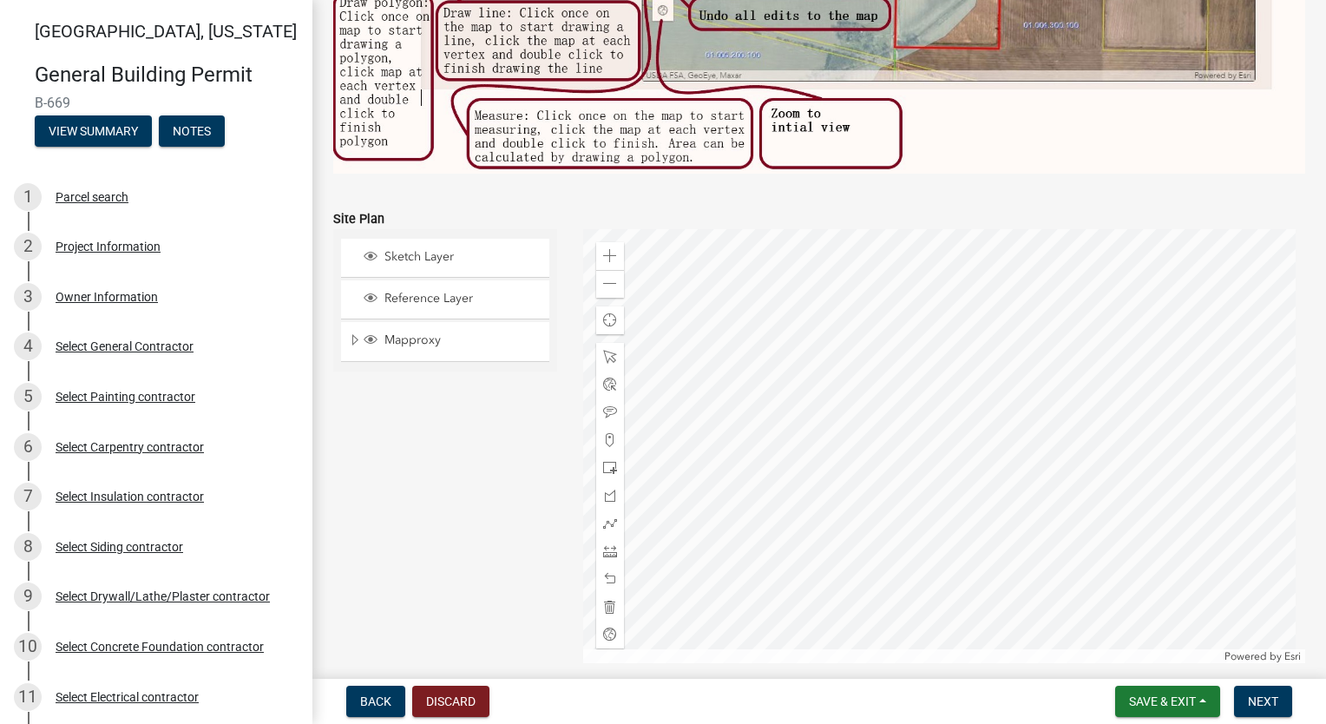
scroll to position [1557, 0]
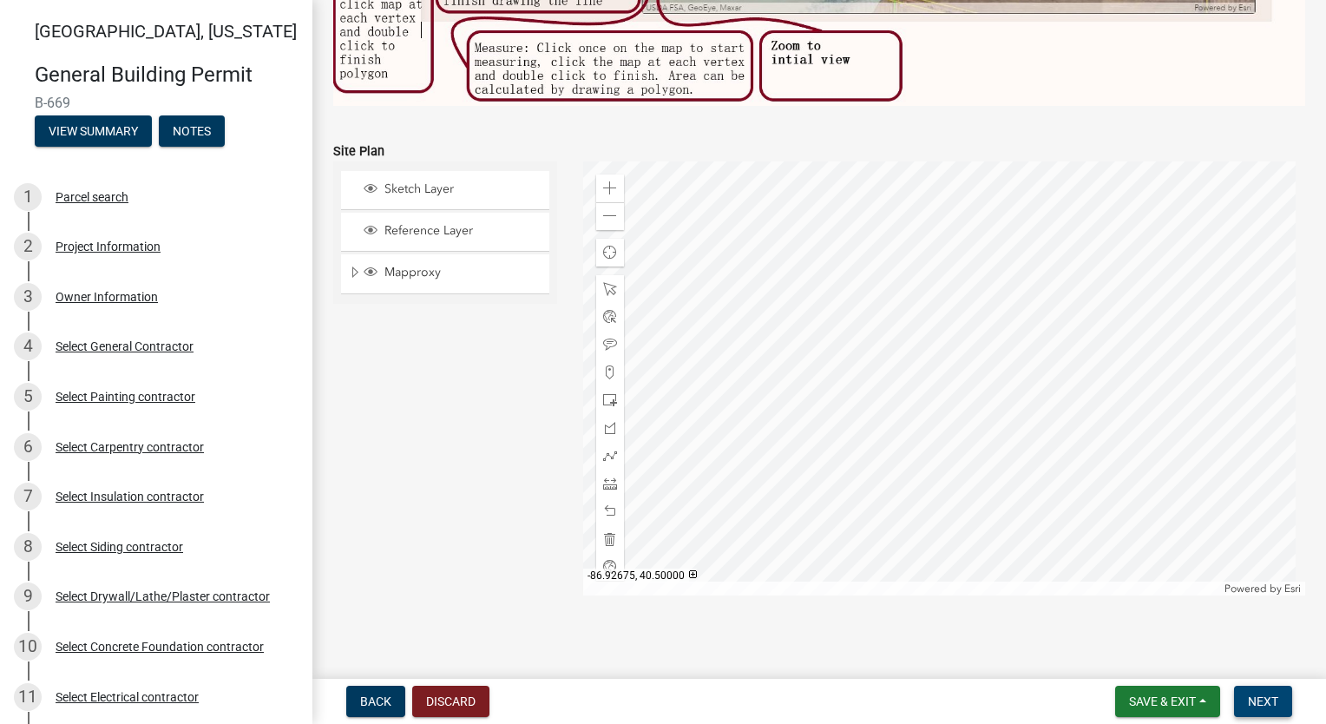
click at [1263, 699] on span "Next" at bounding box center [1263, 701] width 30 height 14
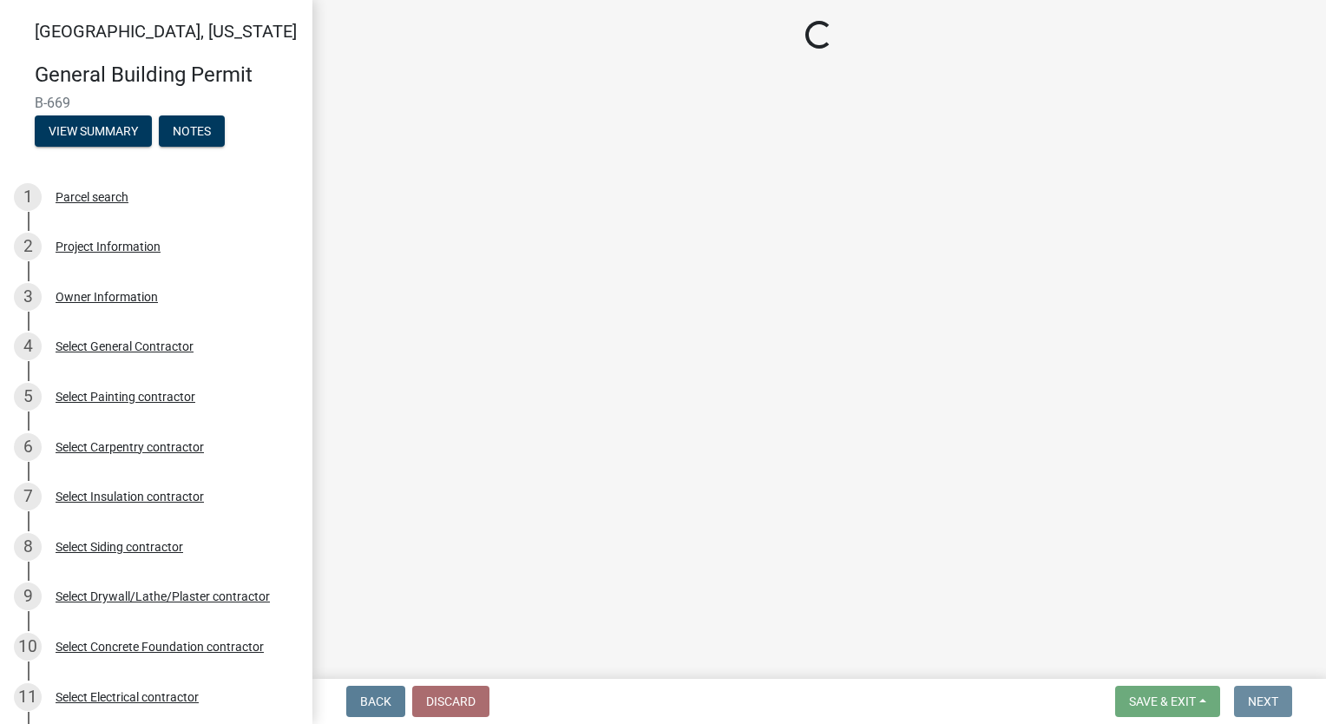
scroll to position [0, 0]
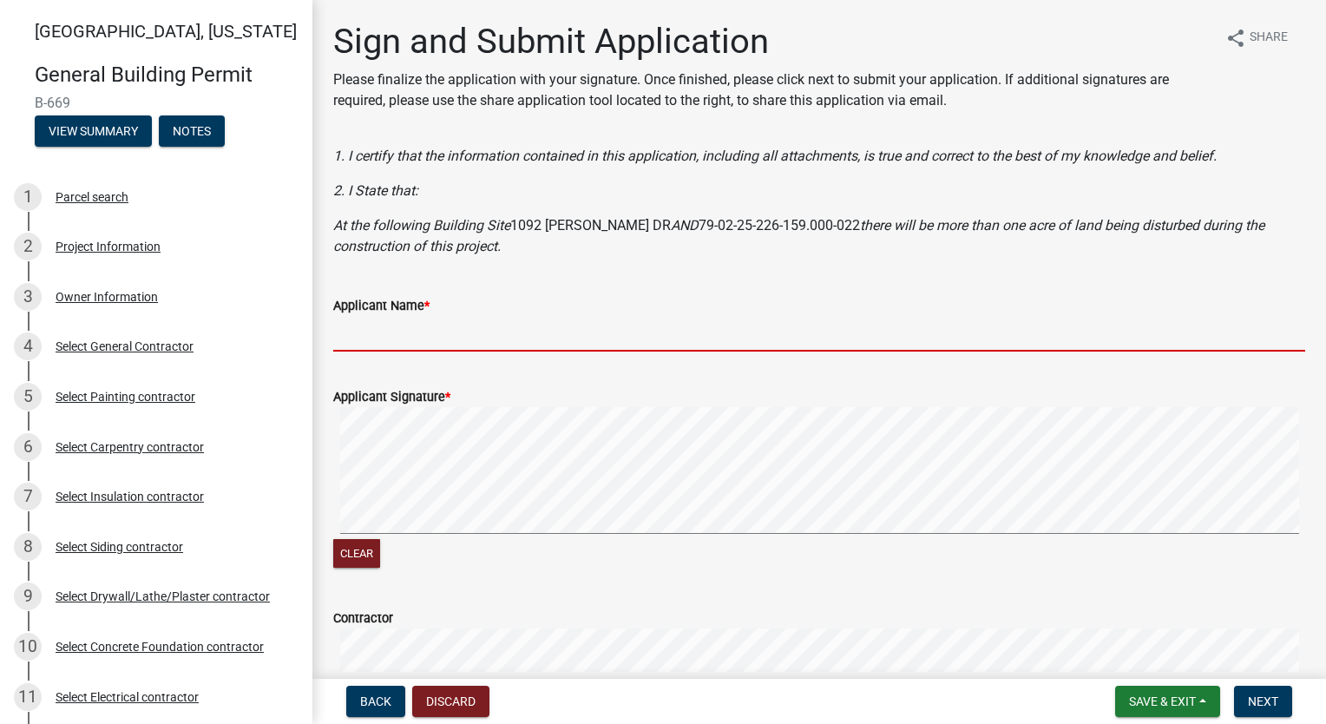
click at [355, 331] on input "Applicant Name *" at bounding box center [819, 334] width 972 height 36
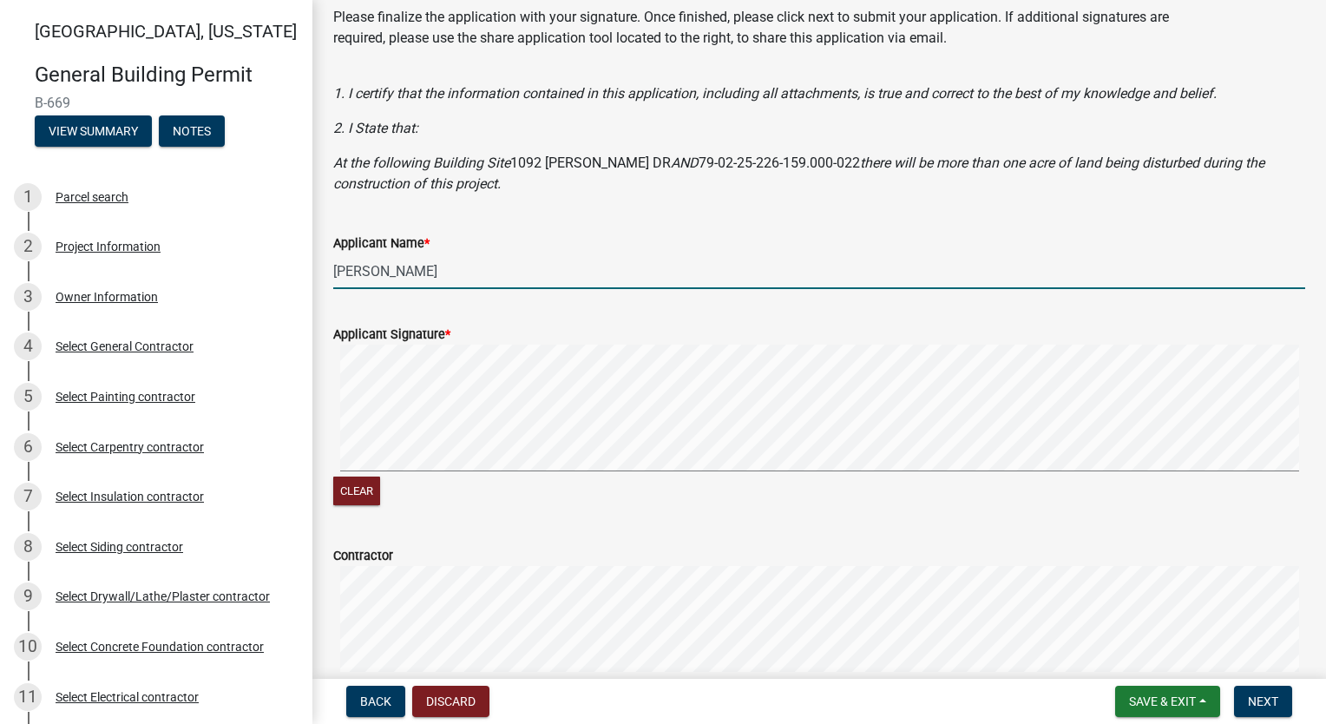
scroll to position [174, 0]
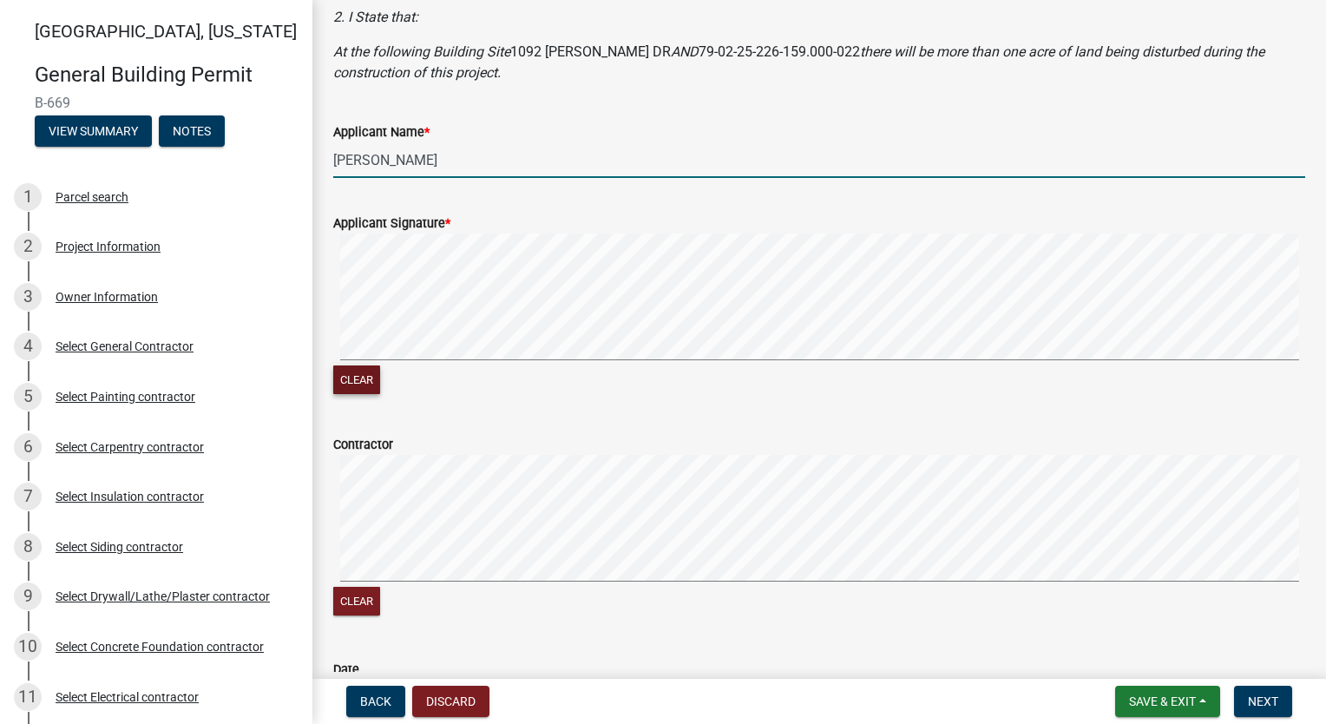
click at [354, 384] on button "Clear" at bounding box center [356, 379] width 47 height 29
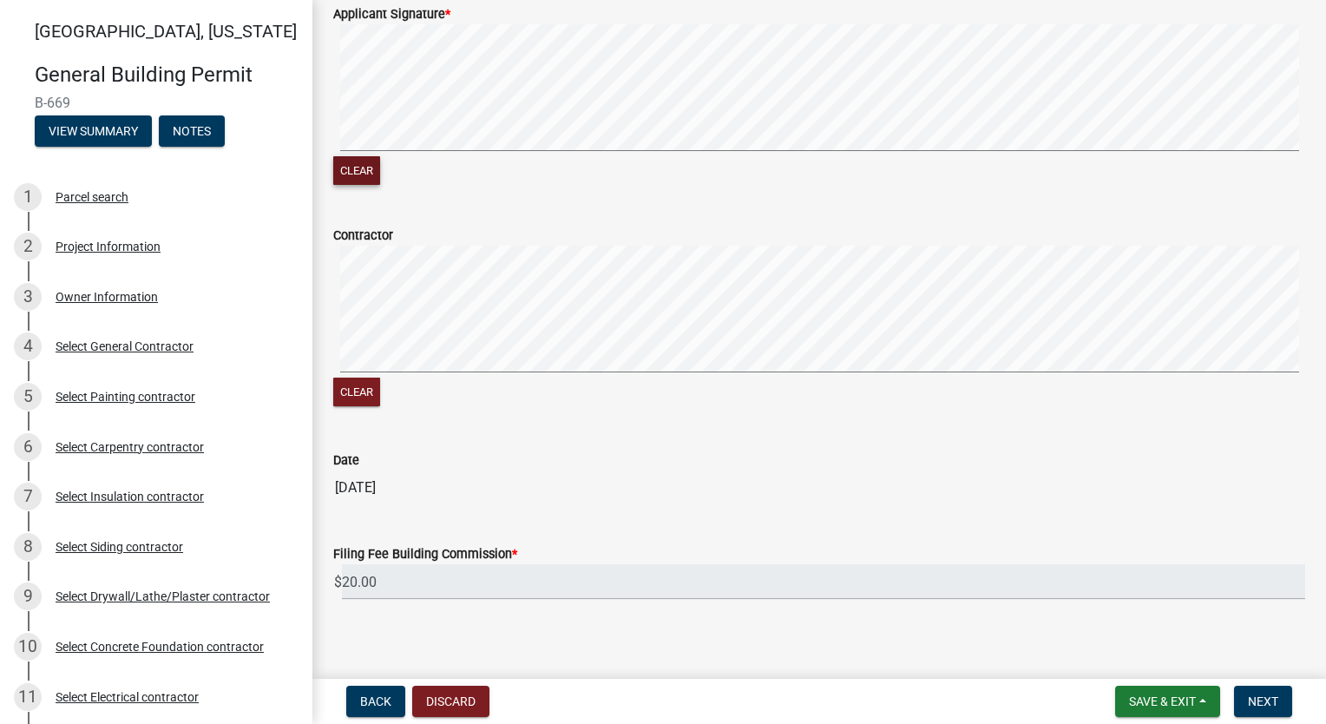
scroll to position [393, 0]
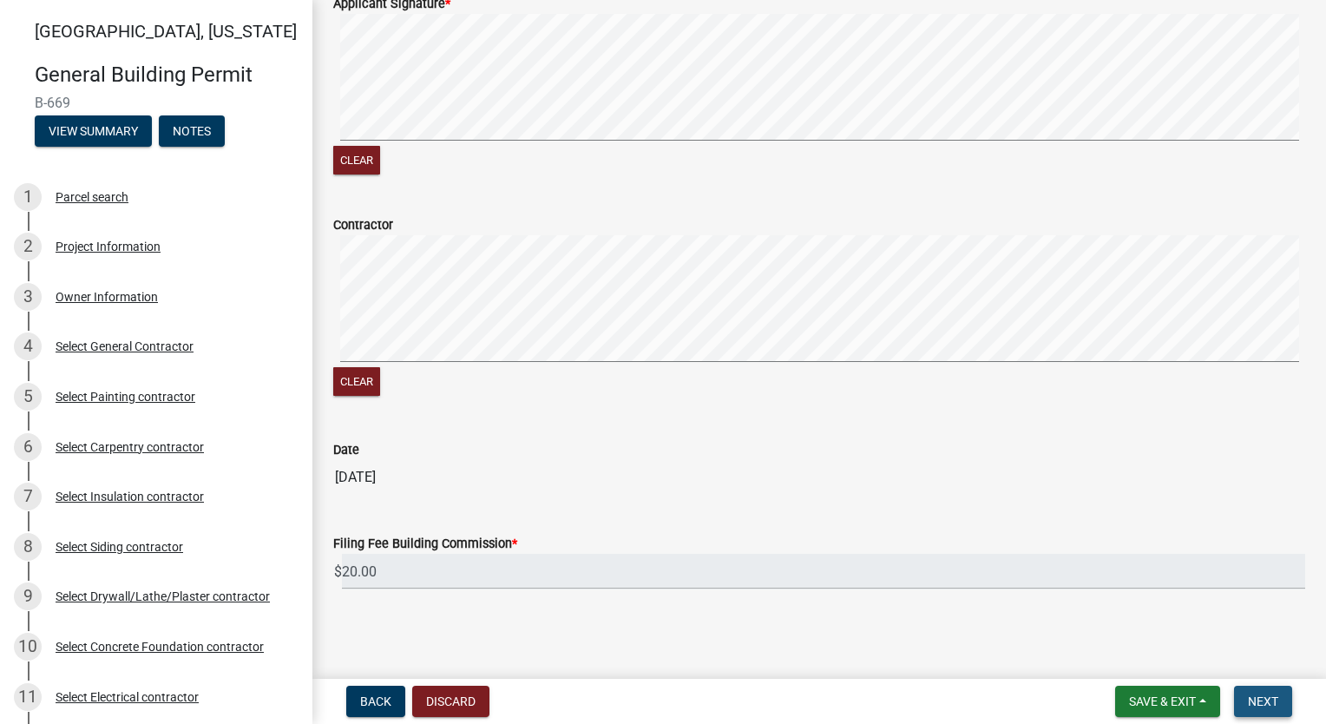
click at [1270, 704] on span "Next" at bounding box center [1263, 701] width 30 height 14
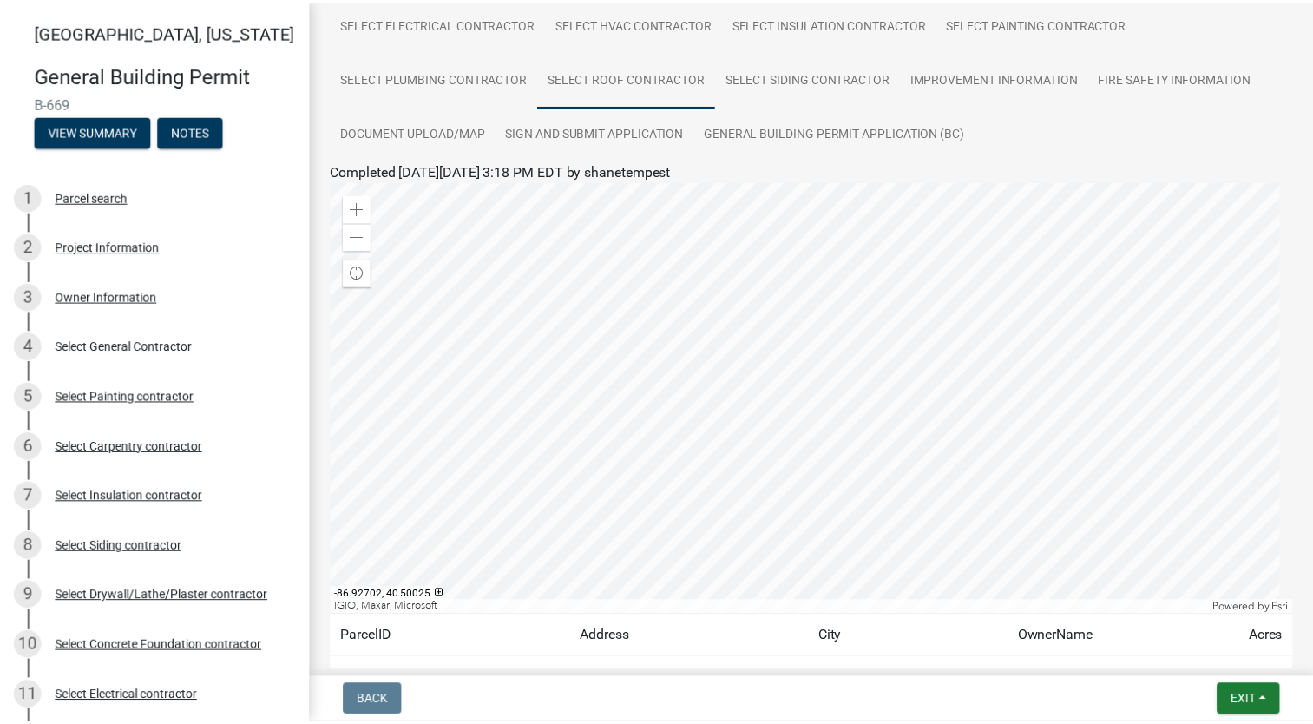
scroll to position [376, 0]
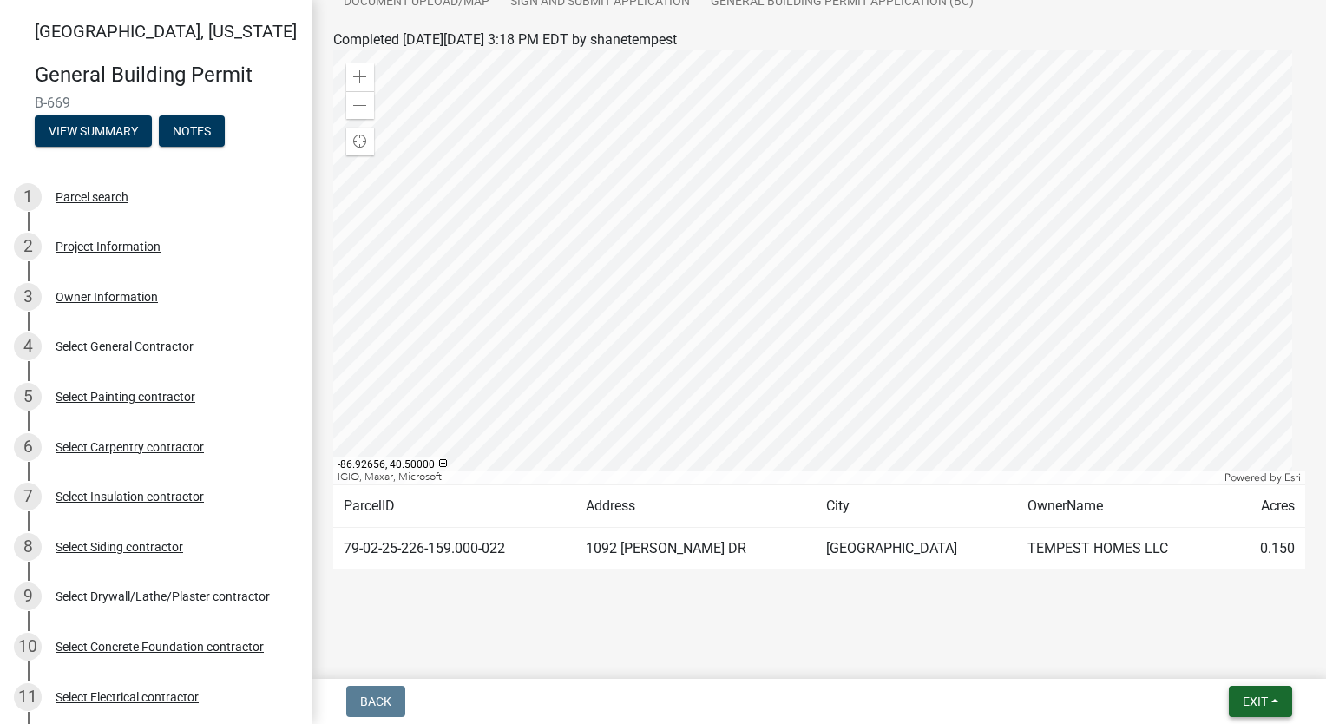
click at [1248, 696] on span "Exit" at bounding box center [1254, 701] width 25 height 14
click at [1240, 652] on button "Save & Exit" at bounding box center [1223, 656] width 139 height 42
